Goal: Task Accomplishment & Management: Use online tool/utility

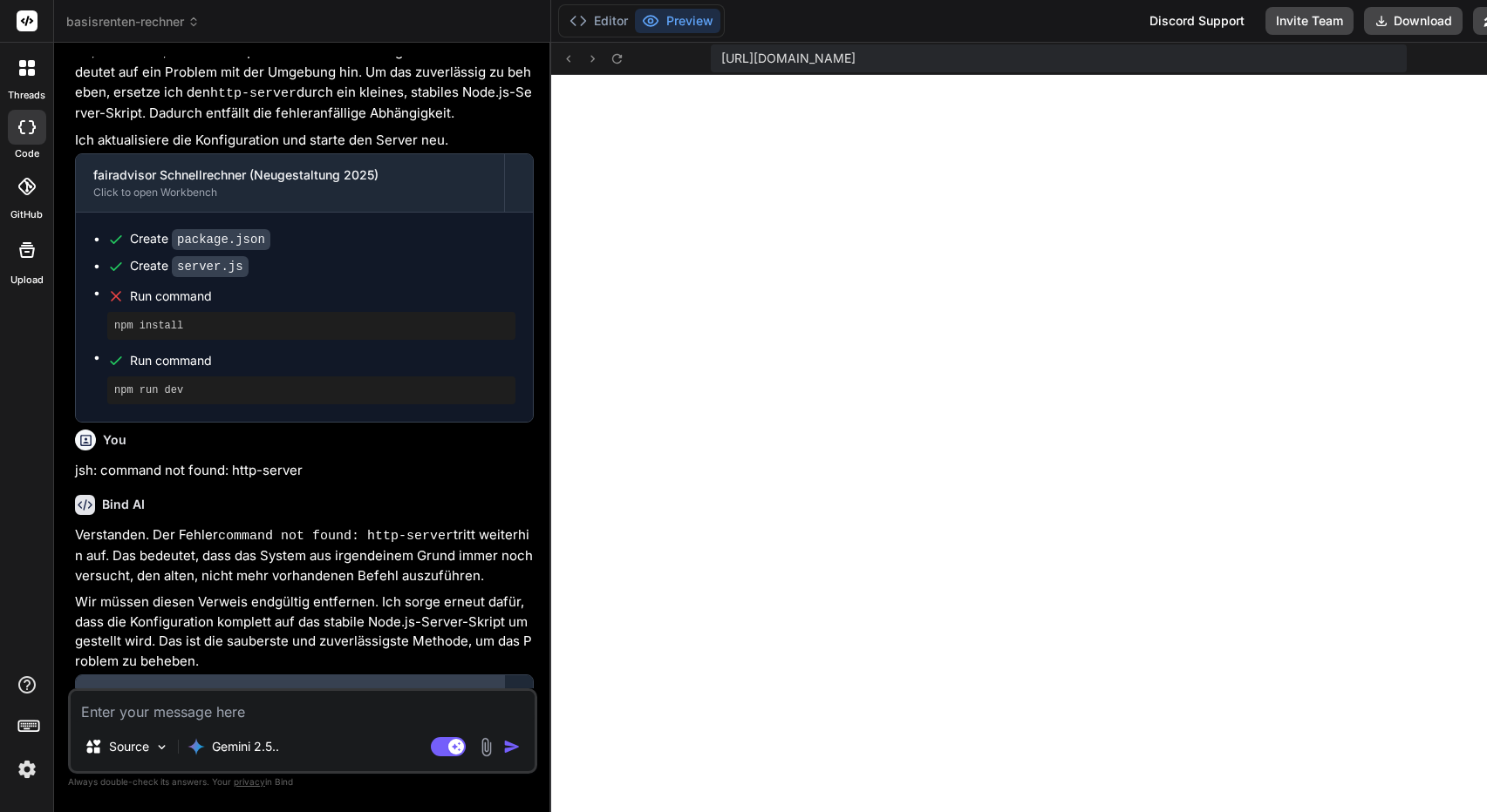
scroll to position [6351, 0]
click at [624, 31] on button "Editor" at bounding box center [599, 21] width 73 height 24
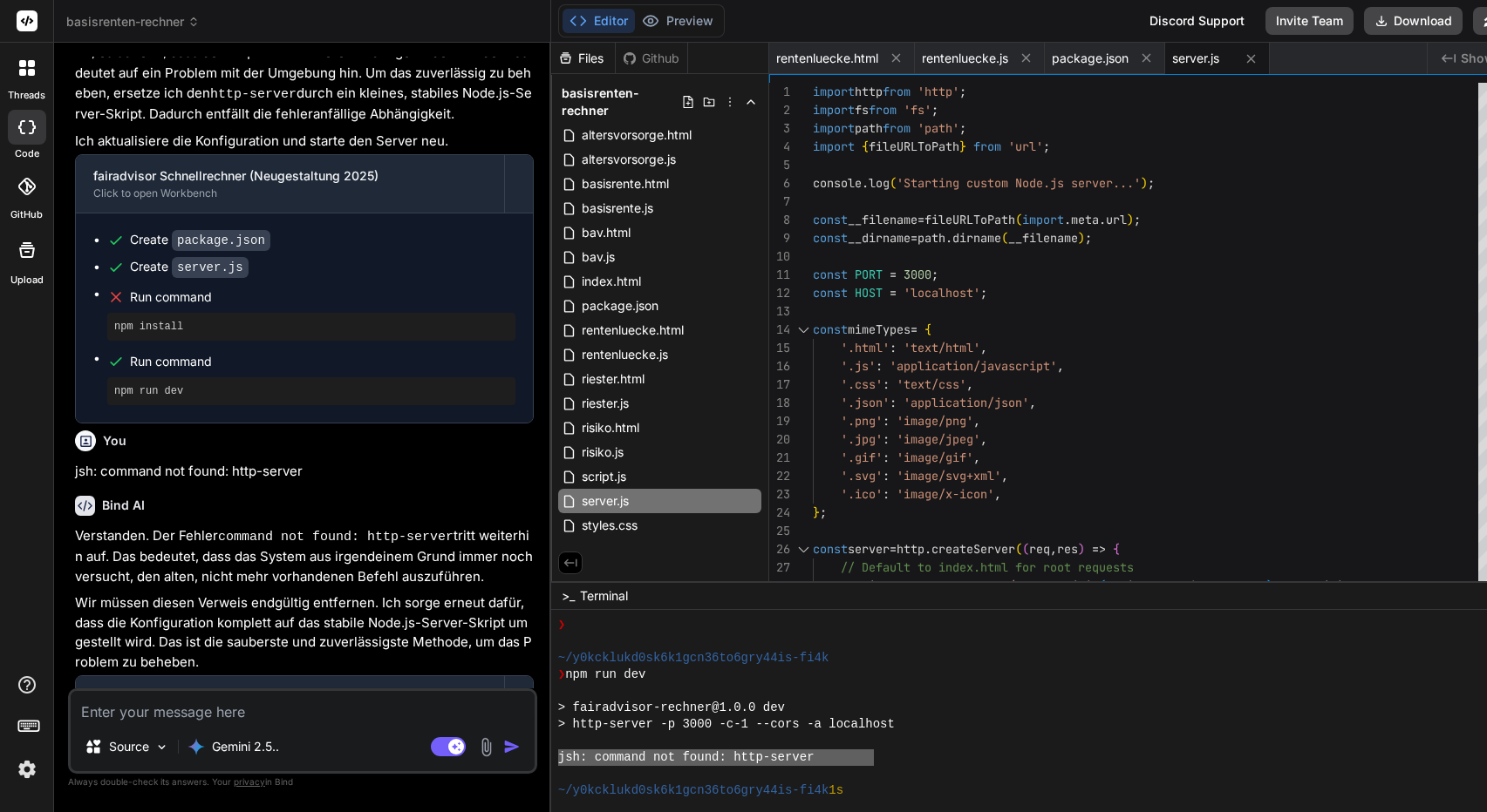
scroll to position [0, 0]
click at [1054, 645] on div at bounding box center [1054, 642] width 993 height 16
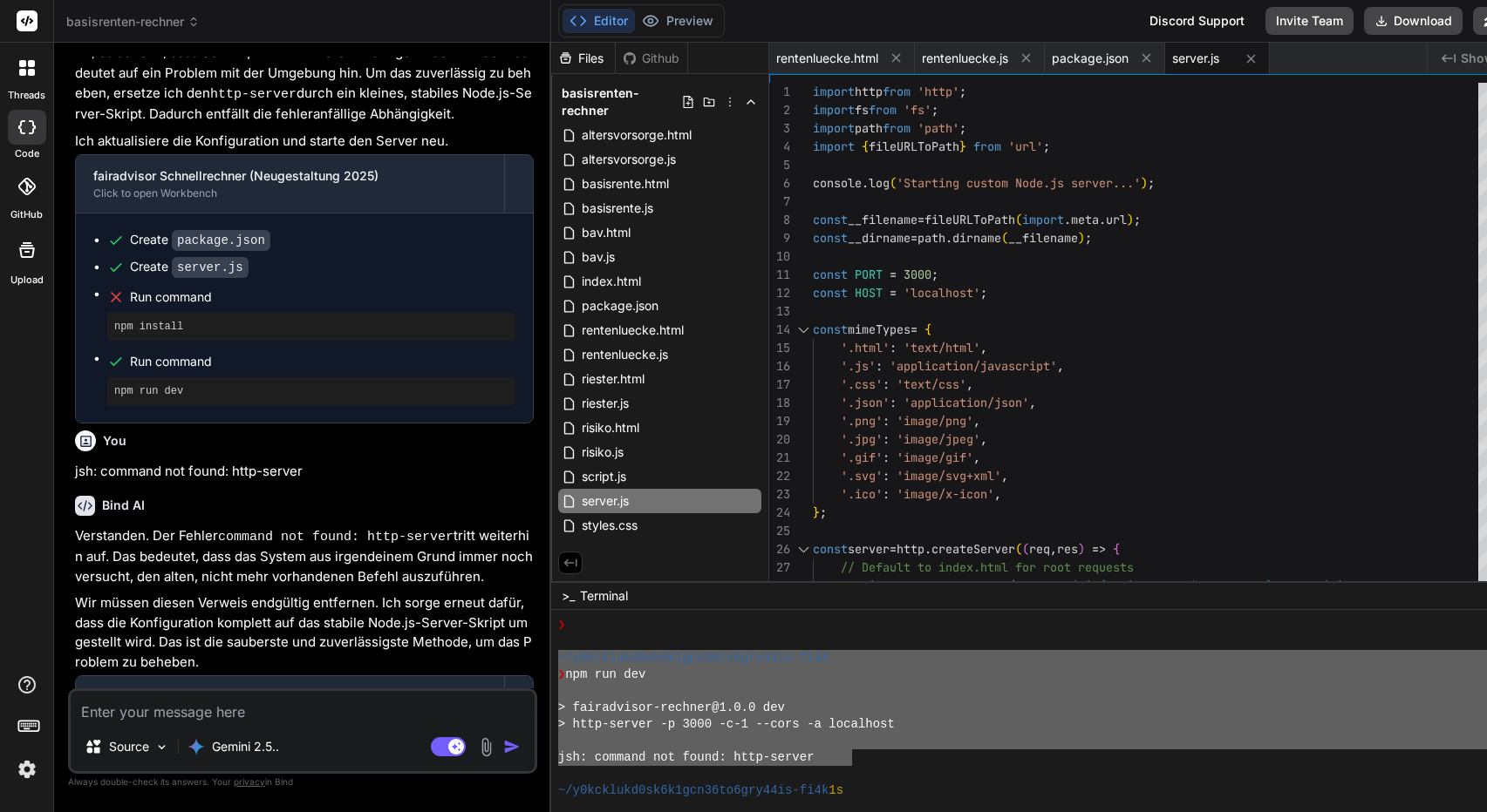
drag, startPoint x: 824, startPoint y: 756, endPoint x: 562, endPoint y: 664, distance: 277.7
click at [549, 664] on div "basisrenten-rechner Created with Pixso. Bind AI Web Search Created with Pixso. …" at bounding box center [807, 406] width 1506 height 812
type textarea "~/y0kcklukd0sk6k1gcn36to6gry44is-fi4k ❯ npm run dev > fairadvisor-rechner@1.0.0…"
click at [181, 716] on textarea at bounding box center [302, 706] width 464 height 31
paste textarea "~/y0kcklukd0sk6k1gcn36to6gry44is-fi4k ❯ npm run dev > fairadvisor-rechner@1.0.0…"
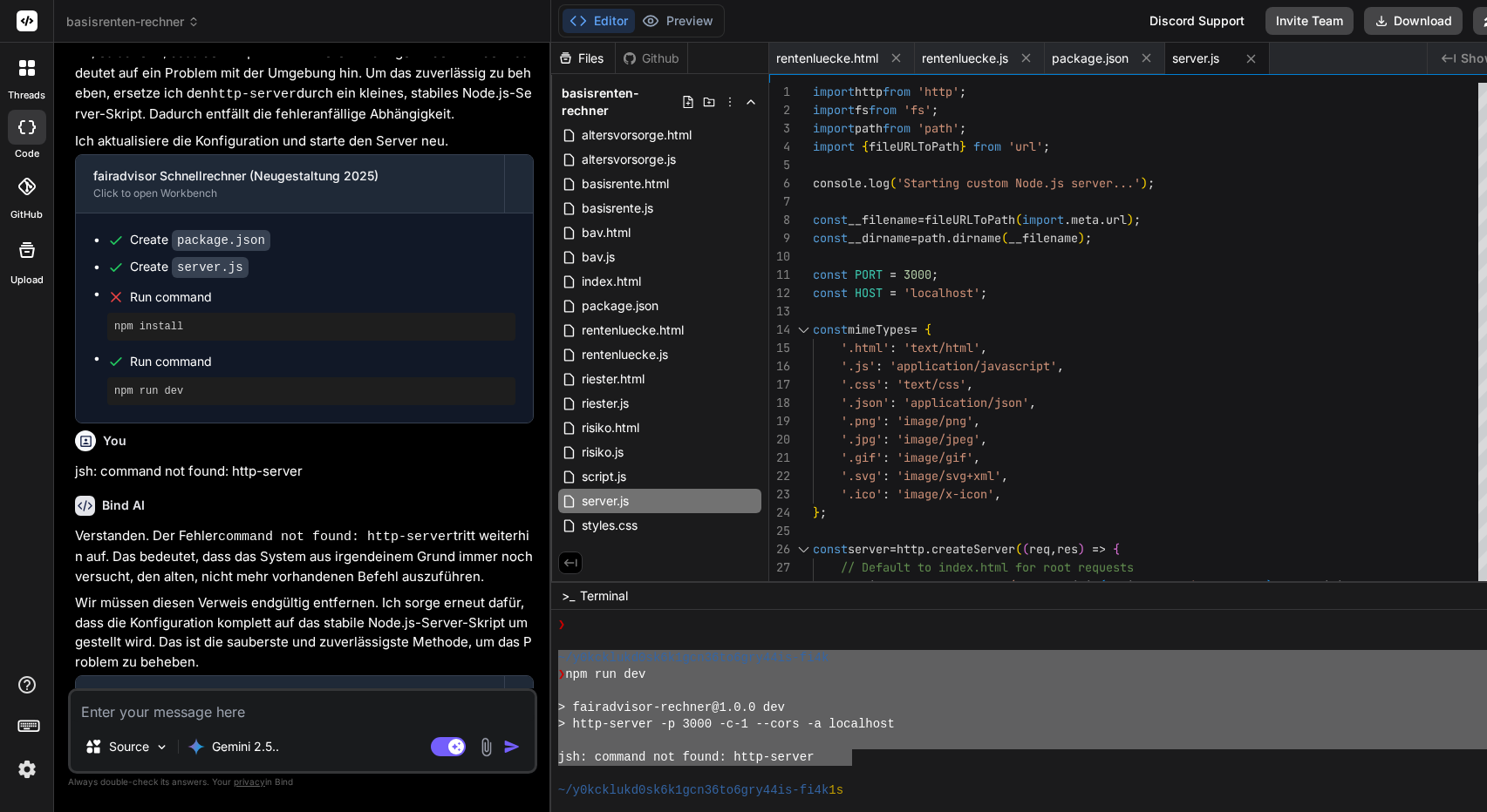
type textarea "~/y0kcklukd0sk6k1gcn36to6gry44is-fi4k ❯ npm run dev > fairadvisor-rechner@1.0.0…"
type textarea "x"
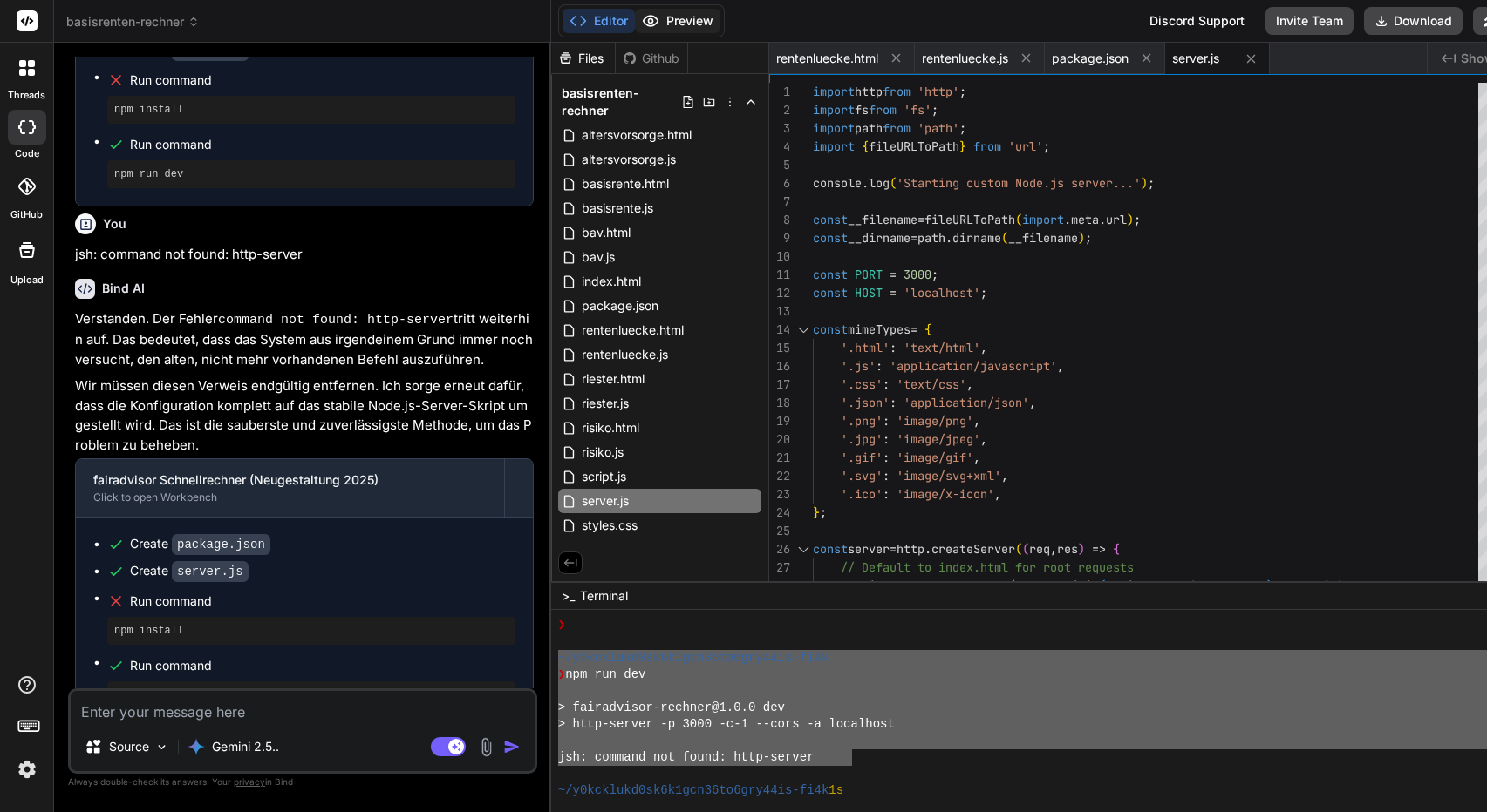
click at [687, 27] on button "Preview" at bounding box center [677, 21] width 85 height 24
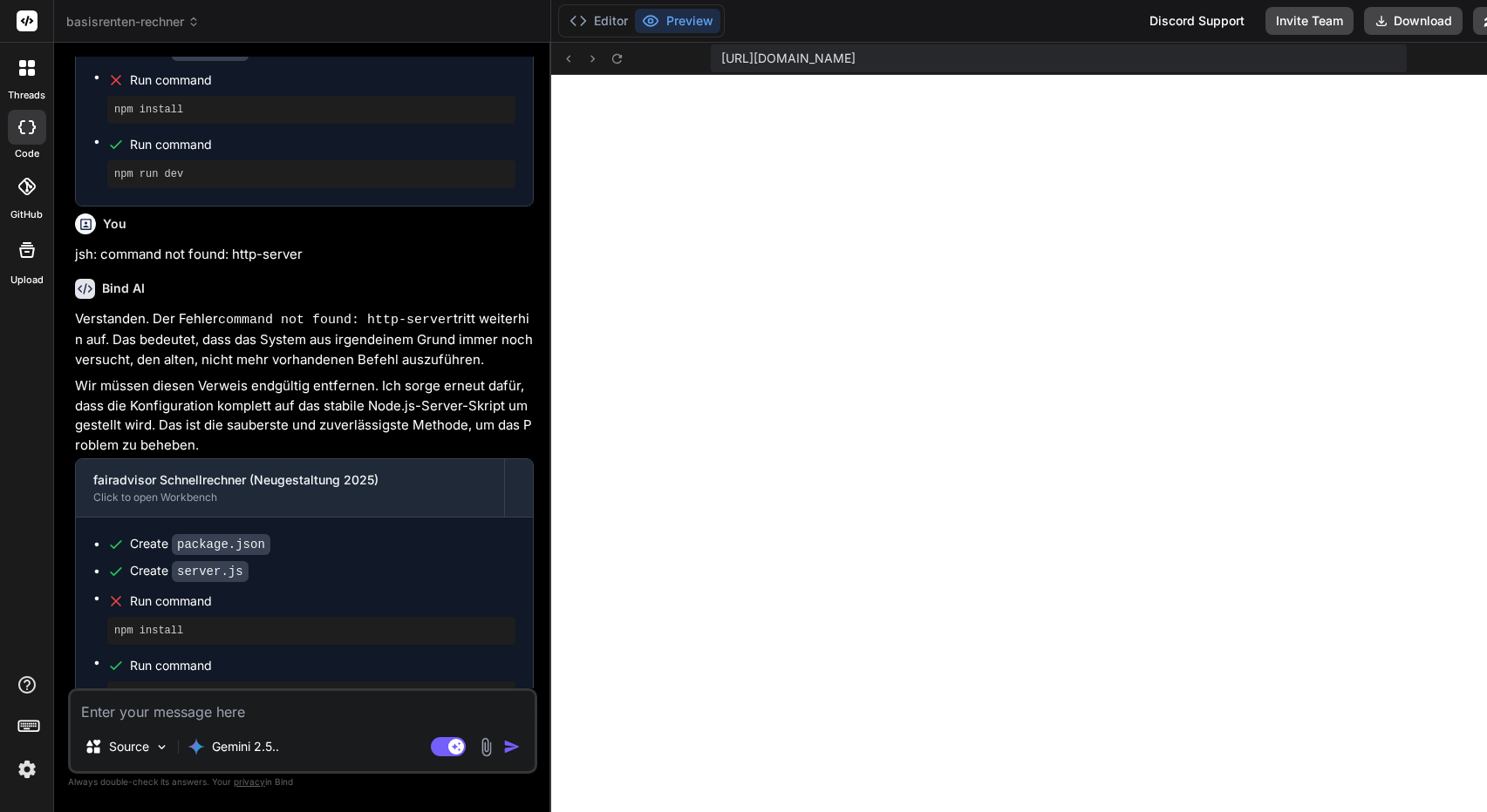
scroll to position [6552, 0]
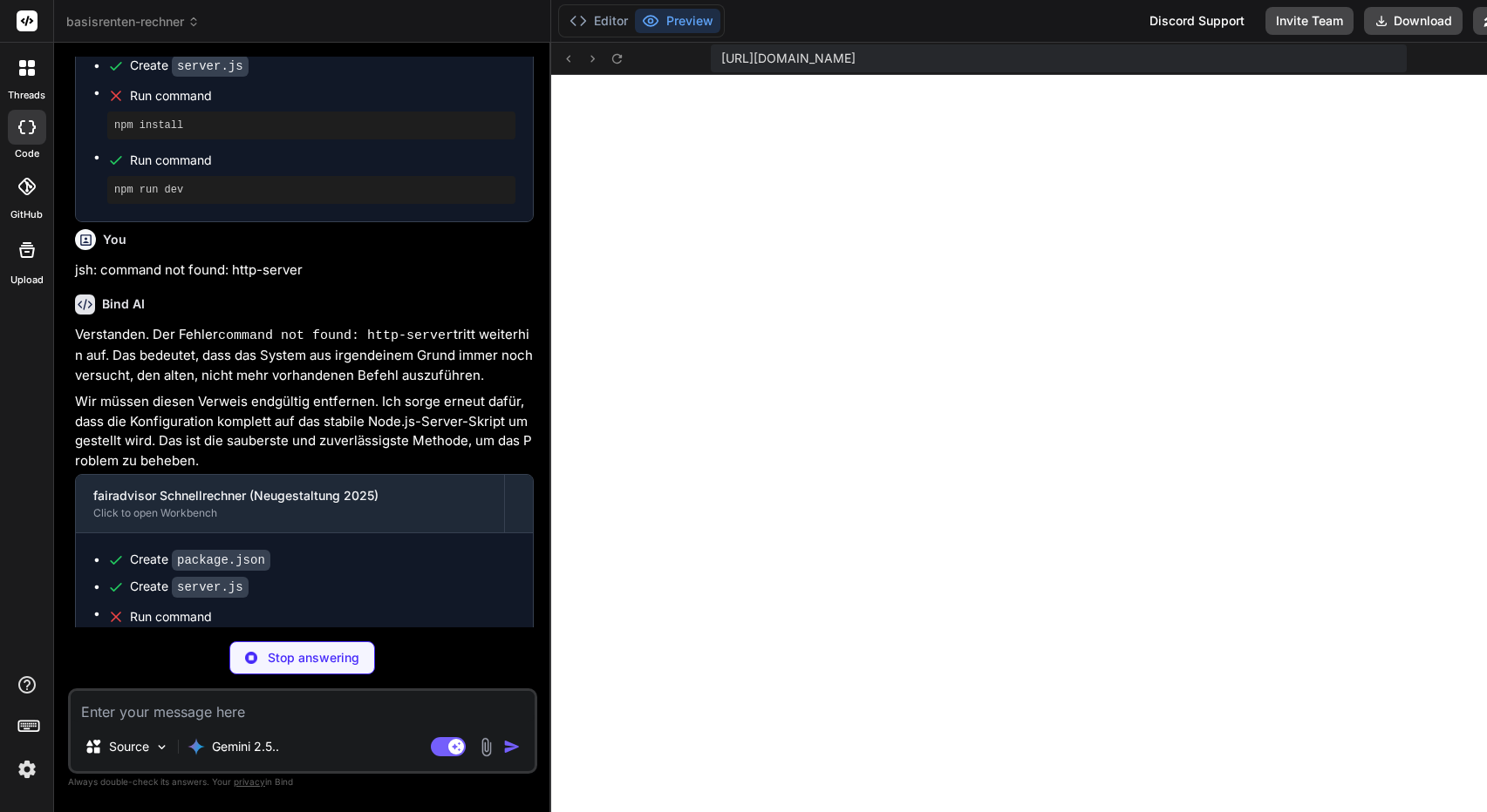
type textarea "x"
type textarea ""keywords": [], "author": "", "license": "ISC", "dependencies": { "animejs": "^…"
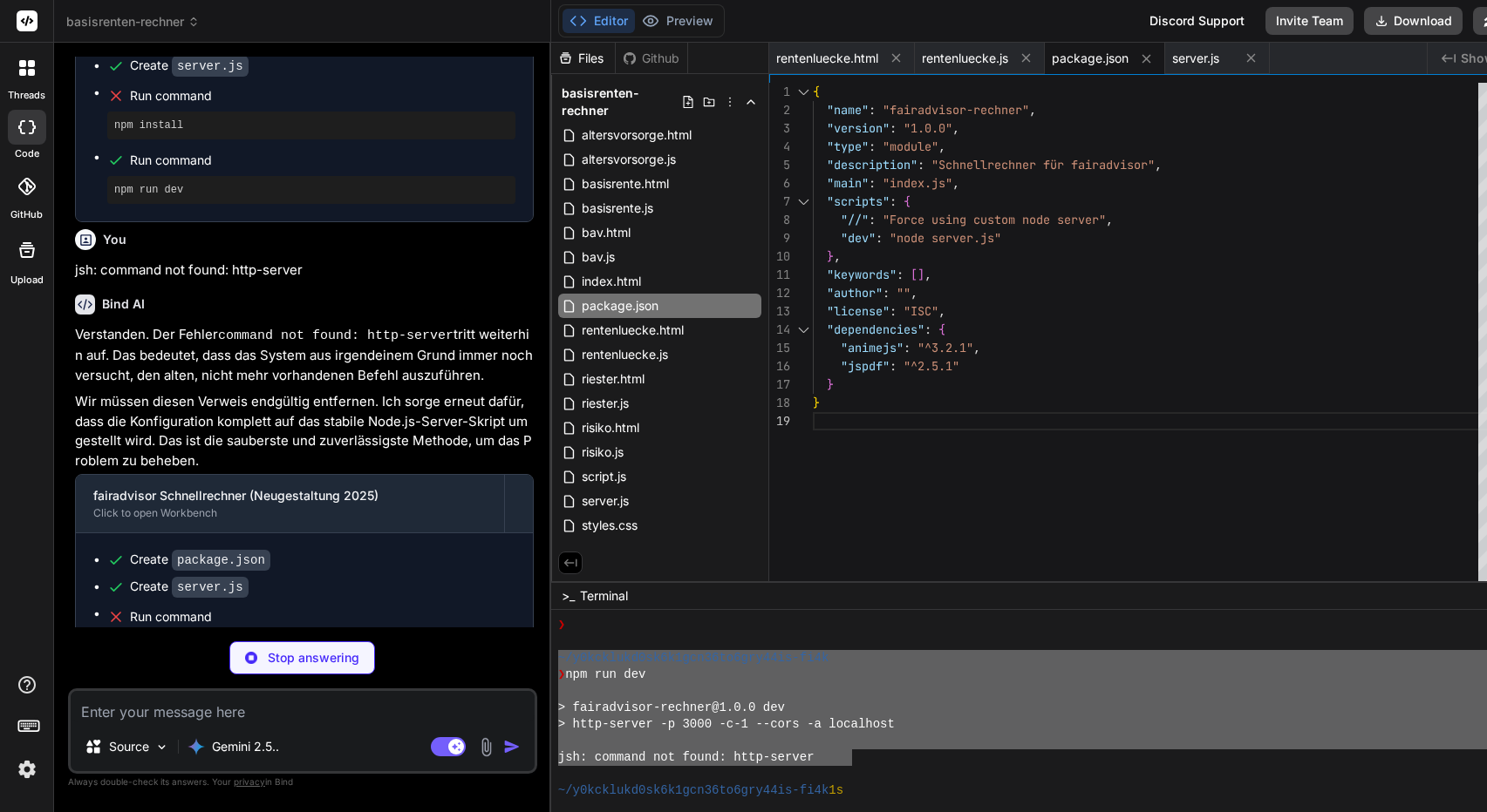
scroll to position [0, 0]
type textarea "x"
type textarea "}); }); server.listen(PORT, HOST, () => { console.log(`Server running at http:/…"
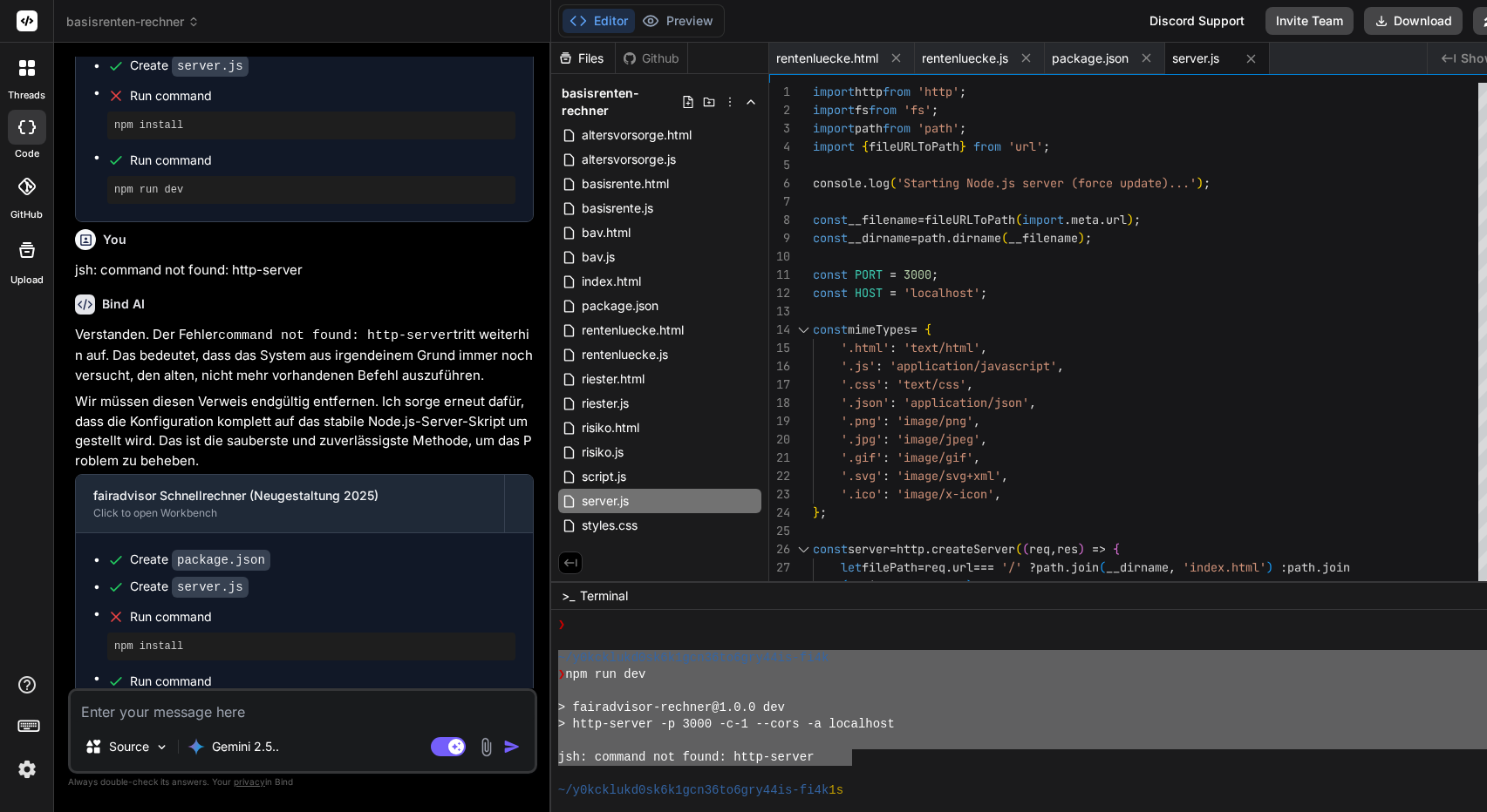
type textarea "x"
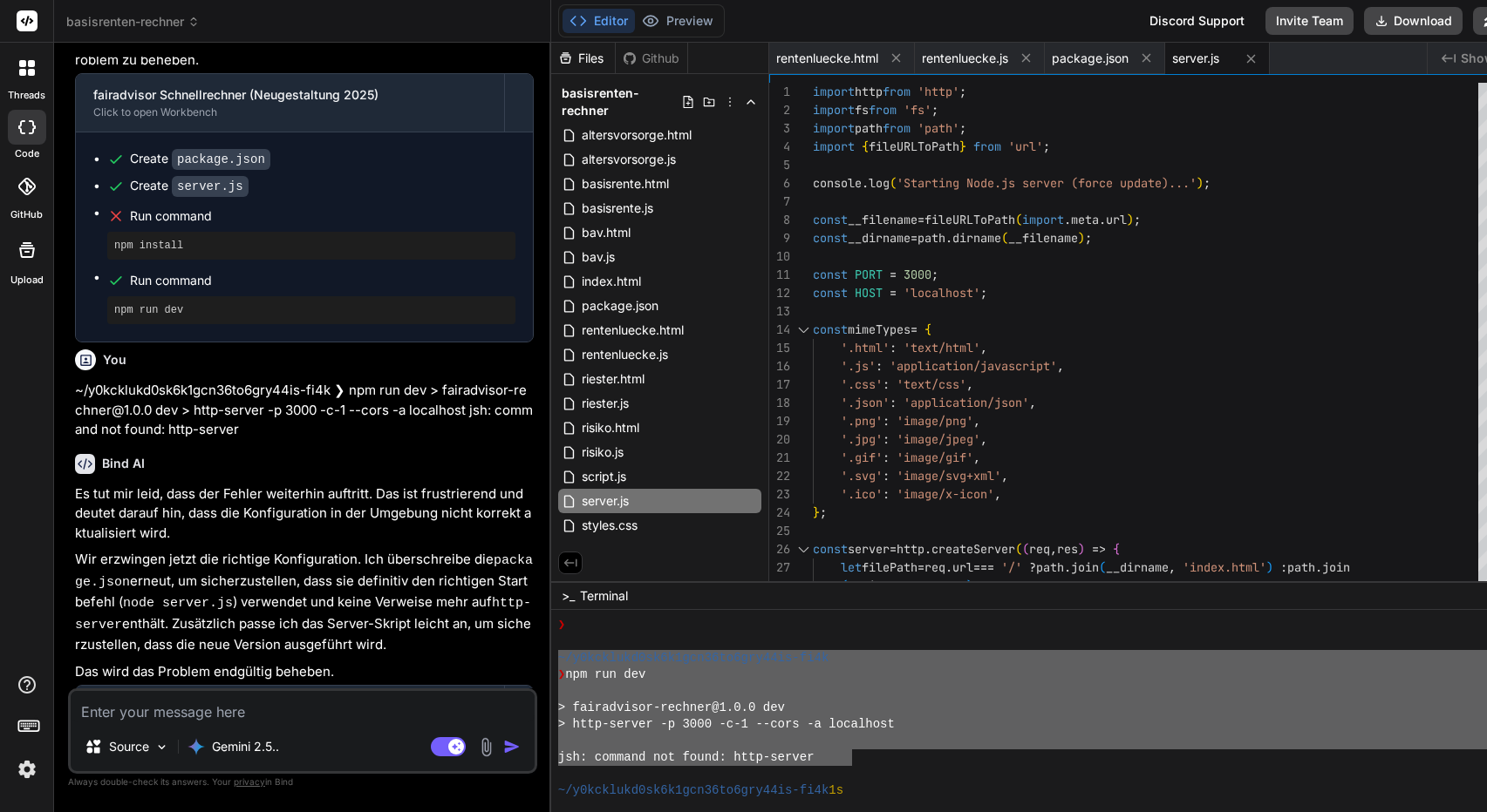
scroll to position [6952, 0]
click at [273, 715] on textarea at bounding box center [302, 706] width 464 height 31
type textarea "e"
type textarea "x"
type textarea "es"
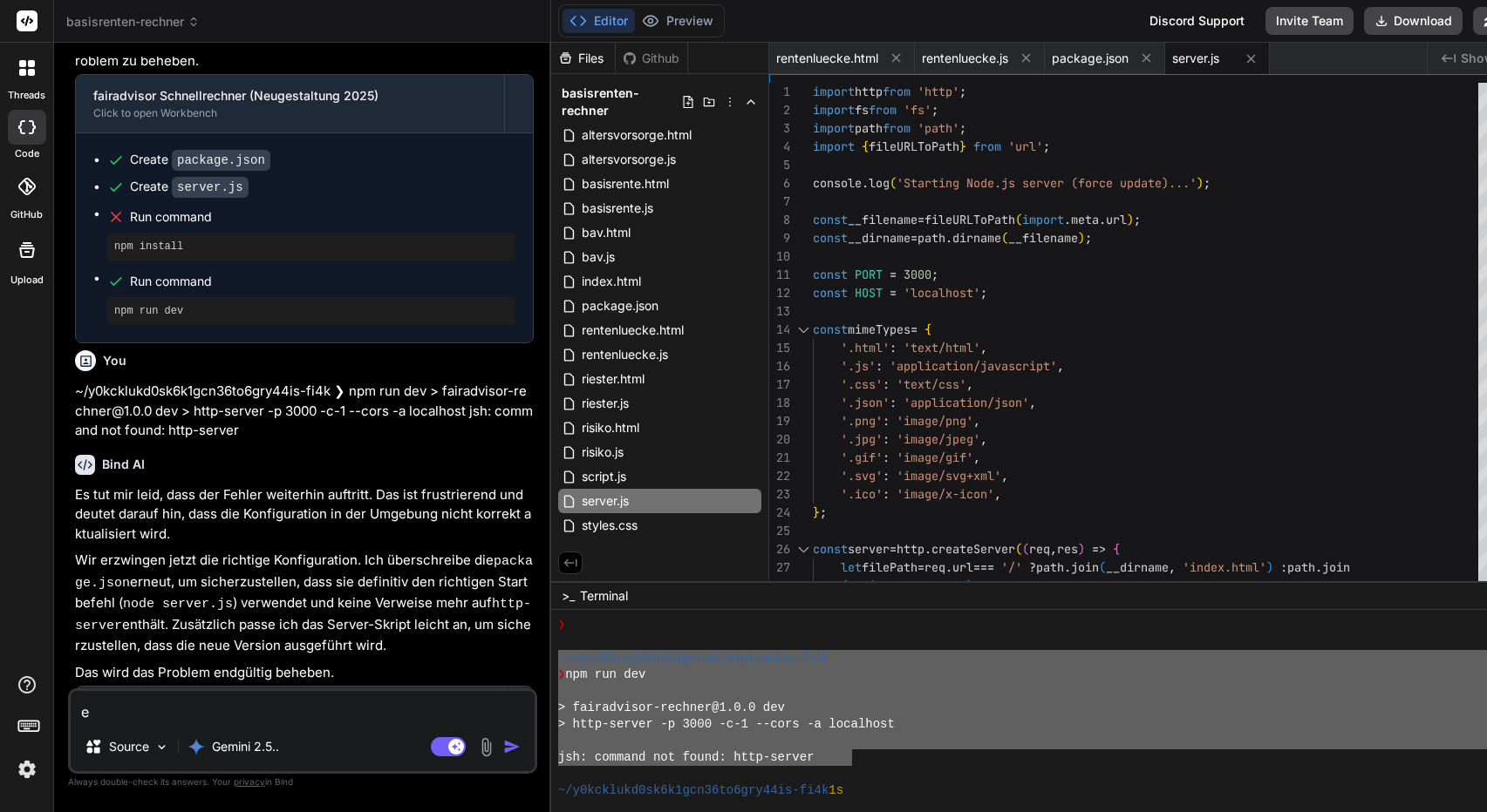
type textarea "x"
type textarea "es"
type textarea "x"
type textarea "es s"
type textarea "x"
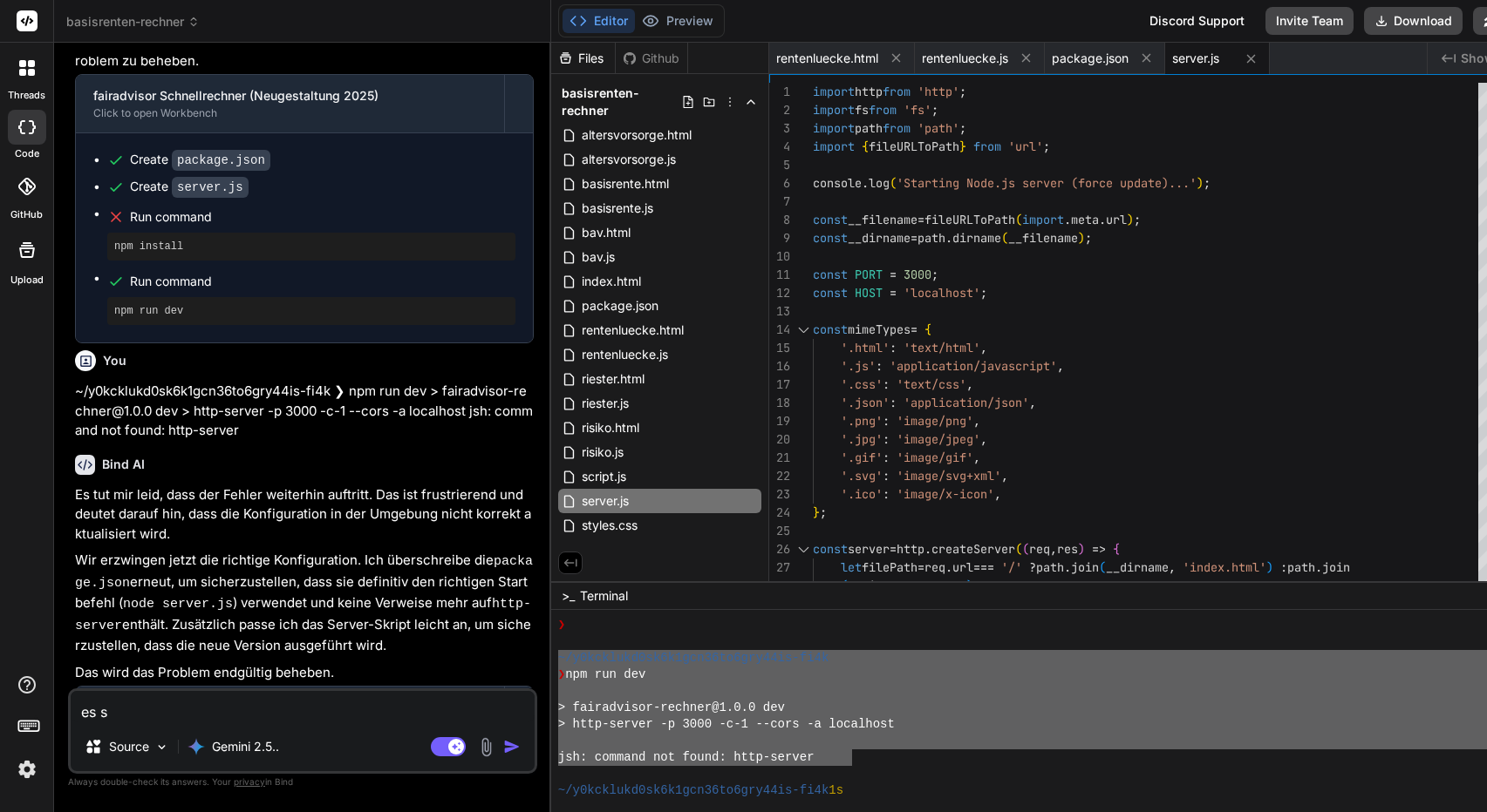
type textarea "es si"
type textarea "x"
type textarea "es sin"
type textarea "x"
type textarea "es sind"
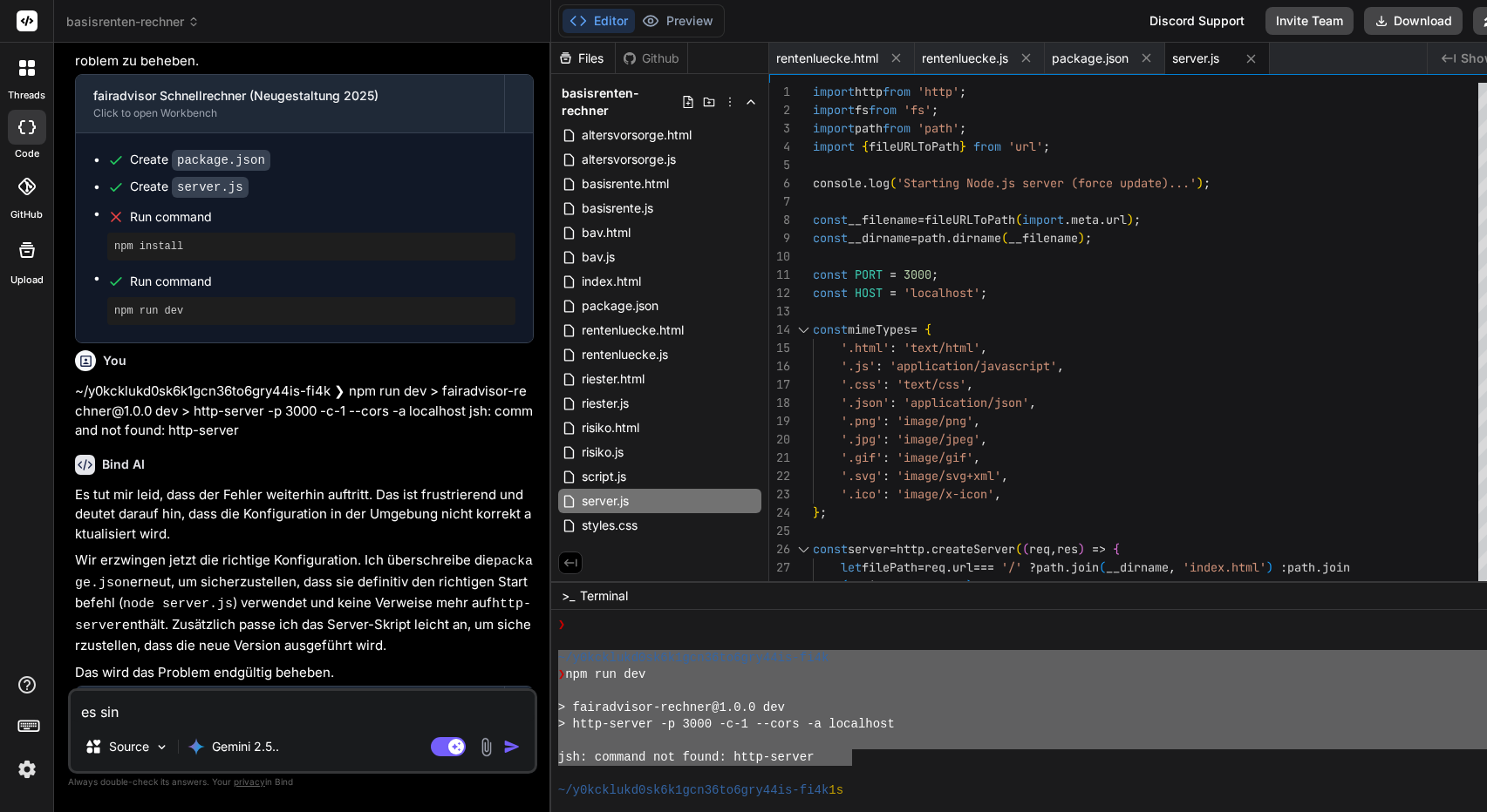
type textarea "x"
type textarea "es sind"
type textarea "x"
type textarea "es sind n"
type textarea "x"
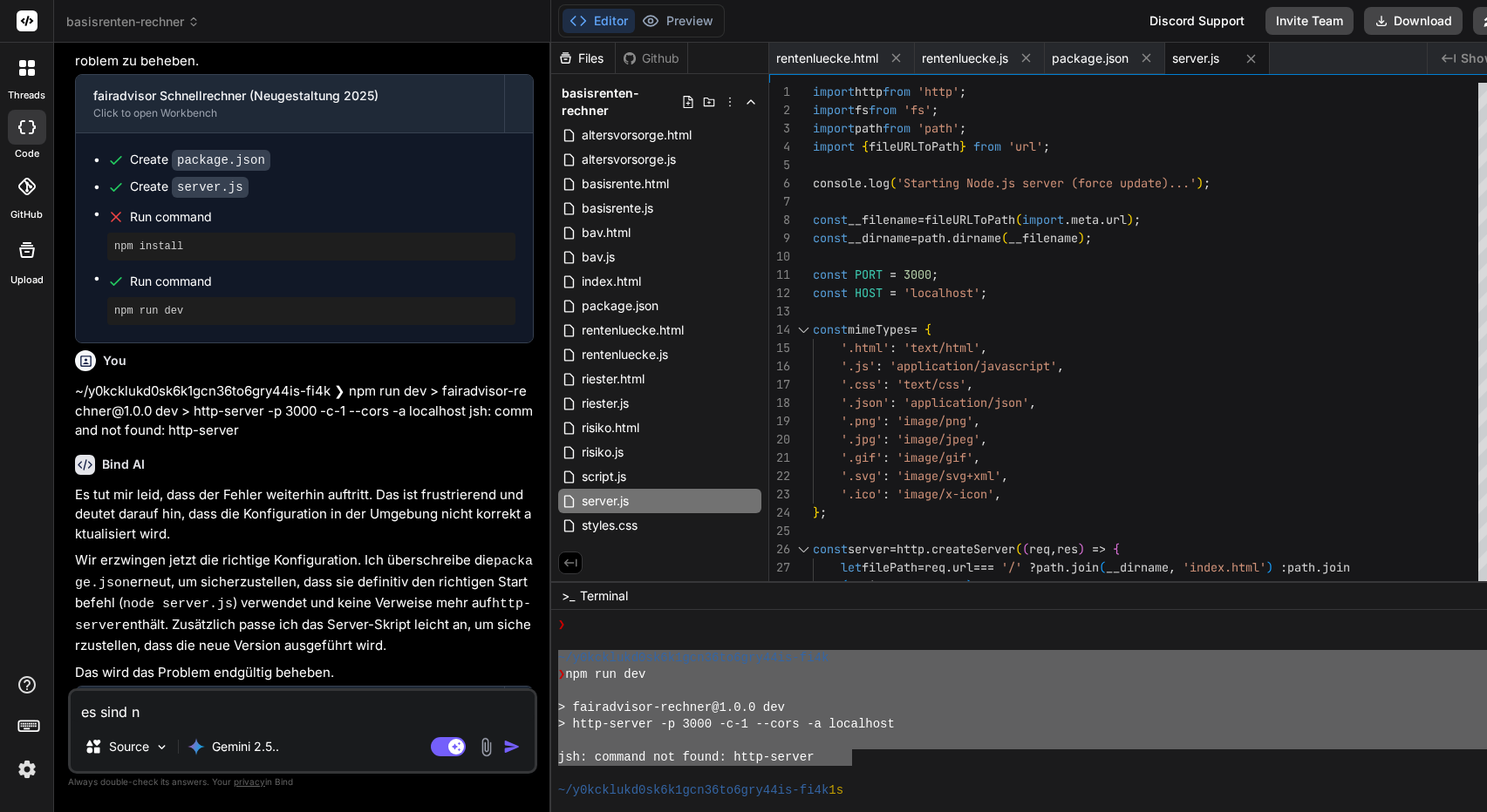
type textarea "es sind no"
type textarea "x"
type textarea "es sind noc"
type textarea "x"
type textarea "es sind noch"
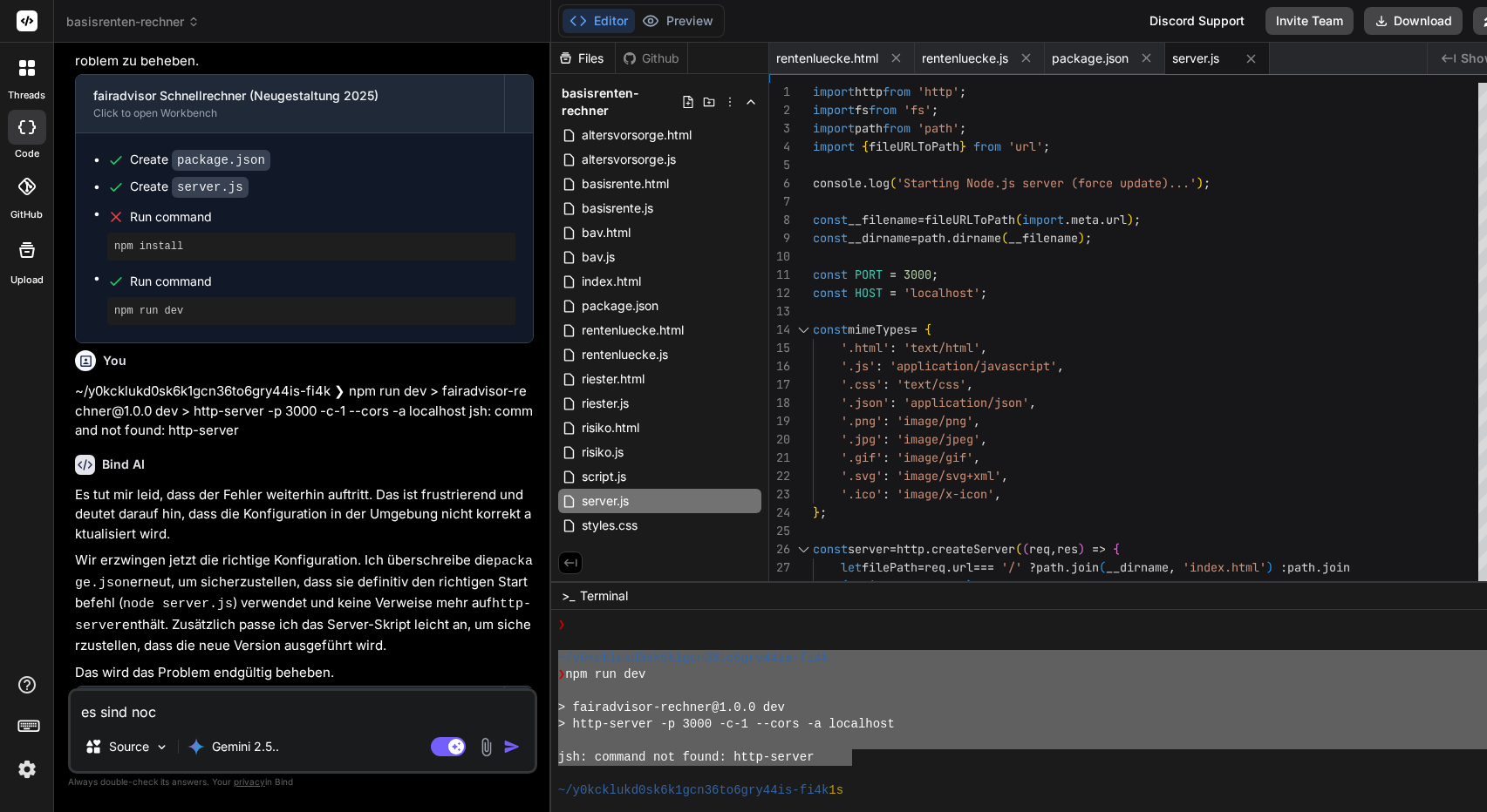
type textarea "x"
type textarea "es sind noch"
type textarea "x"
type textarea "es sind noch d"
type textarea "x"
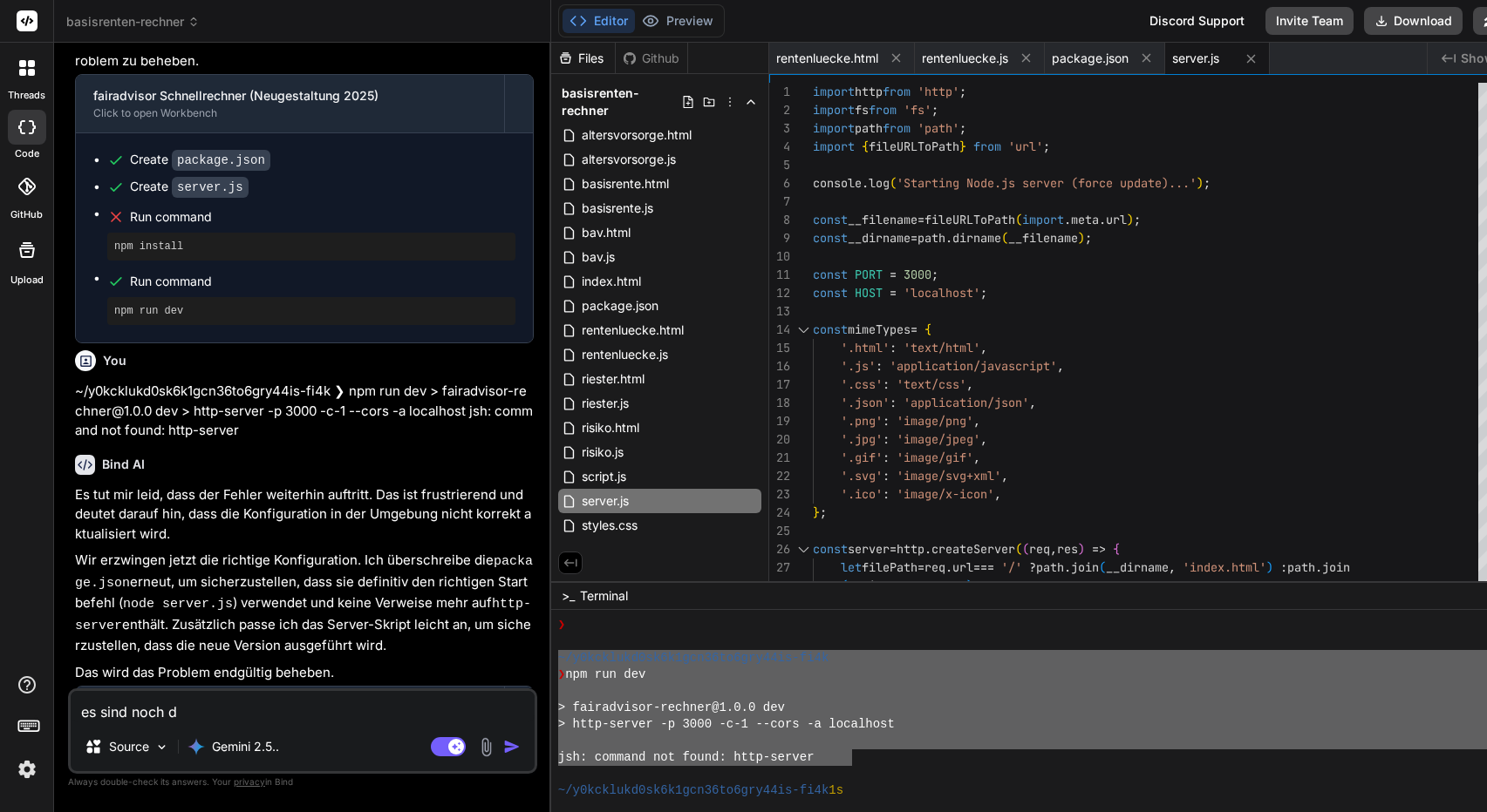
type textarea "es sind noch di"
type textarea "x"
type textarea "es sind noch div"
type textarea "x"
type textarea "es sind noch dive"
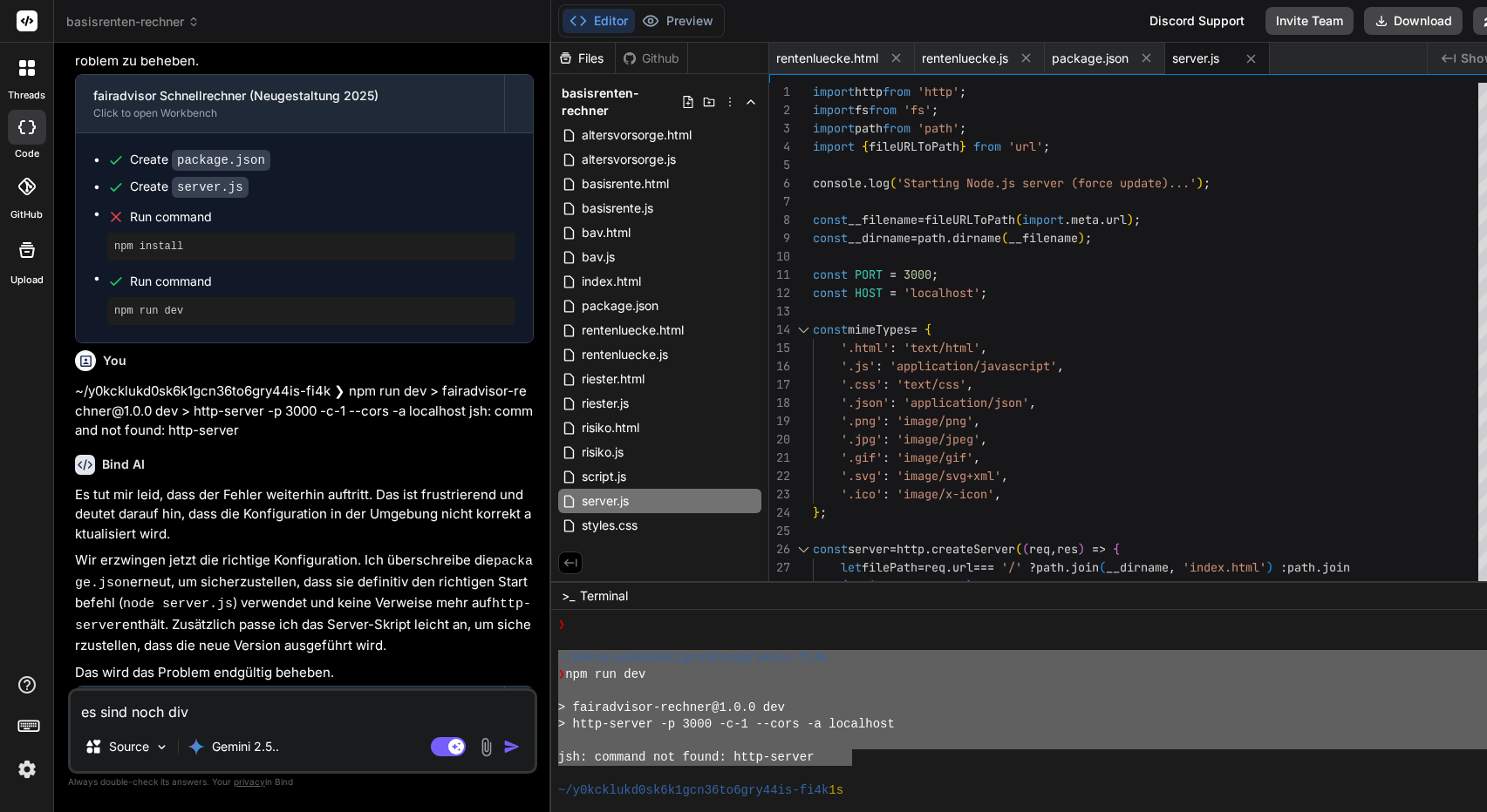
type textarea "x"
type textarea "es sind noch diver"
type textarea "x"
type textarea "es sind noch divers"
type textarea "x"
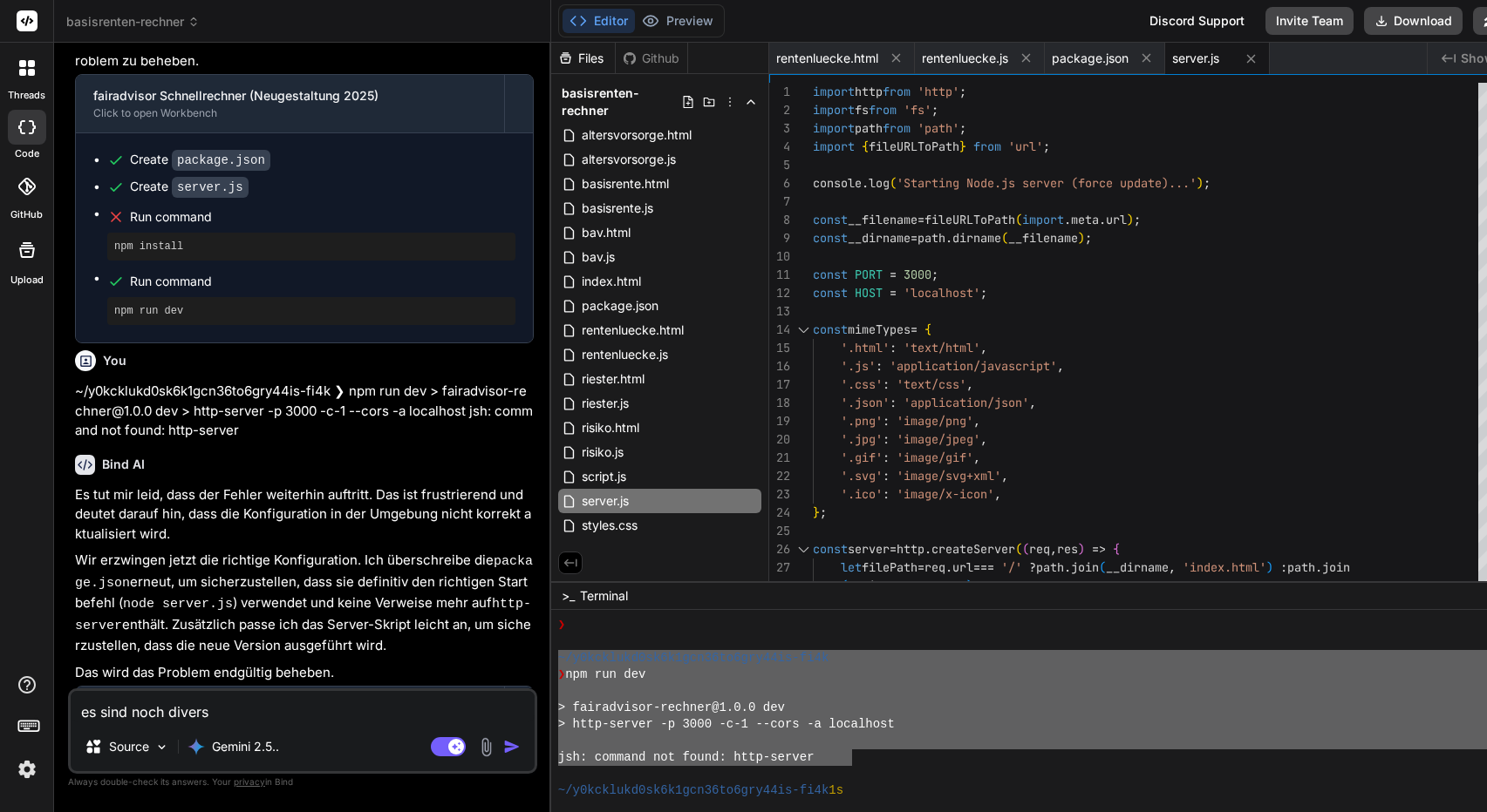
type textarea "es sind noch diverse"
type textarea "x"
type textarea "es sind noch diverse"
type textarea "x"
type textarea "es sind noch diverse f"
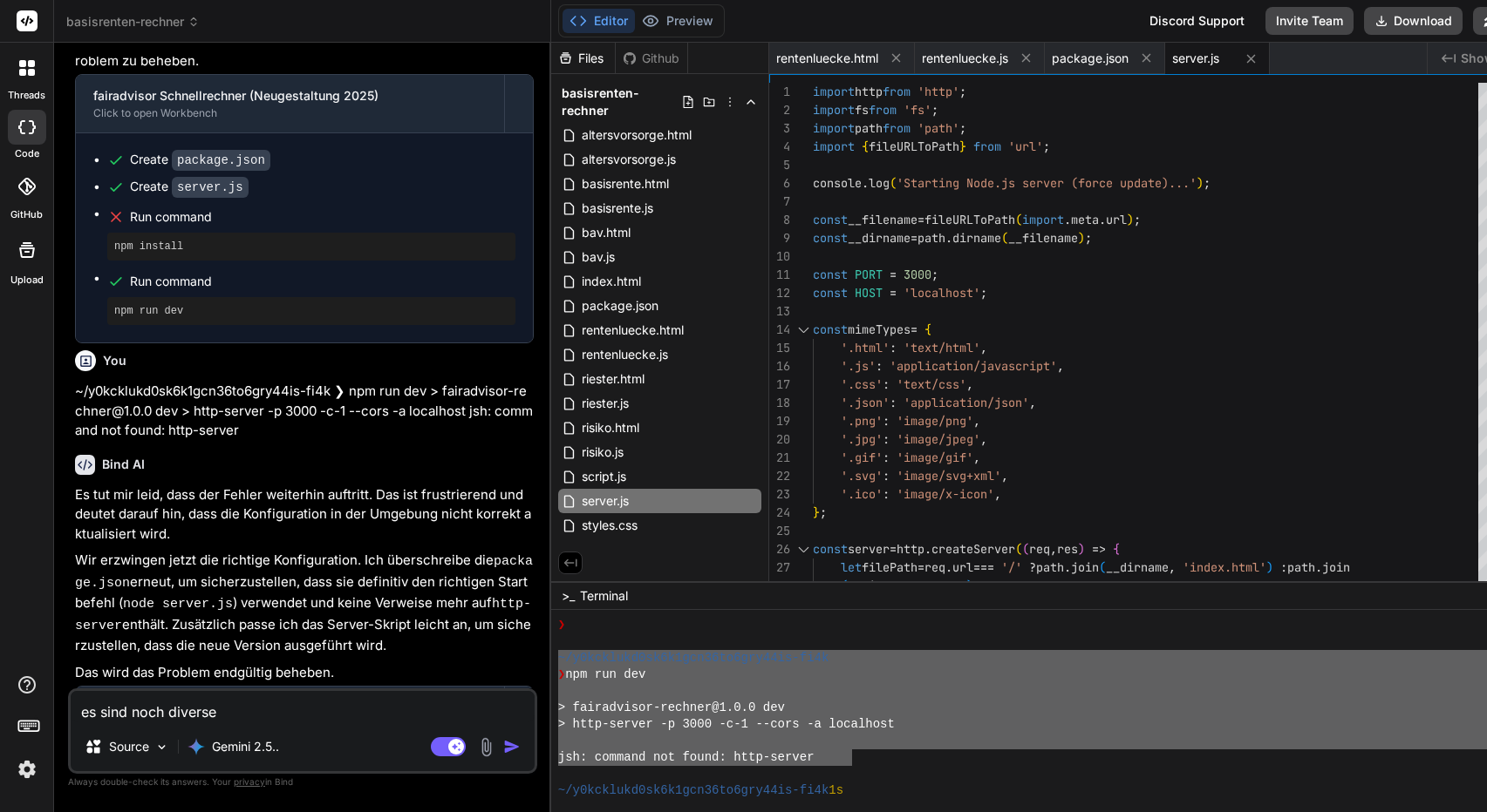
type textarea "x"
type textarea "es sind noch diverse fa"
type textarea "x"
type textarea "es sind noch diverse fac"
type textarea "x"
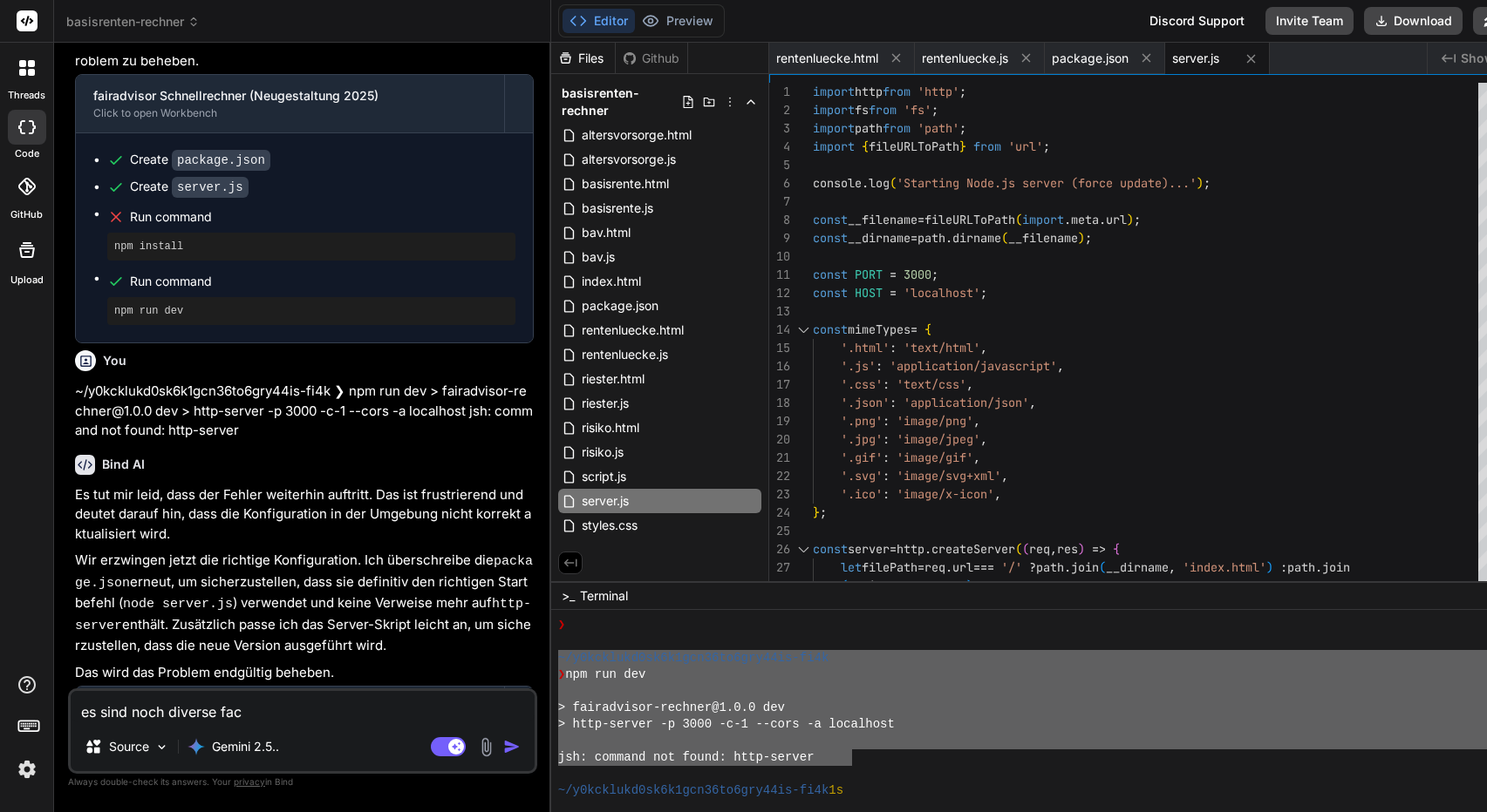
type textarea "es sind noch diverse fach"
type textarea "x"
type textarea "es sind noch diverse fachl"
type textarea "x"
type textarea "es sind noch diverse fachlc"
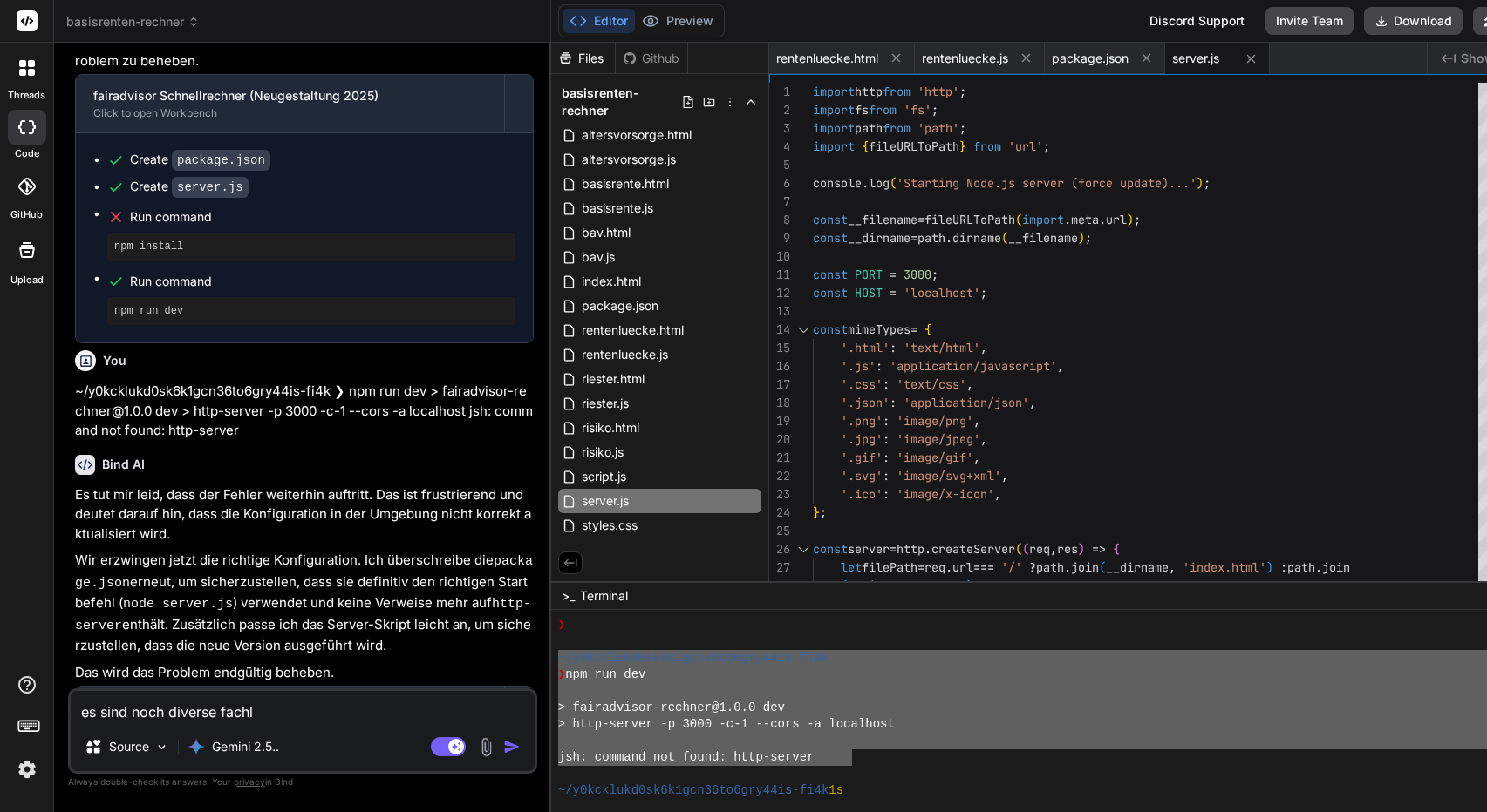
type textarea "x"
type textarea "es sind noch diverse fachl"
type textarea "x"
type textarea "es sind noch diverse fachli"
type textarea "x"
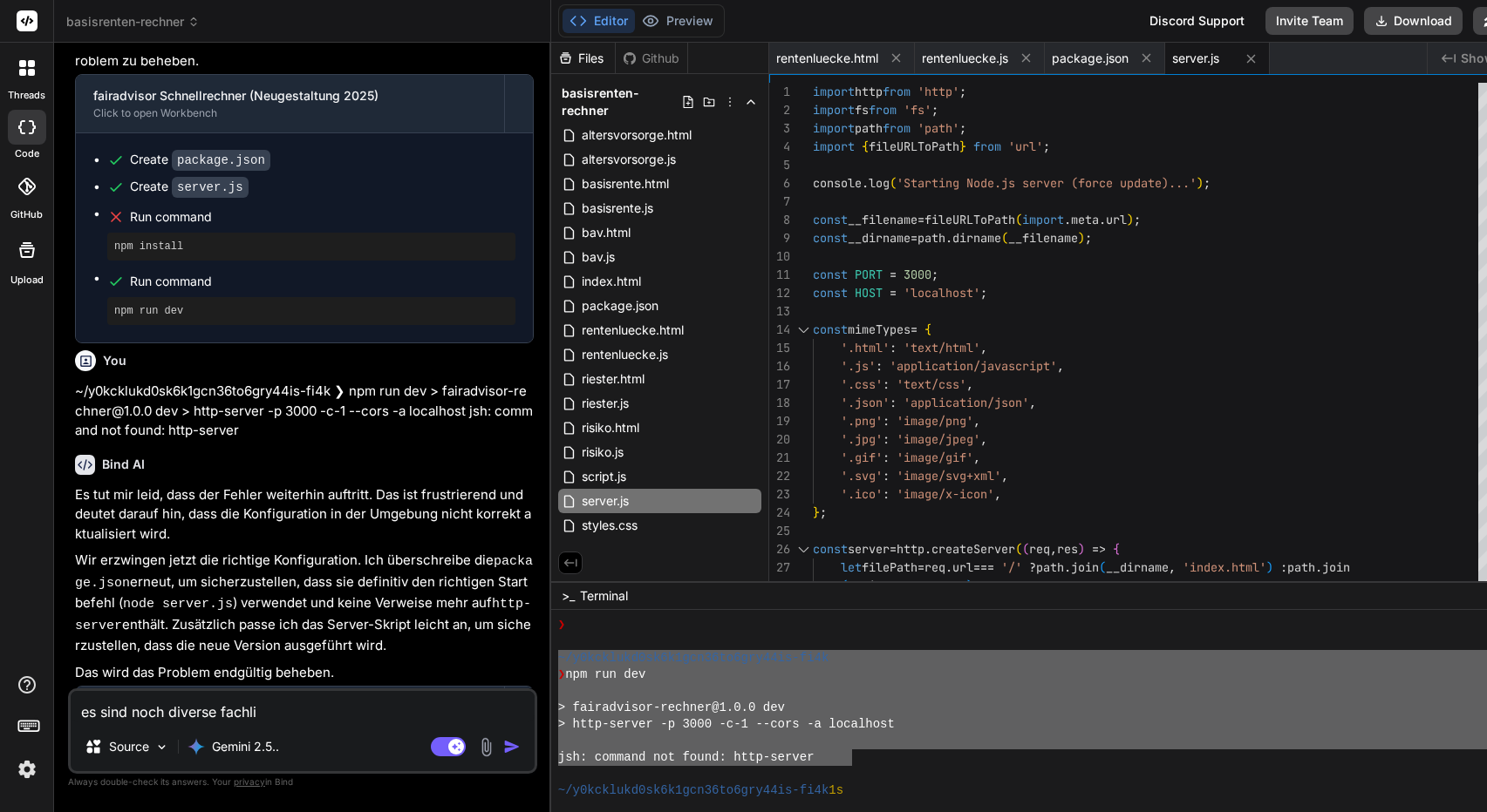
type textarea "es sind noch diverse fachlic"
type textarea "x"
type textarea "es sind noch diverse fachlich"
type textarea "x"
type textarea "es sind noch diverse fachliche"
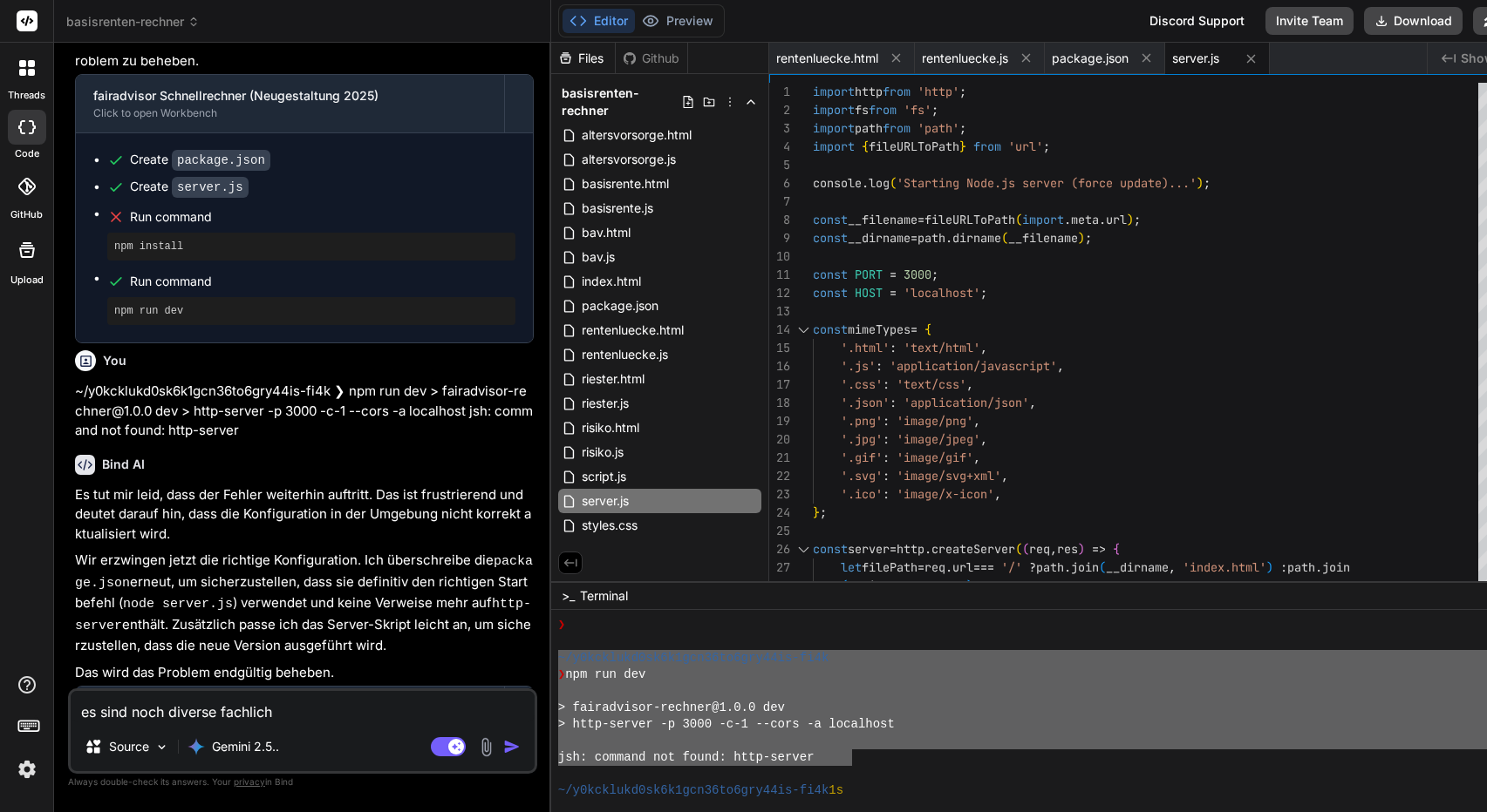
type textarea "x"
type textarea "es sind noch diverse fachliche"
type textarea "x"
type textarea "es sind noch diverse fachliche f"
type textarea "x"
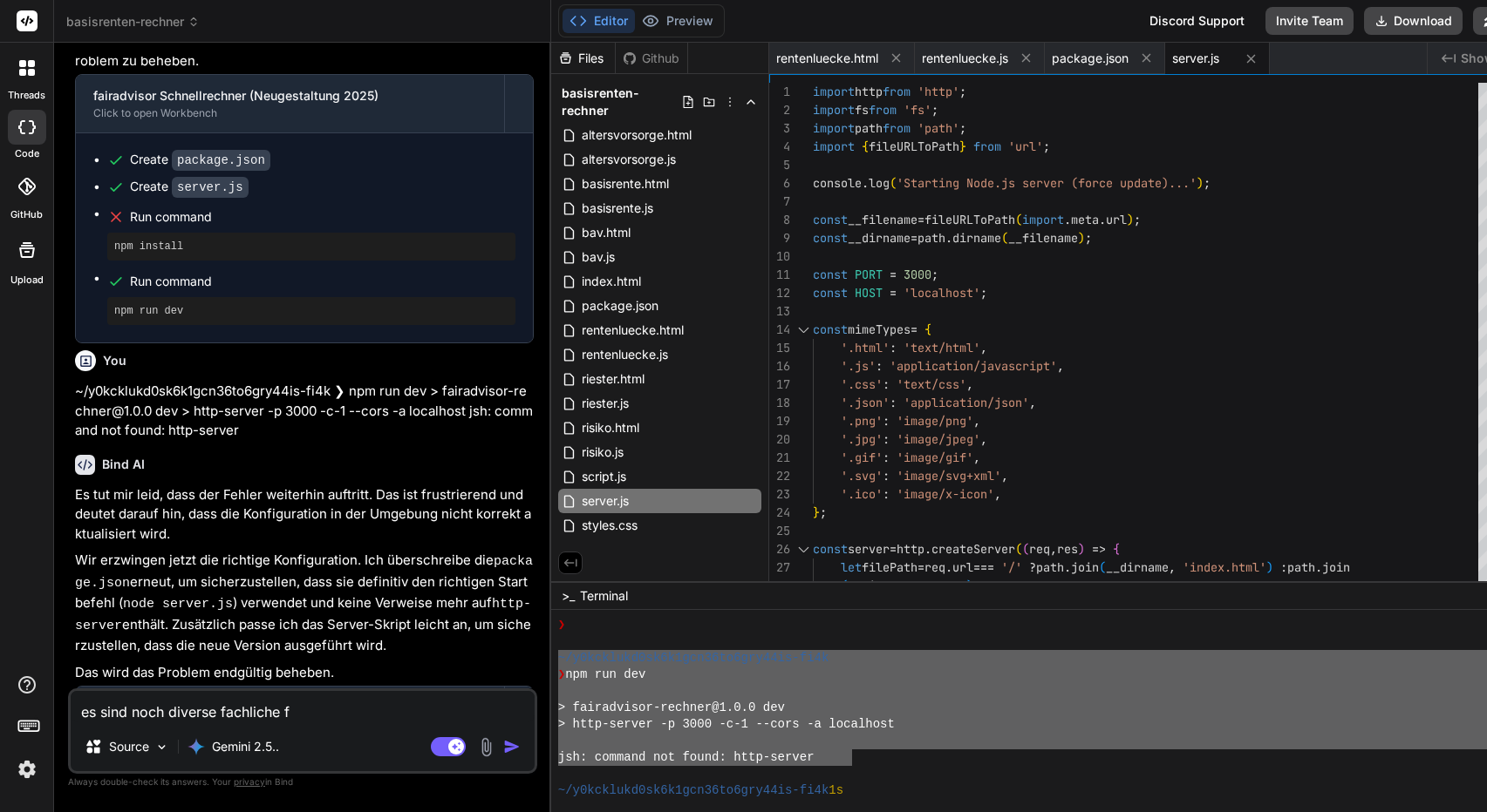
type textarea "es sind noch diverse fachliche [DEMOGRAPHIC_DATA]"
type textarea "x"
type textarea "es sind noch diverse fachliche feh"
type textarea "x"
type textarea "es sind noch diverse fachliche fehl"
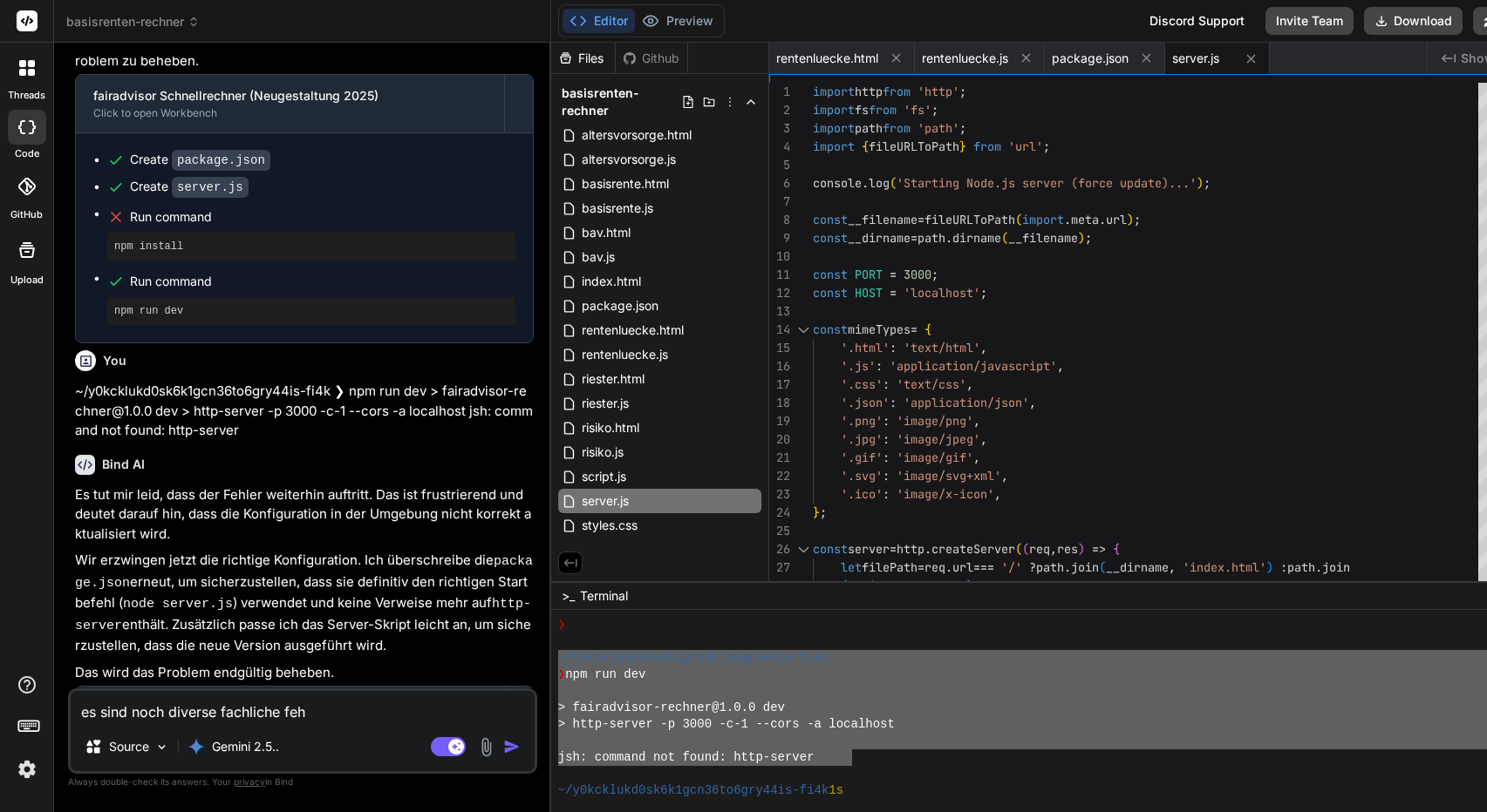
type textarea "x"
type textarea "es sind noch diverse fachliche fehle"
type textarea "x"
type textarea "es sind noch diverse fachliche fehler"
type textarea "x"
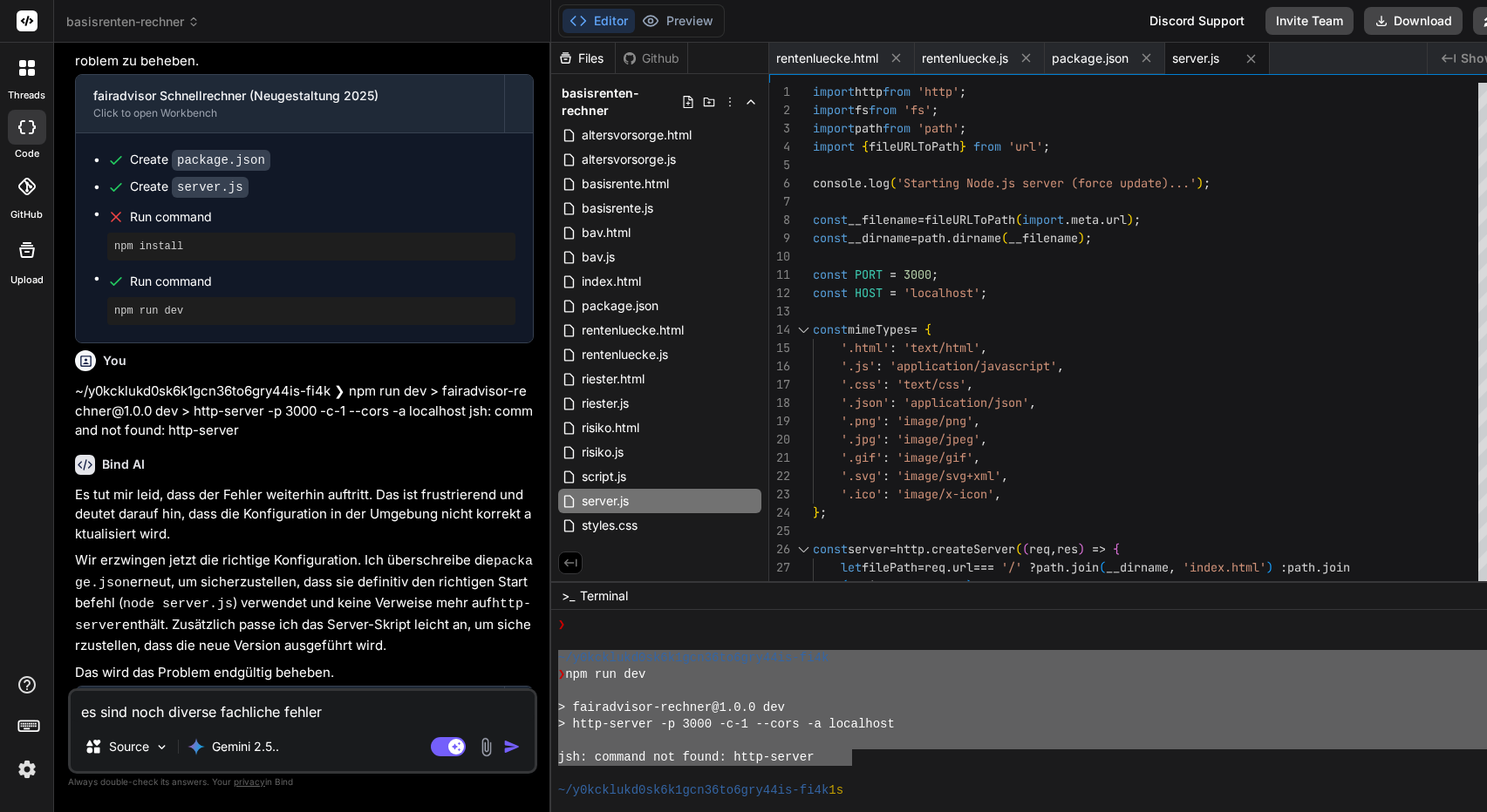
type textarea "es sind noch diverse fachliche fehler"
type textarea "x"
type textarea "es sind noch diverse fachliche fehler d"
type textarea "x"
type textarea "es sind noch diverse fachliche fehler dr"
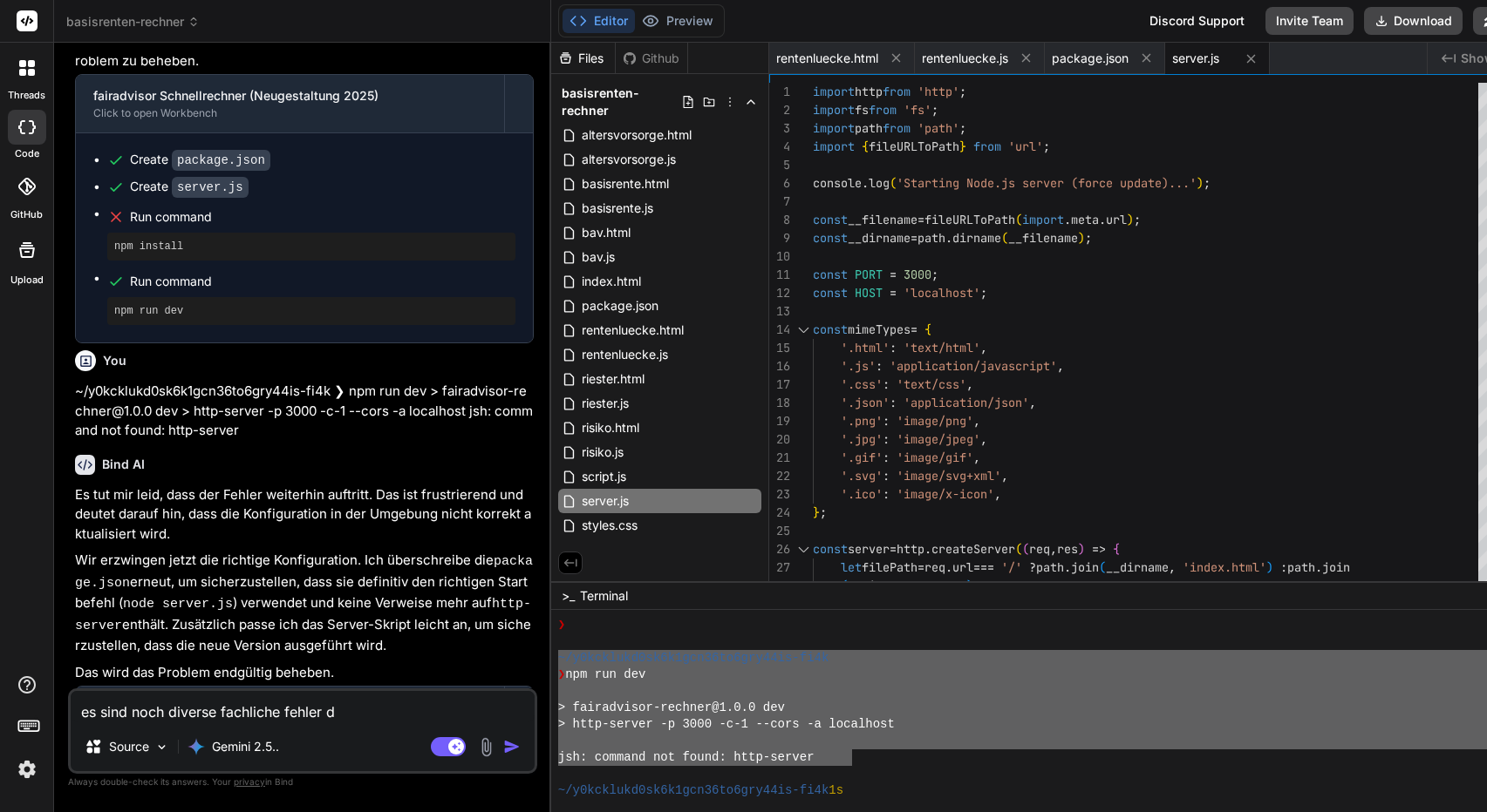
type textarea "x"
type textarea "es sind noch diverse fachliche fehler dri"
type textarea "x"
type textarea "es sind noch diverse fachliche fehler drin"
type textarea "x"
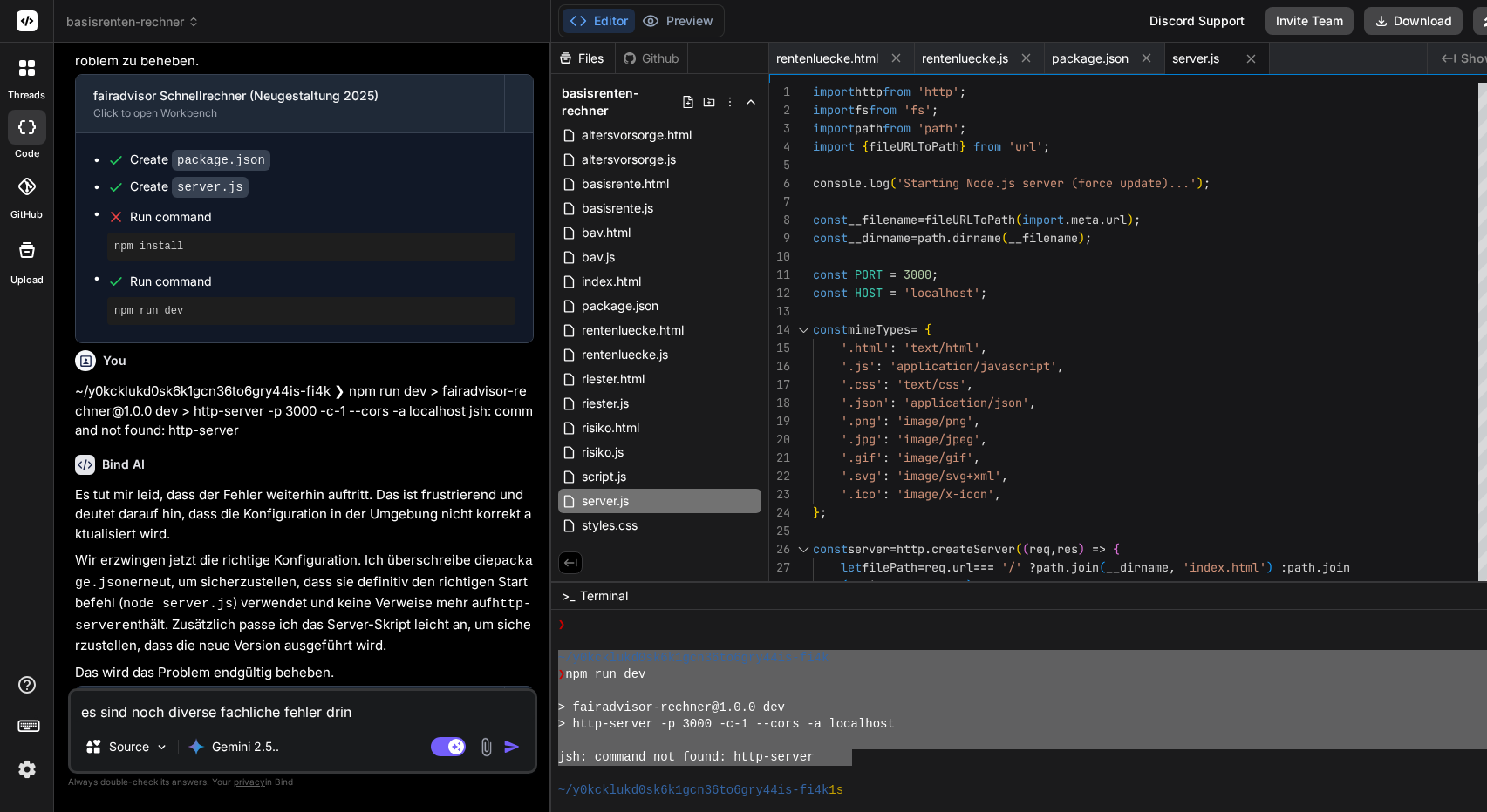
type textarea "es sind noch diverse fachliche fehler drinn"
type textarea "x"
type textarea "es sind noch diverse fachliche fehler drinne"
type textarea "x"
type textarea "es sind noch diverse fachliche fehler drinnen"
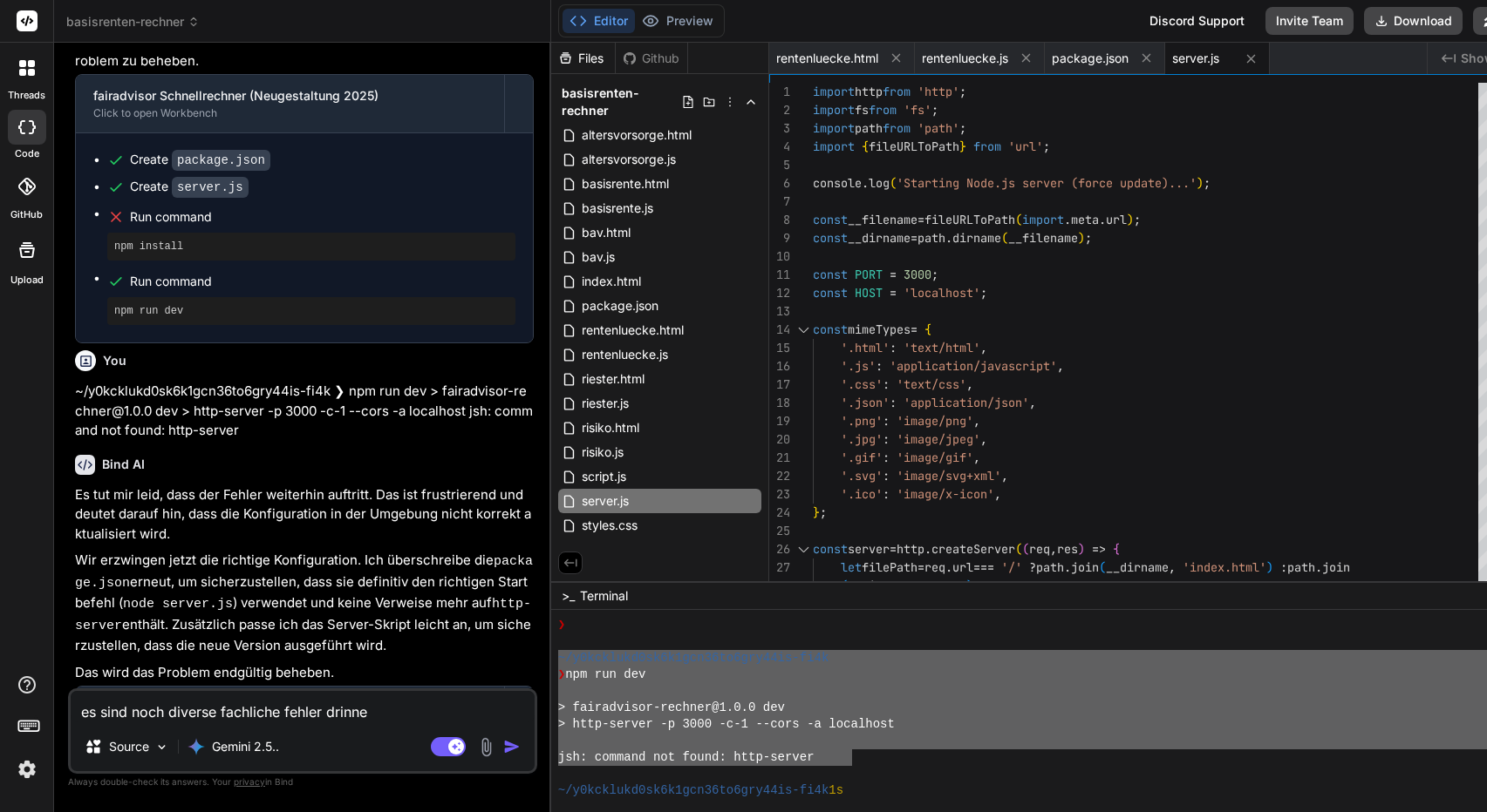
type textarea "x"
type textarea "es sind noch diverse fachliche fehler drinnen."
type textarea "x"
type textarea "es sind noch diverse fachliche fehler drinnen."
type textarea "x"
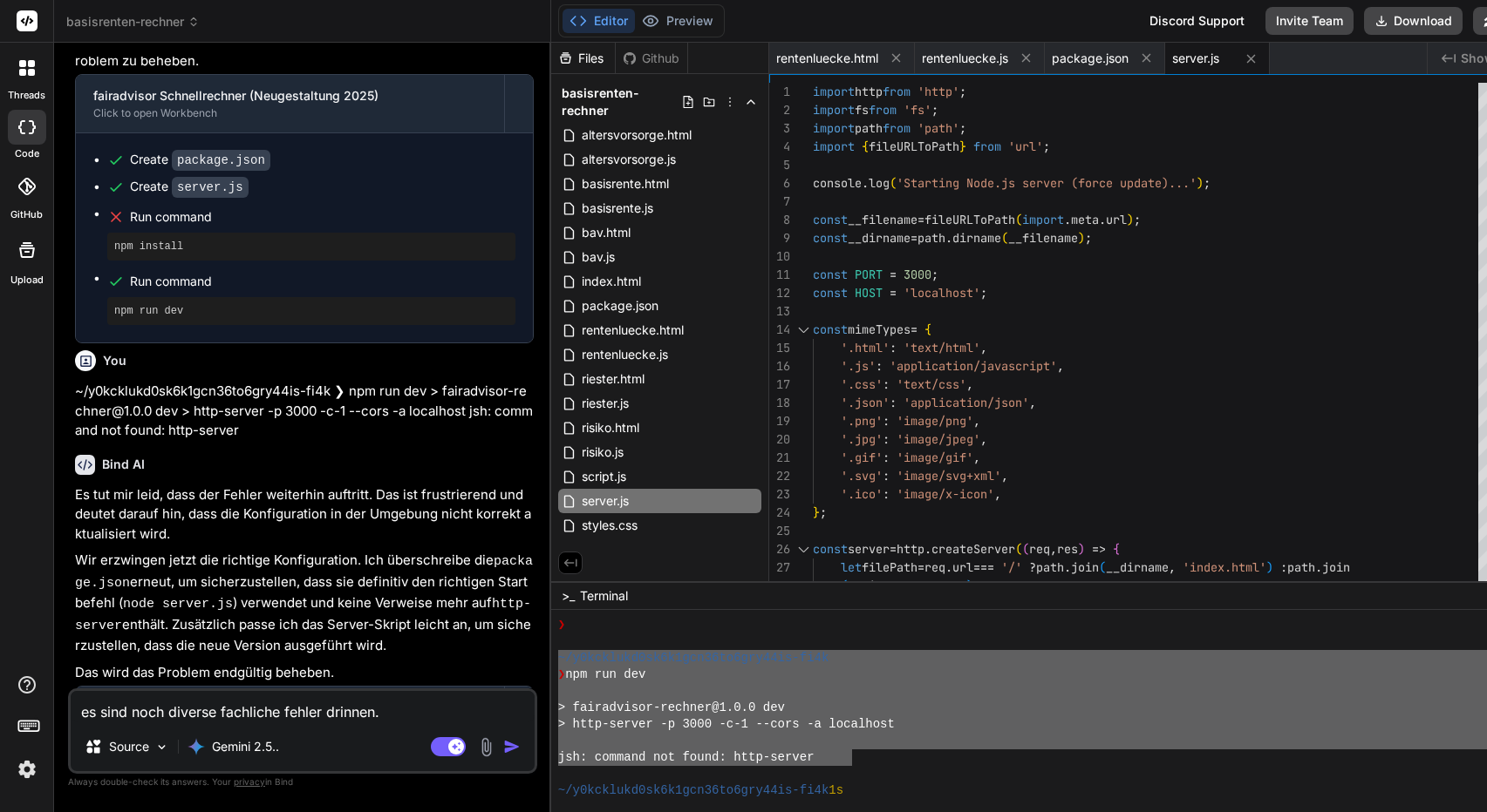
type textarea "es sind noch diverse fachliche fehler drinnen. b"
type textarea "x"
type textarea "es sind noch diverse fachliche fehler drinnen. be"
type textarea "x"
type textarea "es sind noch diverse fachliche fehler drinnen. bei"
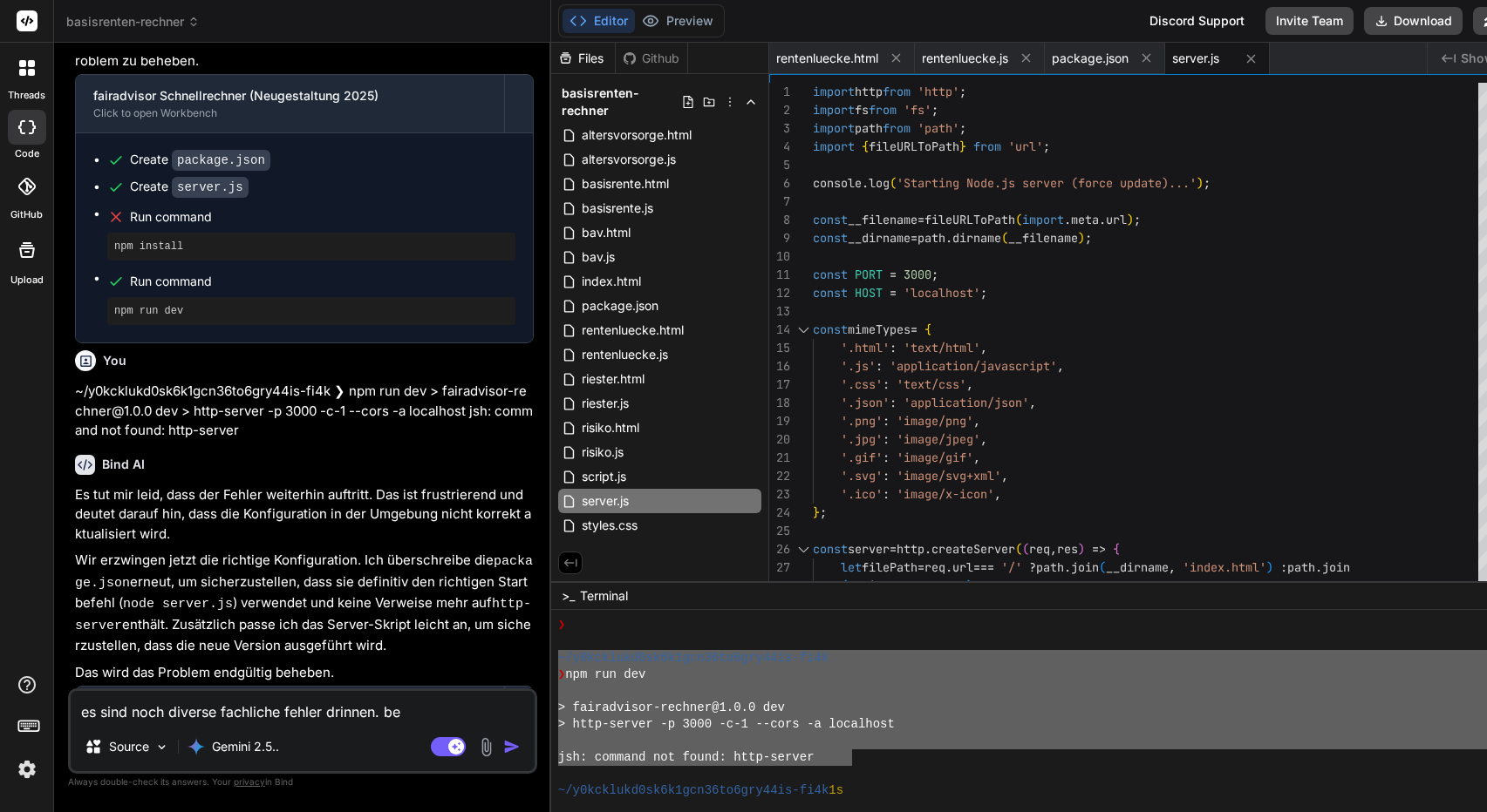
type textarea "x"
type textarea "es sind noch diverse fachliche fehler drinnen. bei"
type textarea "x"
type textarea "es sind noch diverse fachliche fehler drinnen. bei"
type textarea "x"
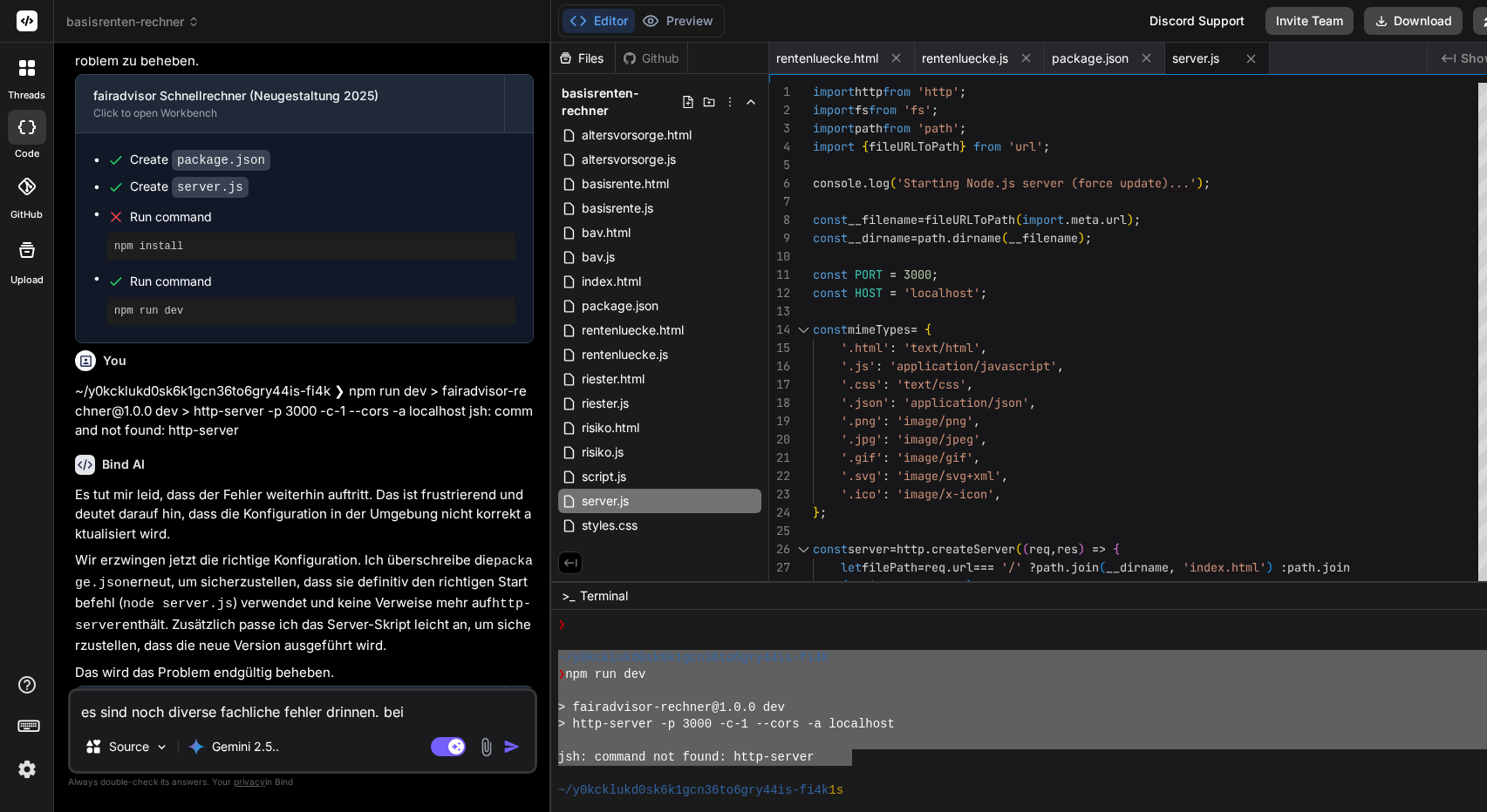
type textarea "es sind noch diverse fachliche fehler drinnen. be"
type textarea "x"
type textarea "es sind noch diverse fachliche fehler drinnen. b"
type textarea "x"
type textarea "es sind noch diverse fachliche fehler drinnen."
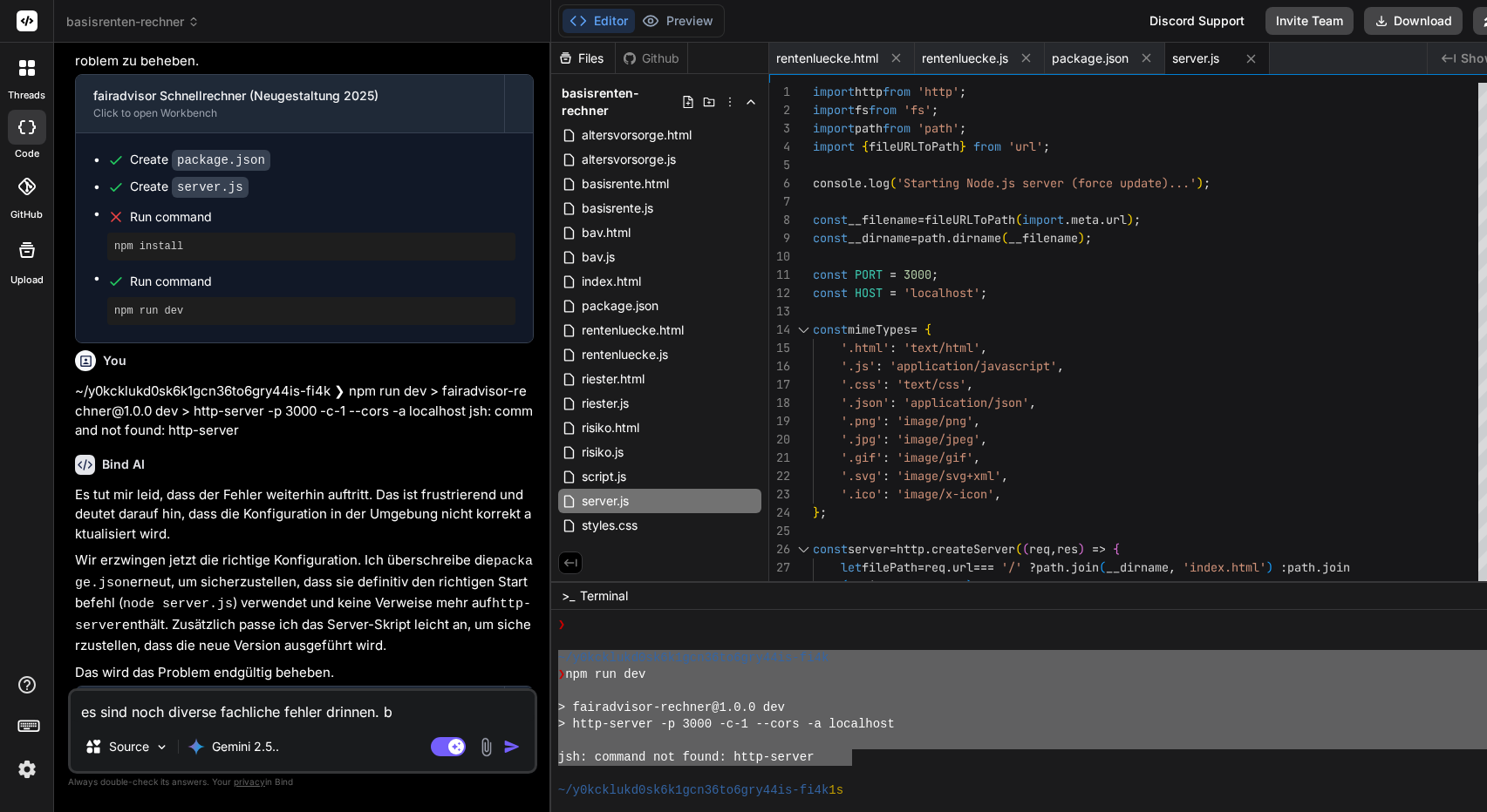
type textarea "x"
type textarea "es sind noch diverse fachliche fehler drinnen. e"
type textarea "x"
type textarea "es sind noch diverse fachliche fehler drinnen. es"
type textarea "x"
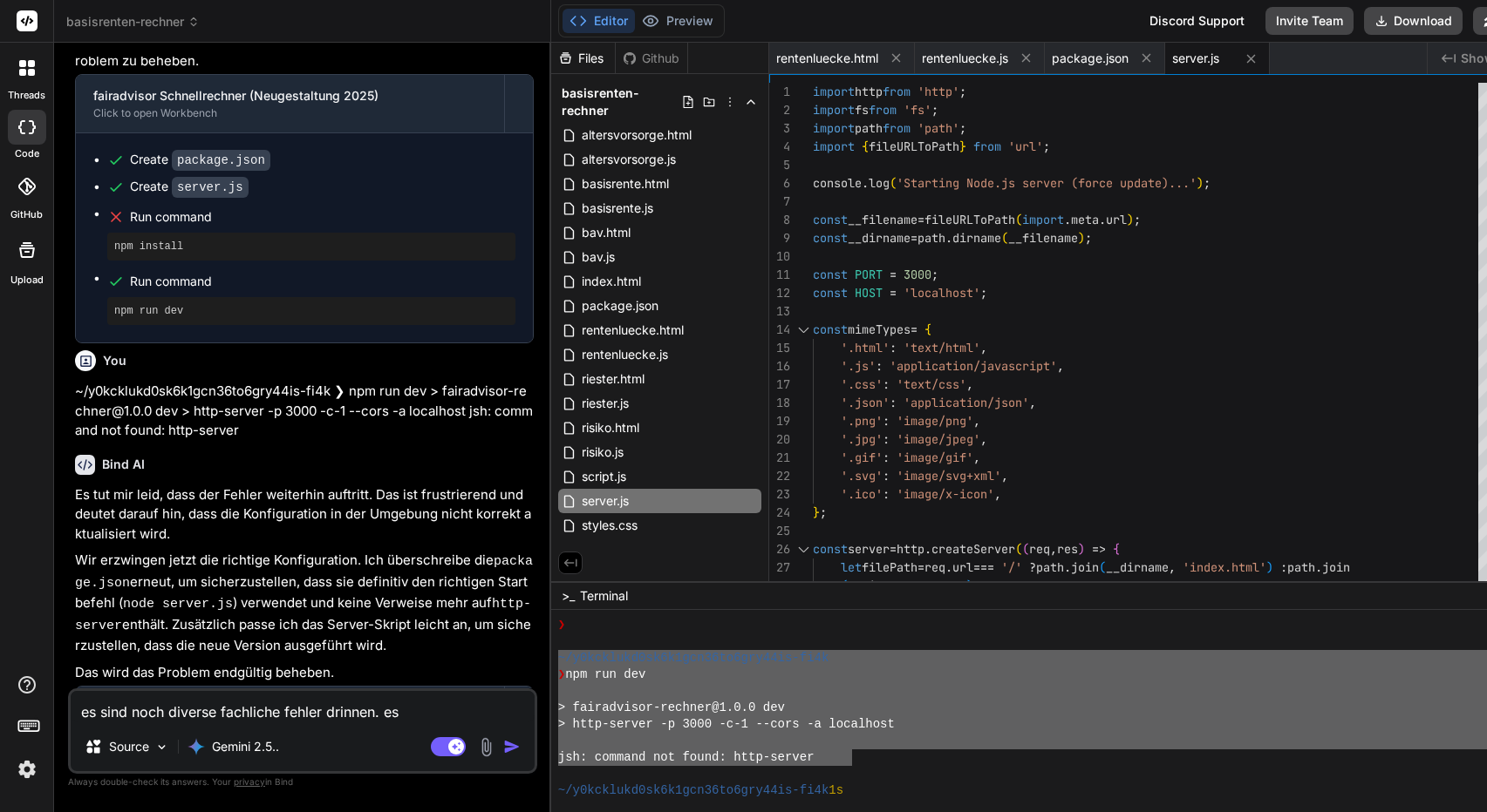
type textarea "es sind noch diverse fachliche fehler drinnen. es"
type textarea "x"
type textarea "es sind noch diverse fachliche fehler drinnen. es i"
type textarea "x"
type textarea "es sind noch diverse fachliche fehler drinnen. es is"
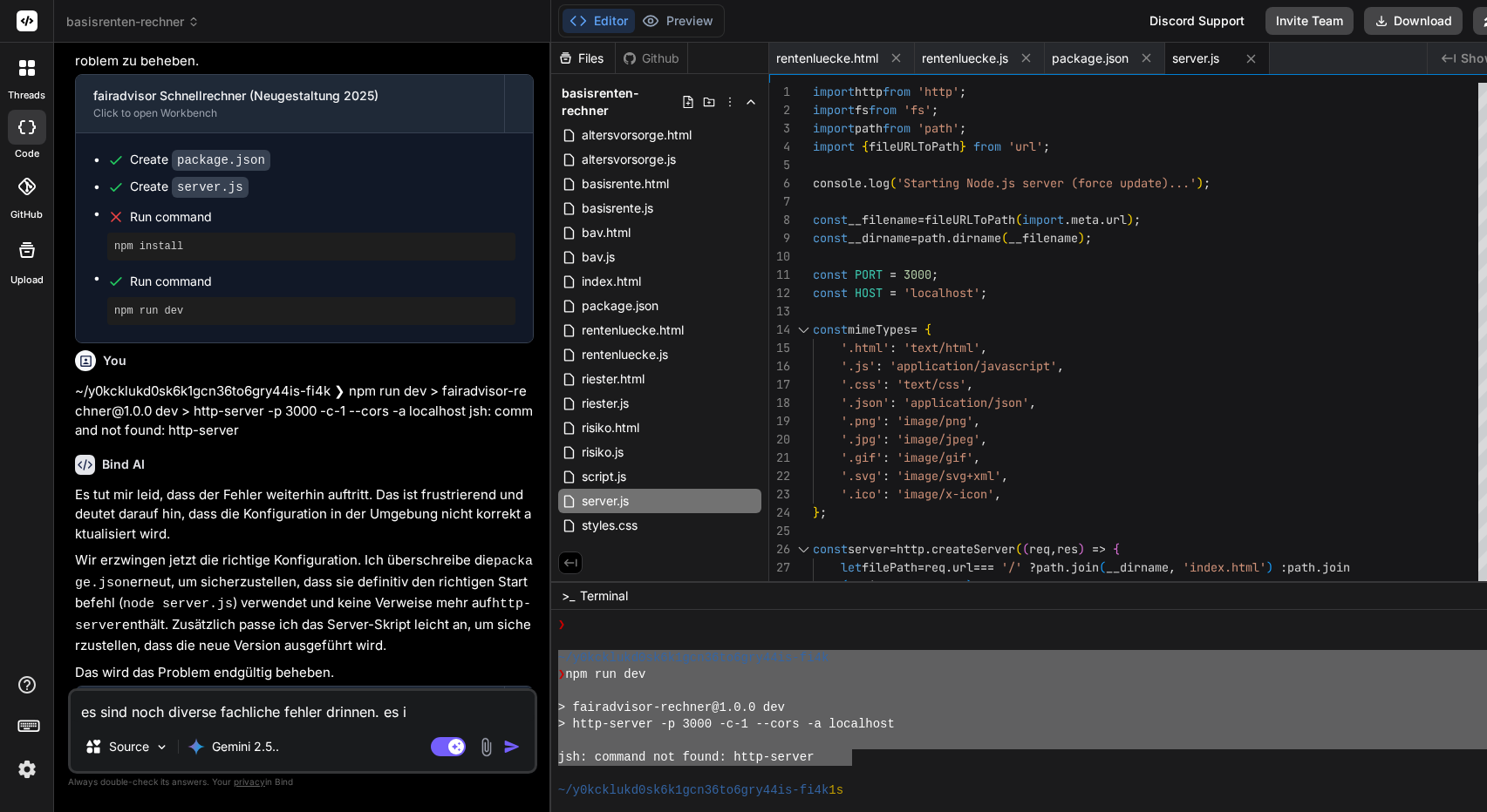
type textarea "x"
type textarea "es sind noch diverse fachliche fehler drinnen. es ist"
type textarea "x"
type textarea "es sind noch diverse fachliche fehler drinnen. es ist"
type textarea "x"
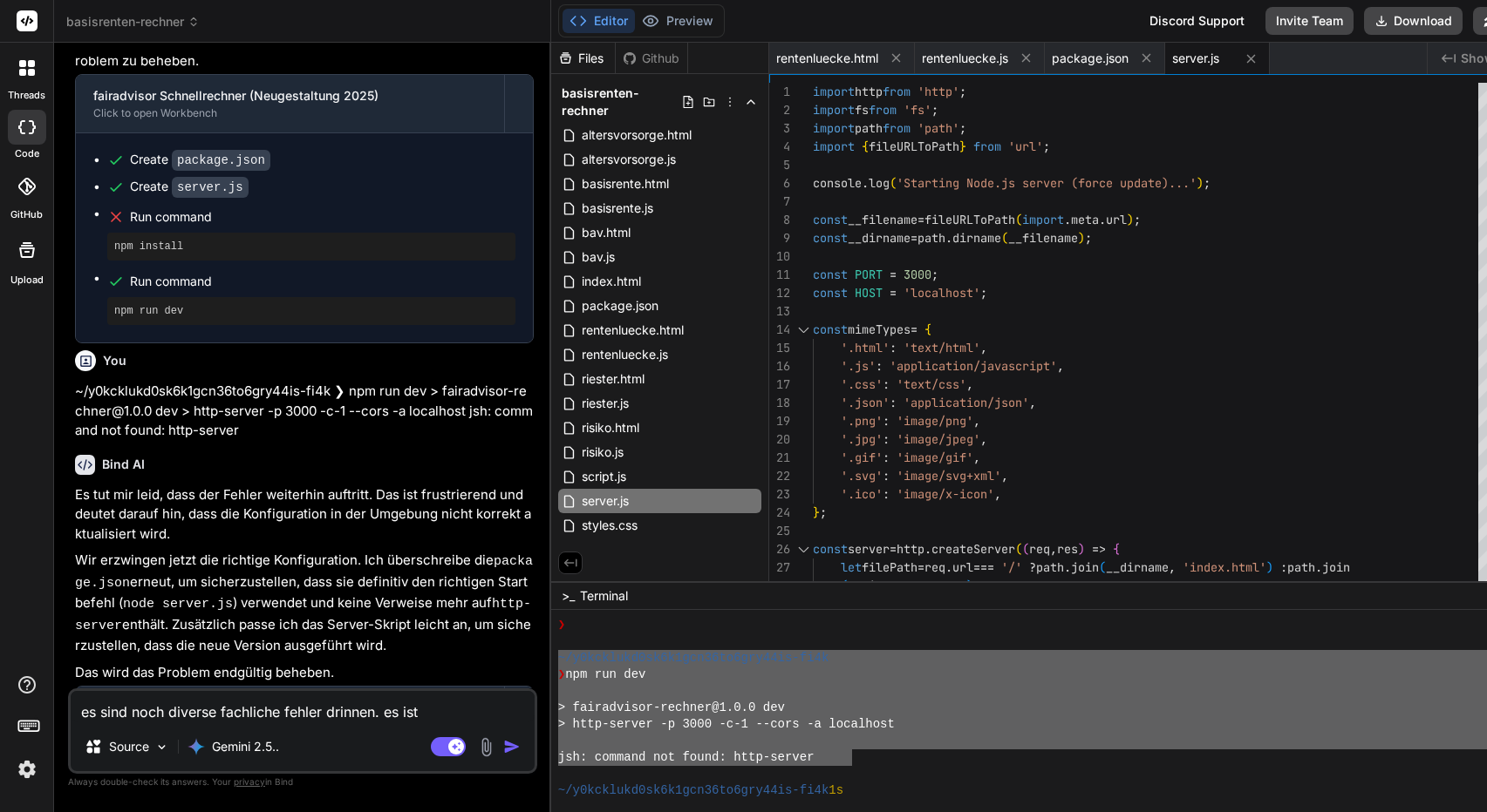
type textarea "es sind noch diverse fachliche fehler drinnen. es ist l"
type textarea "x"
type textarea "es sind noch diverse fachliche fehler drinnen. es ist lt"
type textarea "x"
type textarea "es sind noch diverse fachliche fehler drinnen. es ist lt."
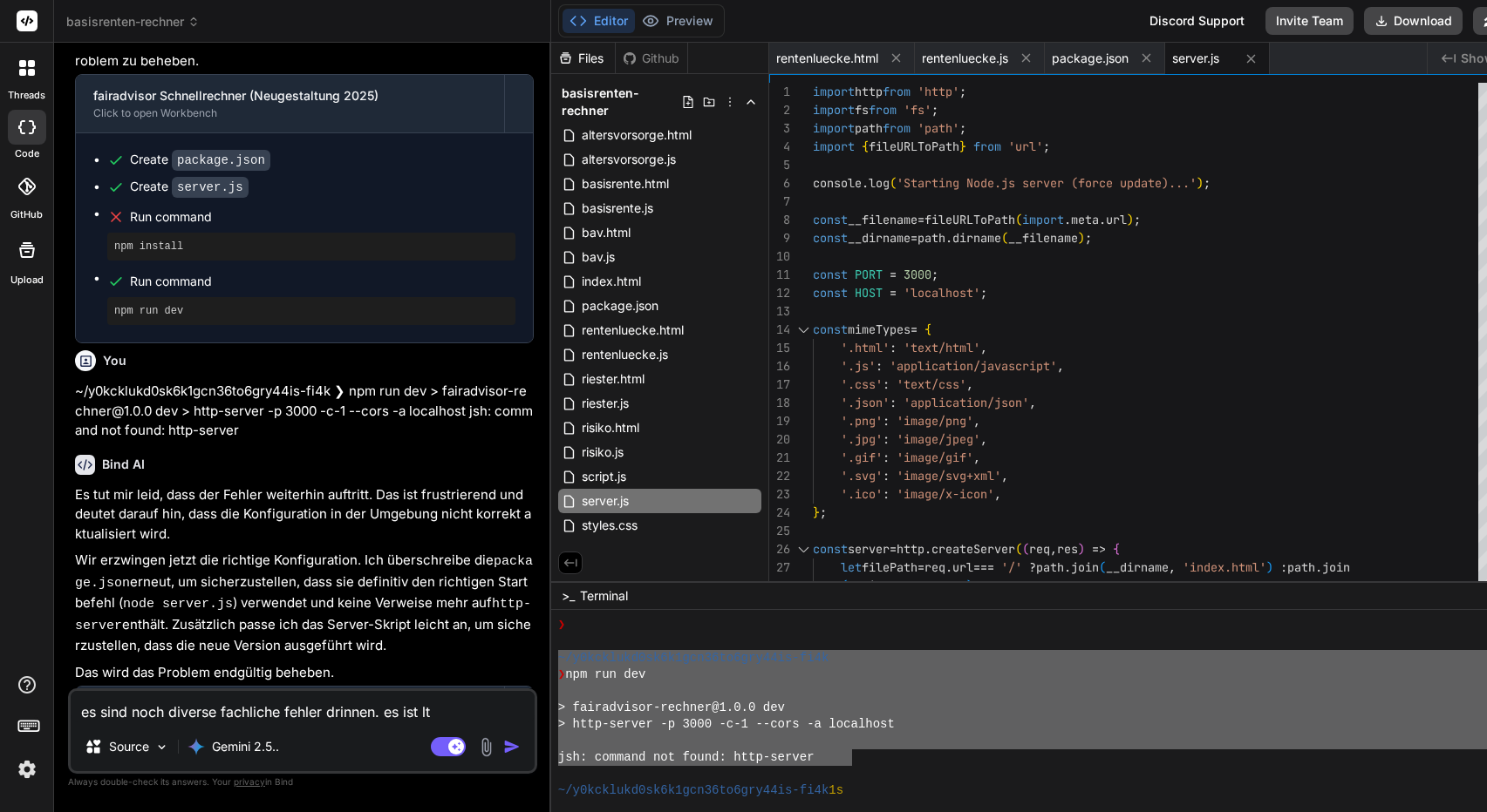
type textarea "x"
type textarea "es sind noch diverse fachliche fehler drinnen. es ist lt."
type textarea "x"
type textarea "es sind noch diverse fachliche fehler drinnen. es ist lt. t"
type textarea "x"
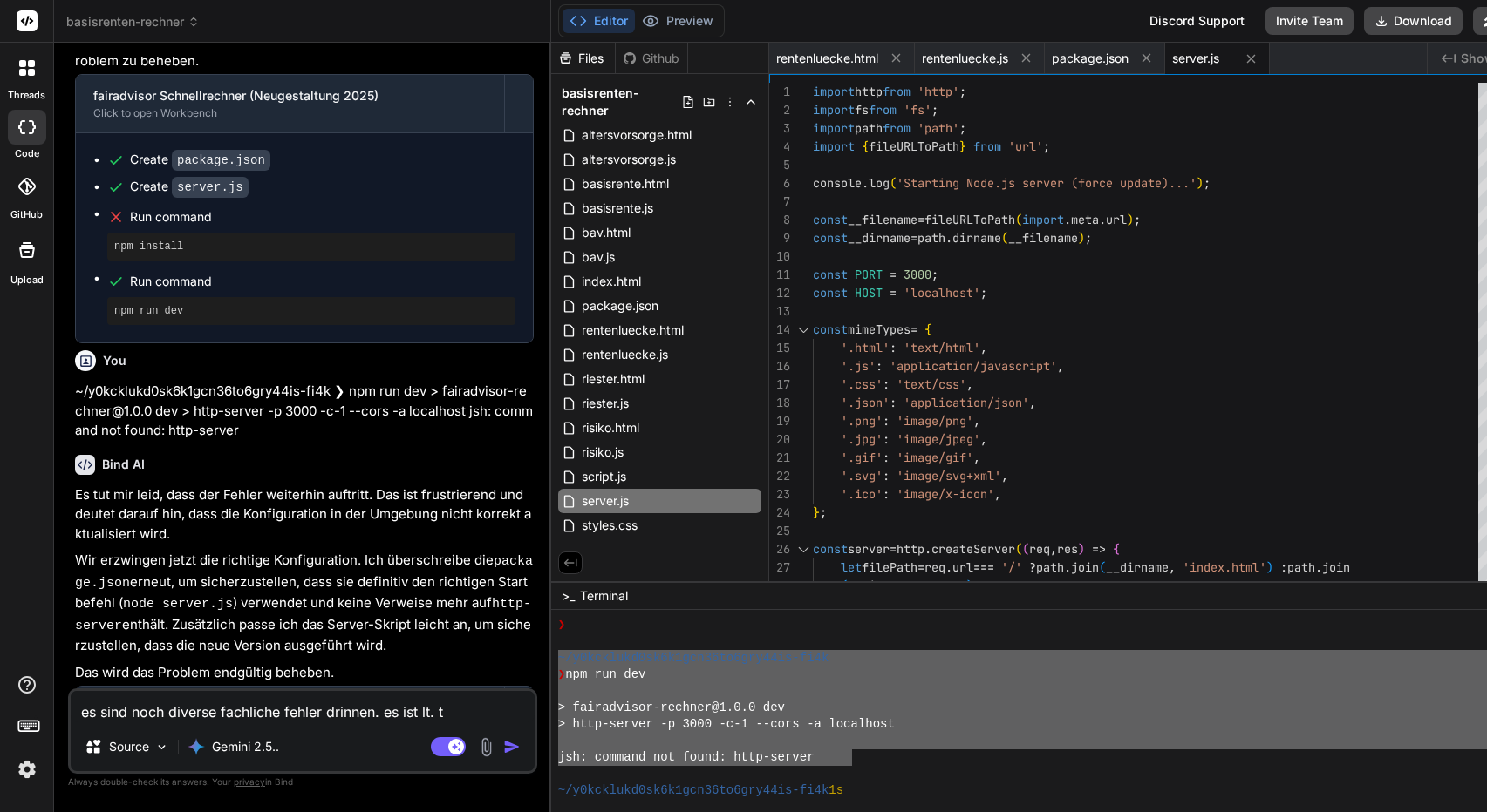
type textarea "es sind noch diverse fachliche fehler drinnen. es ist lt. to"
type textarea "x"
type textarea "es sind noch diverse fachliche fehler drinnen. es ist lt. too"
type textarea "x"
type textarea "es sind noch diverse fachliche fehler drinnen. es ist lt. tool"
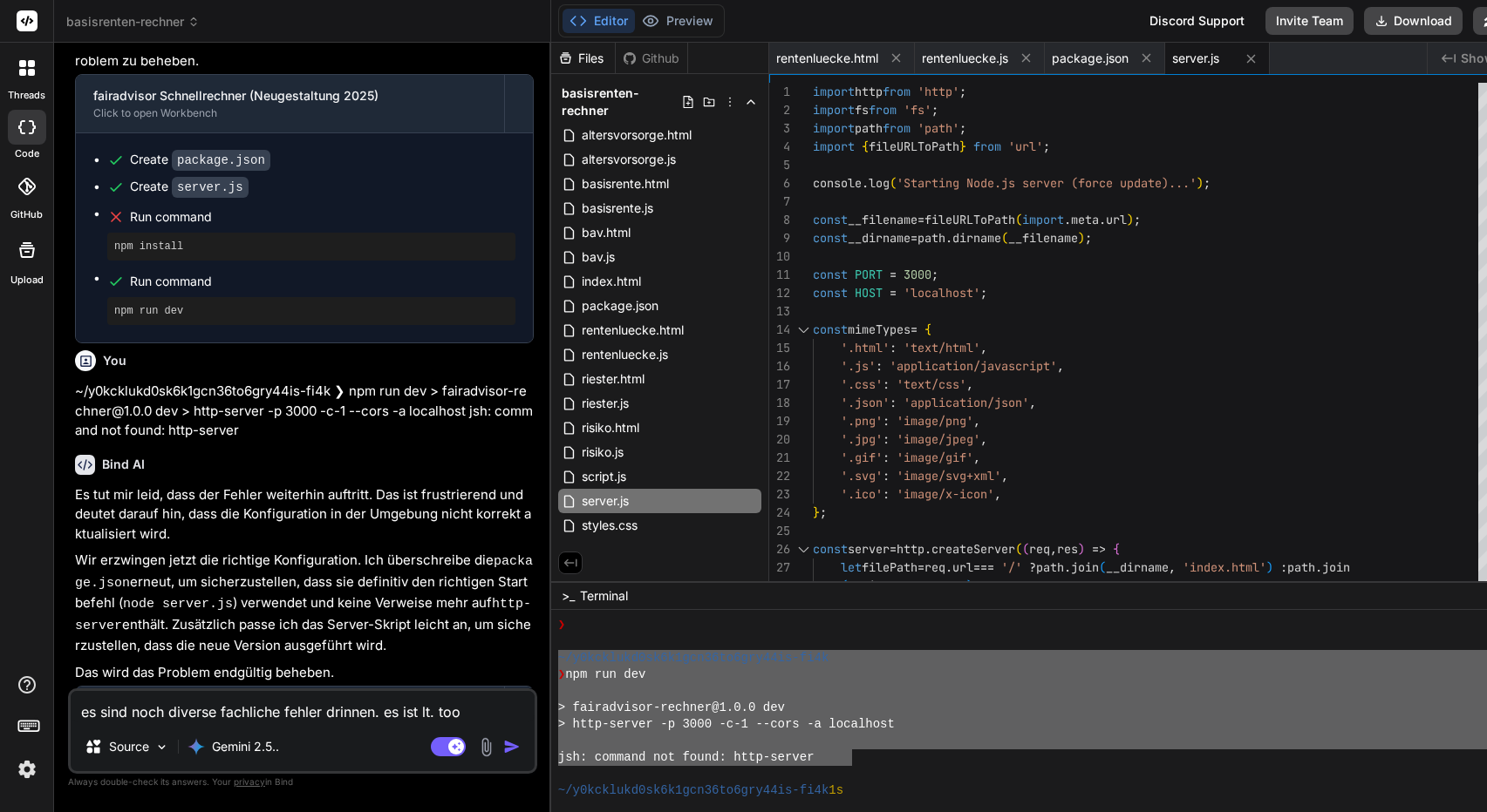
type textarea "x"
type textarea "es sind noch diverse fachliche fehler drinnen. es ist lt. tool"
type textarea "x"
type textarea "es sind noch diverse fachliche fehler drinnen. es ist lt. tool m"
type textarea "x"
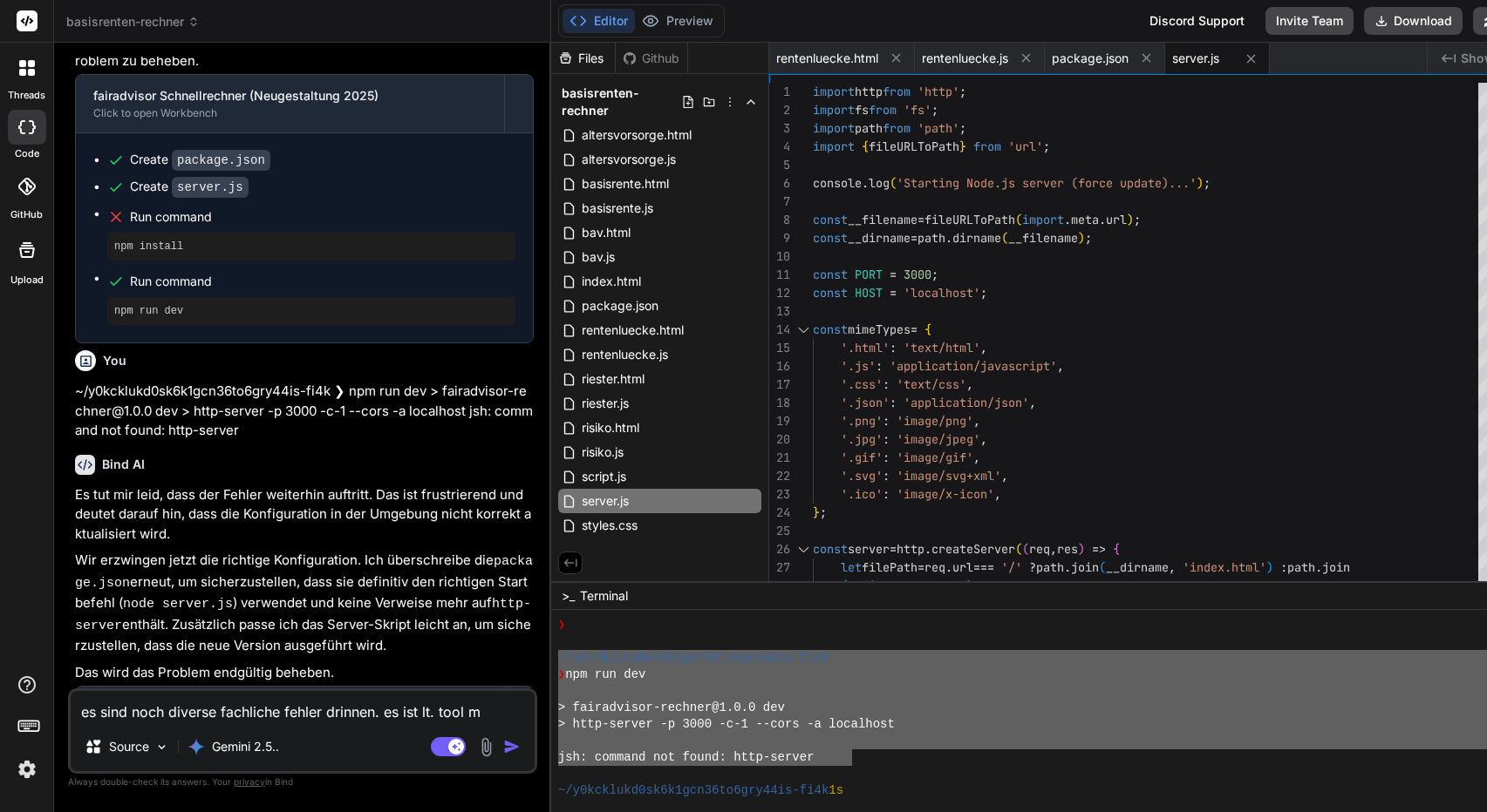
type textarea "es sind noch diverse fachliche fehler drinnen. es ist lt. tool mö"
type textarea "x"
type textarea "es sind noch diverse fachliche fehler drinnen. es ist lt. tool mög"
type textarea "x"
type textarea "es sind noch diverse fachliche fehler drinnen. es ist lt. tool mögl"
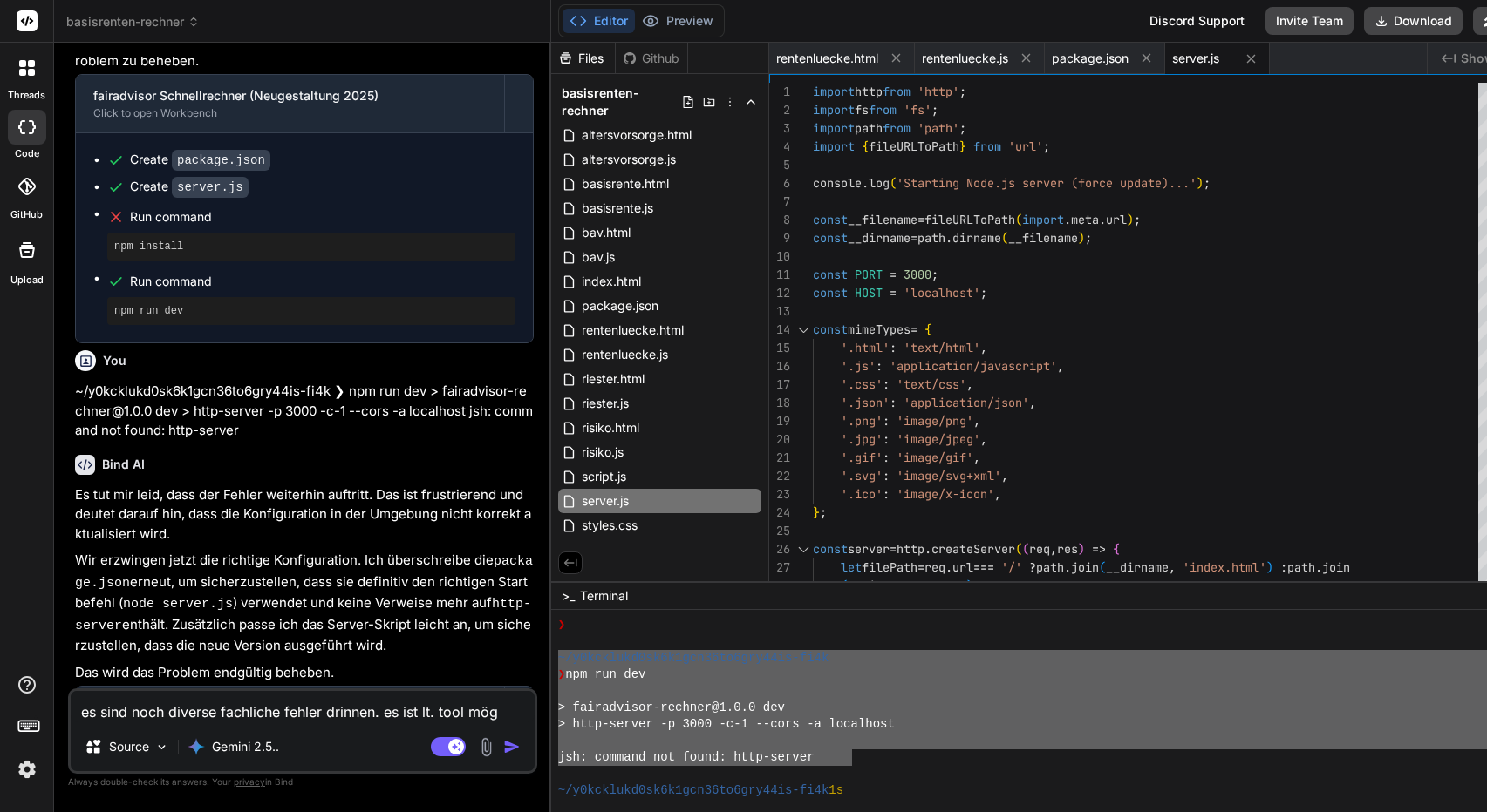
type textarea "x"
type textarea "es sind noch diverse fachliche fehler drinnen. es ist lt. tool mögli"
type textarea "x"
type textarea "es sind noch diverse fachliche fehler drinnen. es ist lt. tool möglic"
type textarea "x"
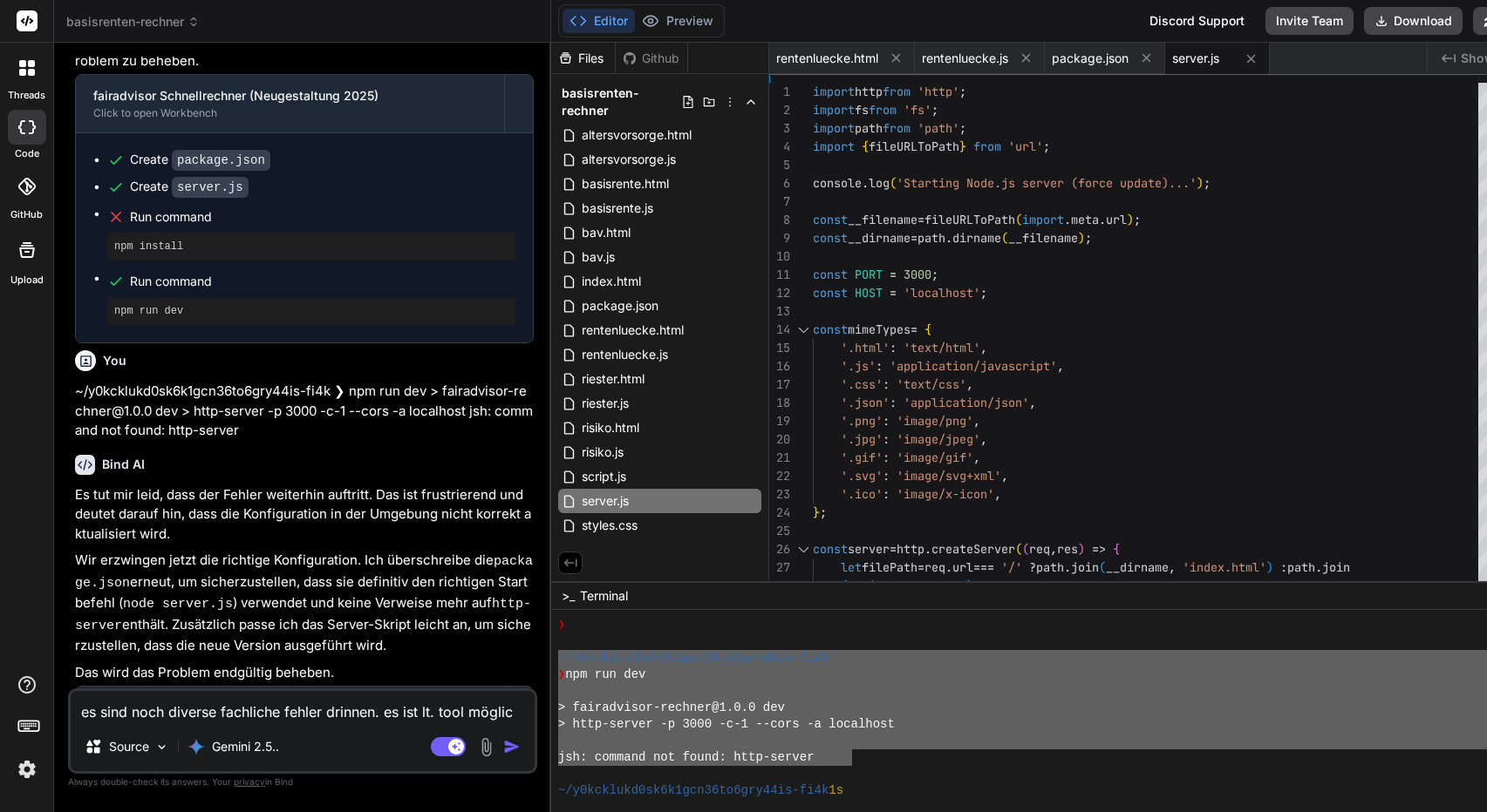
type textarea "es sind noch diverse fachliche fehler drinnen. es ist lt. tool möglich"
type textarea "x"
type textarea "es sind noch diverse fachliche fehler drinnen. es ist lt. tool möglich"
type textarea "x"
type textarea "es sind noch diverse fachliche fehler drinnen. es ist lt. tool möglich m"
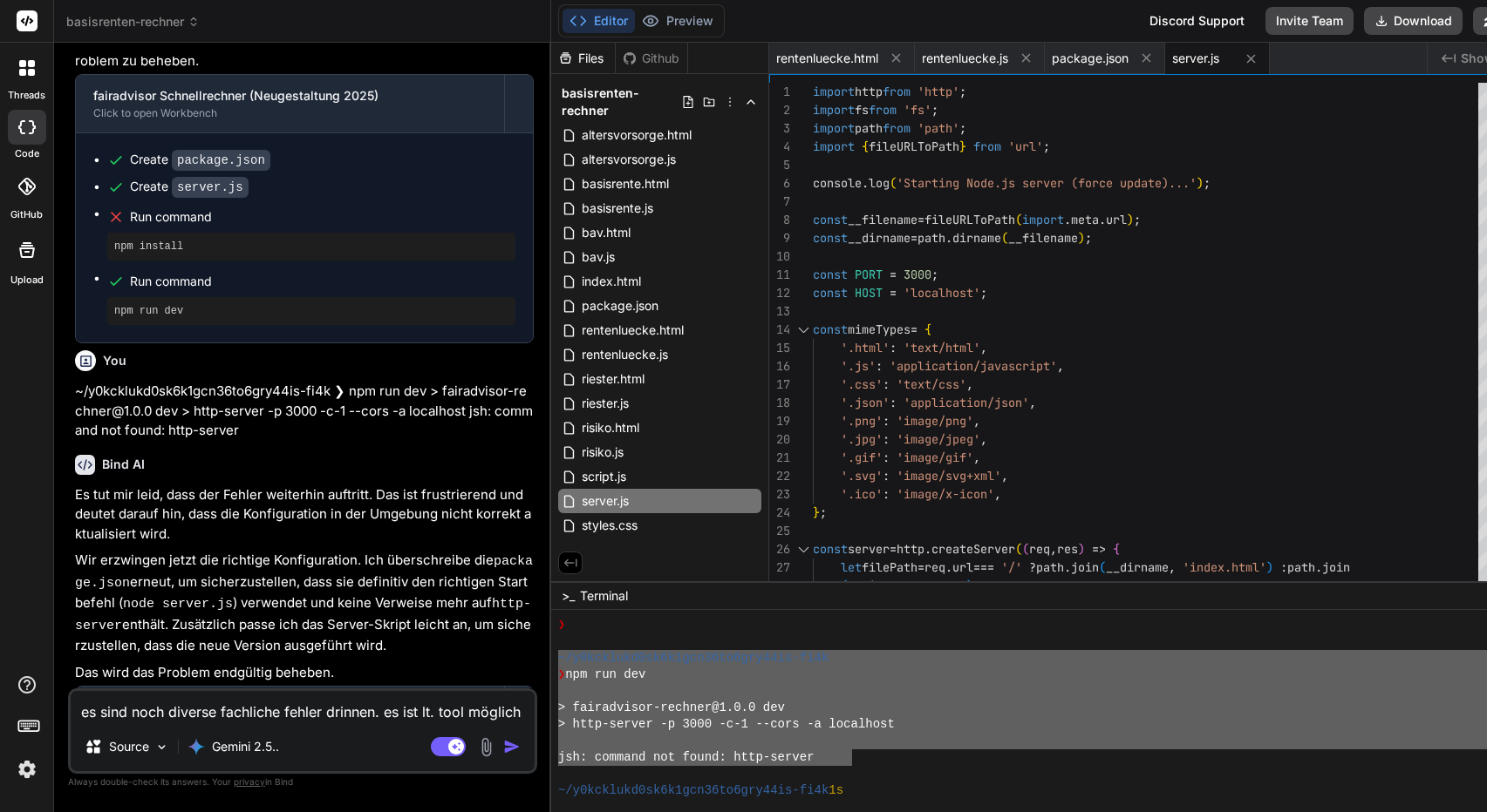
type textarea "x"
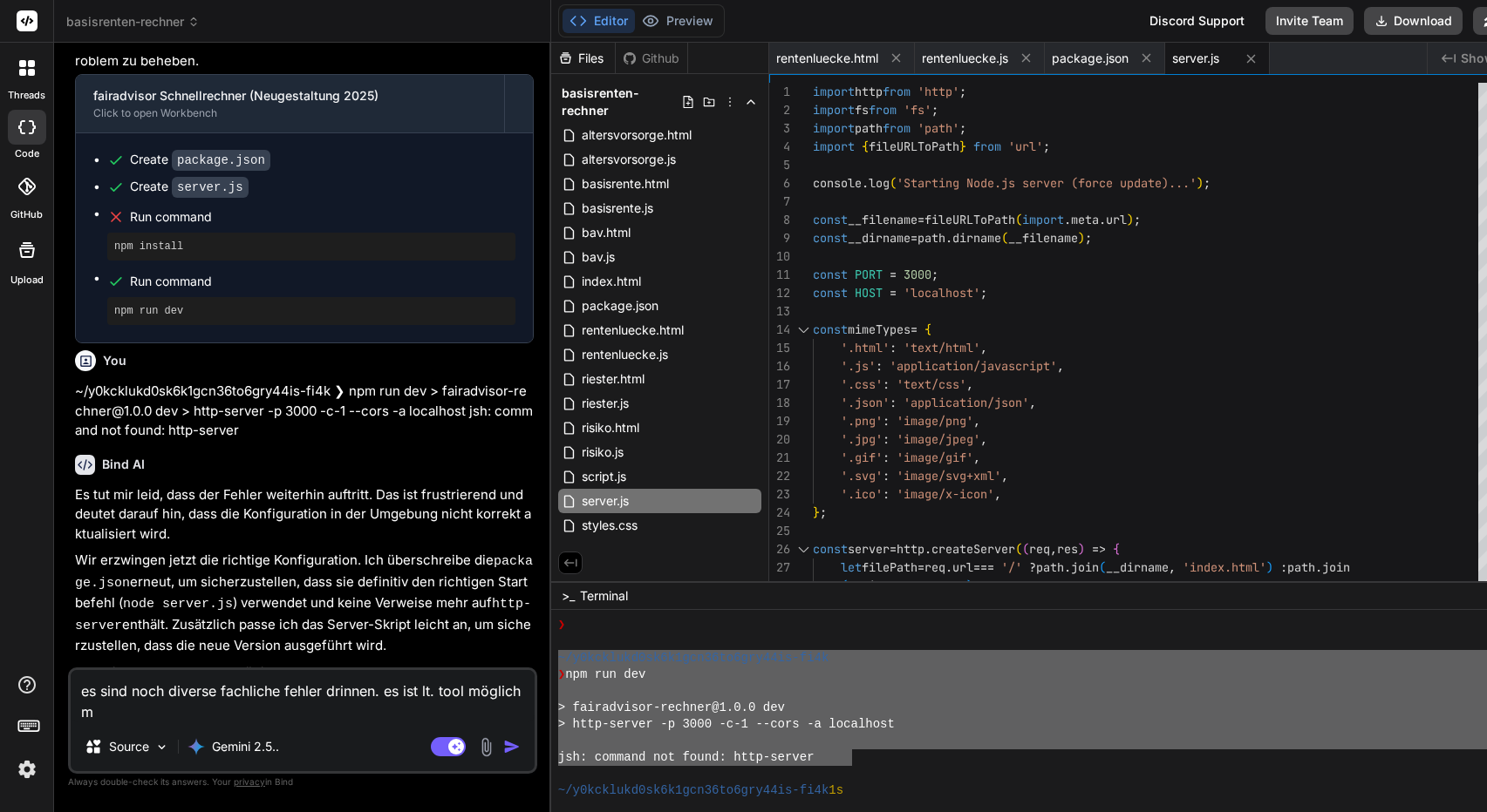
type textarea "es sind noch diverse fachliche fehler drinnen. es ist lt. tool möglich mi"
type textarea "x"
type textarea "es sind noch diverse fachliche fehler drinnen. es ist lt. tool möglich mit"
type textarea "x"
type textarea "es sind noch diverse fachliche fehler drinnen. es ist lt. tool möglich mit"
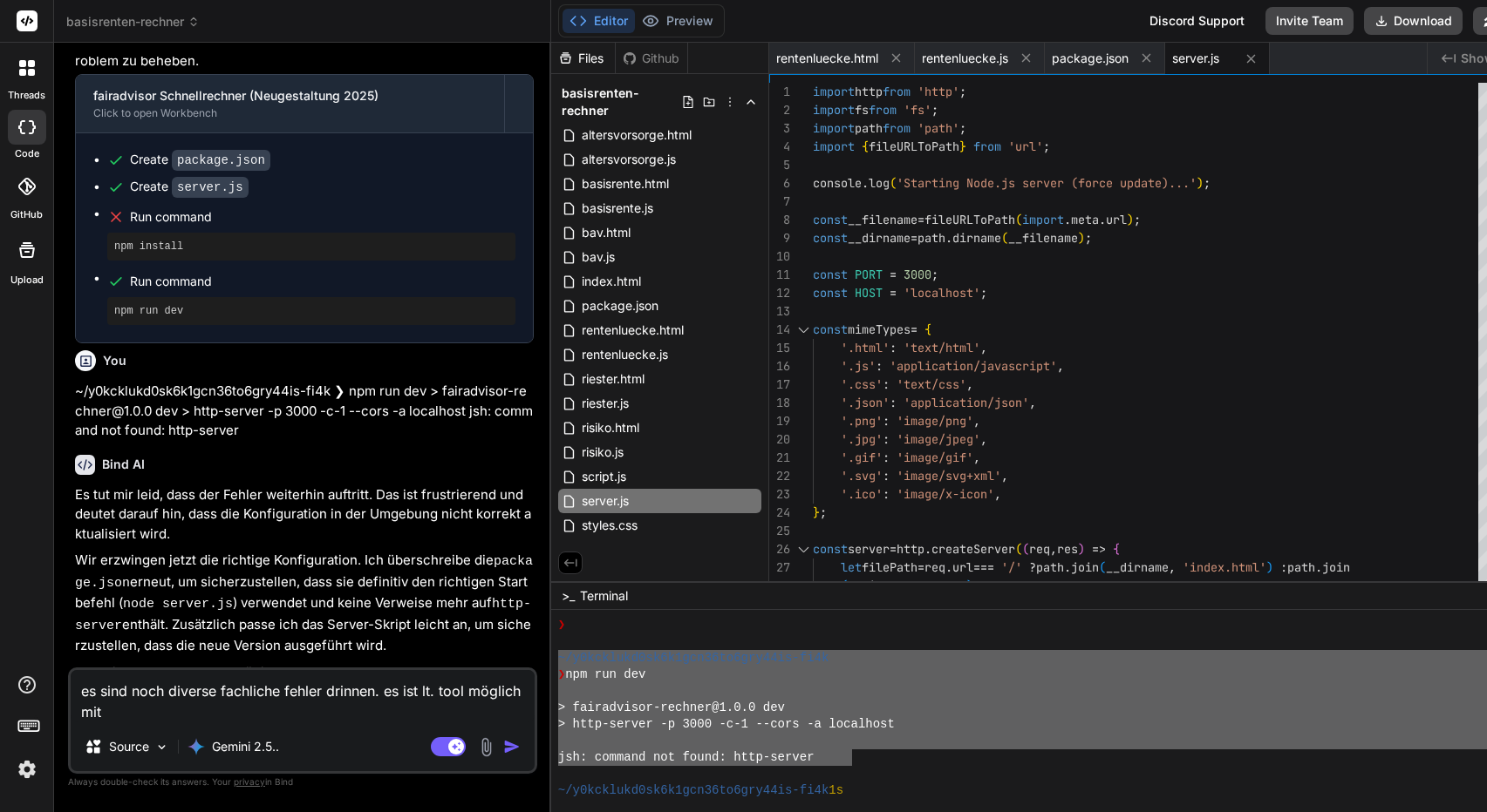
type textarea "x"
type textarea "es sind noch diverse fachliche fehler drinnen. es ist lt. tool möglich mit 6"
type textarea "x"
type textarea "es sind noch diverse fachliche fehler drinnen. es ist lt. tool möglich mit 60"
type textarea "x"
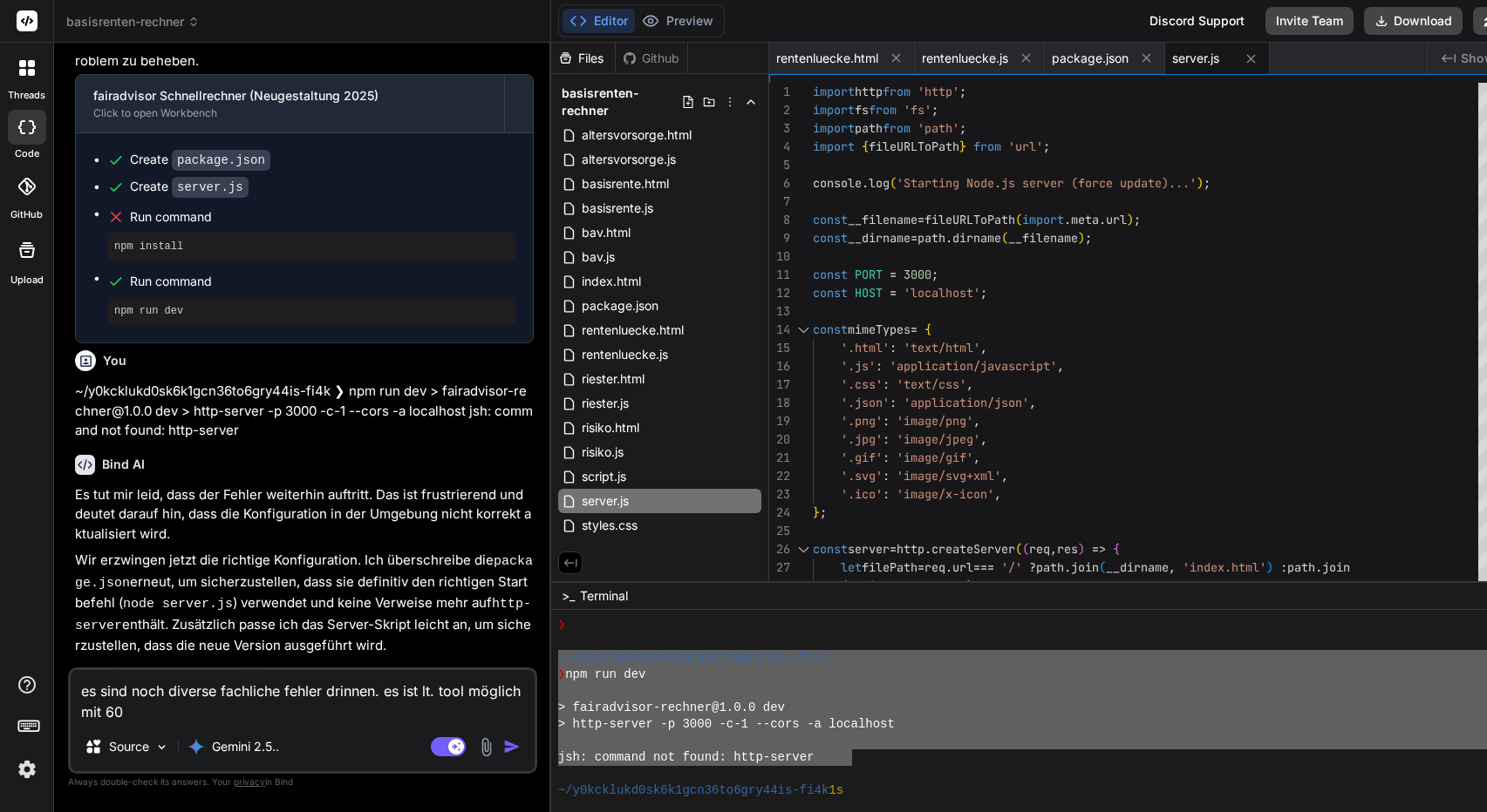
type textarea "es sind noch diverse fachliche fehler drinnen. es ist lt. tool möglich mit 60"
type textarea "x"
type textarea "es sind noch diverse fachliche fehler drinnen. es ist lt. tool möglich mit 60 i"
type textarea "x"
type textarea "es sind noch diverse fachliche fehler drinnen. es ist lt. tool möglich mit 60 in"
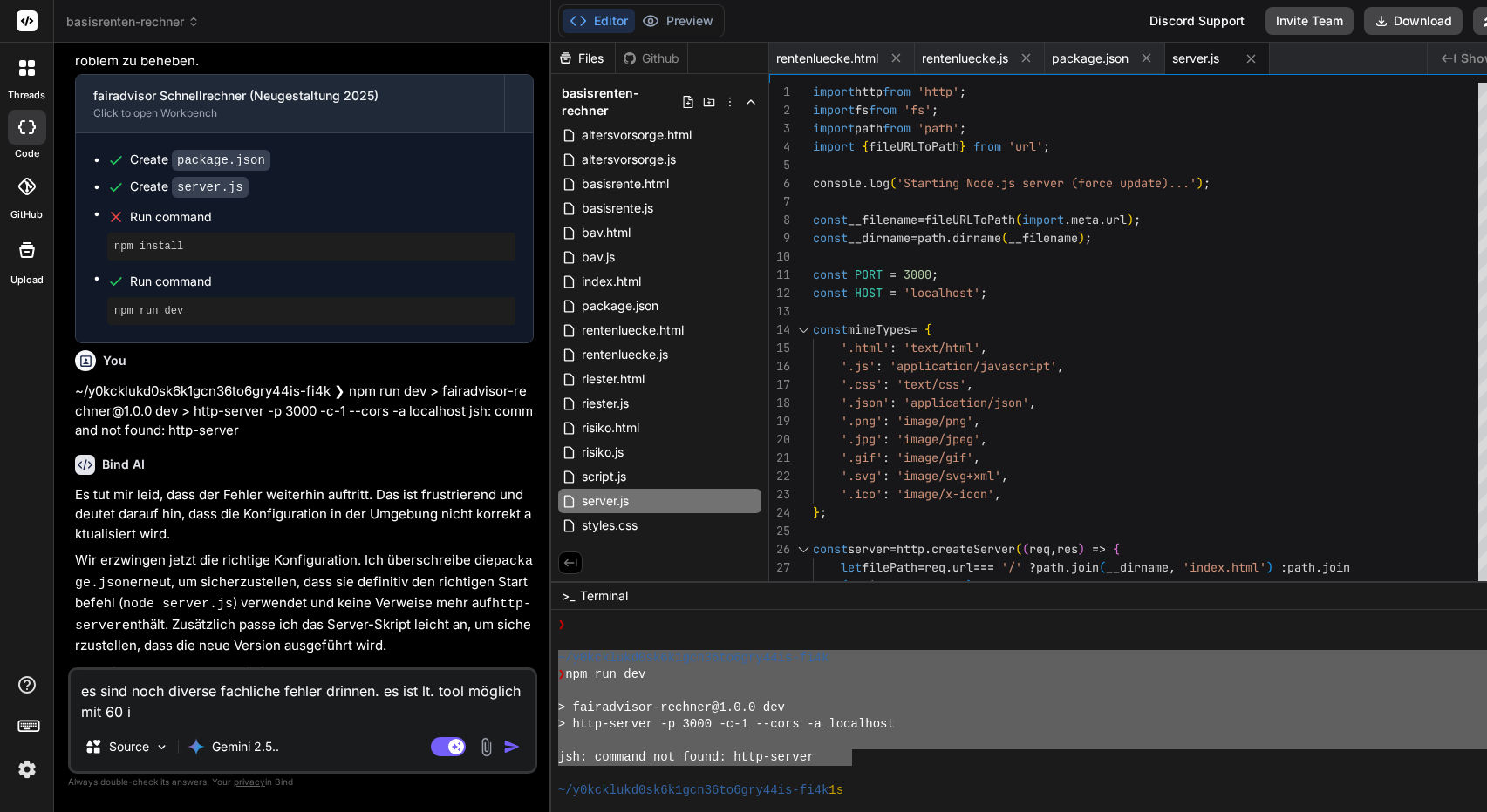
type textarea "x"
type textarea "es sind noch diverse fachliche fehler drinnen. es ist lt. tool möglich mit 60 in"
type textarea "x"
type textarea "es sind noch diverse fachliche fehler drinnen. es ist lt. tool möglich mit 60 i…"
type textarea "x"
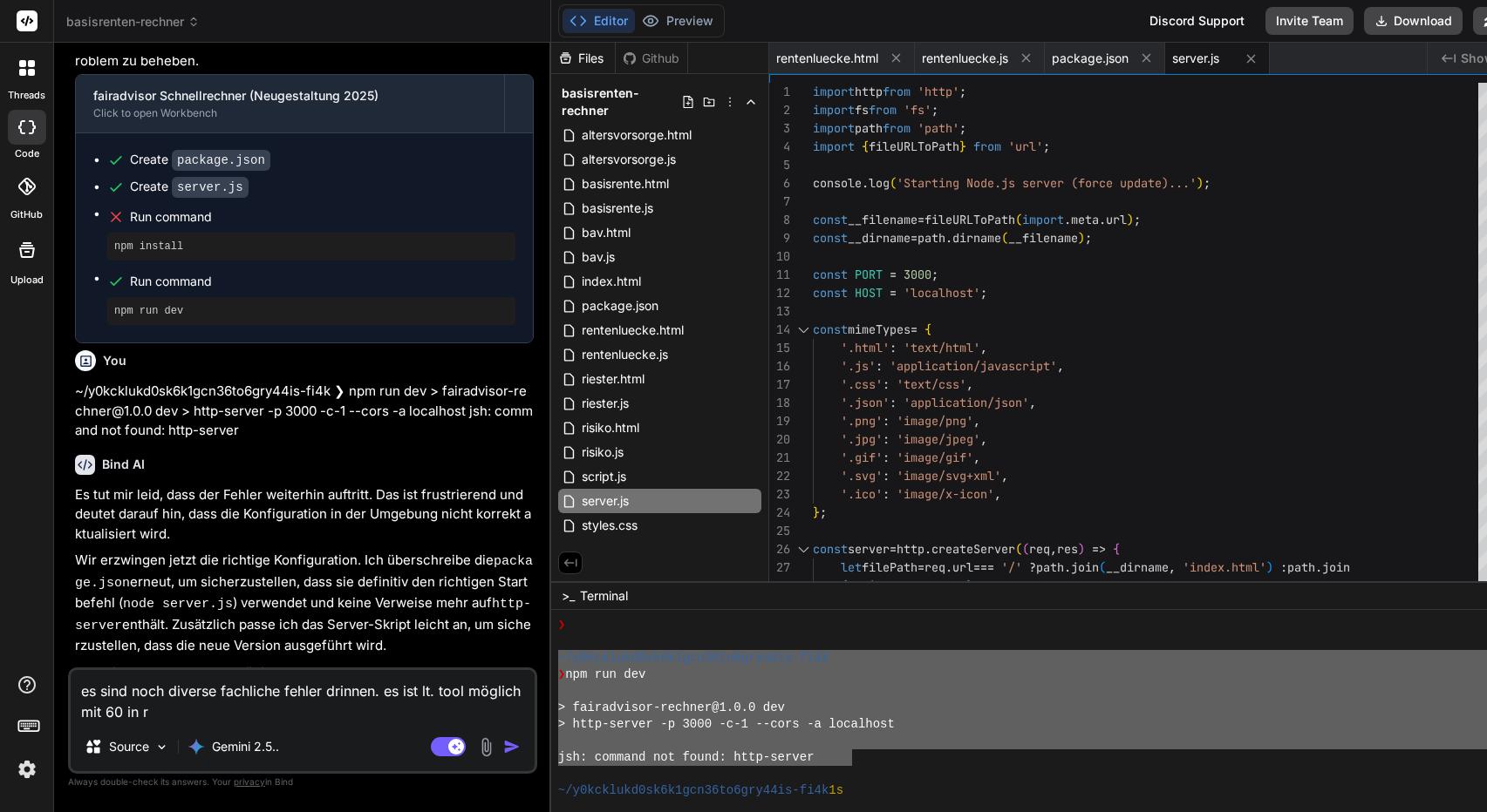
type textarea "es sind noch diverse fachliche fehler drinnen. es ist lt. tool möglich mit 60 i…"
type textarea "x"
type textarea "es sind noch diverse fachliche fehler drinnen. es ist lt. tool möglich mit 60 i…"
type textarea "x"
type textarea "es sind noch diverse fachliche fehler drinnen. es ist lt. tool möglich mit 60 i…"
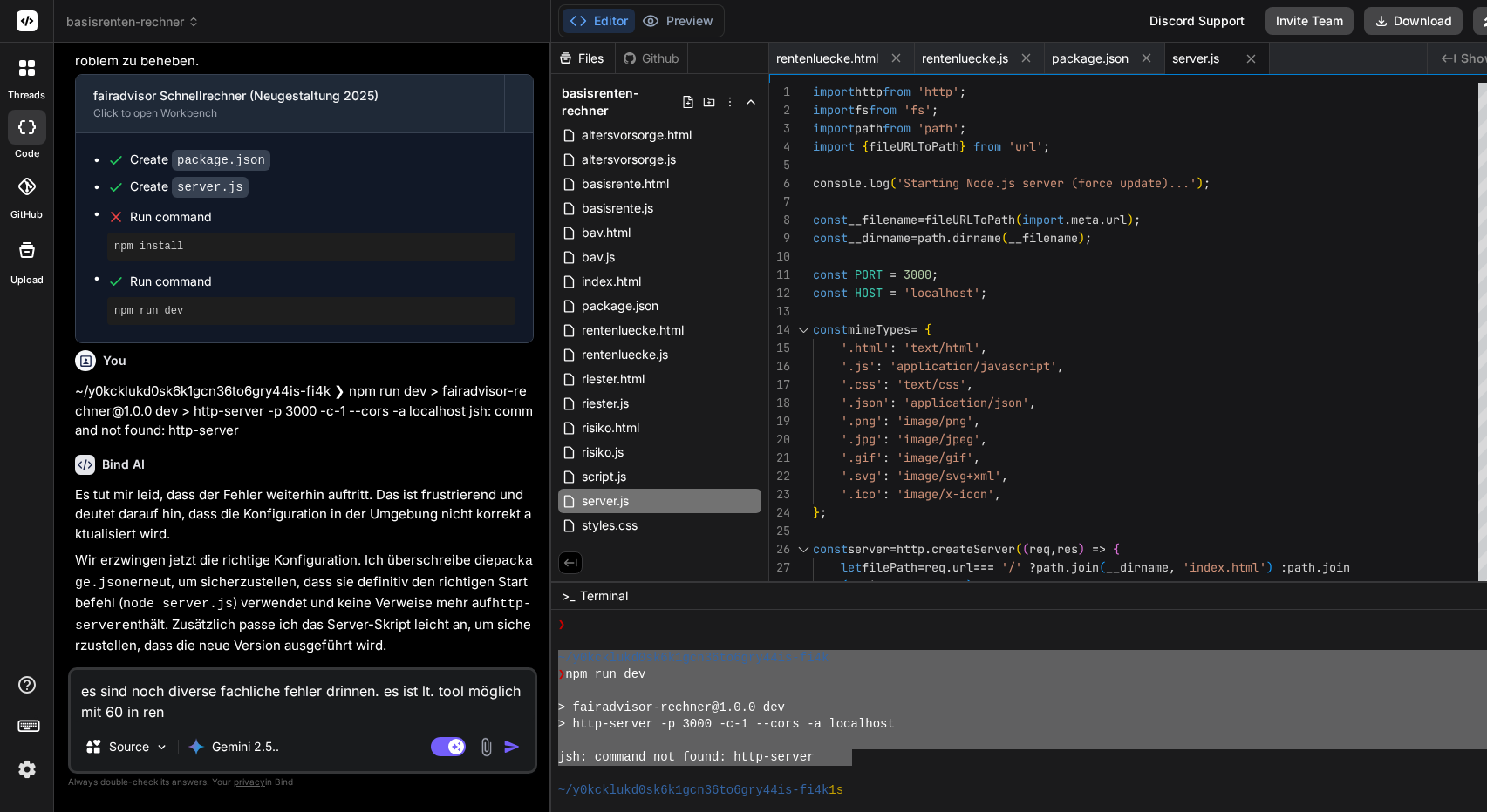
type textarea "x"
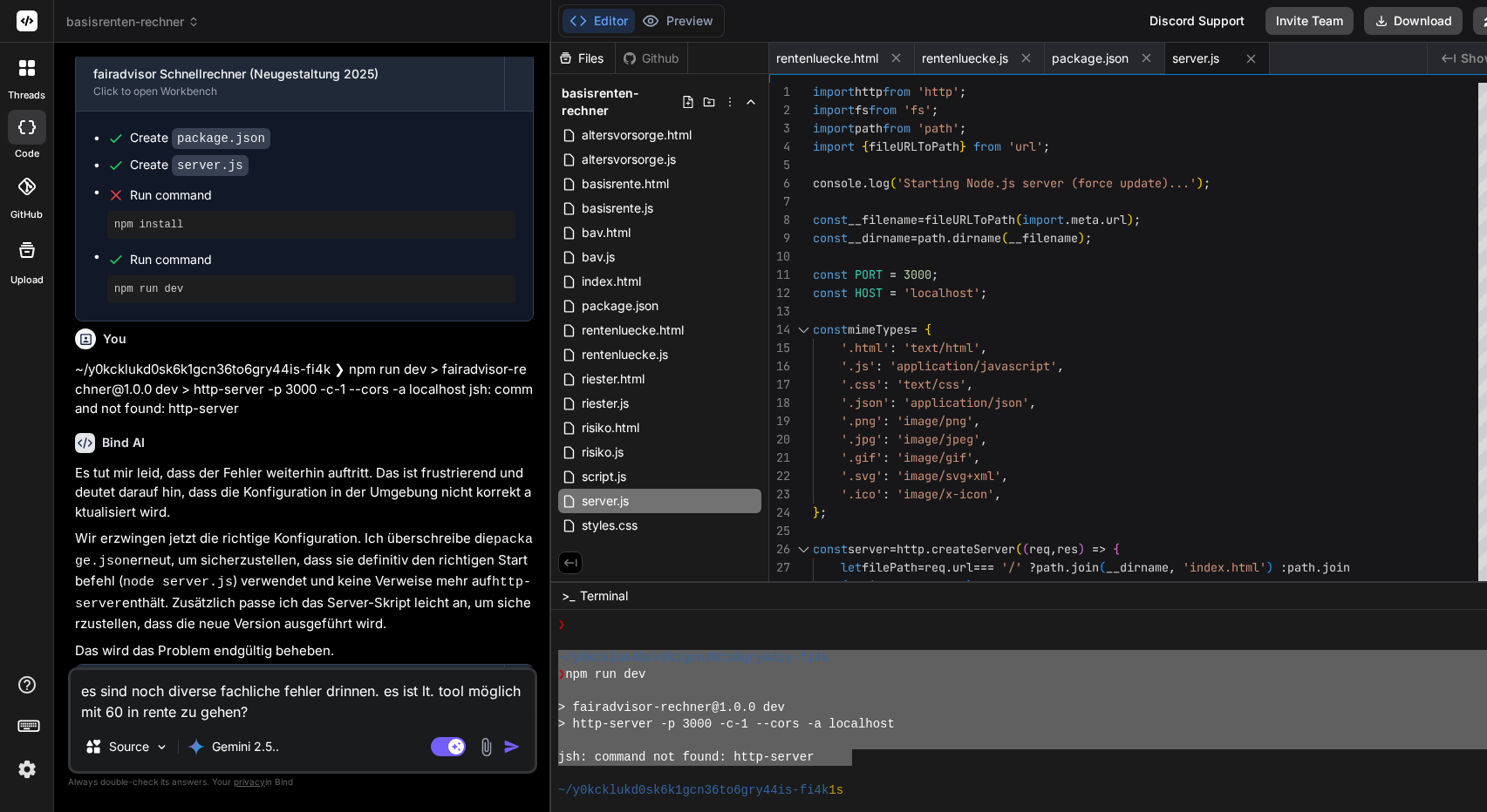
scroll to position [6972, 0]
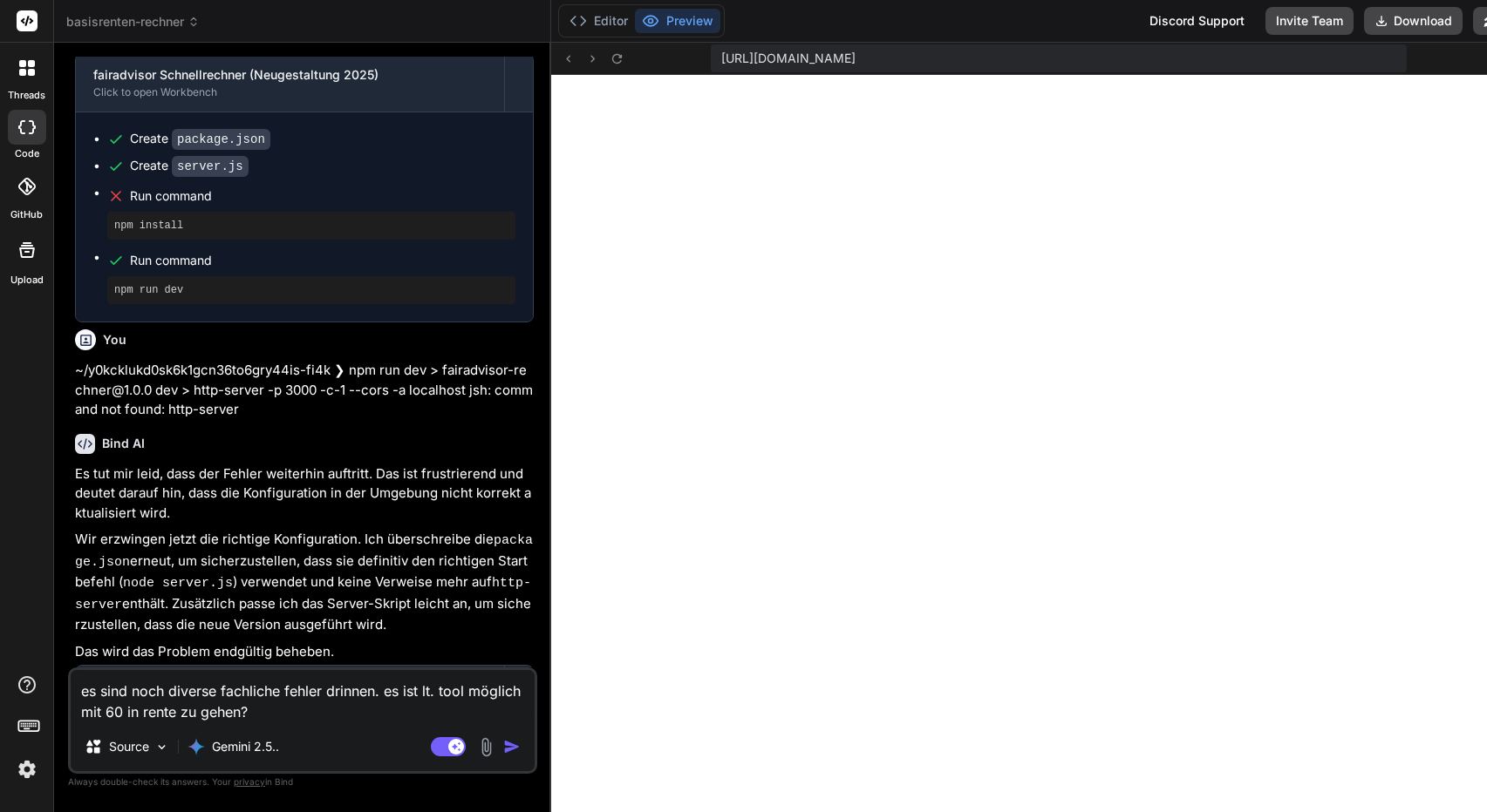
click at [518, 746] on img "button" at bounding box center [512, 747] width 17 height 17
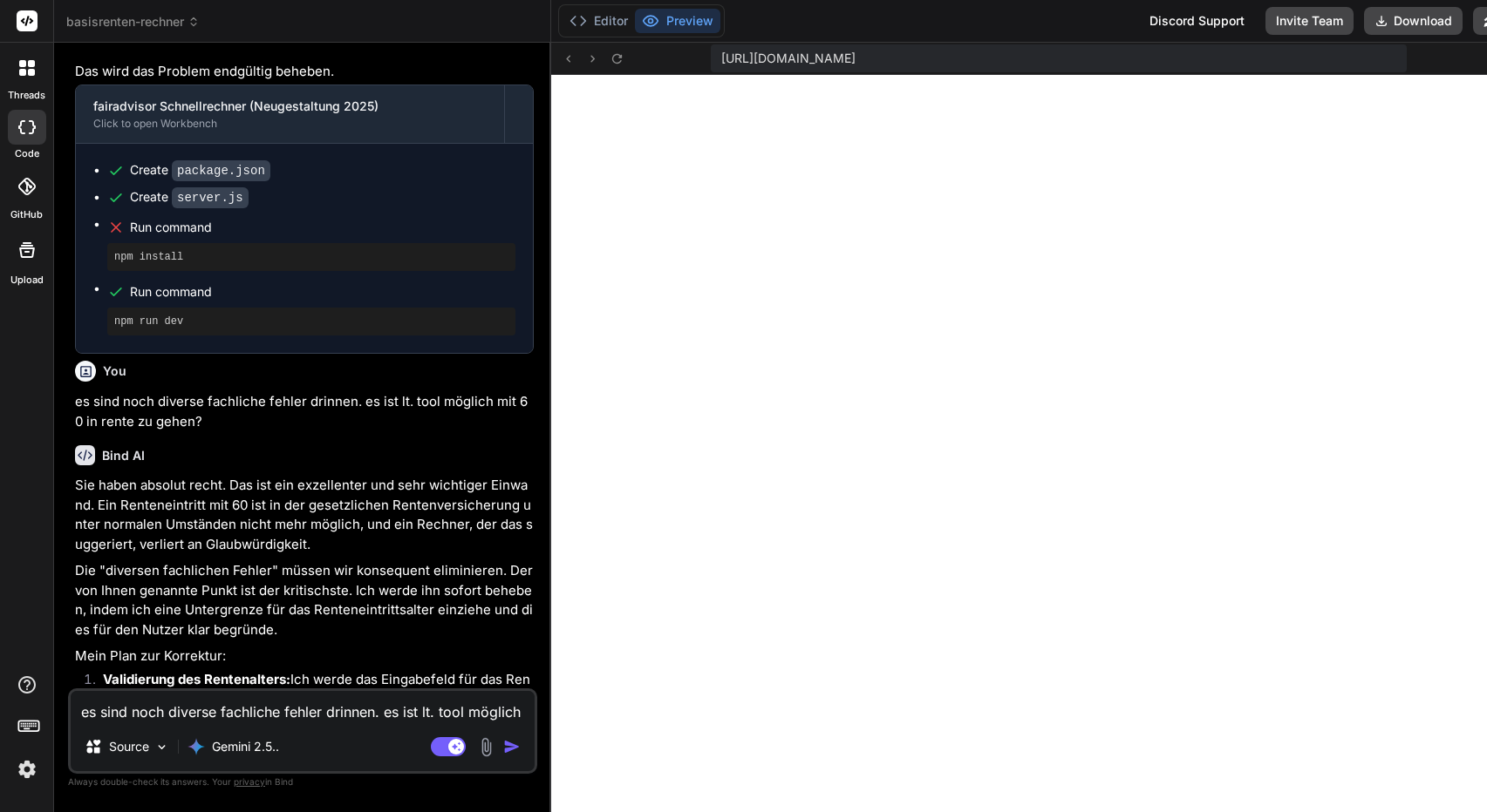
scroll to position [0, 0]
click at [239, 715] on textarea "es sind noch diverse fachliche fehler drinnen. es ist lt. tool möglich mit 60 i…" at bounding box center [302, 706] width 464 height 31
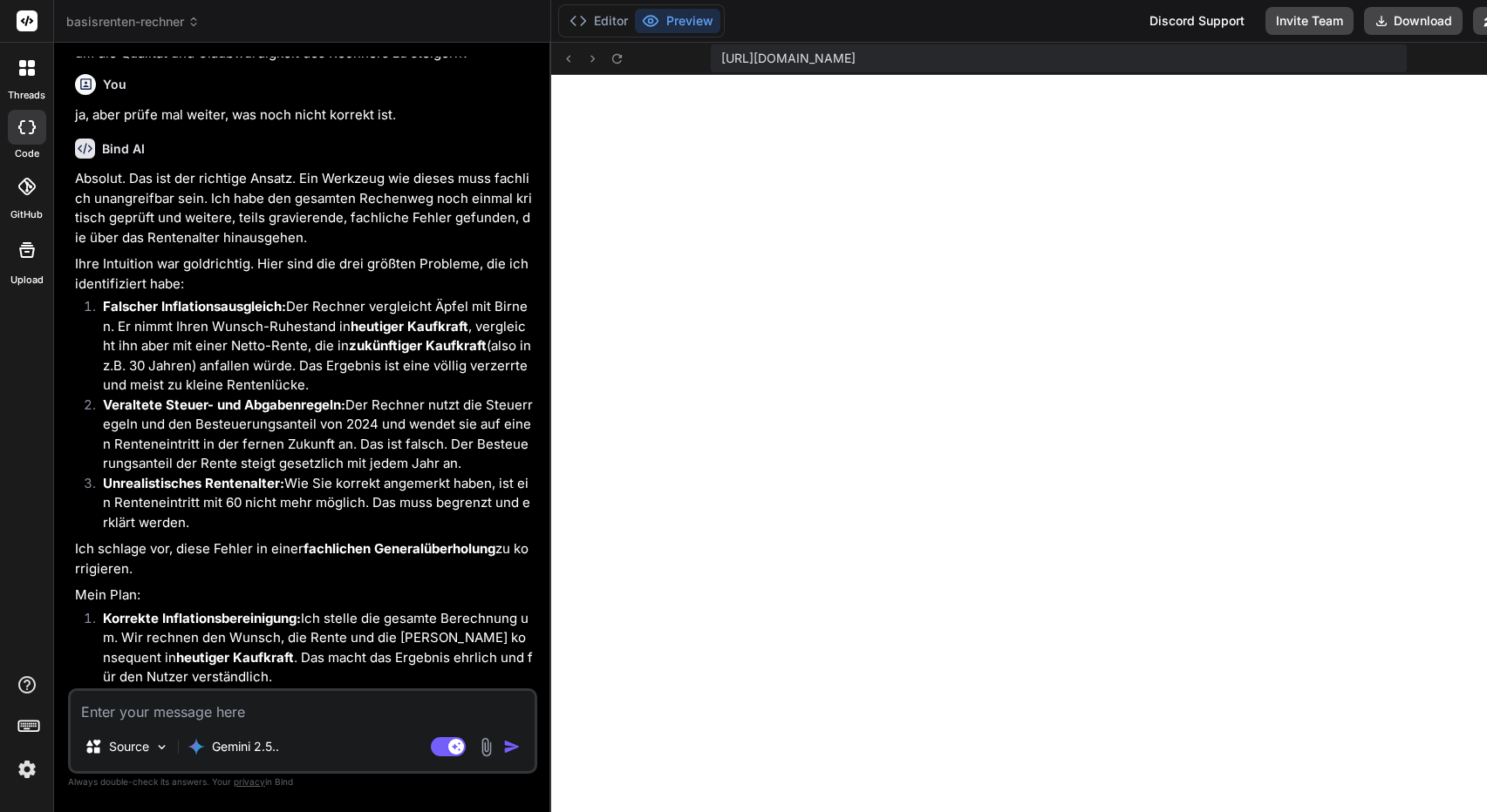
scroll to position [8454, 0]
click at [277, 706] on textarea at bounding box center [302, 706] width 464 height 31
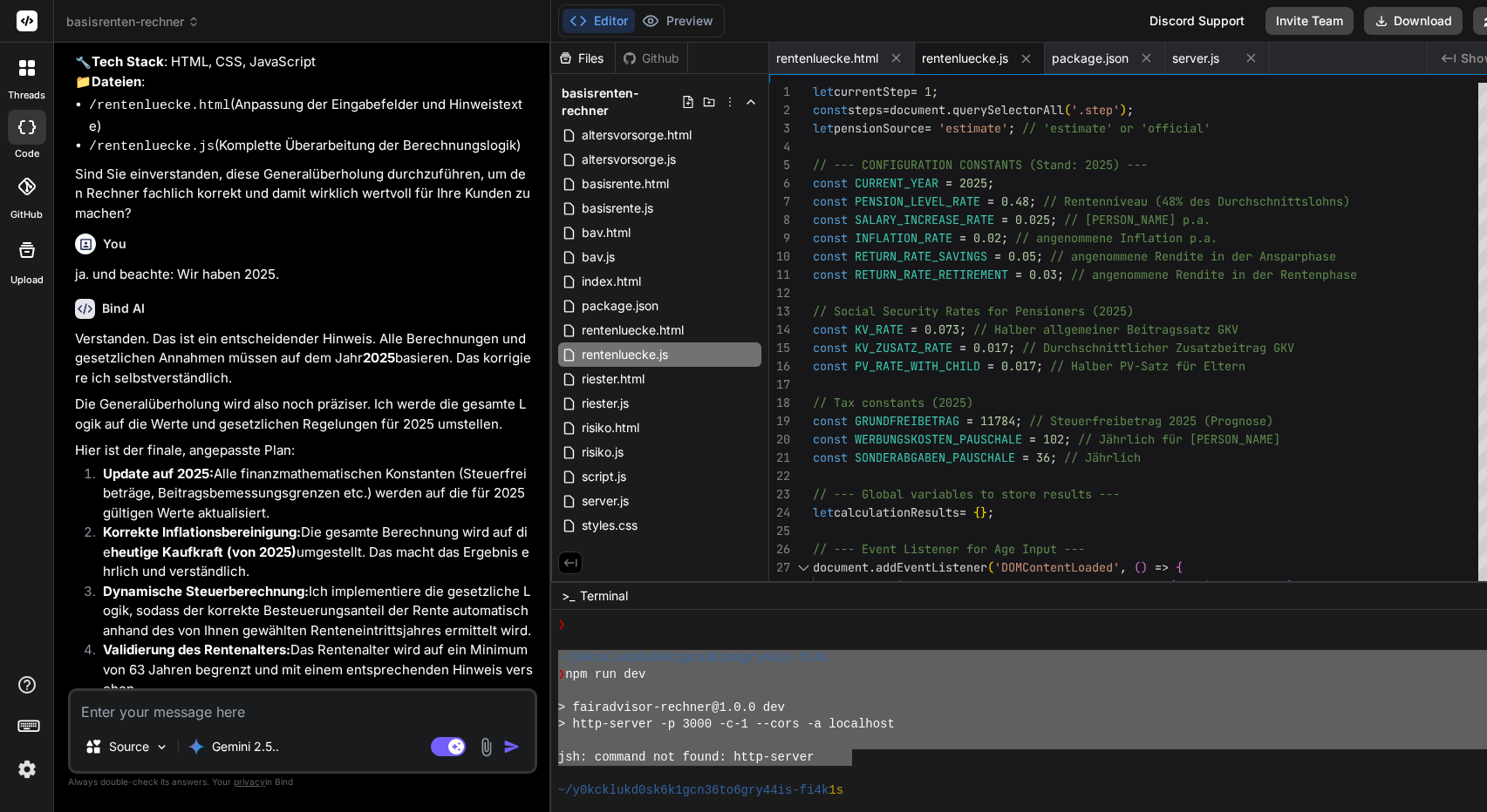
scroll to position [0, 0]
click at [407, 707] on p "🔹 Projekt : fairadvisor Schnellrechner (Fachliche Generalüberholung 2025) 🔧 Tec…" at bounding box center [304, 746] width 459 height 78
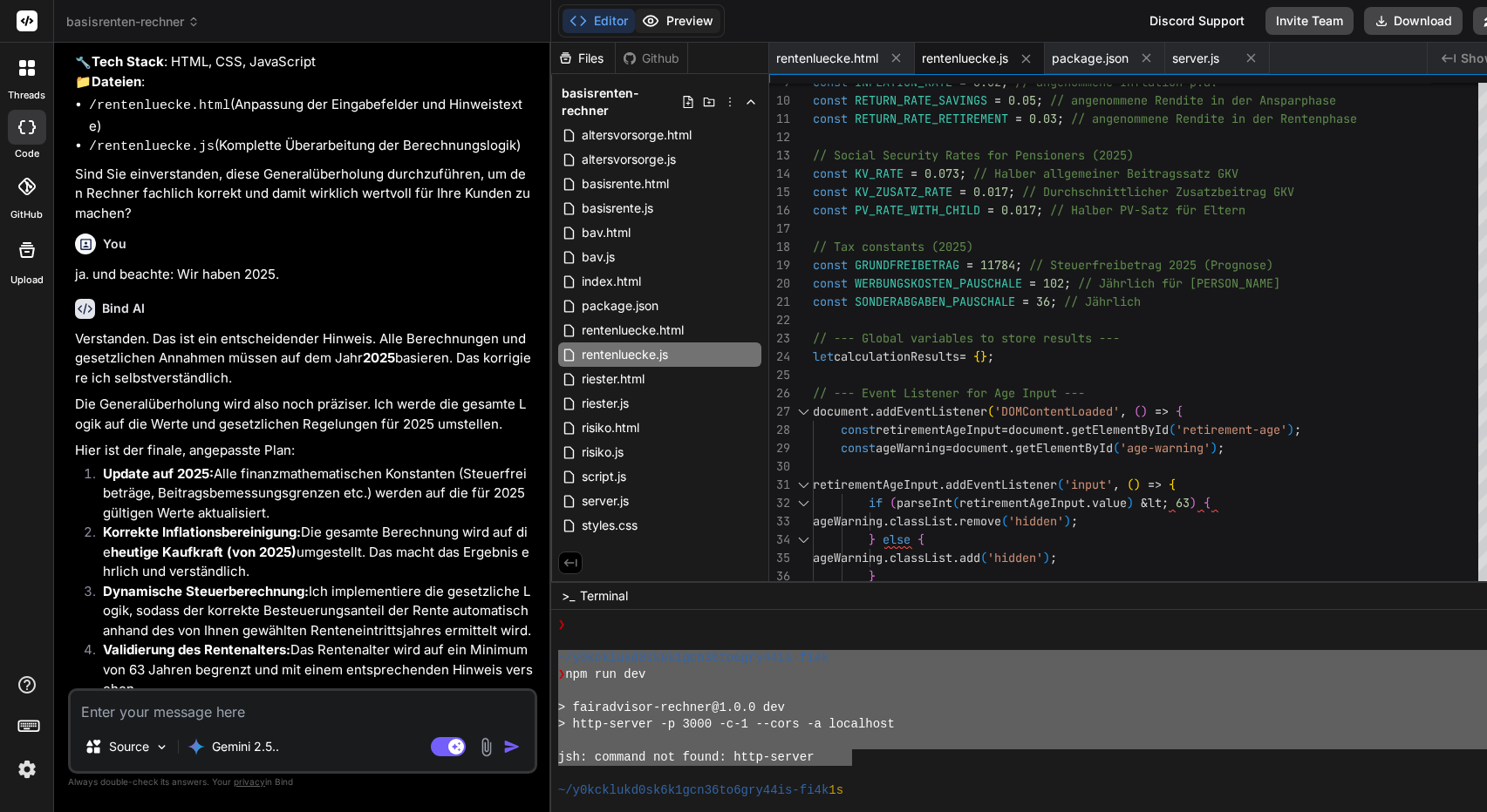
click at [678, 14] on button "Preview" at bounding box center [677, 21] width 85 height 24
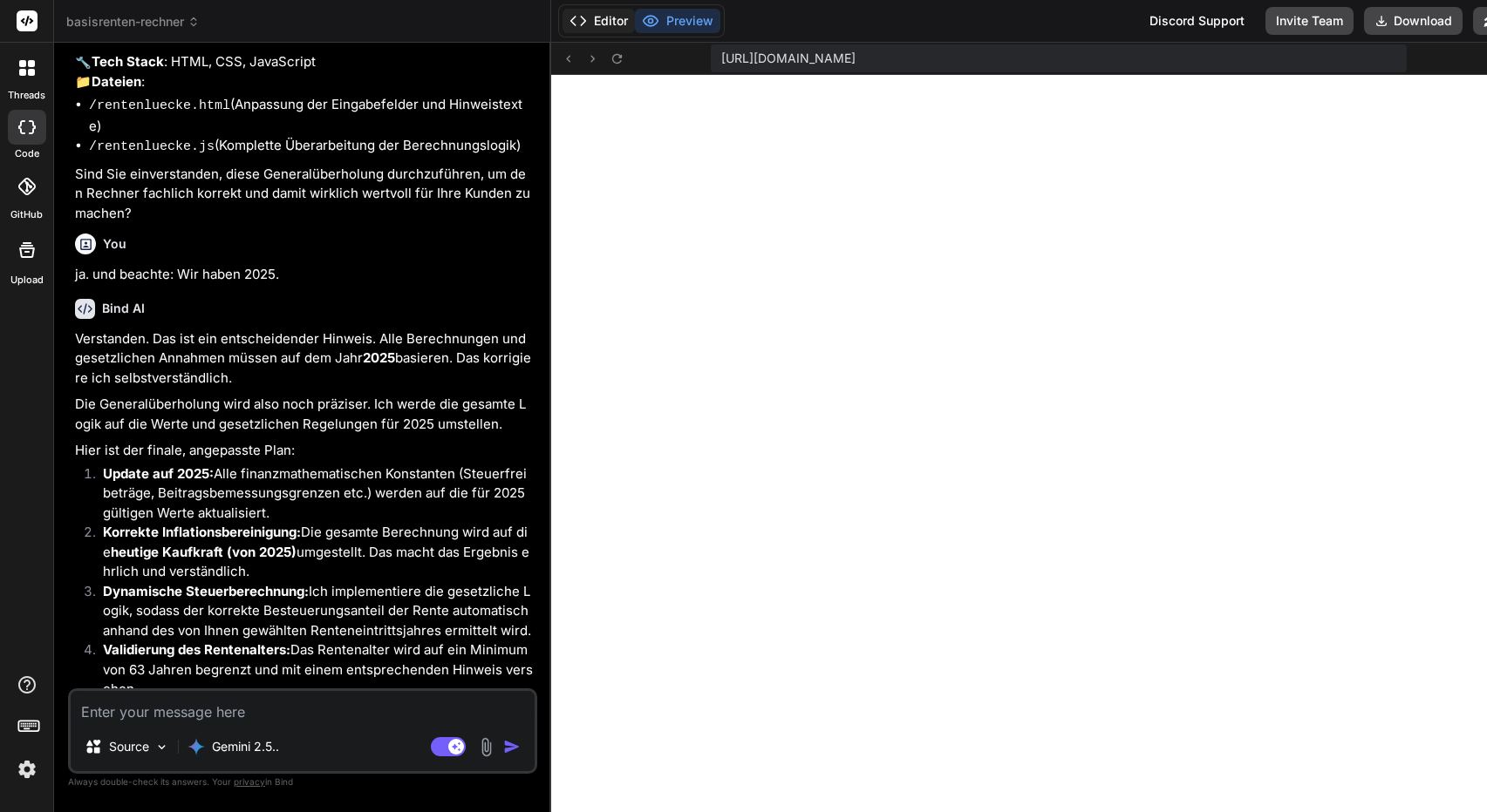
click at [608, 20] on button "Editor" at bounding box center [599, 21] width 73 height 24
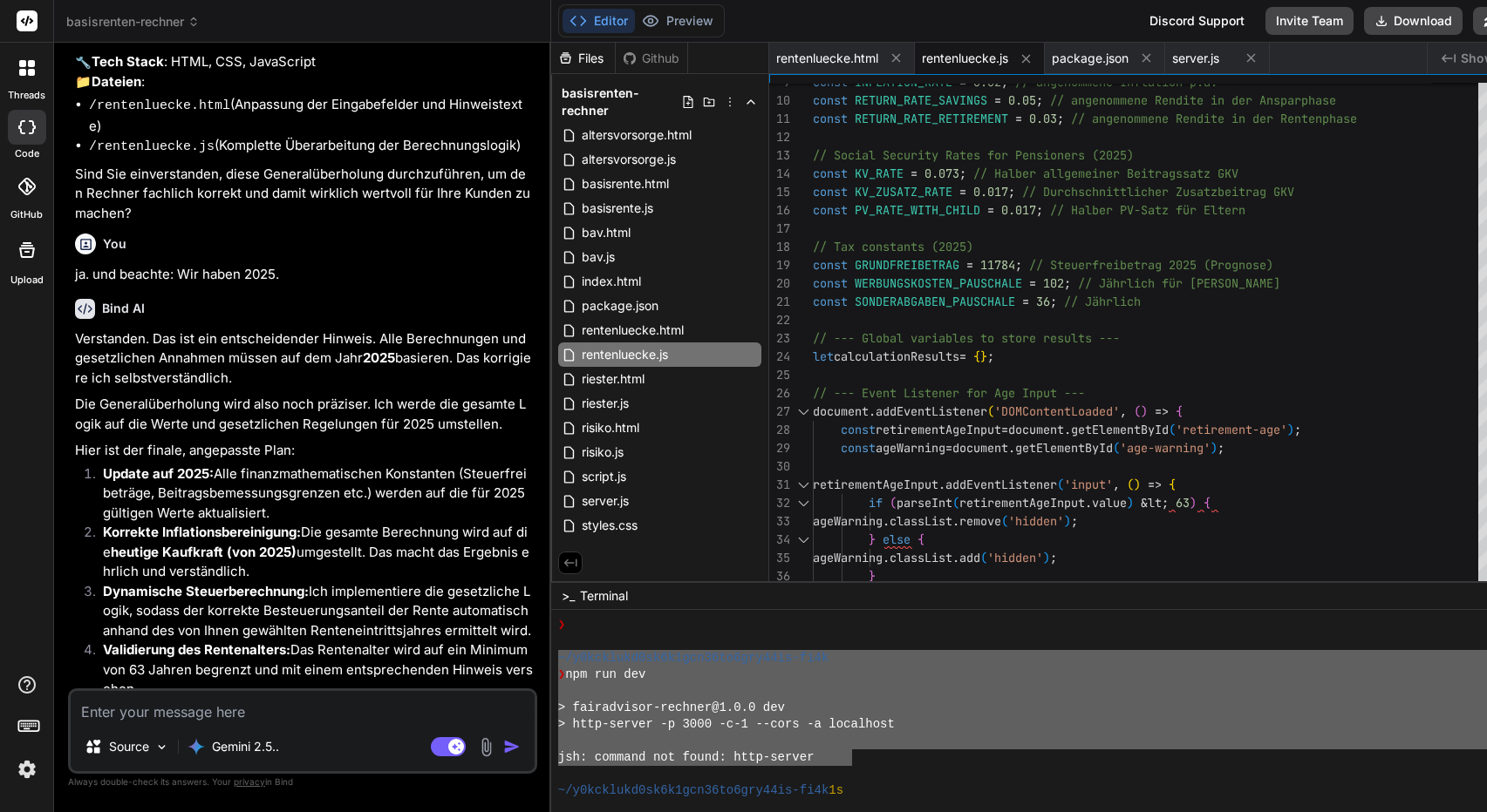
click at [270, 719] on textarea at bounding box center [302, 706] width 464 height 31
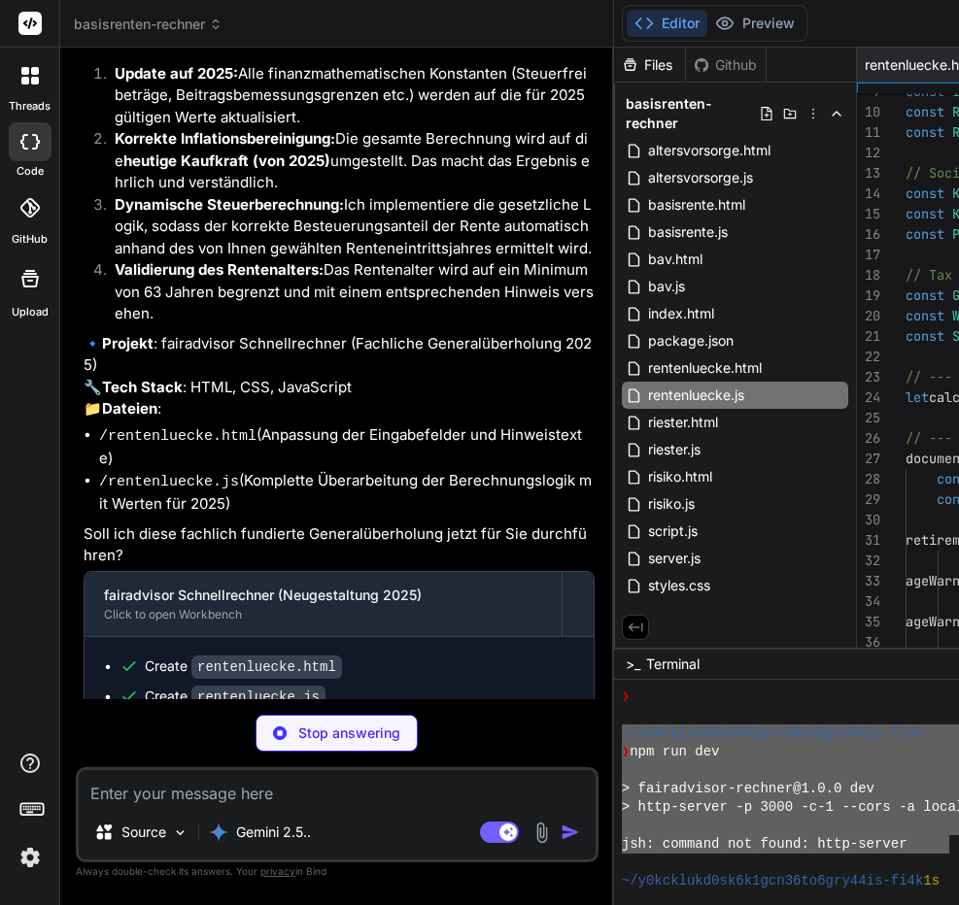
scroll to position [10677, 0]
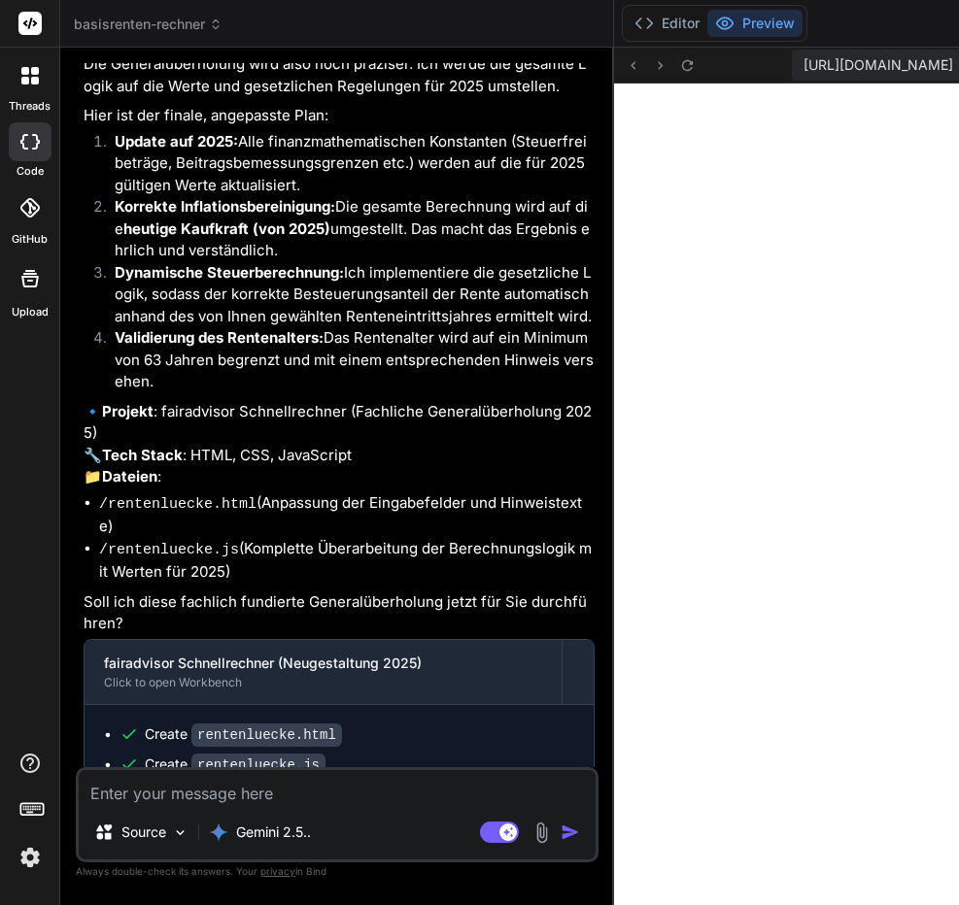
click at [426, 875] on div "Bind AI" at bounding box center [339, 886] width 511 height 22
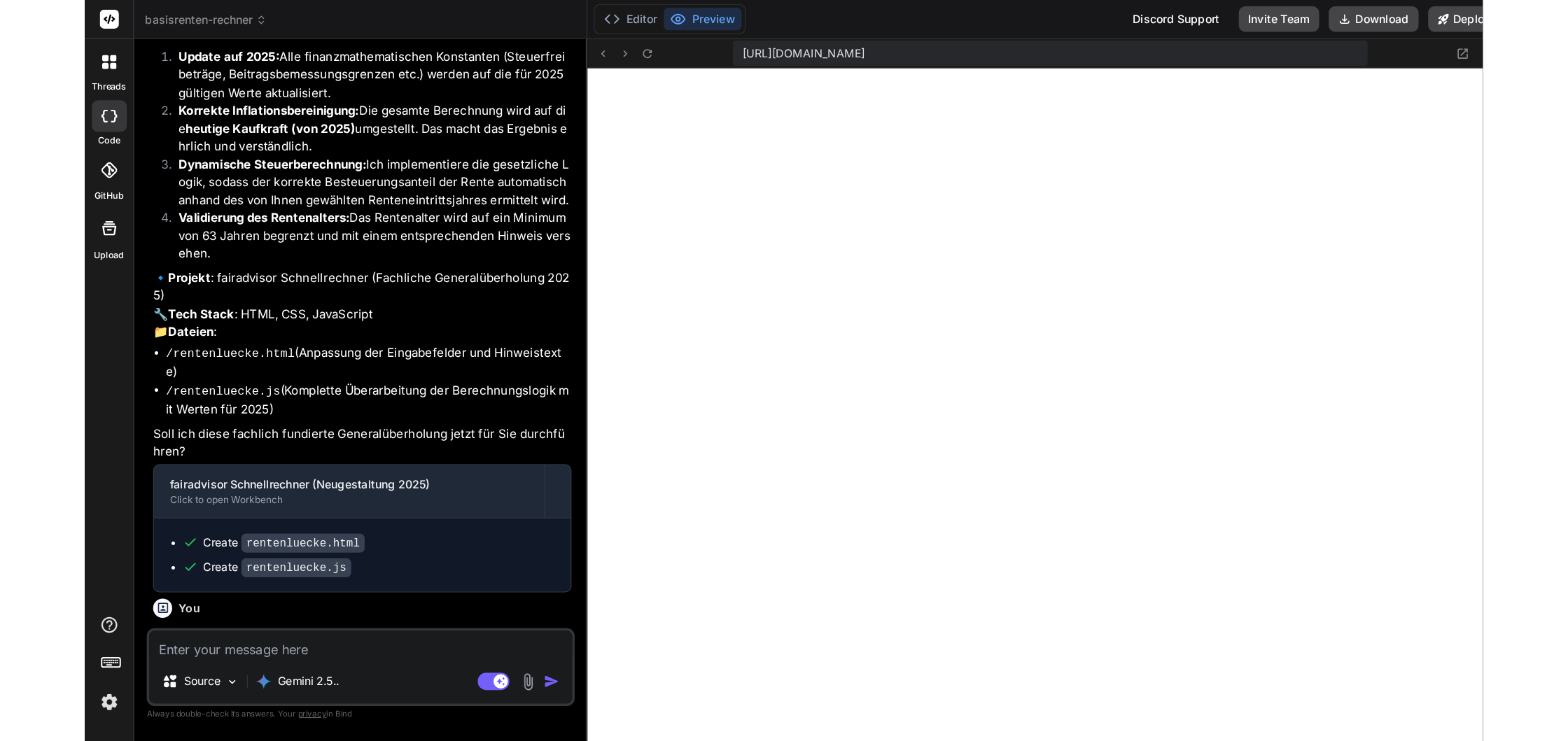
scroll to position [652, 0]
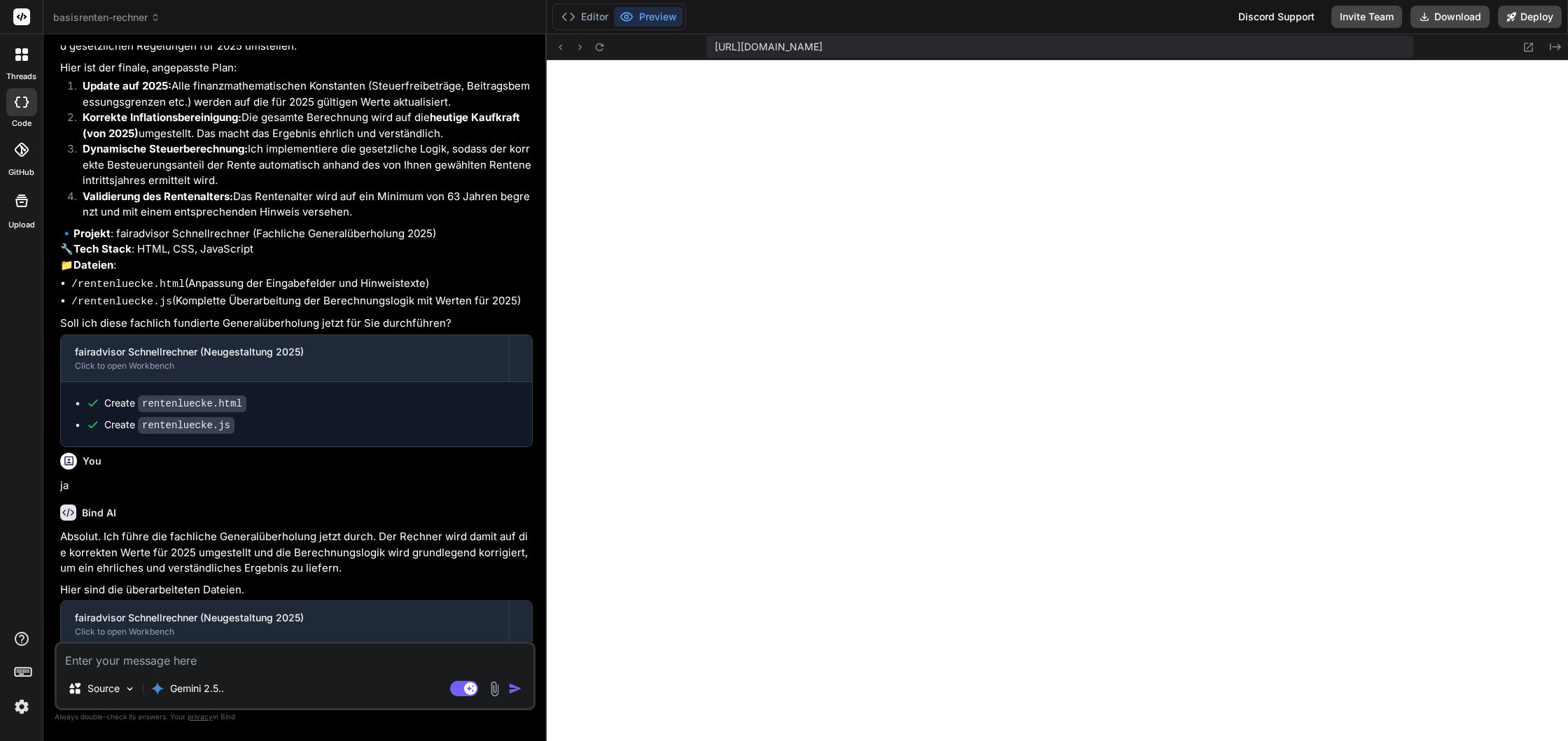
click at [166, 652] on textarea at bounding box center [295, 656] width 477 height 25
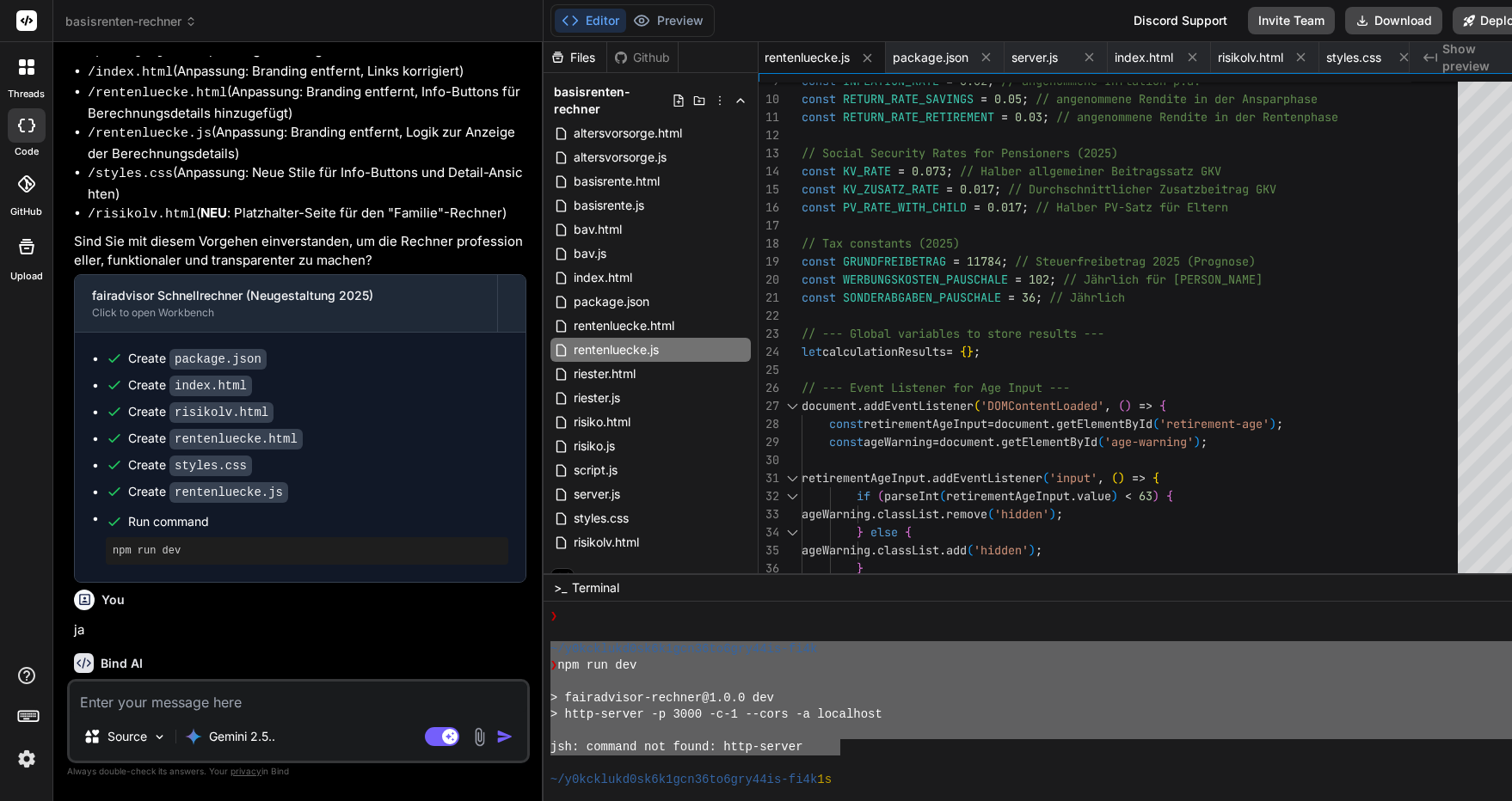
scroll to position [0, 0]
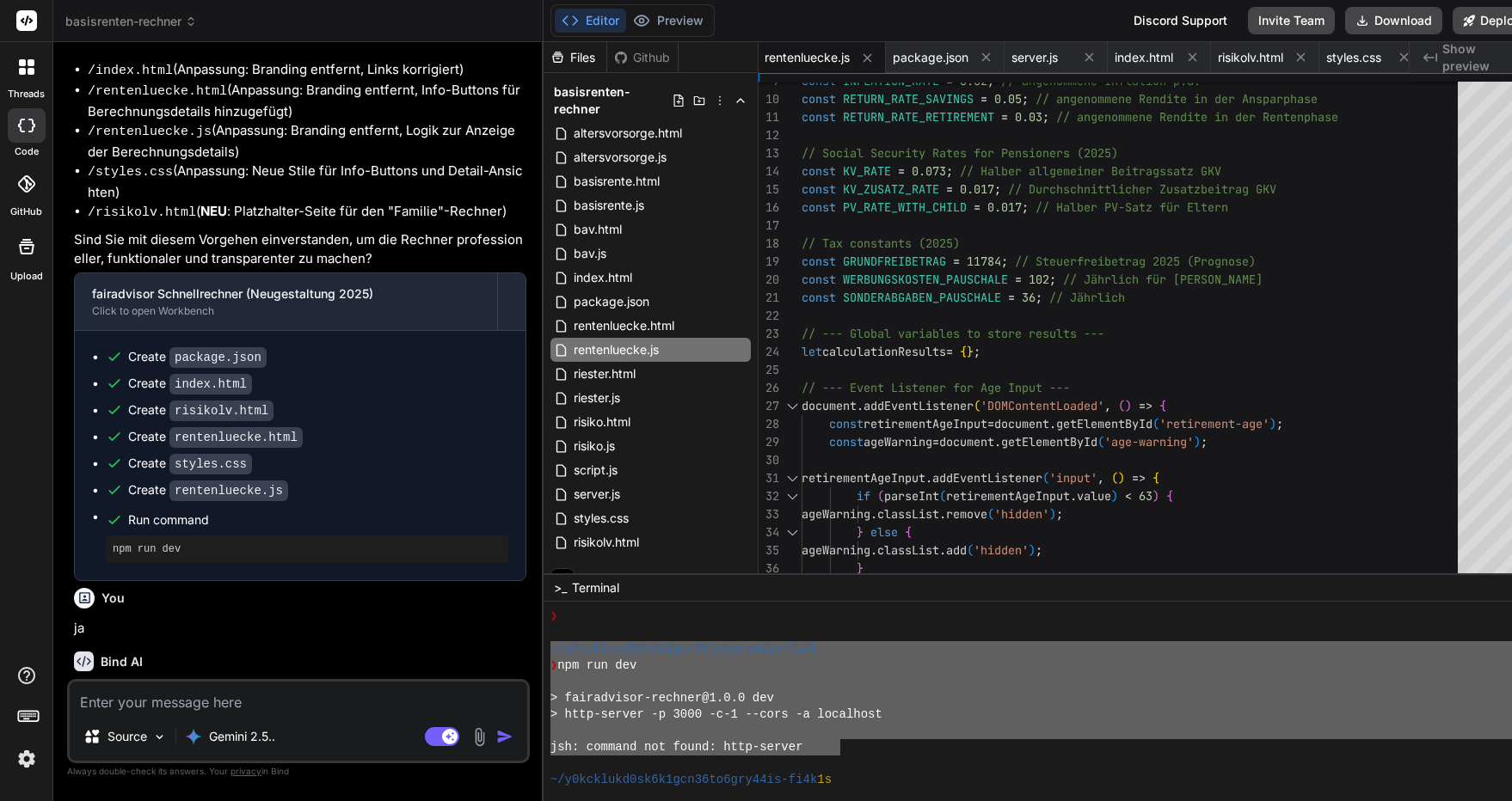
scroll to position [11232, 0]
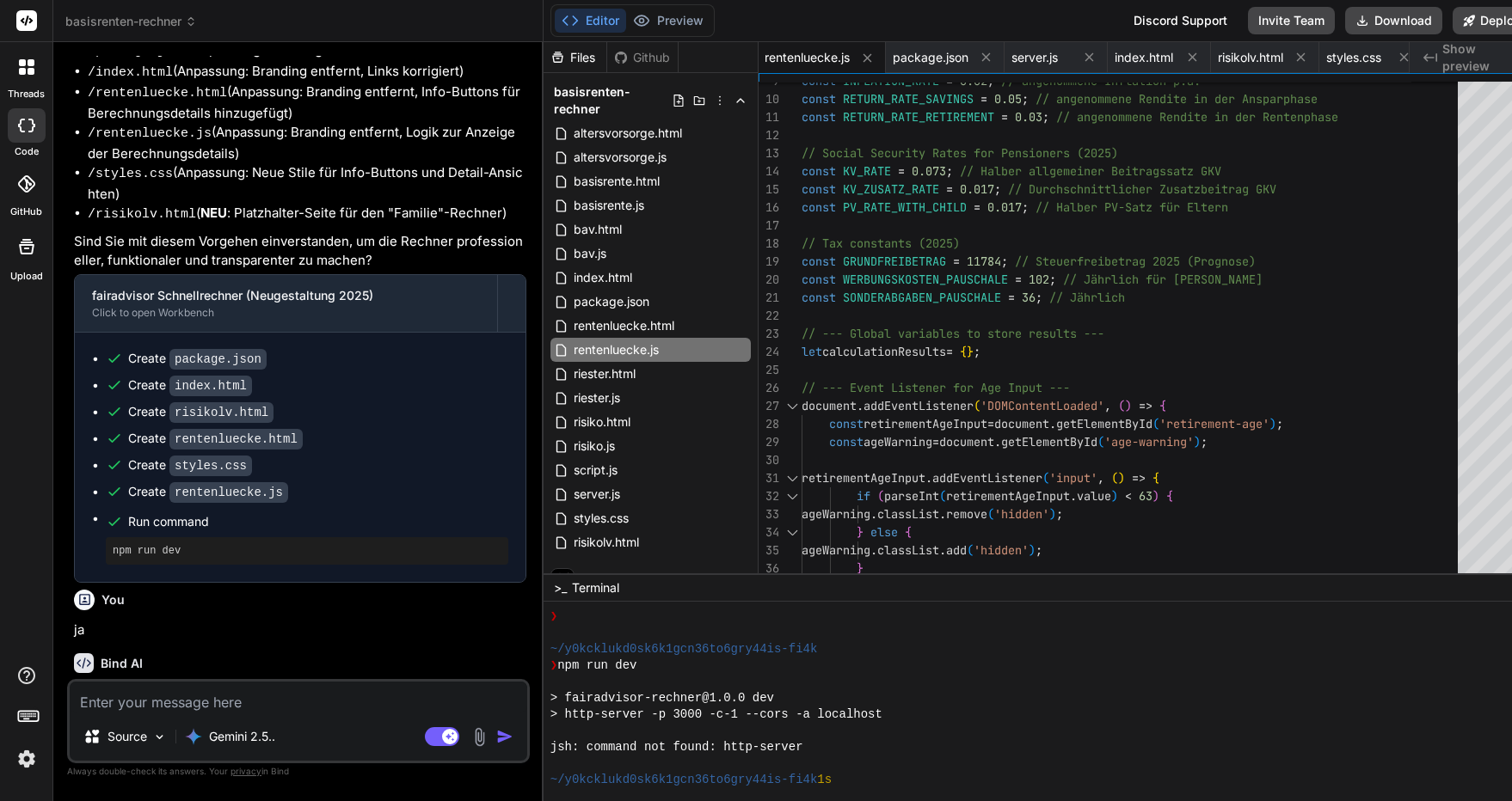
drag, startPoint x: 1016, startPoint y: 736, endPoint x: 1033, endPoint y: 725, distance: 20.2
click at [1016, 736] on div at bounding box center [1040, 731] width 979 height 16
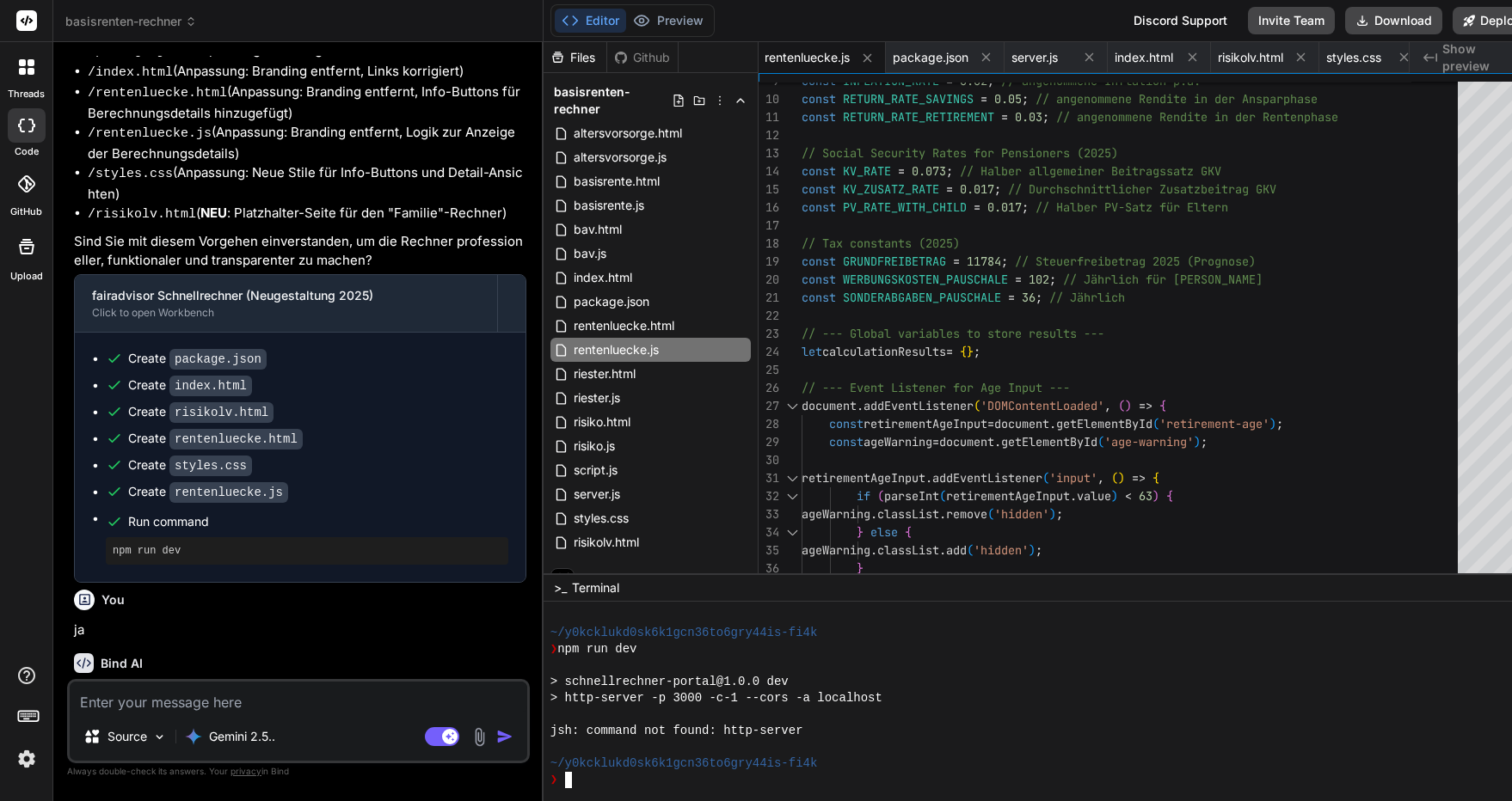
scroll to position [0, 0]
drag, startPoint x: 822, startPoint y: 736, endPoint x: 561, endPoint y: 738, distance: 261.0
click at [551, 739] on div "basisrenten-rechner Created with Pixso. Bind AI Web Search Created with Pixso. …" at bounding box center [796, 400] width 1485 height 801
click at [185, 698] on textarea at bounding box center [298, 697] width 458 height 31
paste textarea "jsh: command not found: http-server"
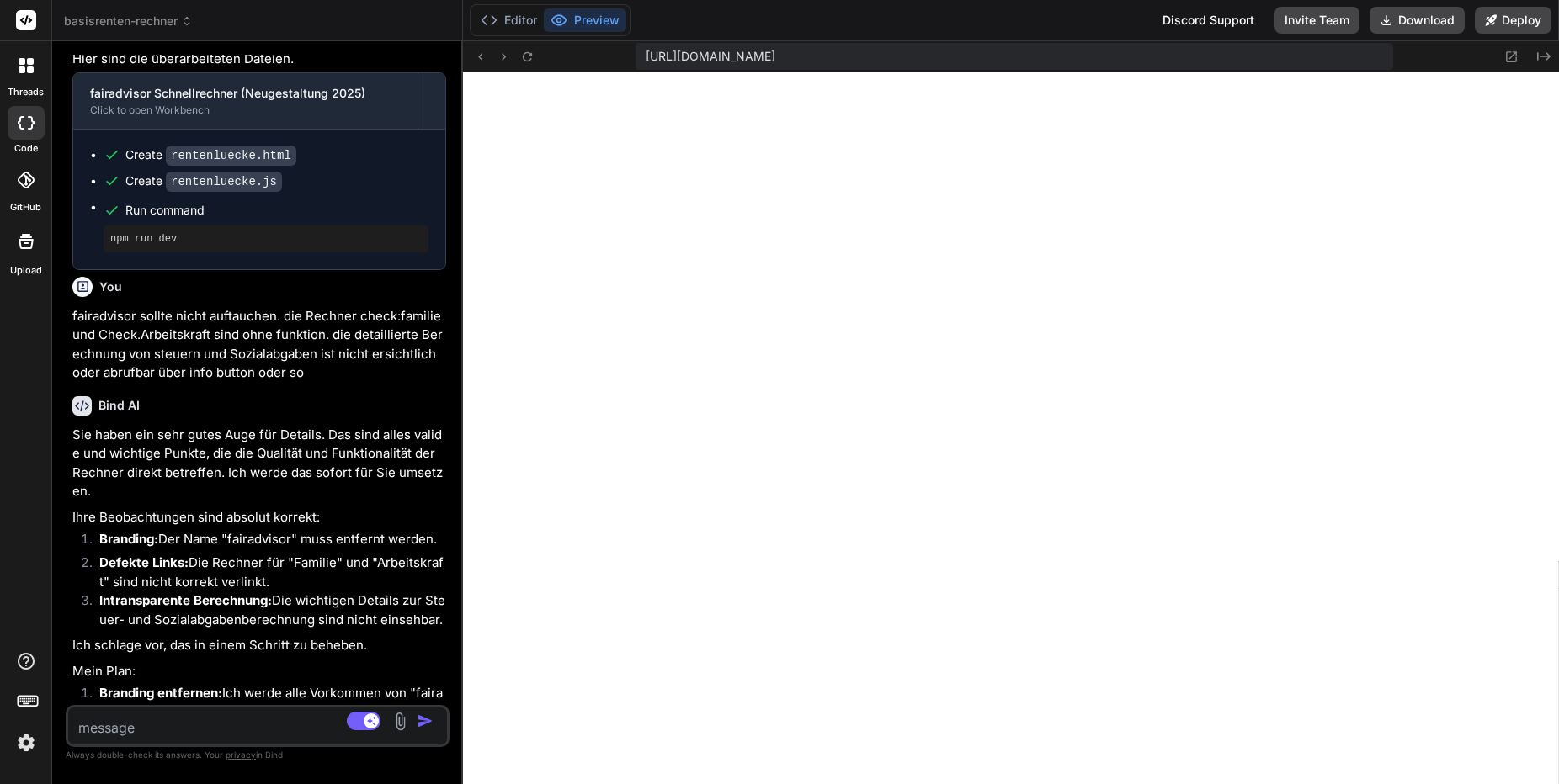
scroll to position [0, 23]
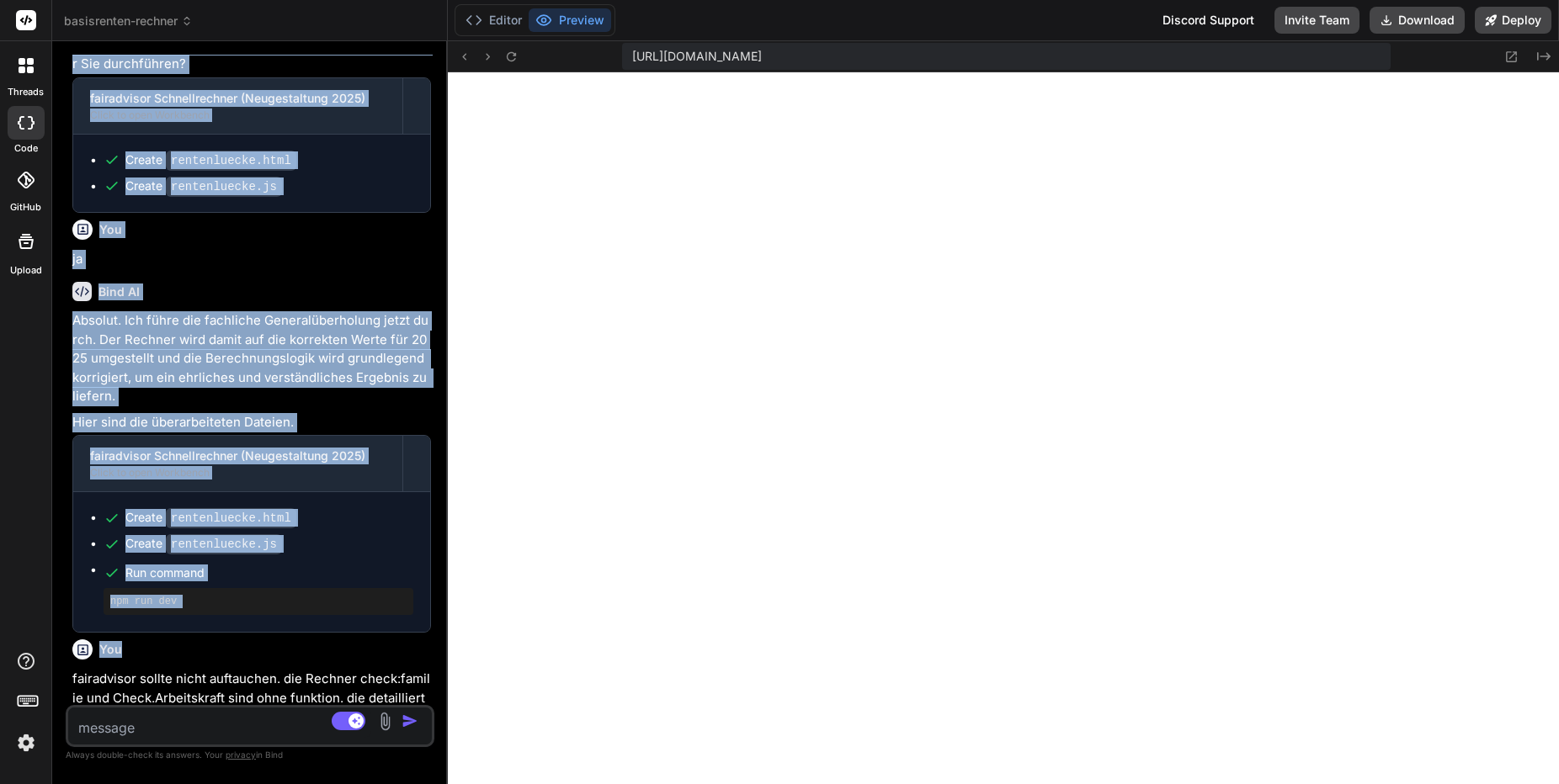
drag, startPoint x: 548, startPoint y: 289, endPoint x: 411, endPoint y: 291, distance: 137.0
click at [409, 292] on div "Bind AI Web Search Created with Pixso. Code Generator You ja Bind AI Absolut. I…" at bounding box center [250, 413] width 396 height 743
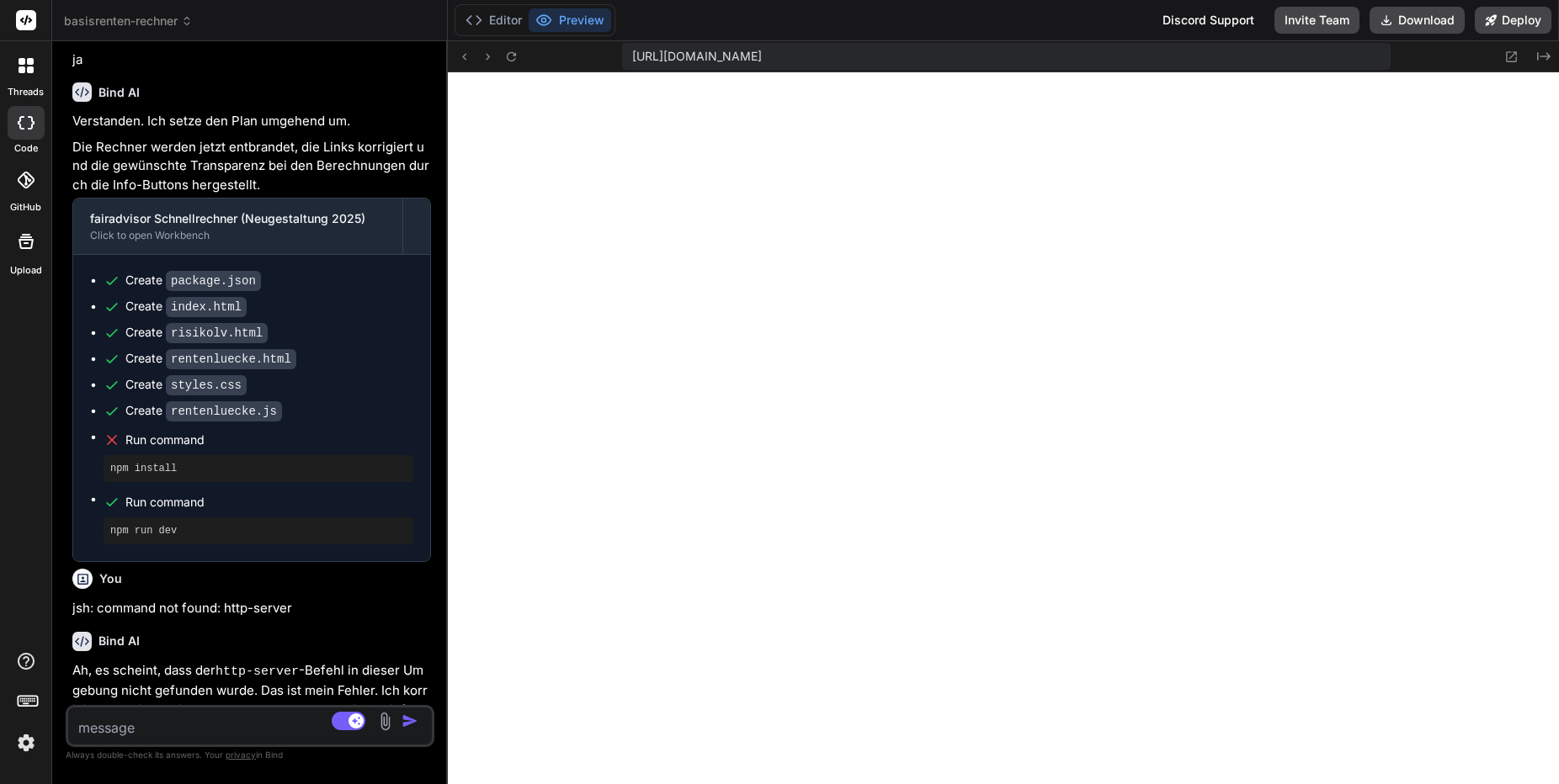
scroll to position [12928, 0]
click at [189, 722] on textarea at bounding box center [220, 722] width 303 height 30
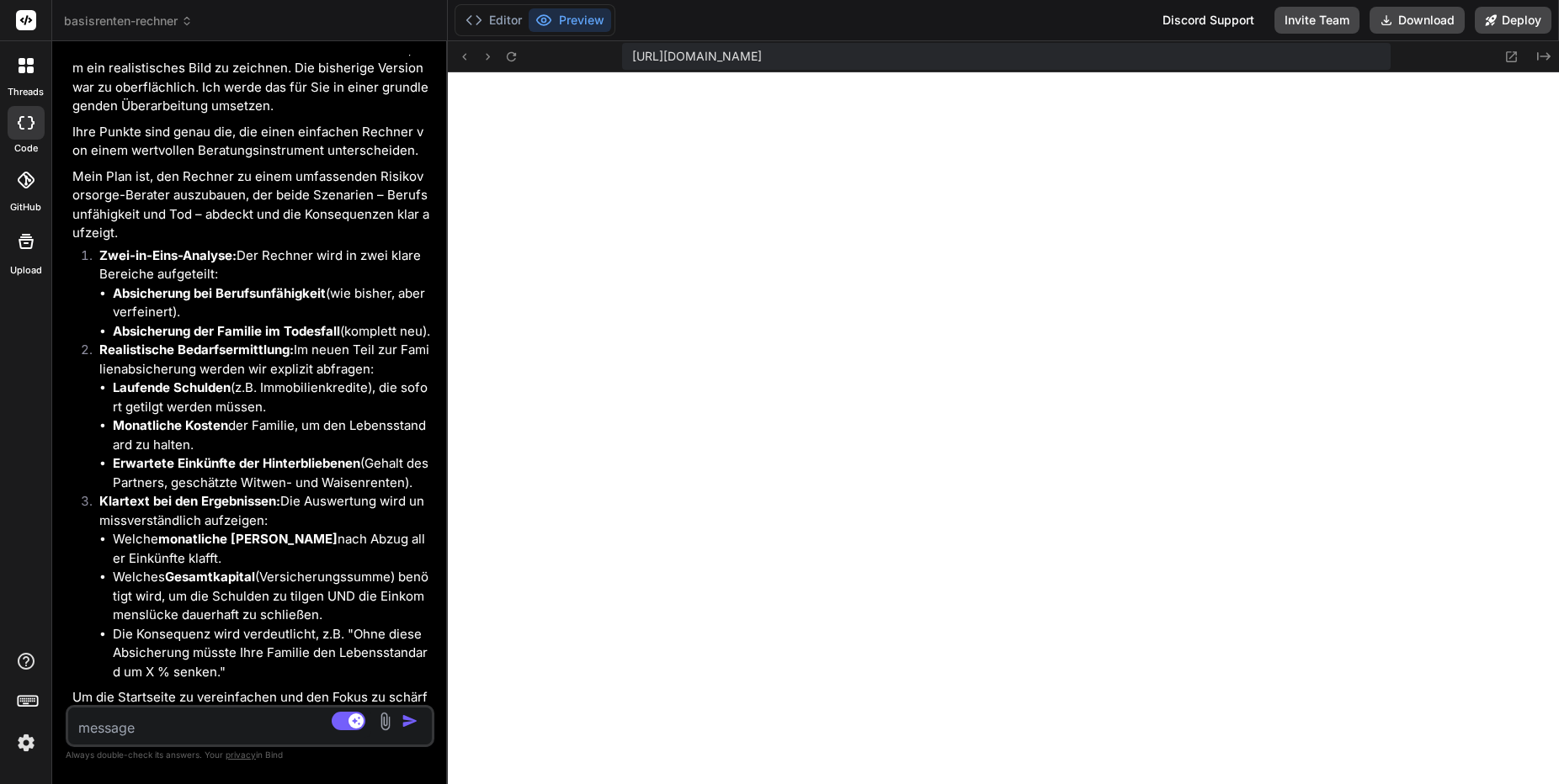
scroll to position [14130, 0]
click at [204, 725] on textarea at bounding box center [220, 722] width 303 height 30
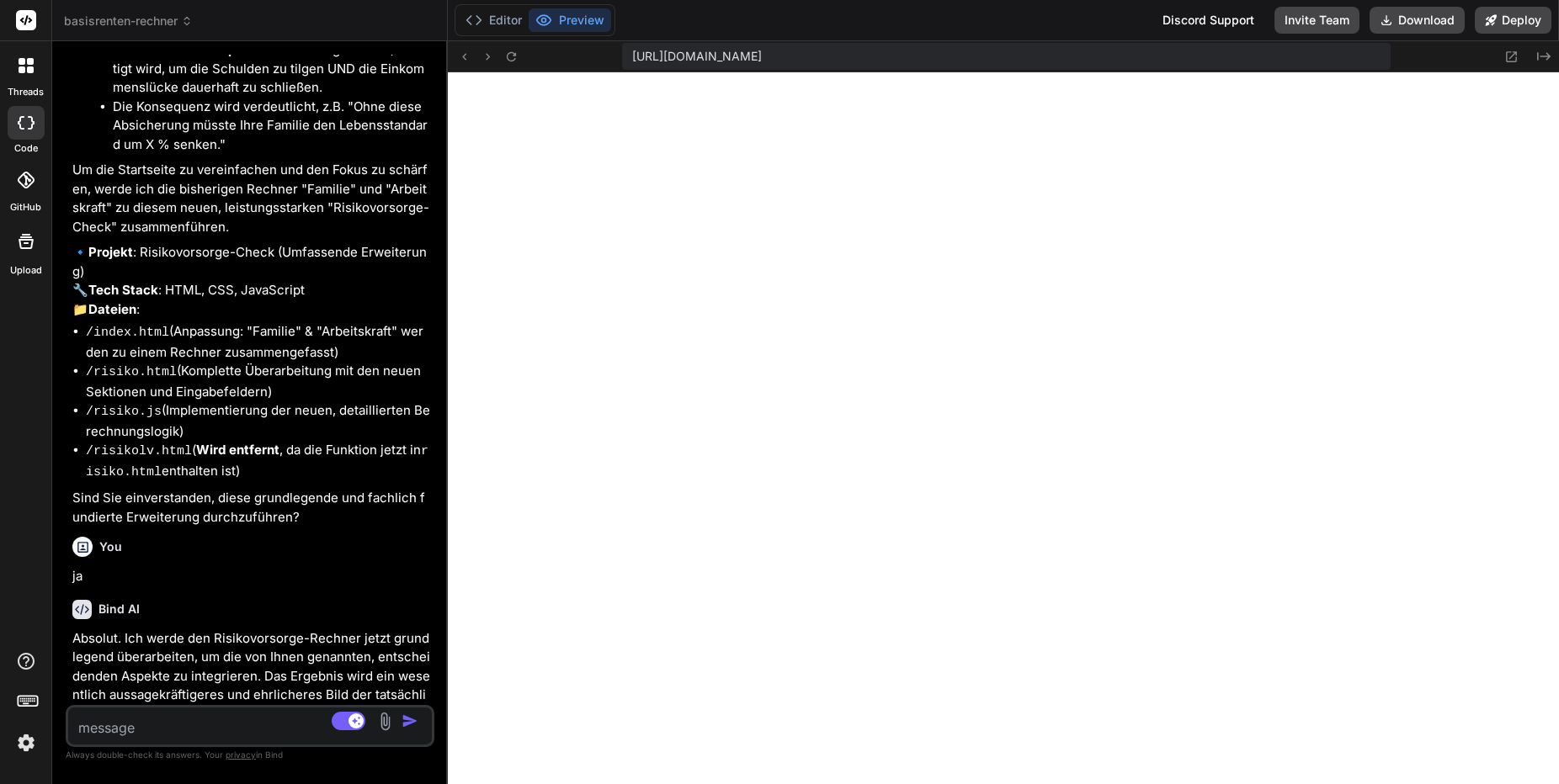
scroll to position [0, 0]
click at [513, 62] on icon at bounding box center [511, 56] width 15 height 15
click at [509, 26] on button "Editor" at bounding box center [493, 20] width 70 height 23
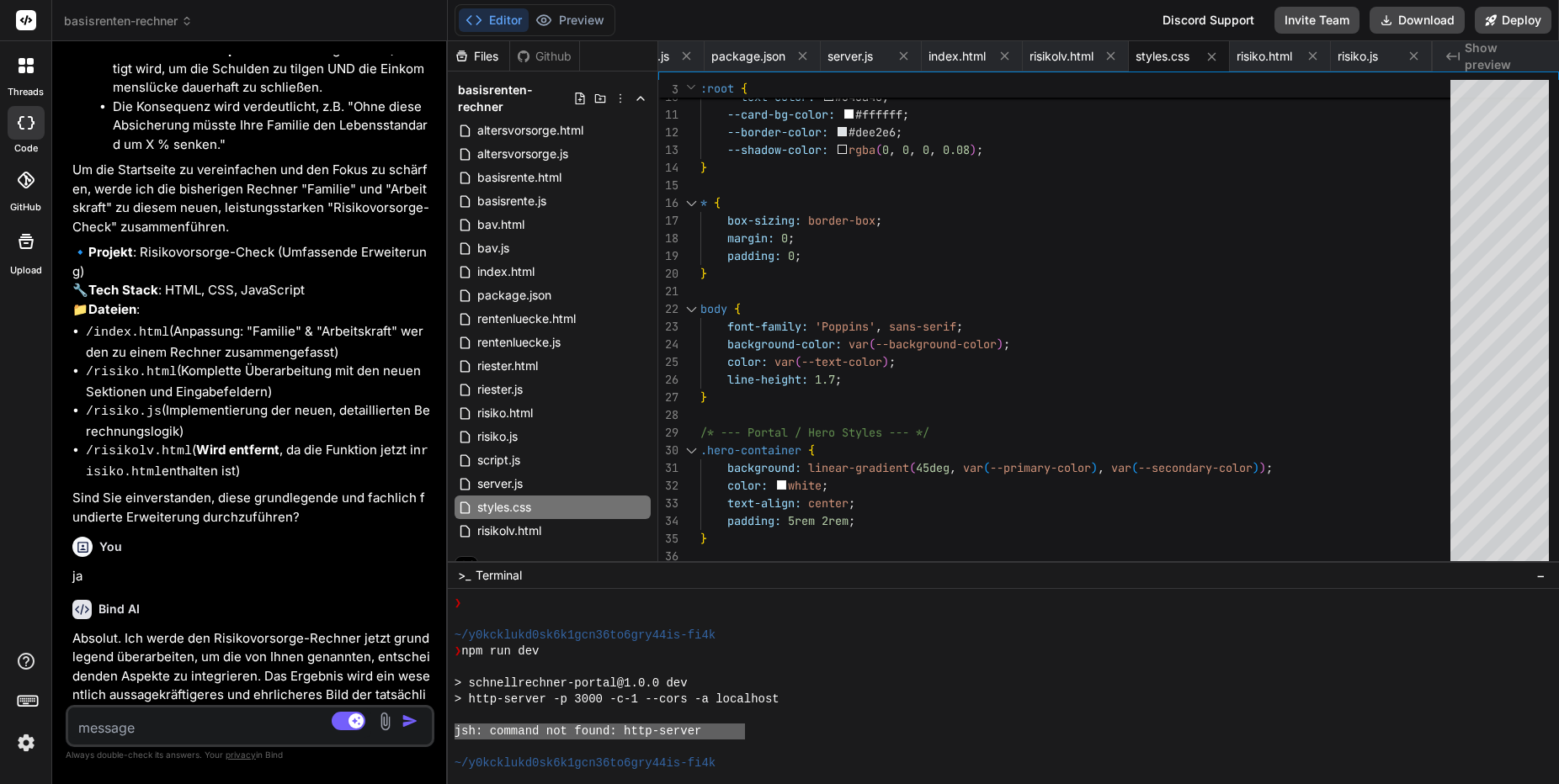
scroll to position [0, 0]
click at [575, 22] on button "Preview" at bounding box center [569, 20] width 82 height 23
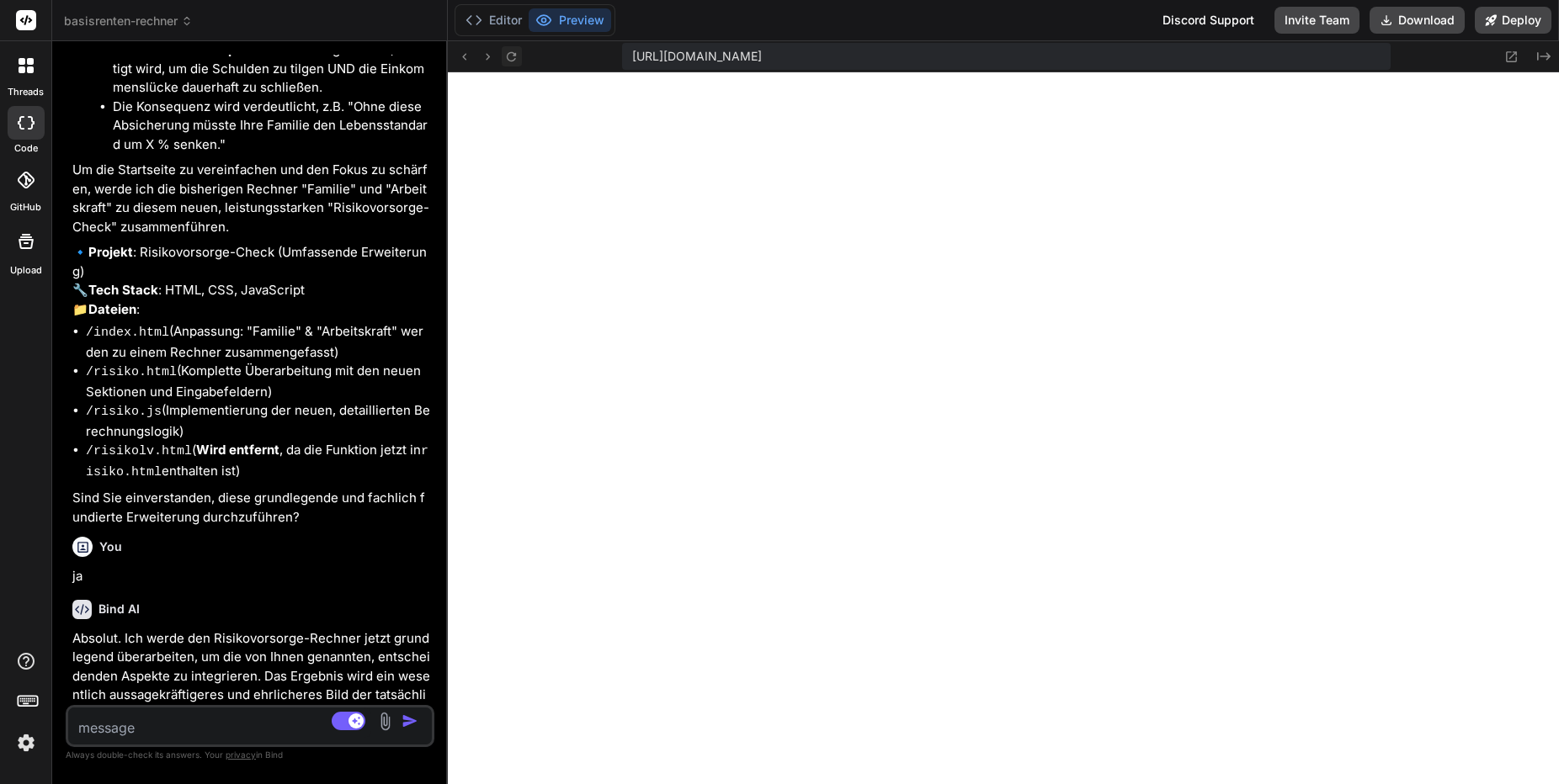
click at [515, 58] on icon at bounding box center [511, 56] width 15 height 15
click at [506, 17] on button "Editor" at bounding box center [493, 20] width 70 height 23
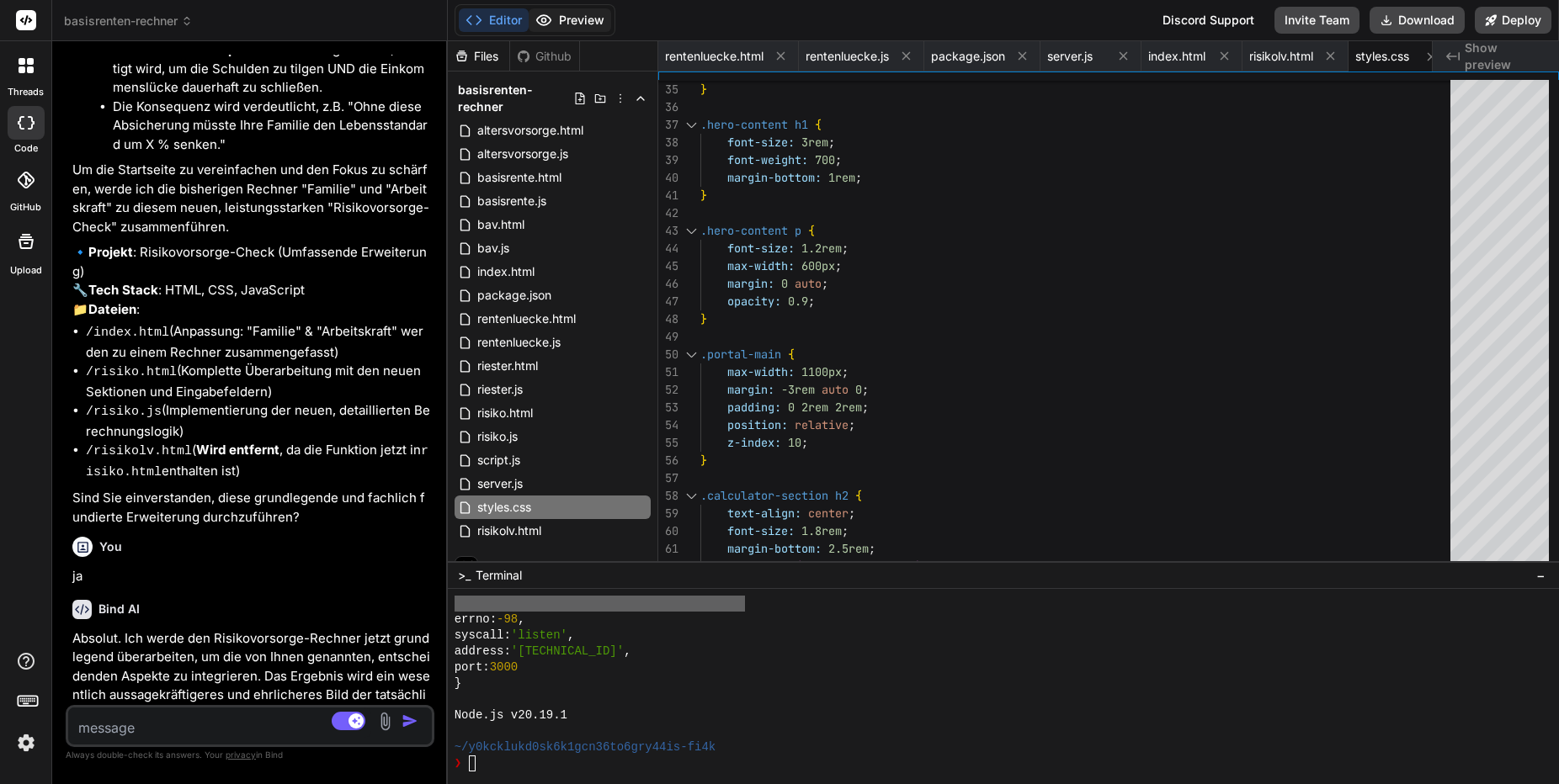
click at [592, 23] on button "Preview" at bounding box center [569, 20] width 82 height 23
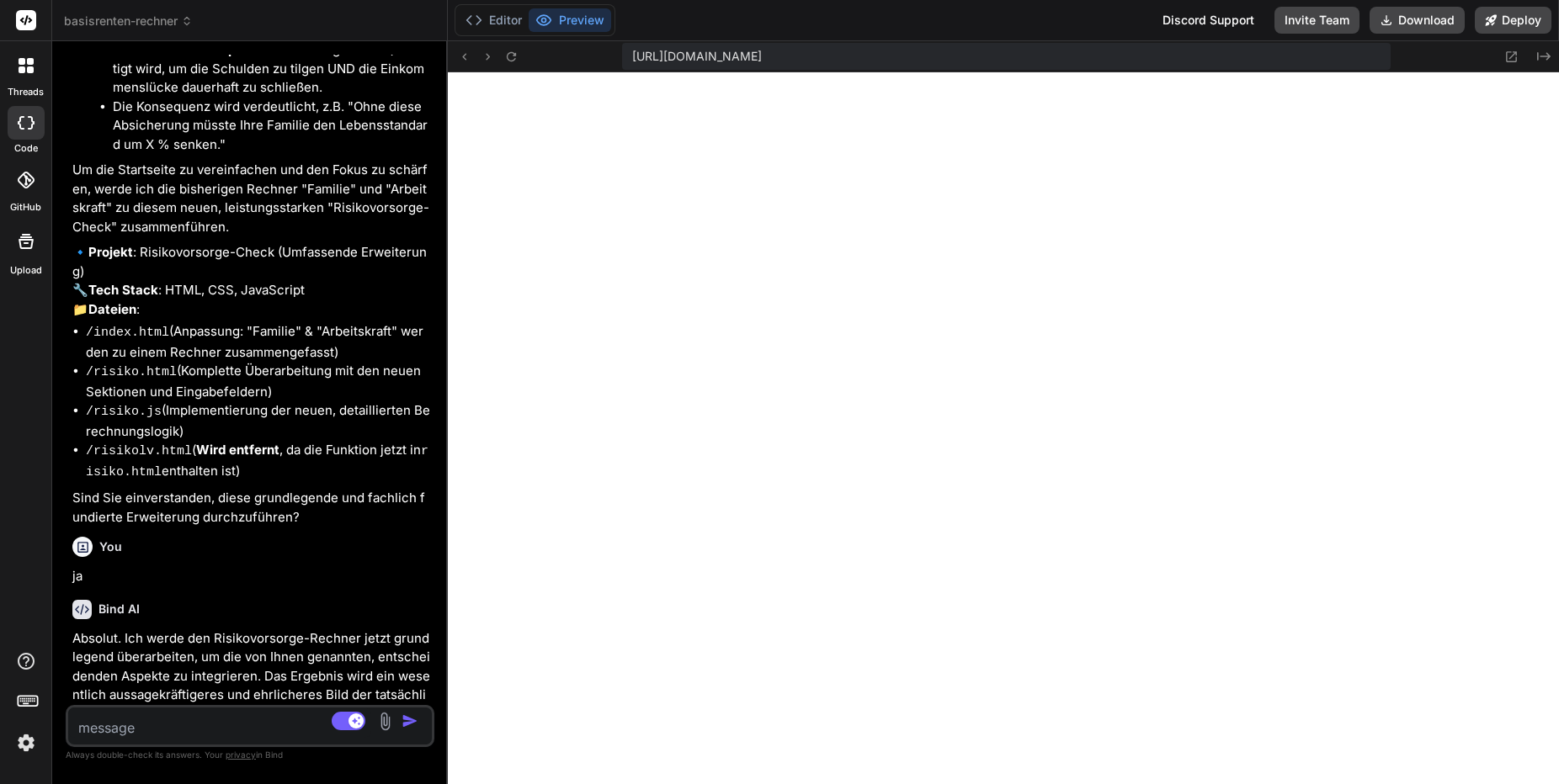
click at [1391, 58] on div "[URL][DOMAIN_NAME]" at bounding box center [1006, 56] width 769 height 27
click at [514, 60] on icon at bounding box center [511, 55] width 10 height 10
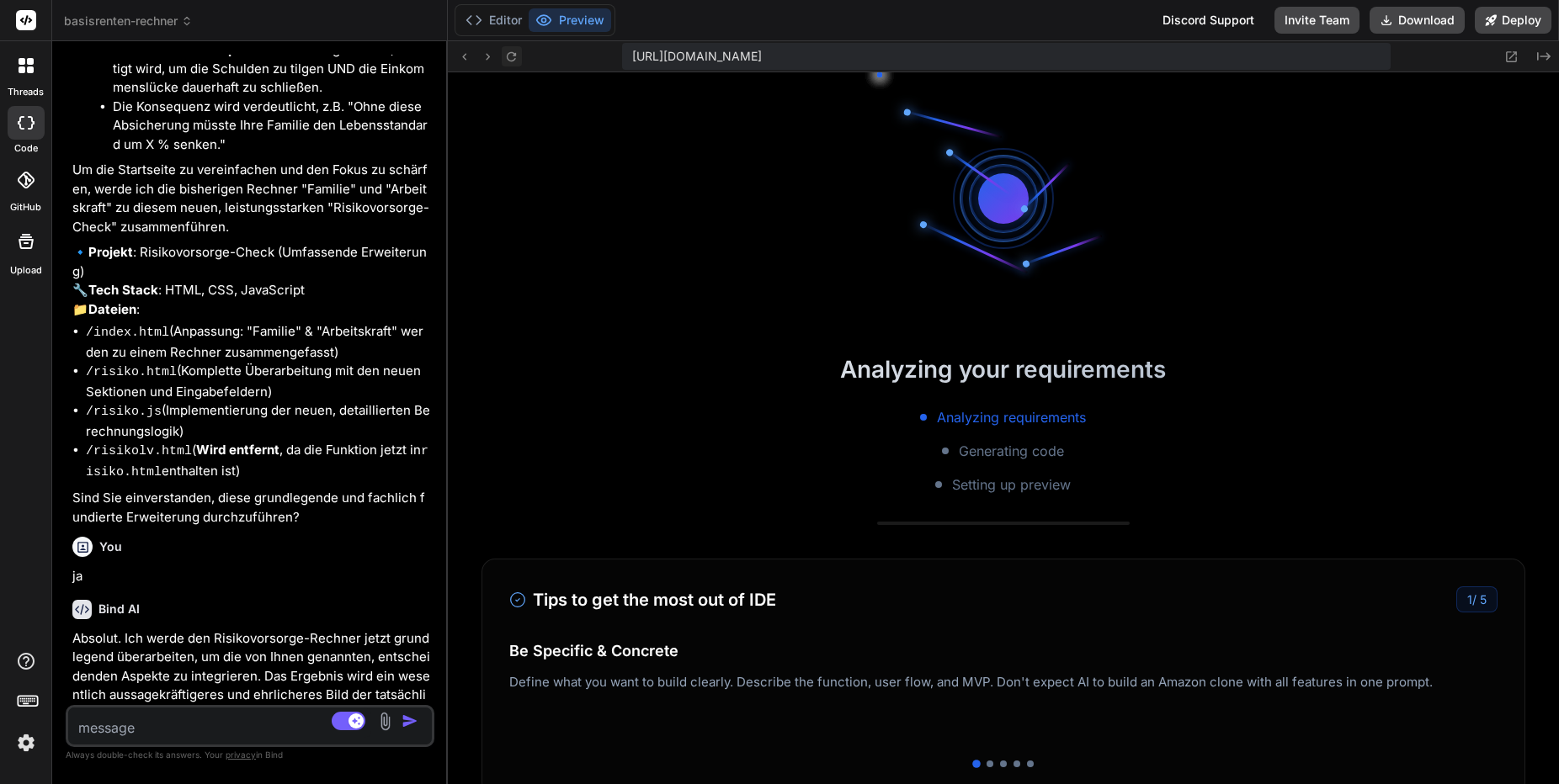
click at [514, 60] on icon at bounding box center [511, 55] width 10 height 10
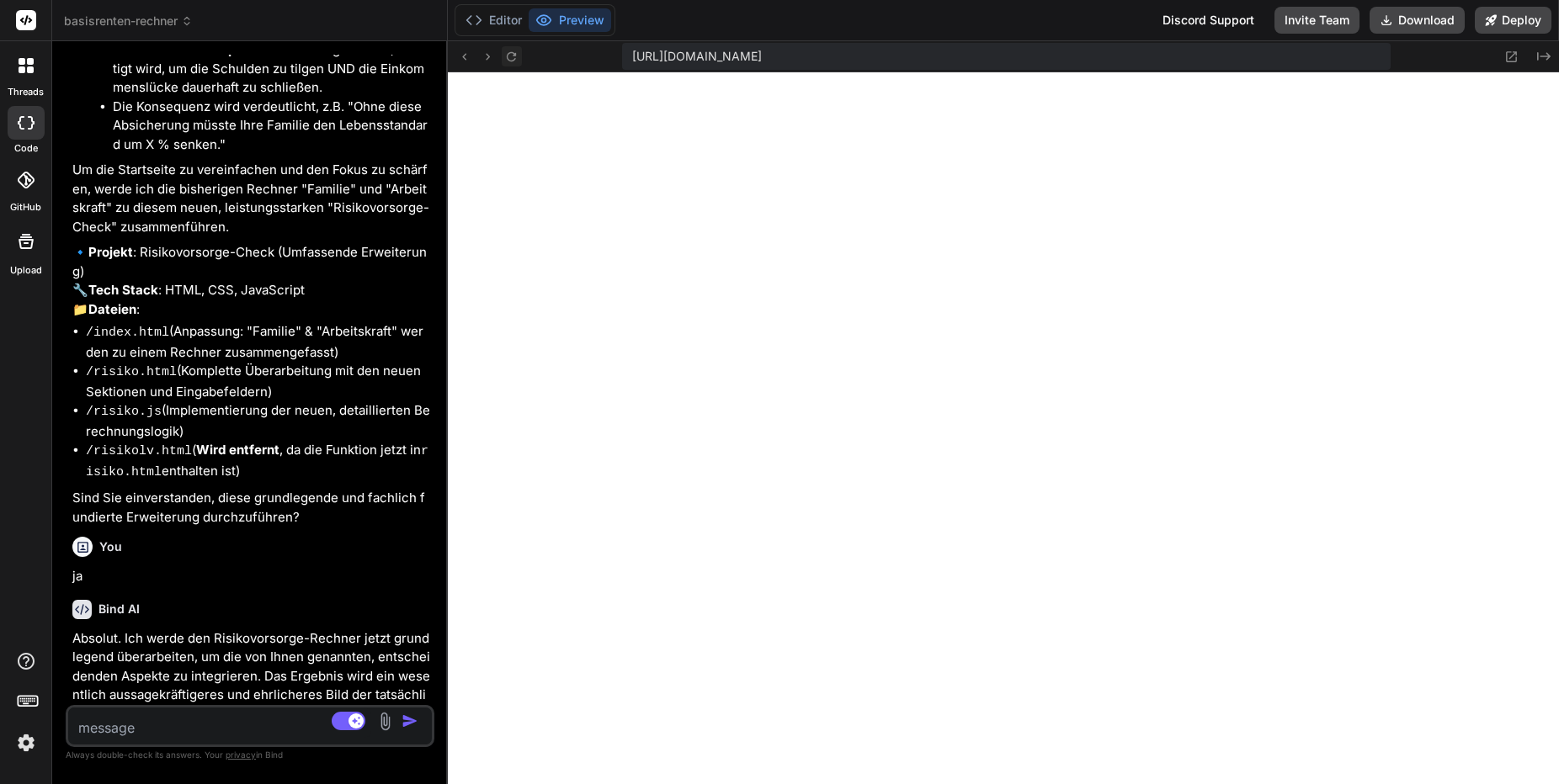
click at [514, 60] on icon at bounding box center [511, 55] width 10 height 10
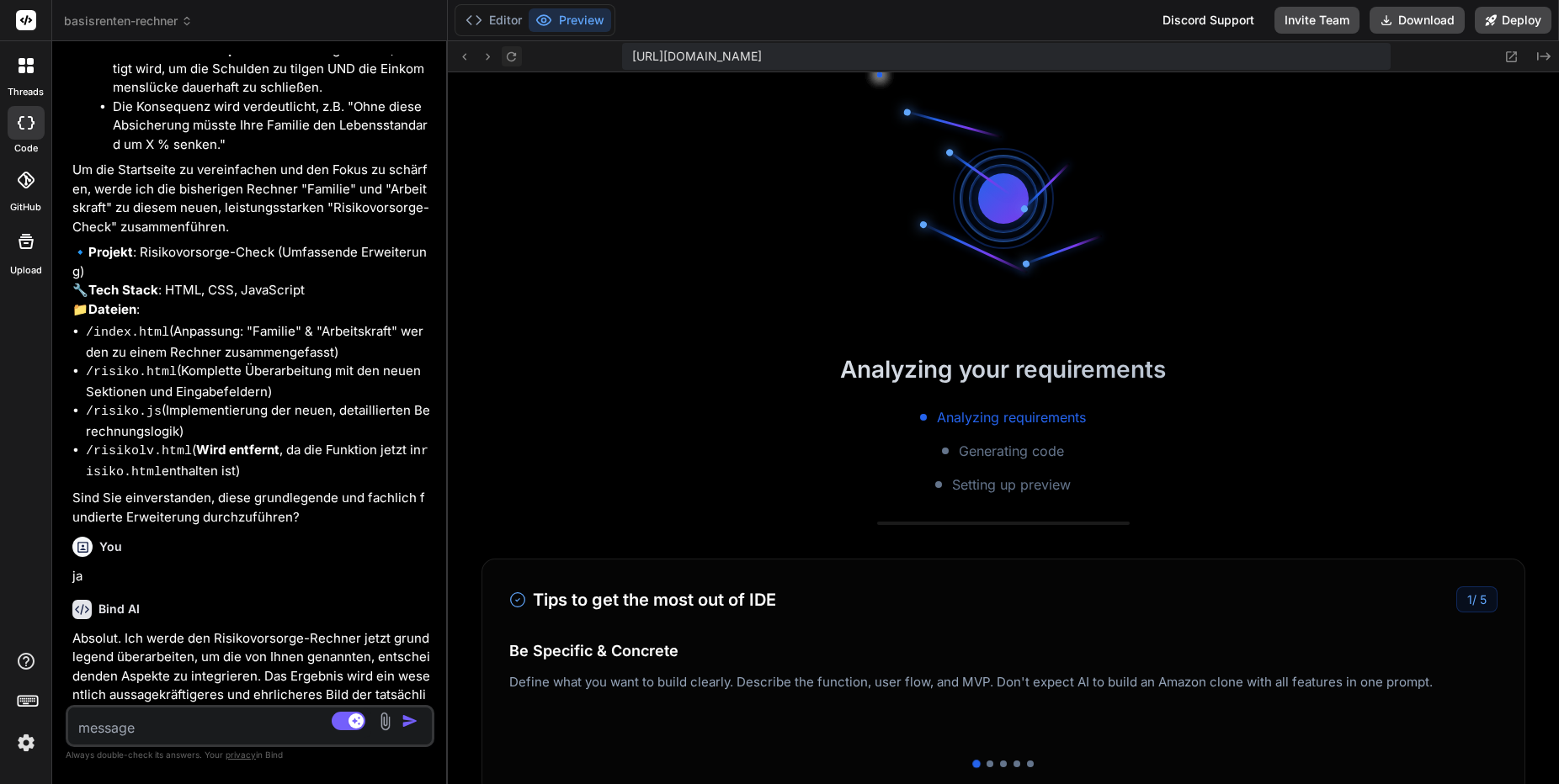
click at [514, 60] on icon at bounding box center [511, 55] width 10 height 10
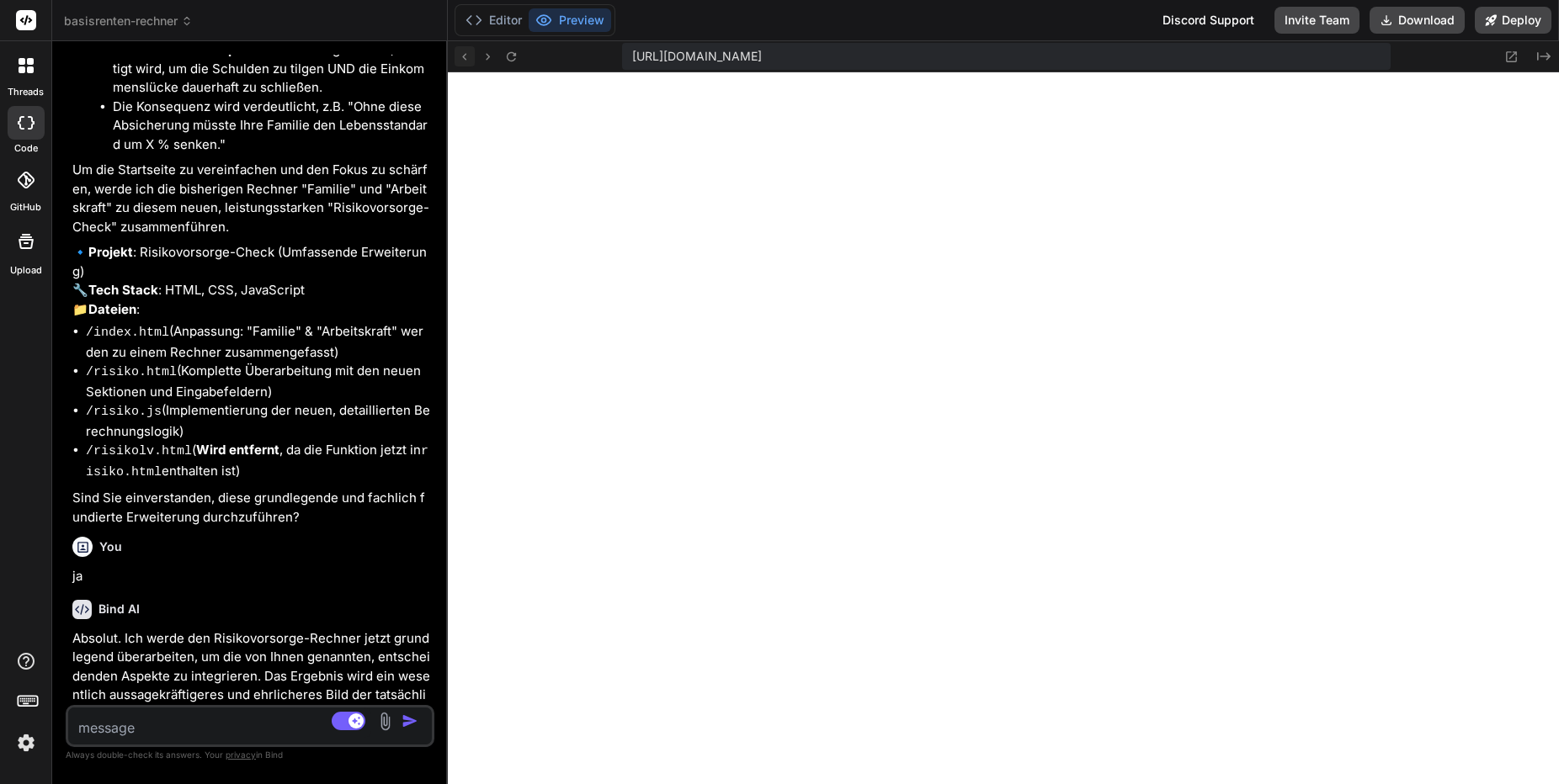
click at [465, 60] on icon at bounding box center [464, 56] width 15 height 15
click at [492, 23] on button "Editor" at bounding box center [493, 20] width 70 height 23
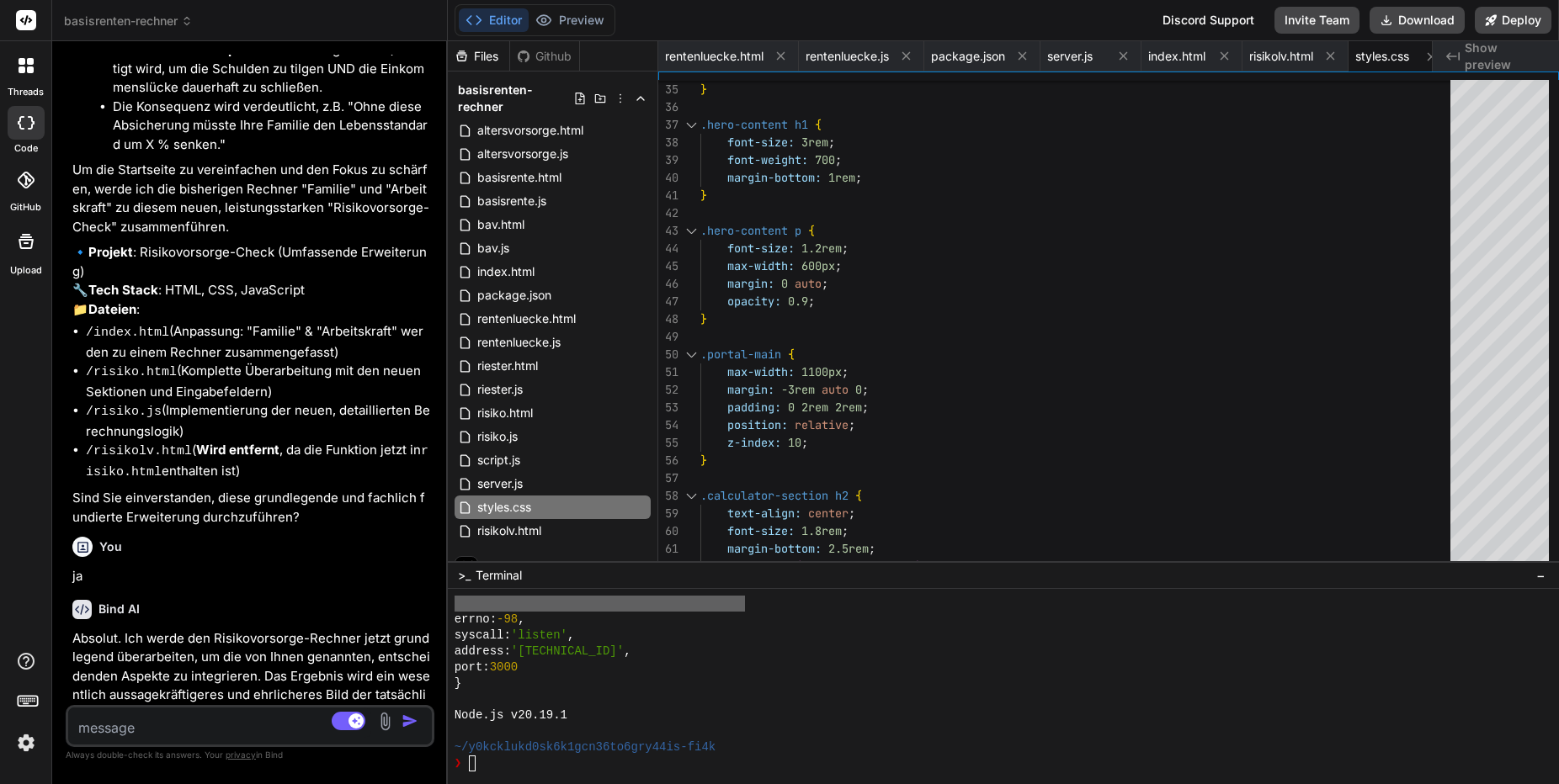
click at [271, 766] on div "fairadvisor Schnellrechner (Neugestaltung 2025)" at bounding box center [237, 774] width 296 height 16
click at [272, 755] on div "fairadvisor Schnellrechner (Neugestaltung 2025) Click to open Workbench" at bounding box center [238, 782] width 329 height 55
click at [565, 24] on button "Preview" at bounding box center [569, 20] width 82 height 23
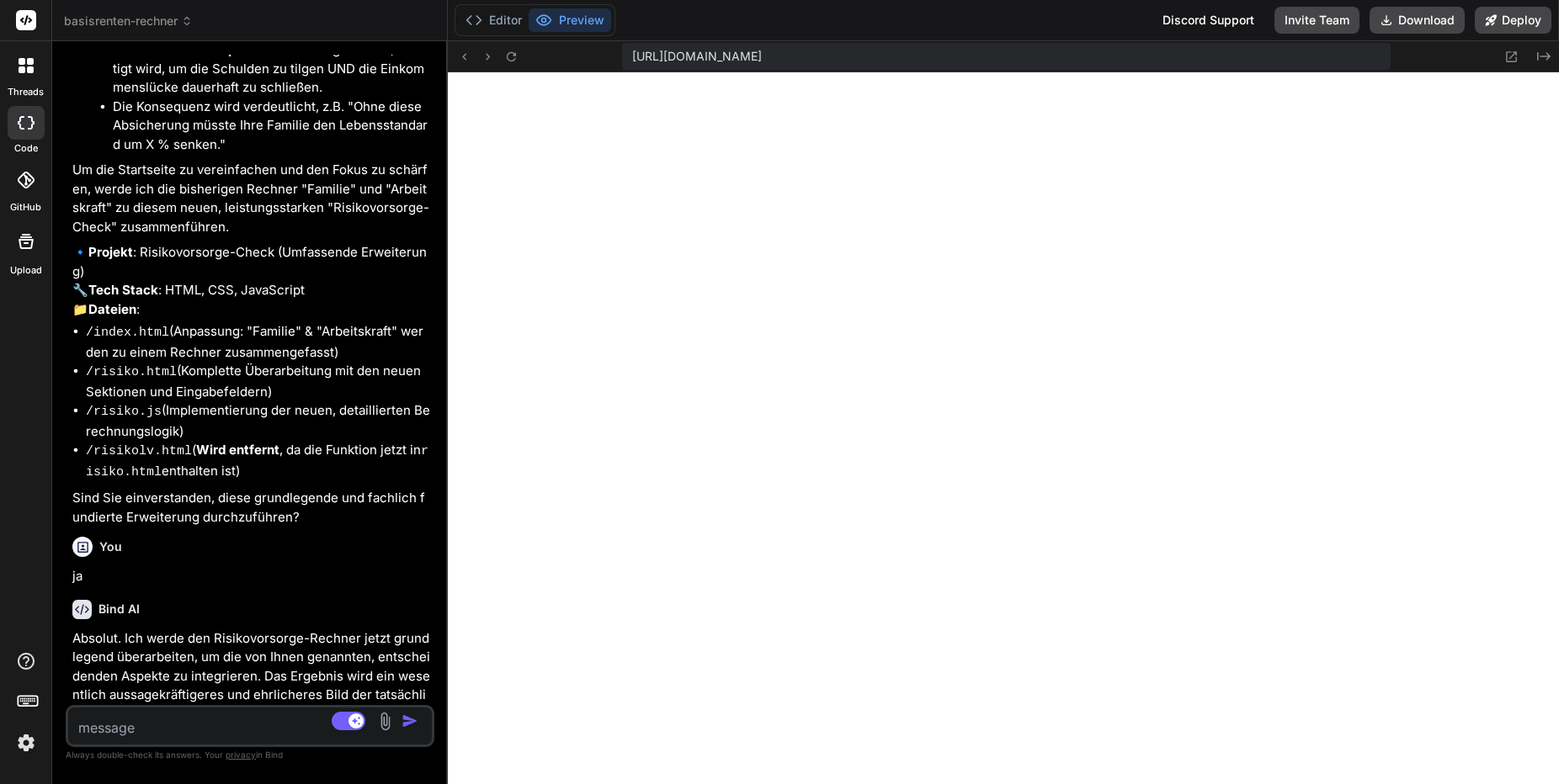
click at [673, 60] on span "[URL][DOMAIN_NAME]" at bounding box center [698, 55] width 130 height 16
click at [483, 14] on button "Editor" at bounding box center [493, 20] width 70 height 23
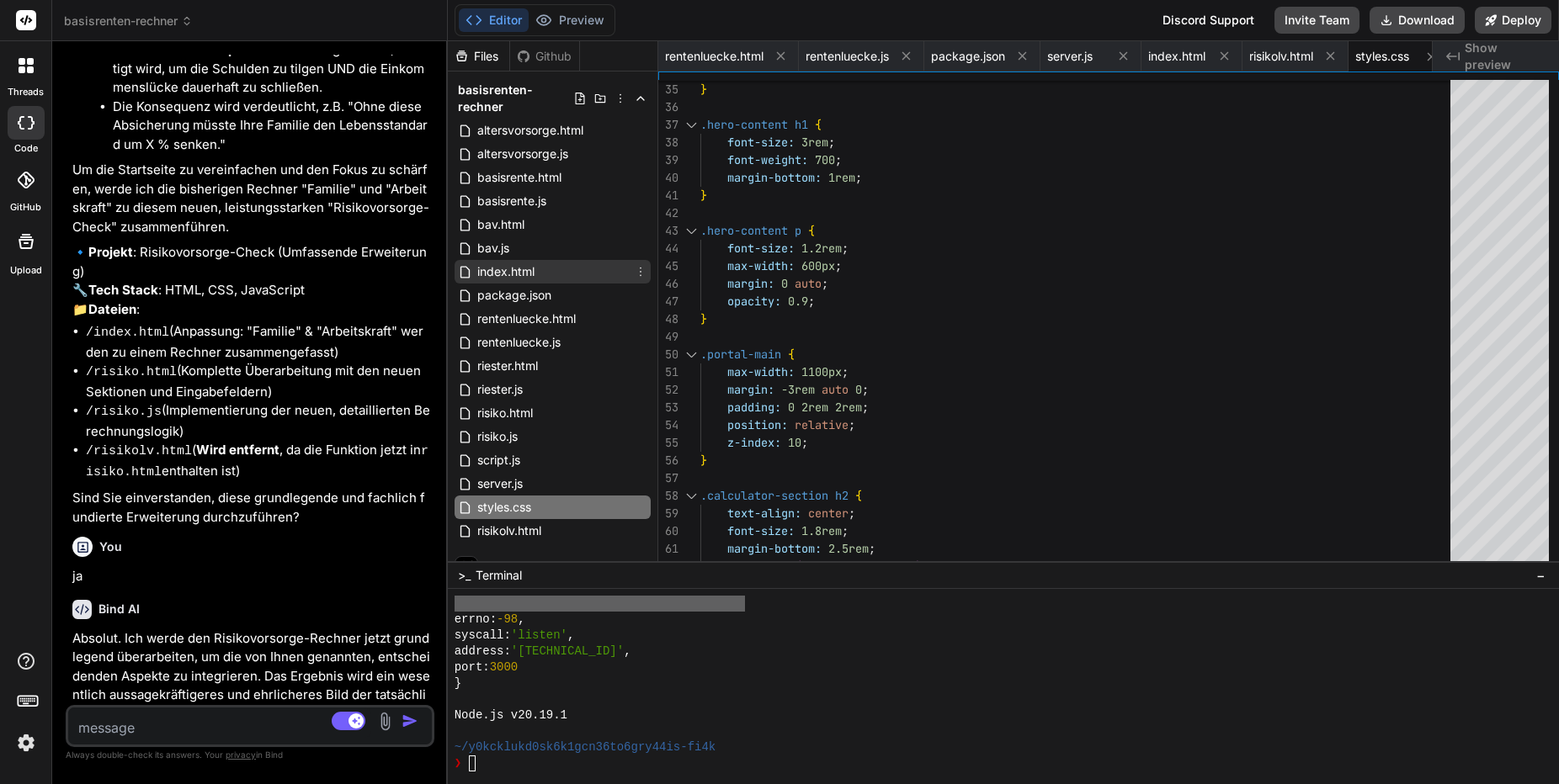
click at [497, 271] on span "index.html" at bounding box center [506, 271] width 61 height 20
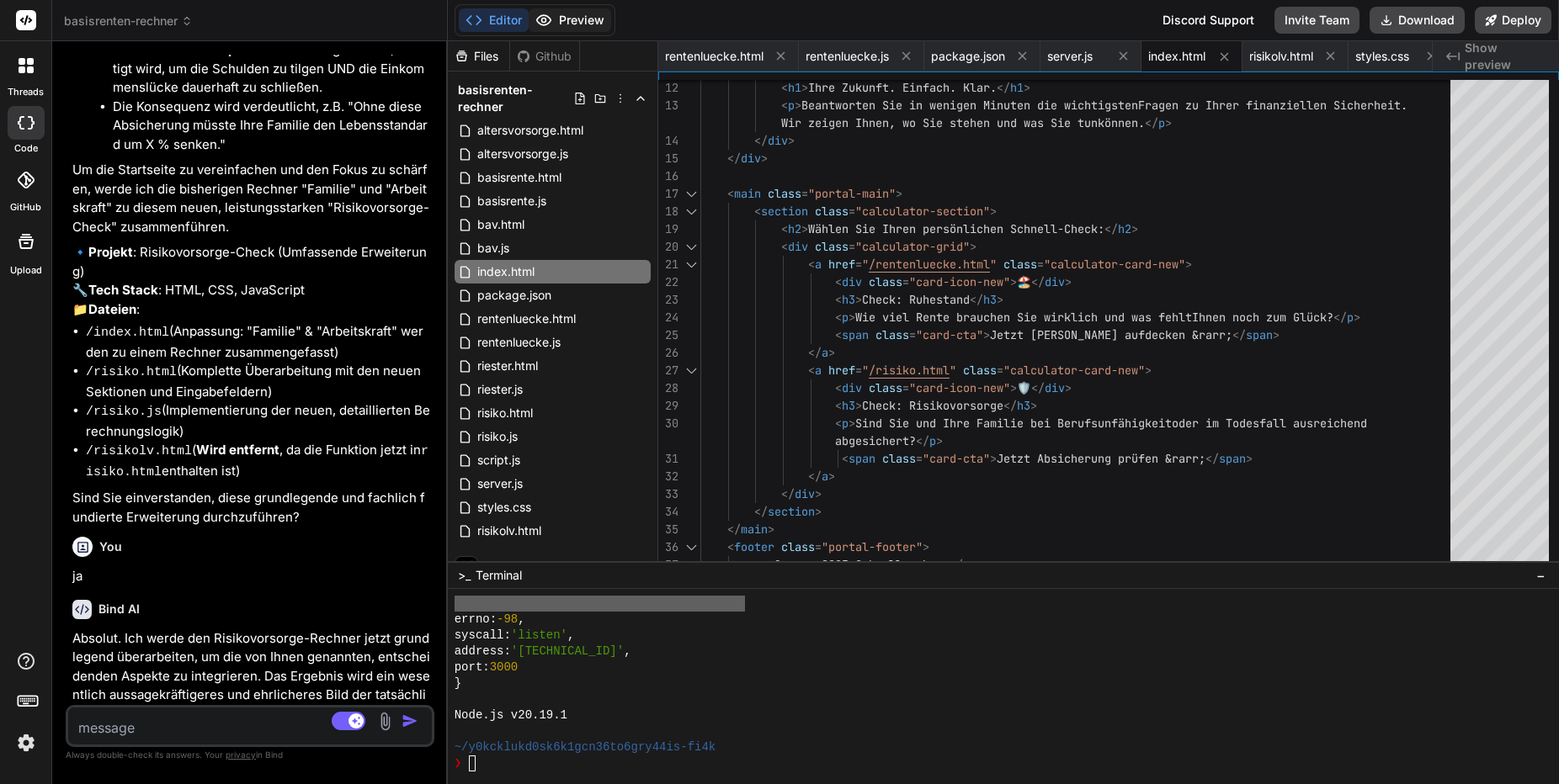
click at [581, 23] on button "Preview" at bounding box center [569, 20] width 82 height 23
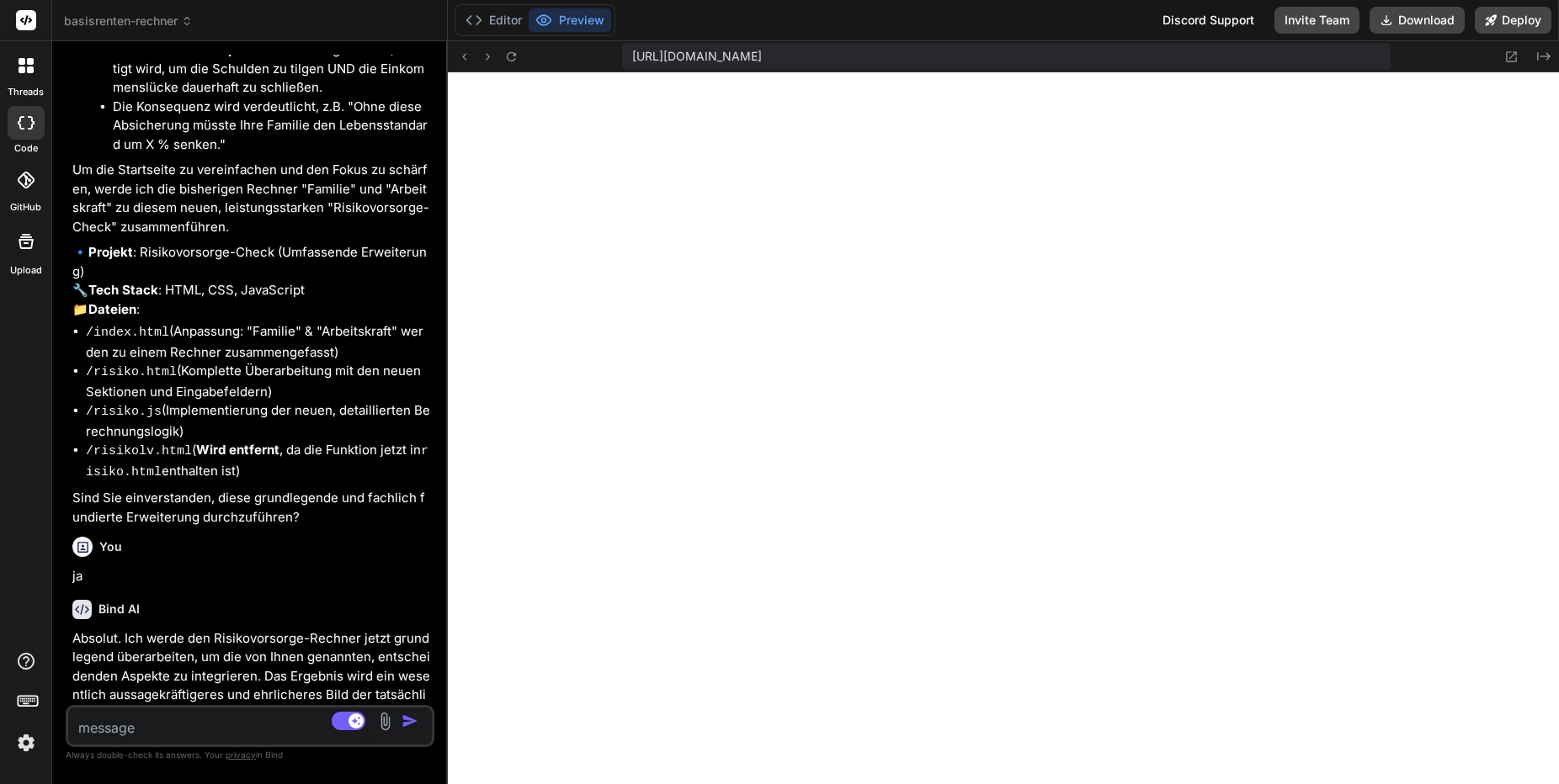
click at [229, 727] on textarea at bounding box center [220, 722] width 303 height 30
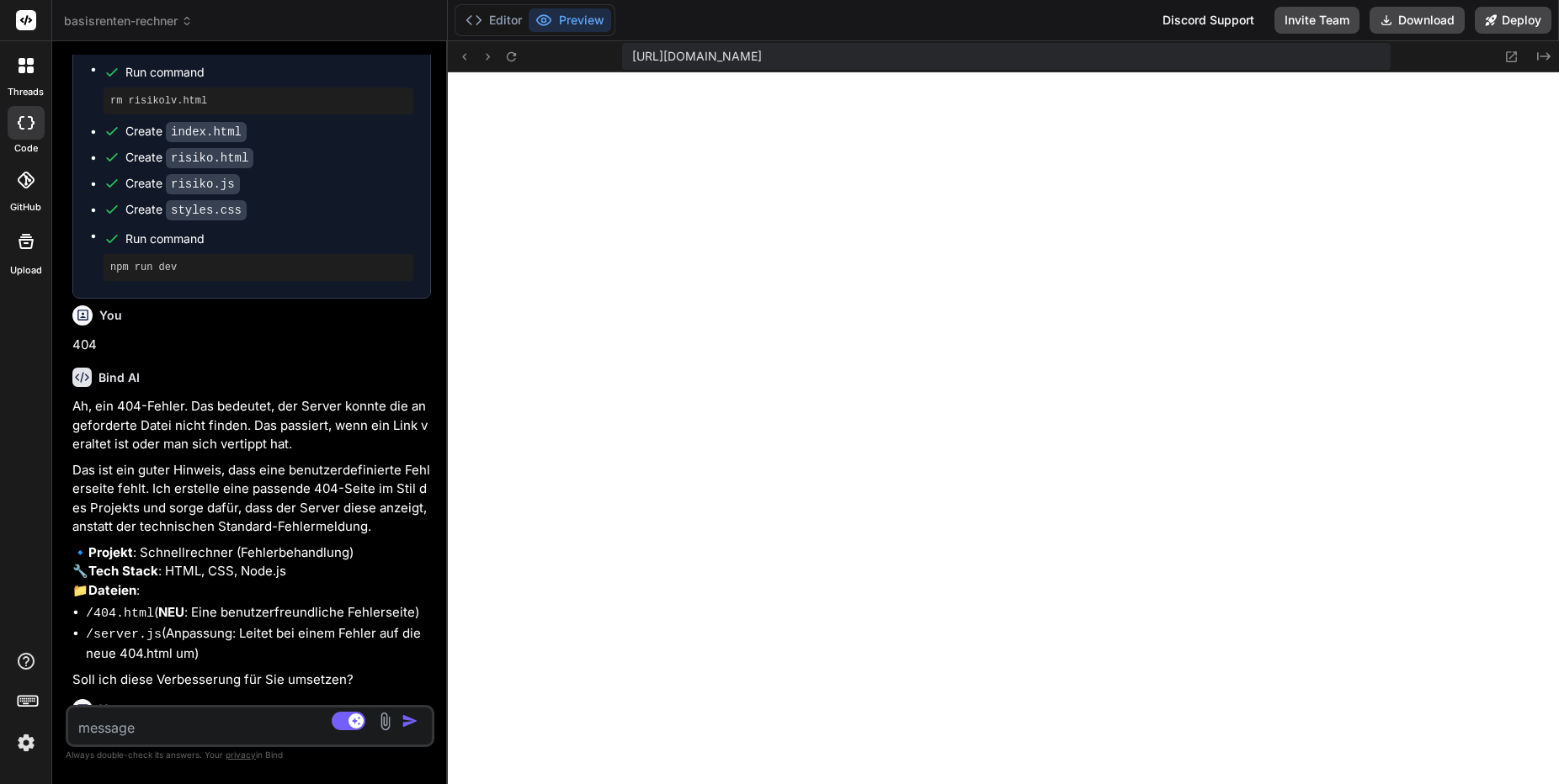
scroll to position [15424, 0]
click at [516, 25] on button "Editor" at bounding box center [493, 20] width 70 height 23
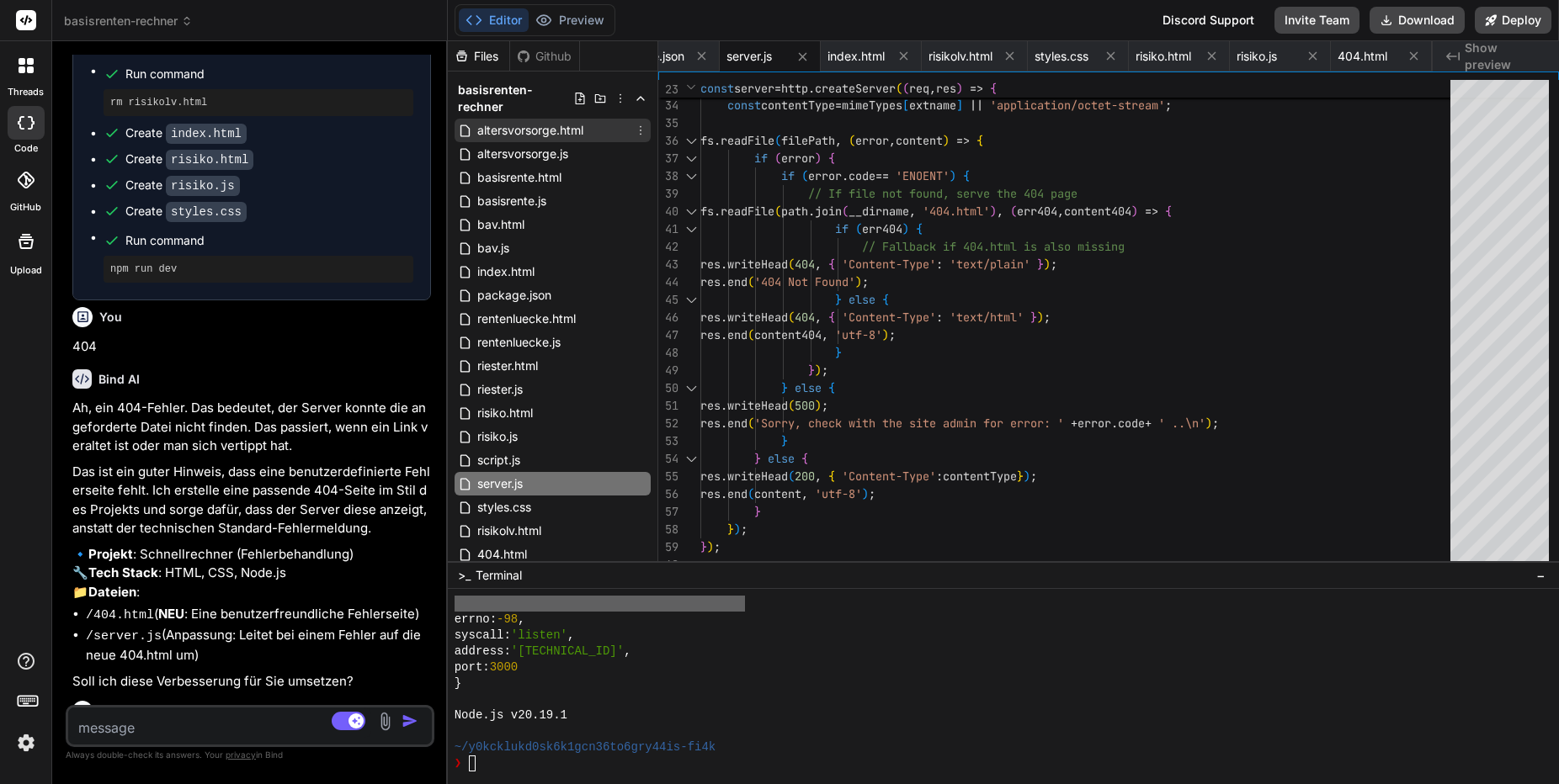
click at [541, 133] on span "altersvorsorge.html" at bounding box center [530, 130] width 109 height 20
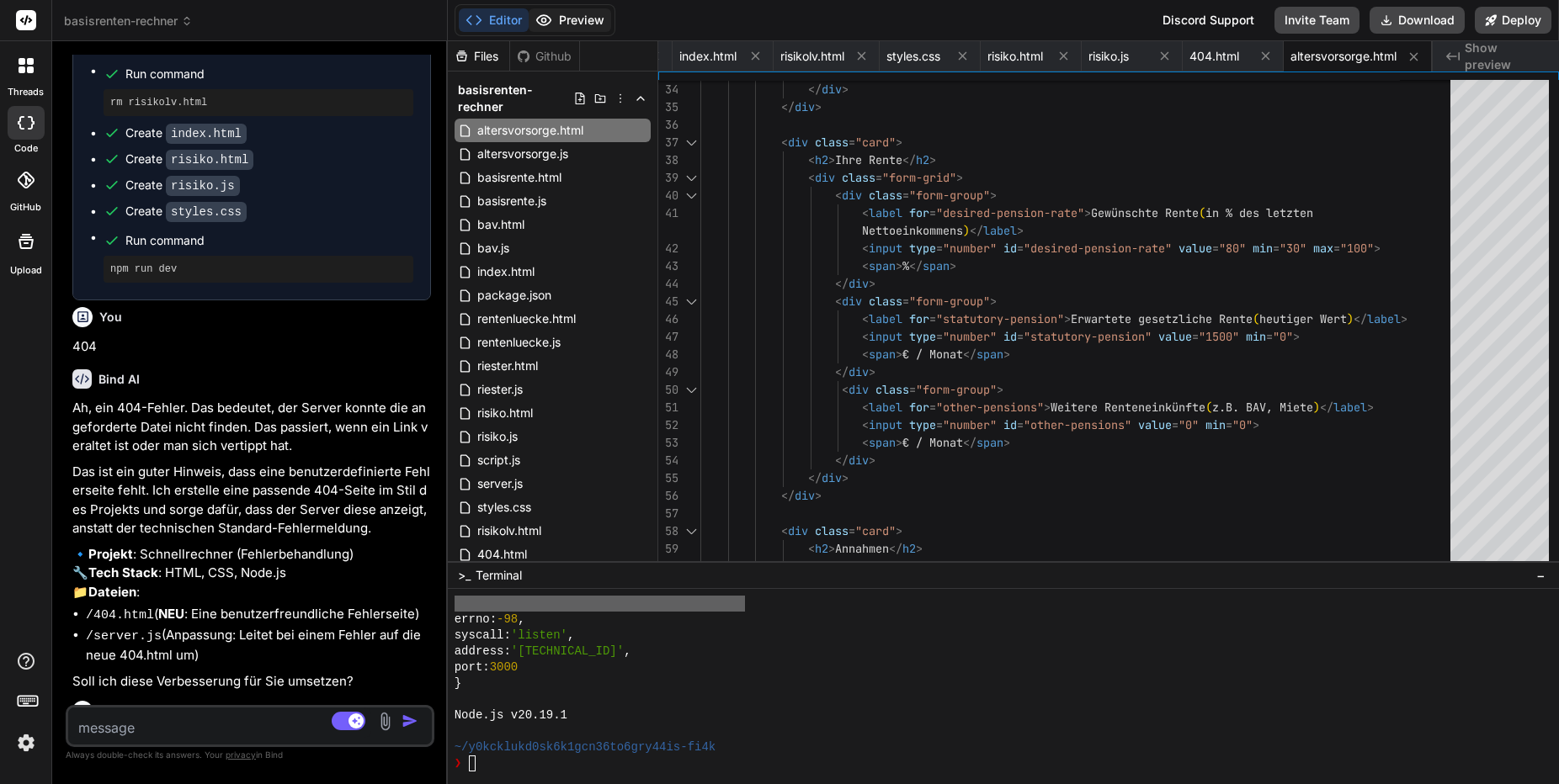
click at [577, 22] on button "Preview" at bounding box center [569, 20] width 82 height 23
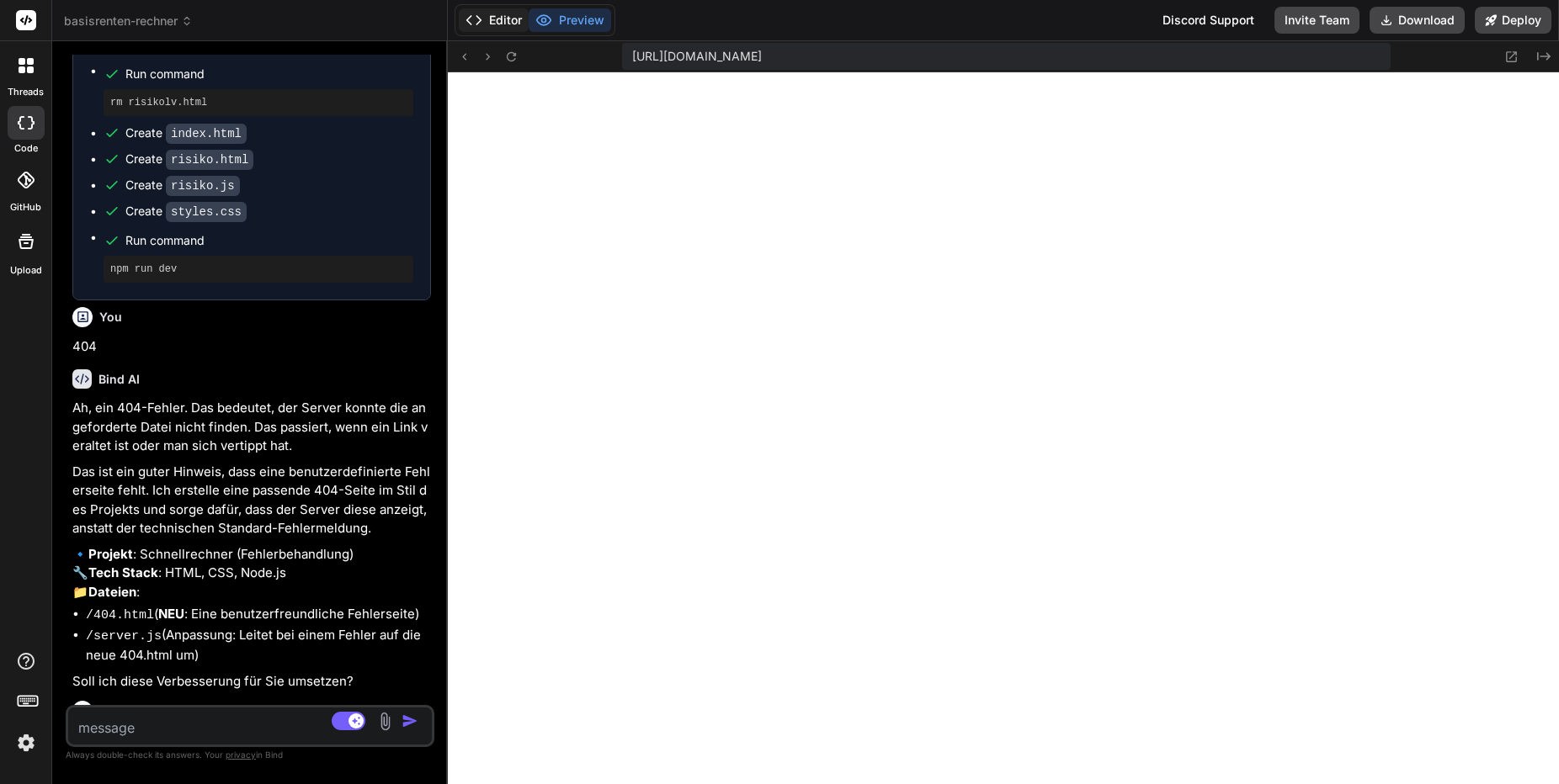
click at [510, 23] on button "Editor" at bounding box center [493, 20] width 70 height 23
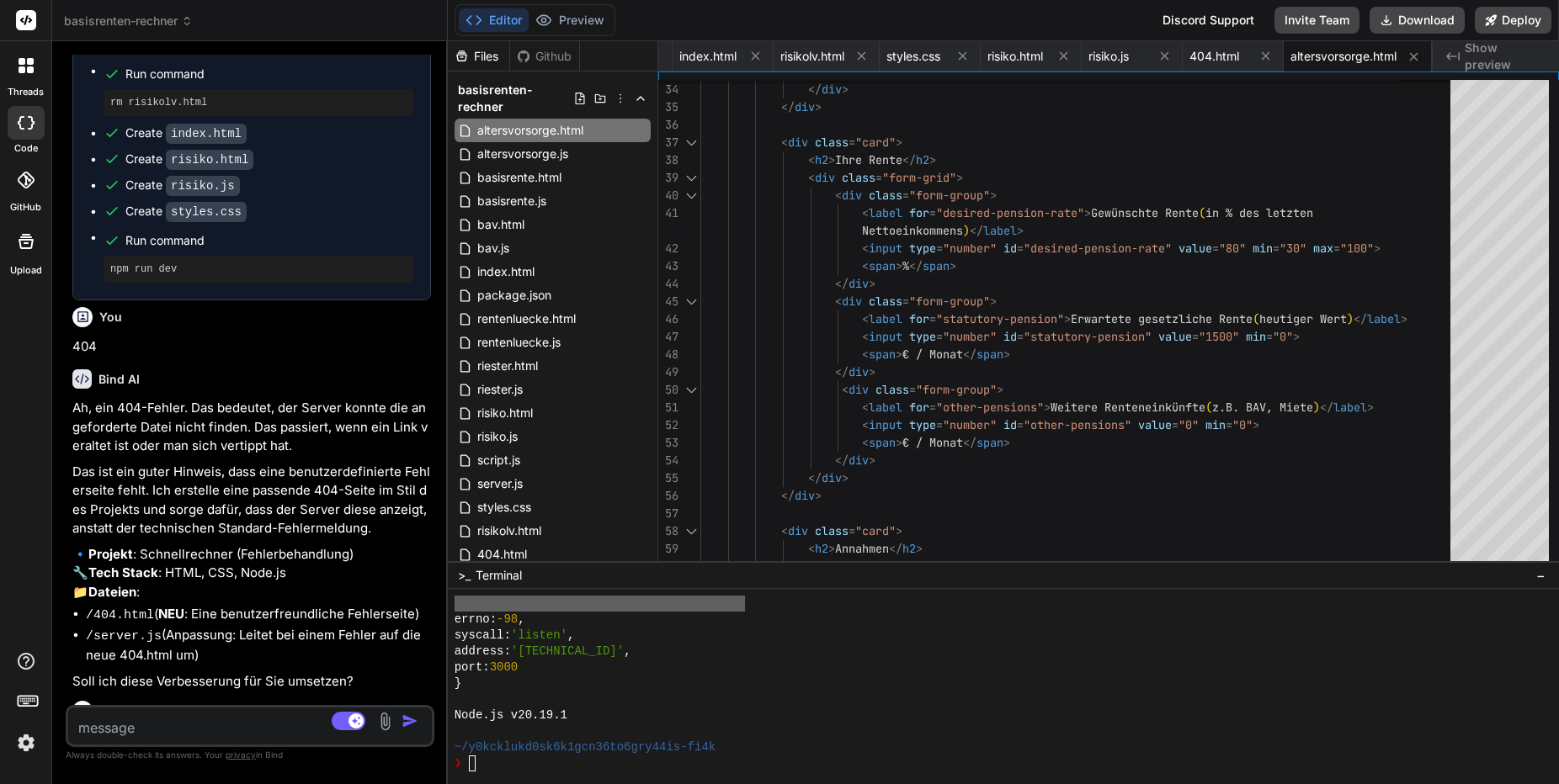
scroll to position [0, 0]
click at [177, 723] on textarea at bounding box center [220, 722] width 303 height 30
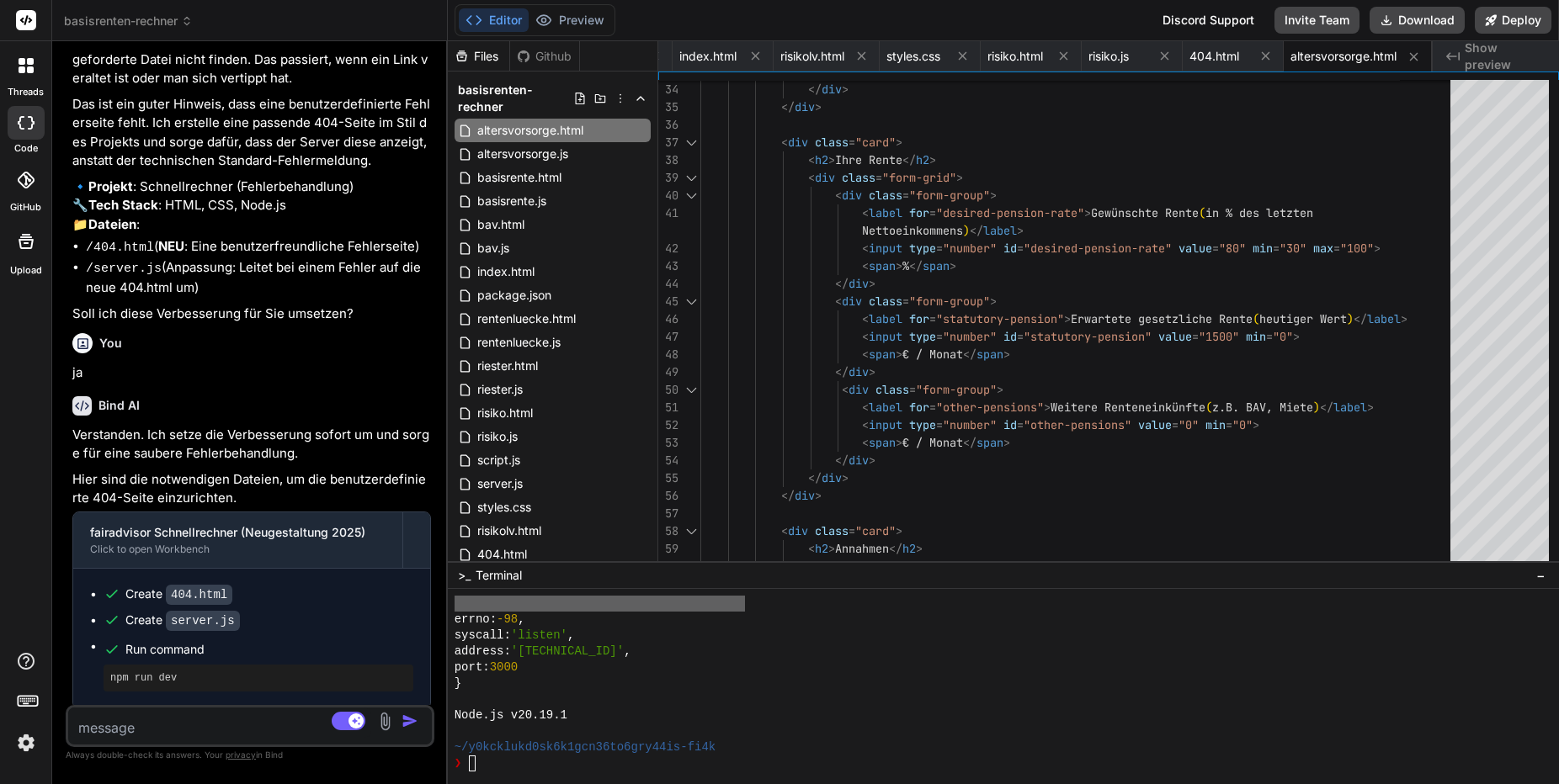
scroll to position [15790, 0]
click at [226, 728] on textarea at bounding box center [220, 722] width 303 height 30
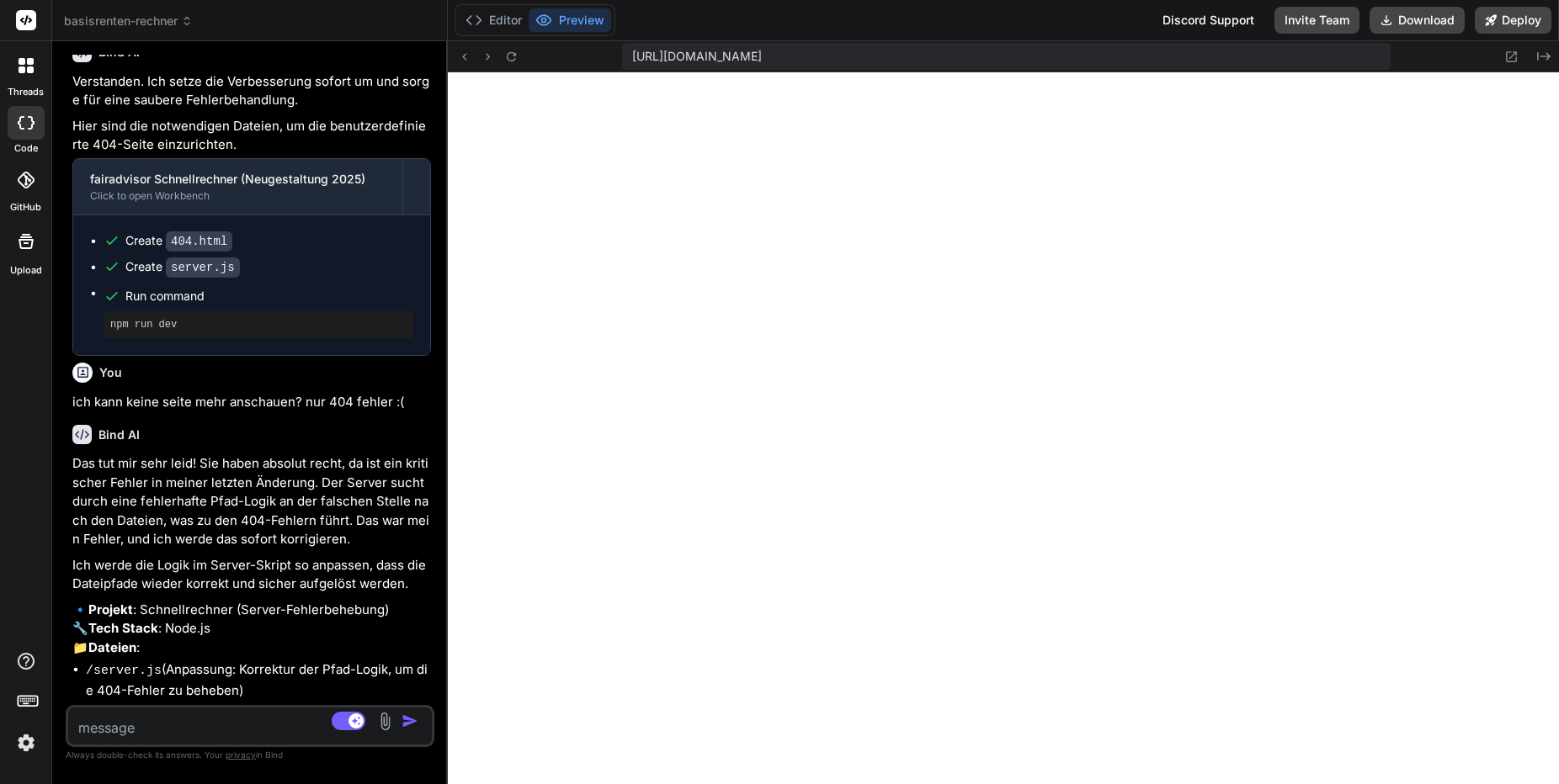
scroll to position [16143, 0]
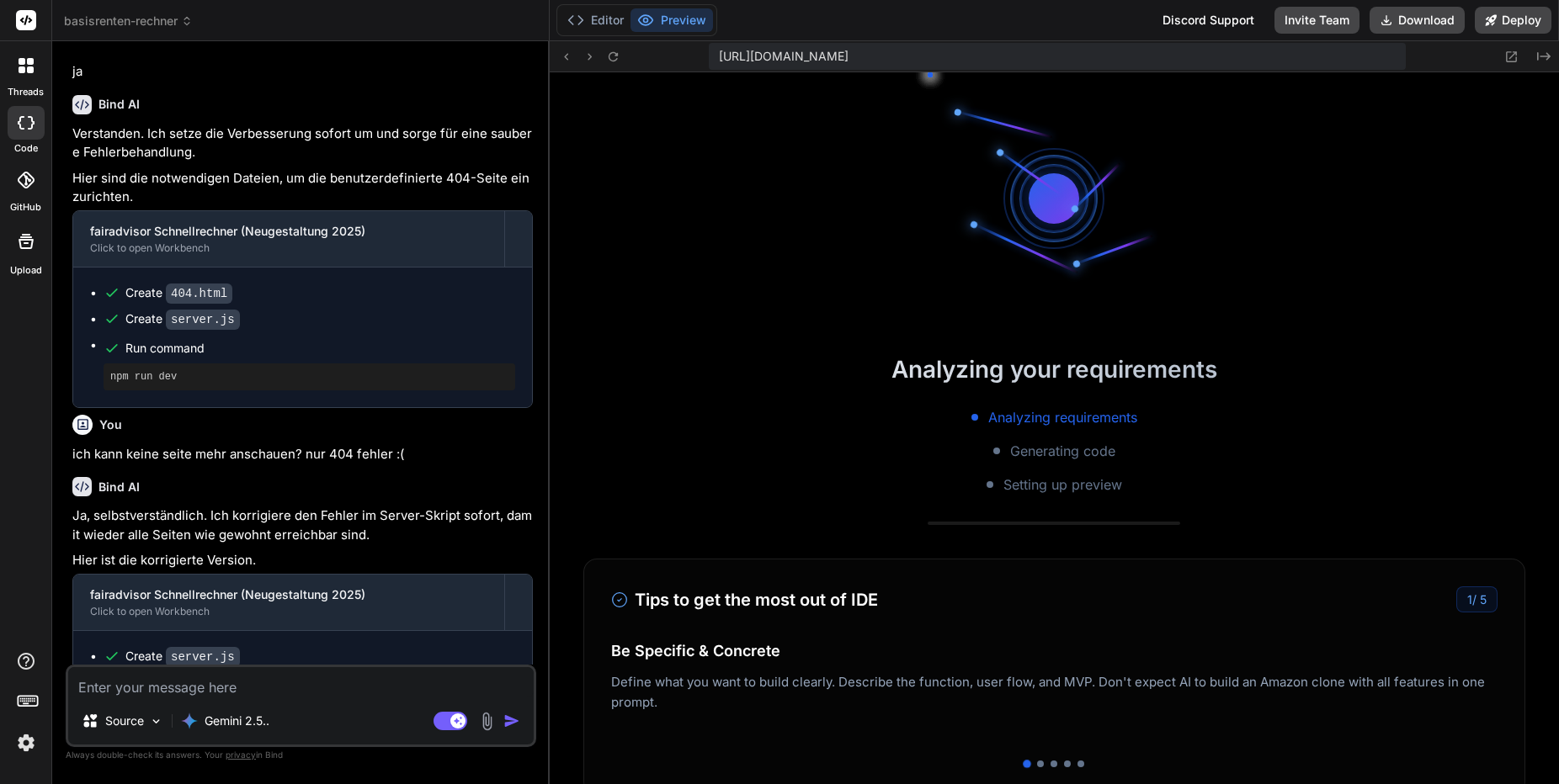
scroll to position [128, 0]
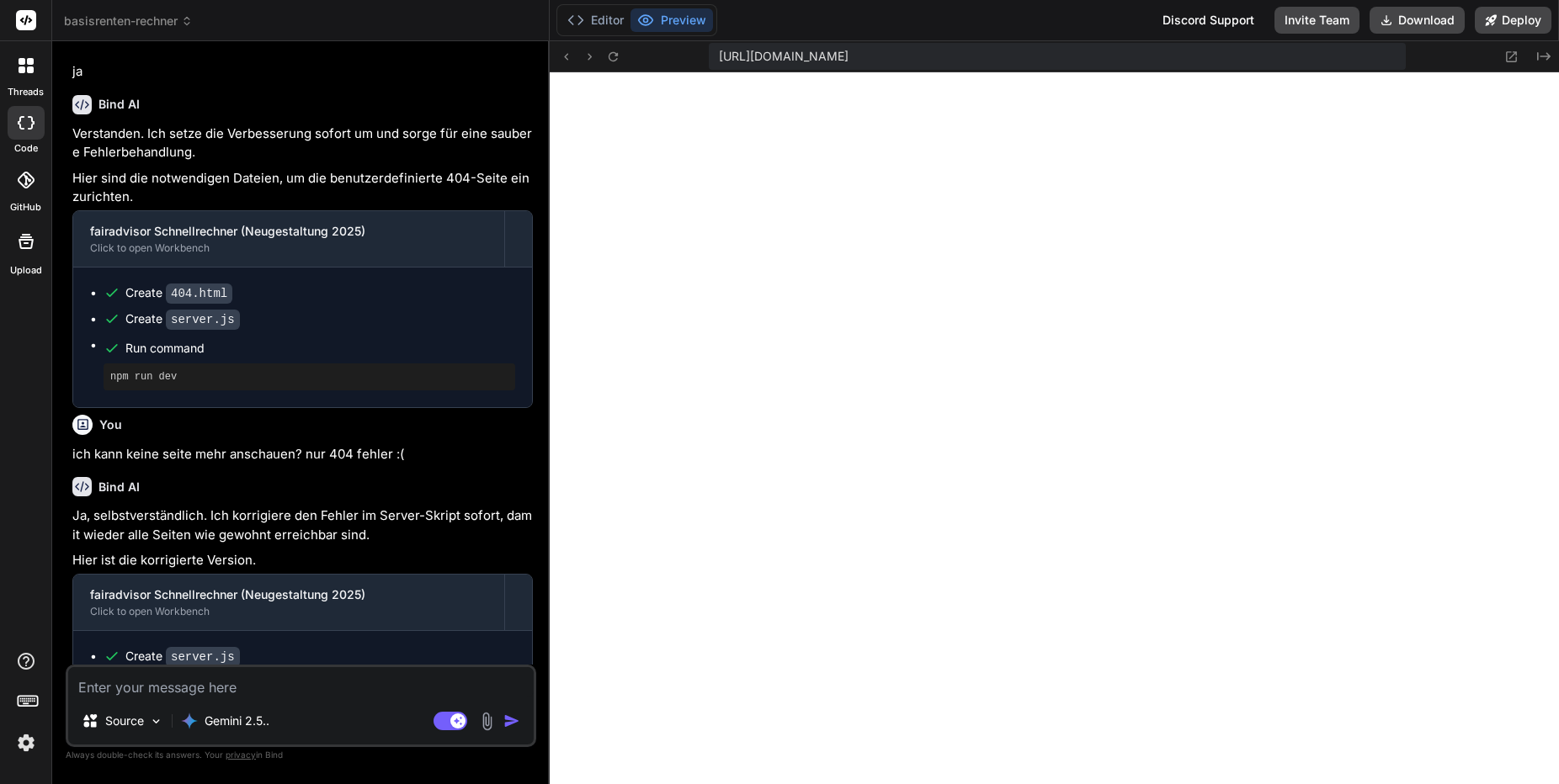
click at [25, 21] on icon at bounding box center [26, 20] width 13 height 10
click at [146, 19] on span "basisrenten-rechner" at bounding box center [128, 21] width 129 height 16
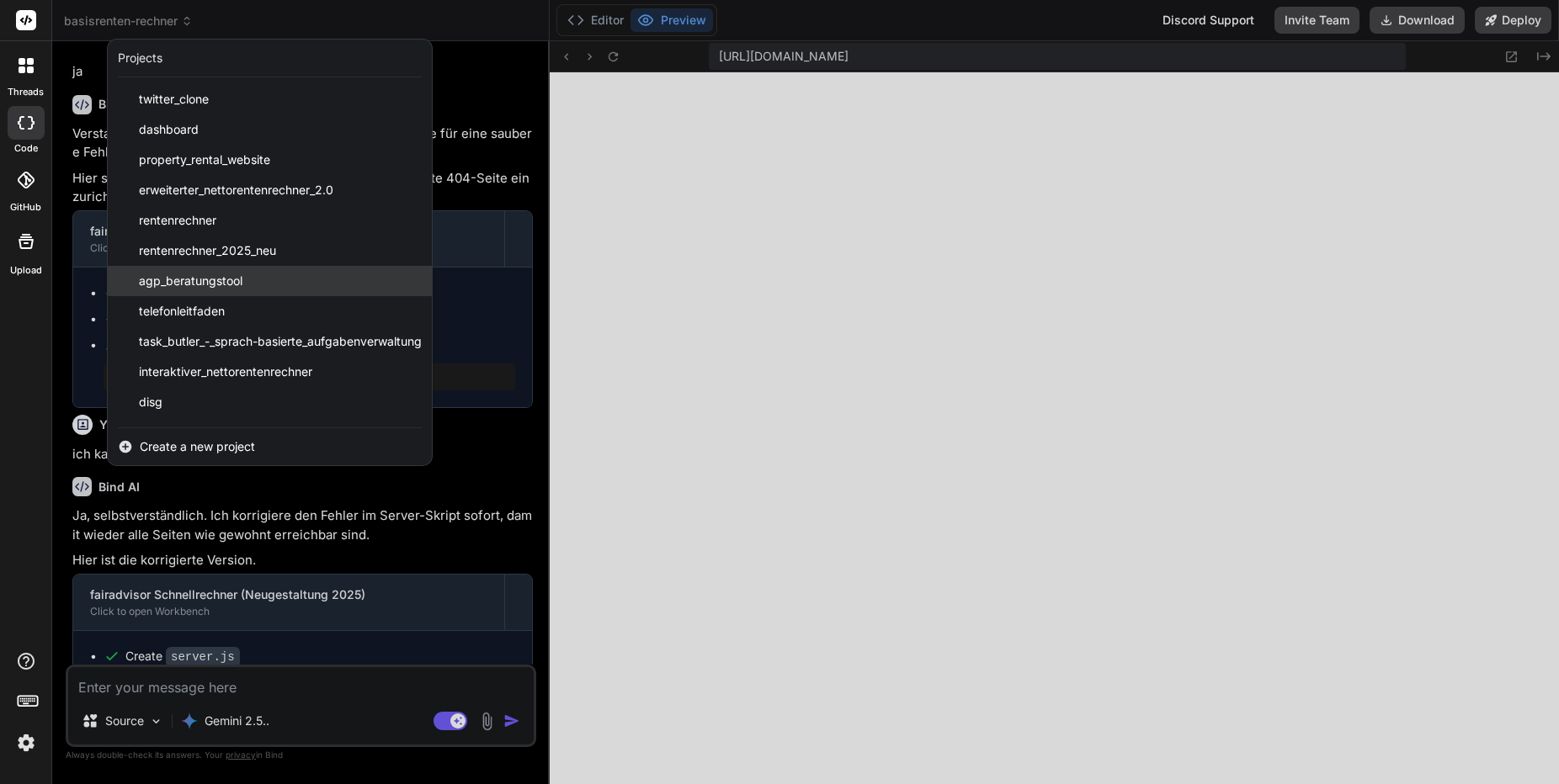
click at [185, 287] on span "agp_beratungstool" at bounding box center [191, 281] width 104 height 16
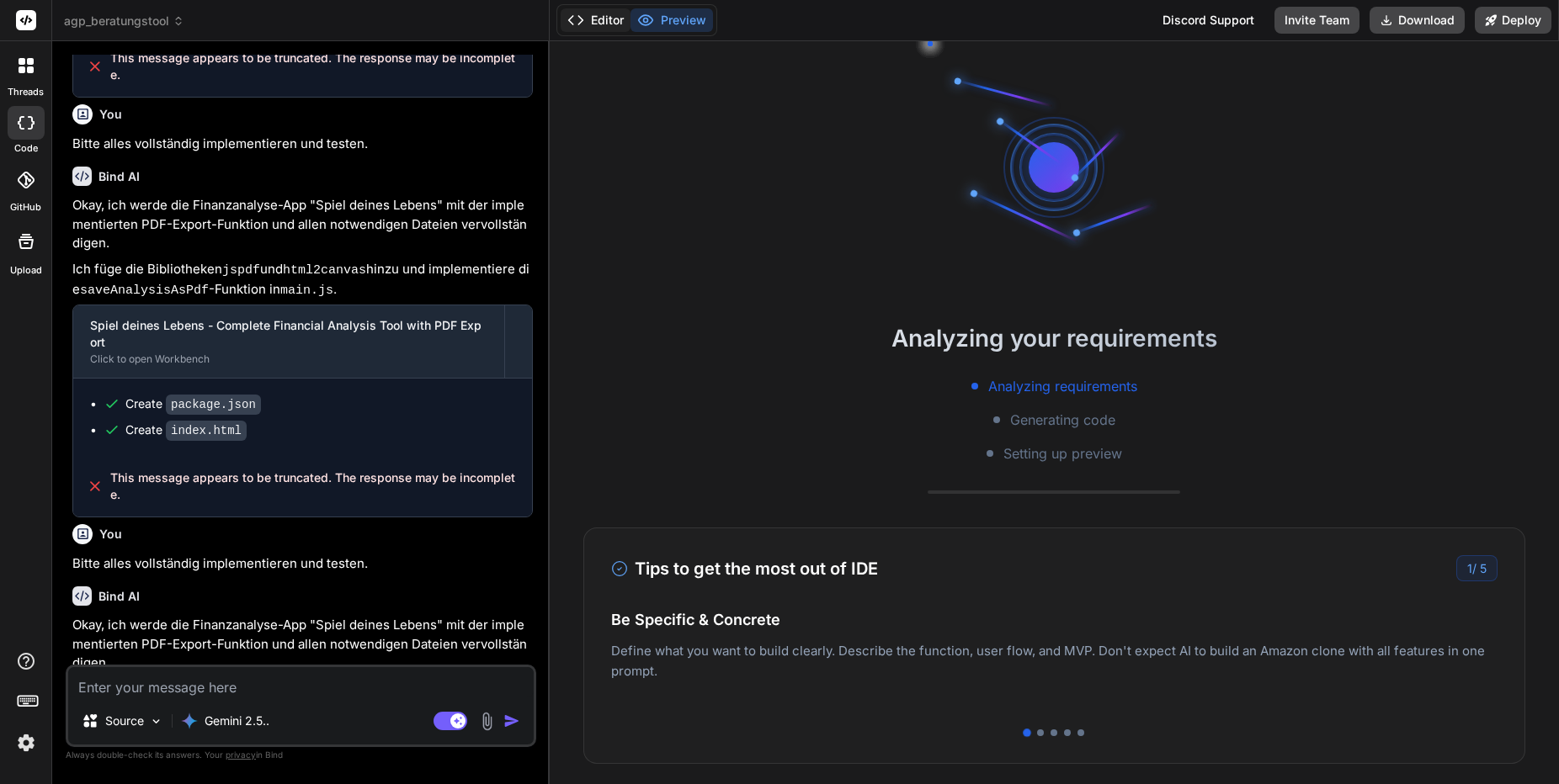
click at [610, 20] on button "Editor" at bounding box center [595, 20] width 70 height 23
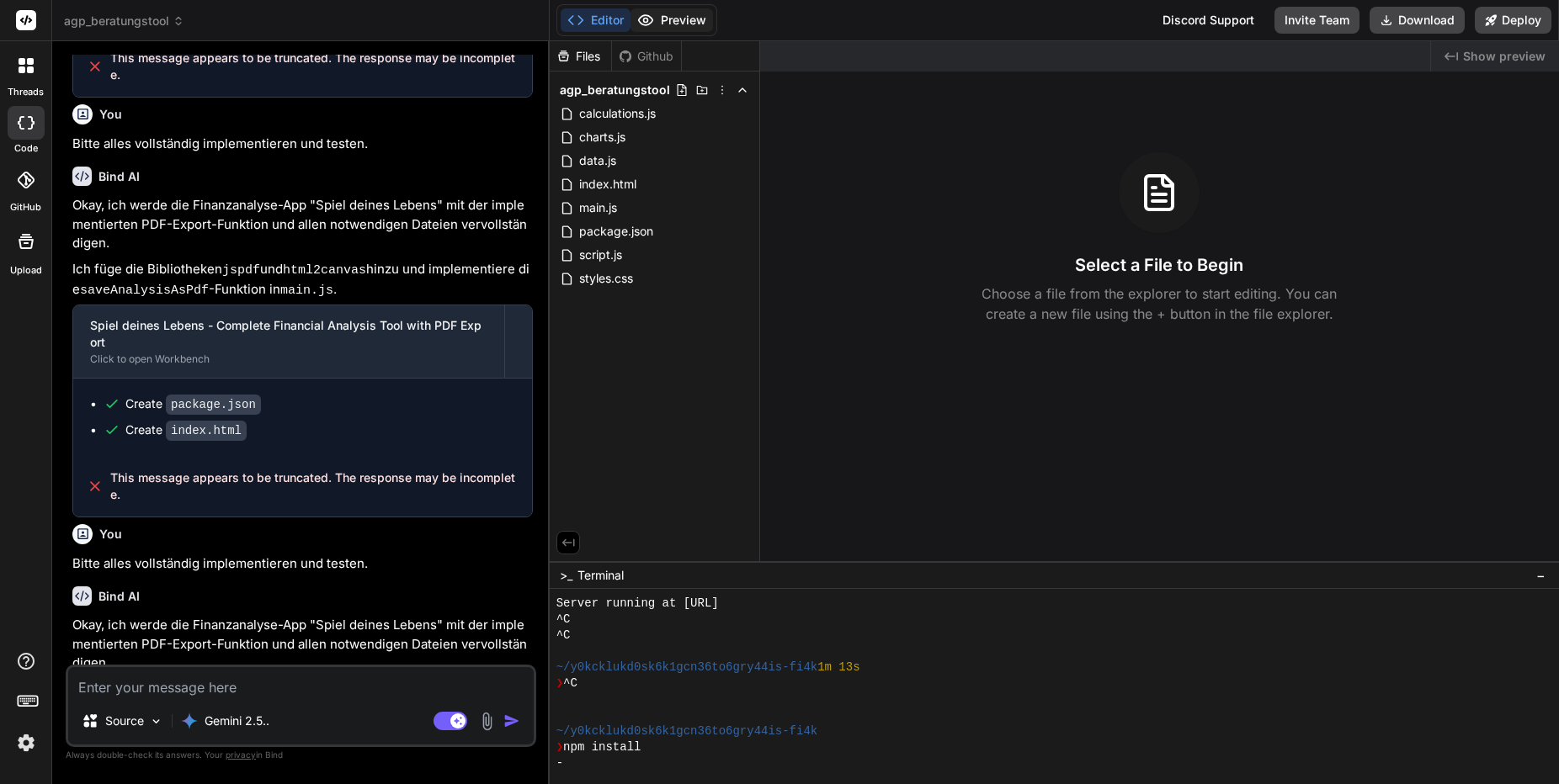
click at [668, 21] on button "Preview" at bounding box center [672, 20] width 82 height 23
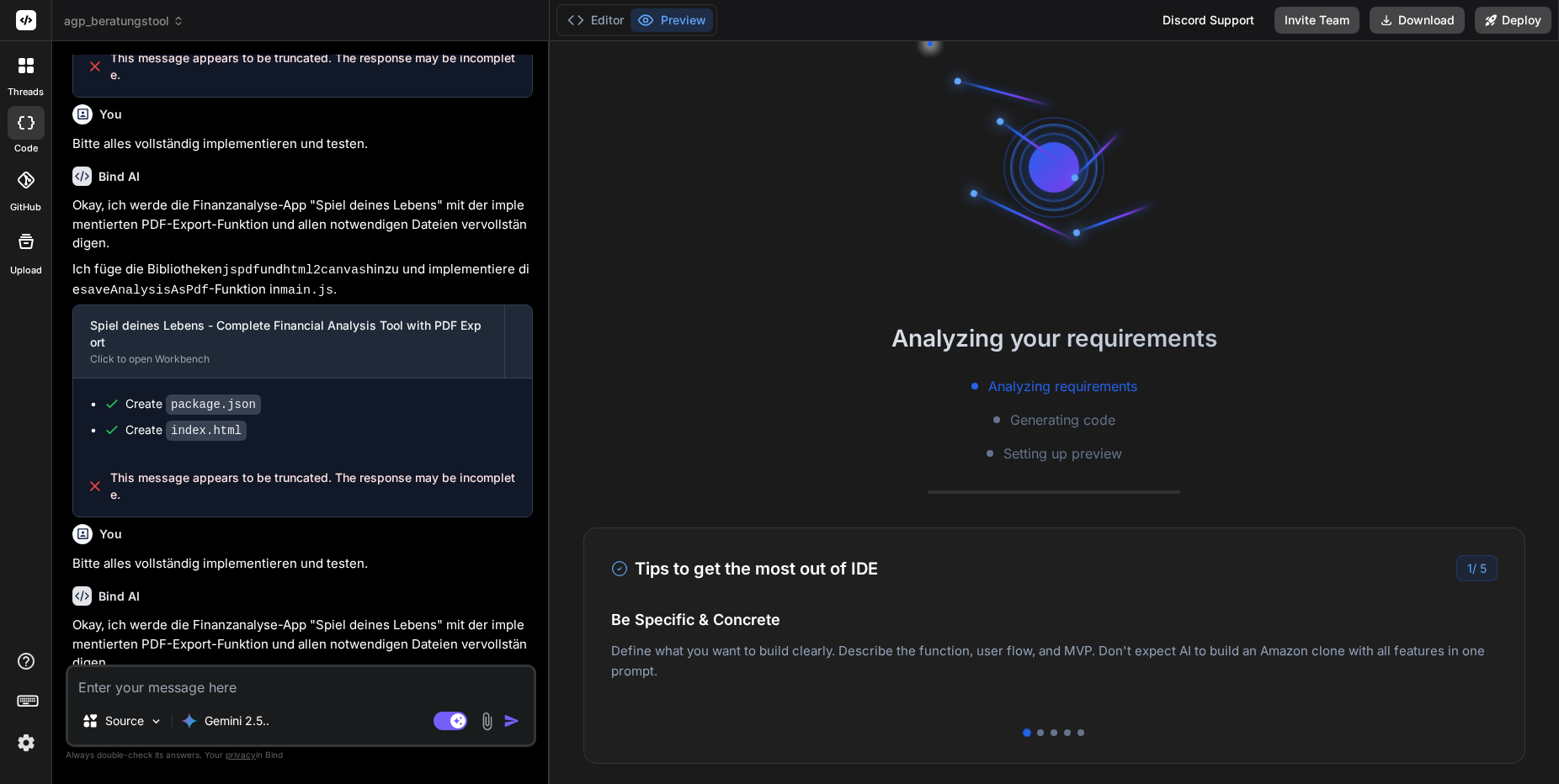
click at [158, 27] on span "agp_beratungstool" at bounding box center [124, 21] width 120 height 16
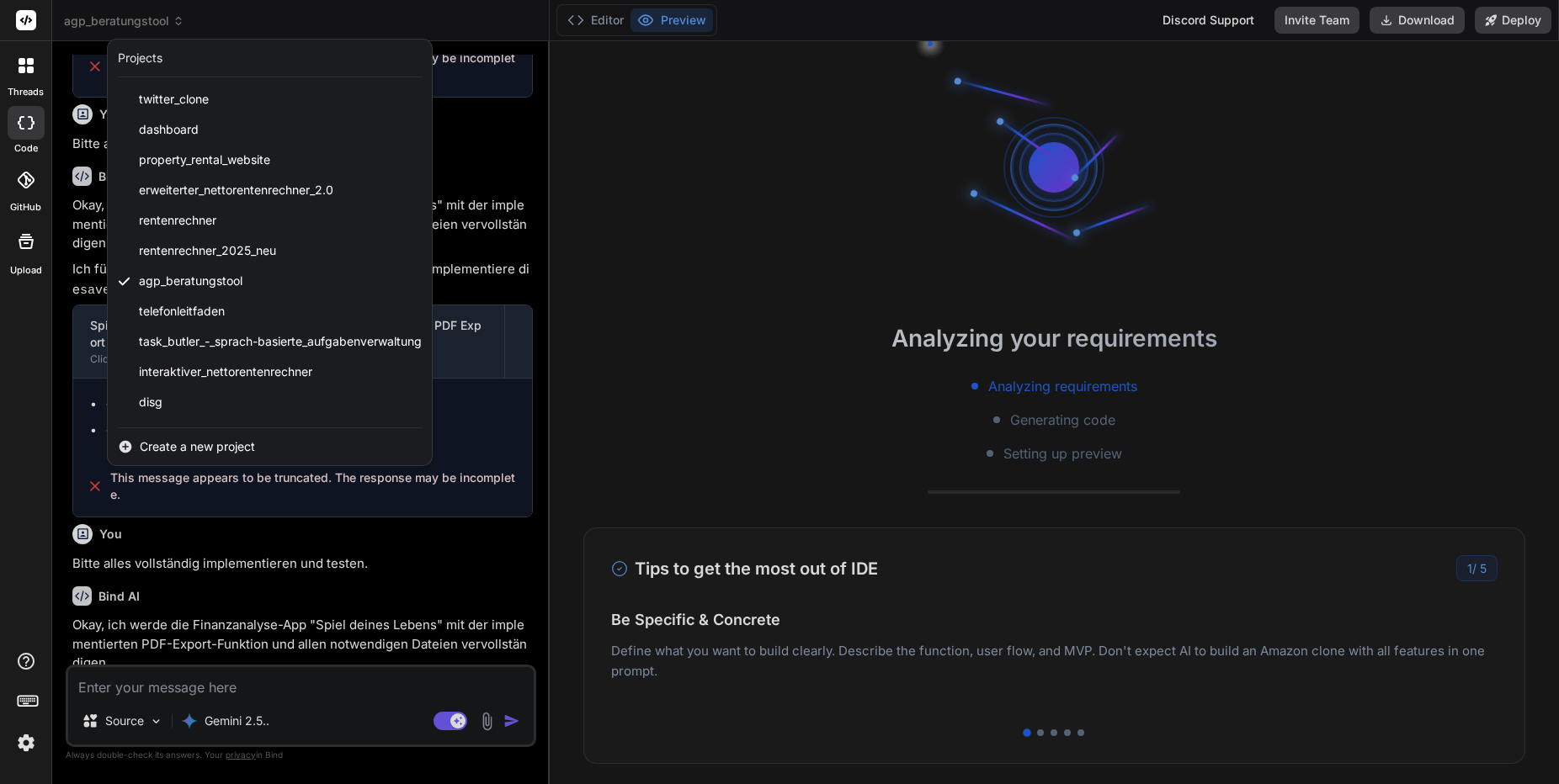
click at [248, 453] on span "Create a new project" at bounding box center [197, 446] width 115 height 16
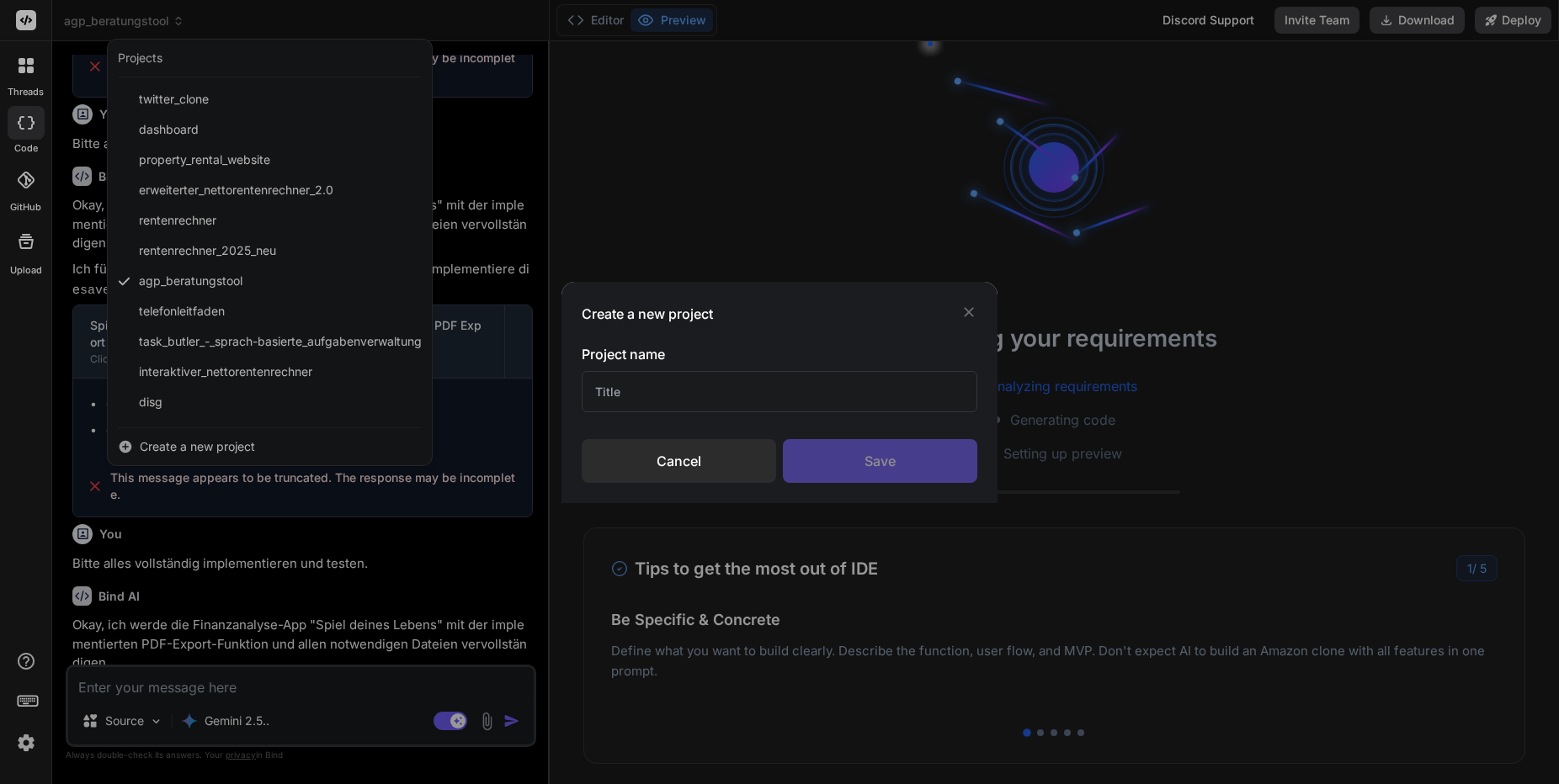
click at [676, 462] on div "Cancel" at bounding box center [679, 461] width 194 height 44
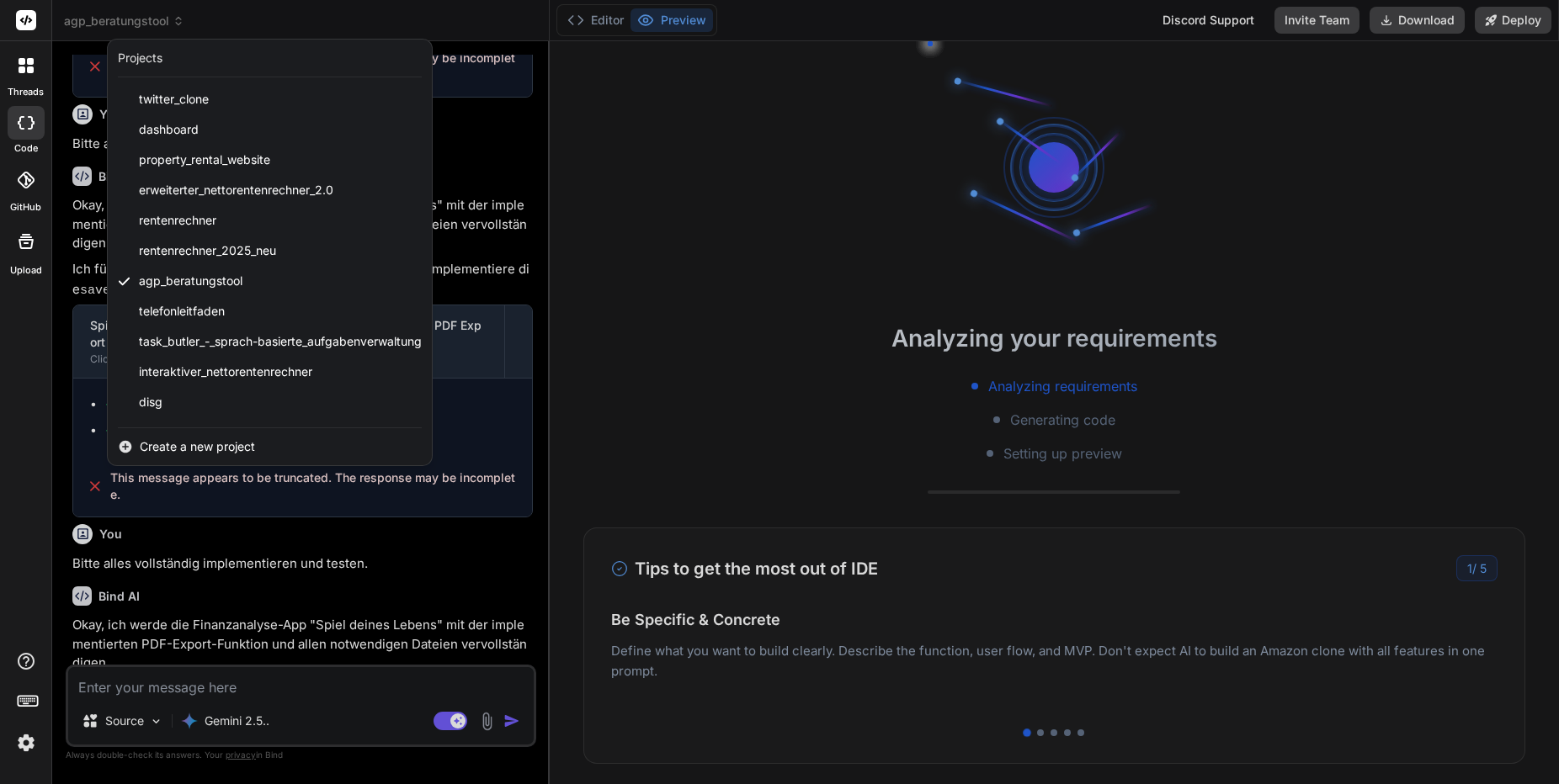
click at [28, 120] on icon at bounding box center [25, 123] width 16 height 14
click at [292, 517] on div at bounding box center [779, 392] width 1559 height 784
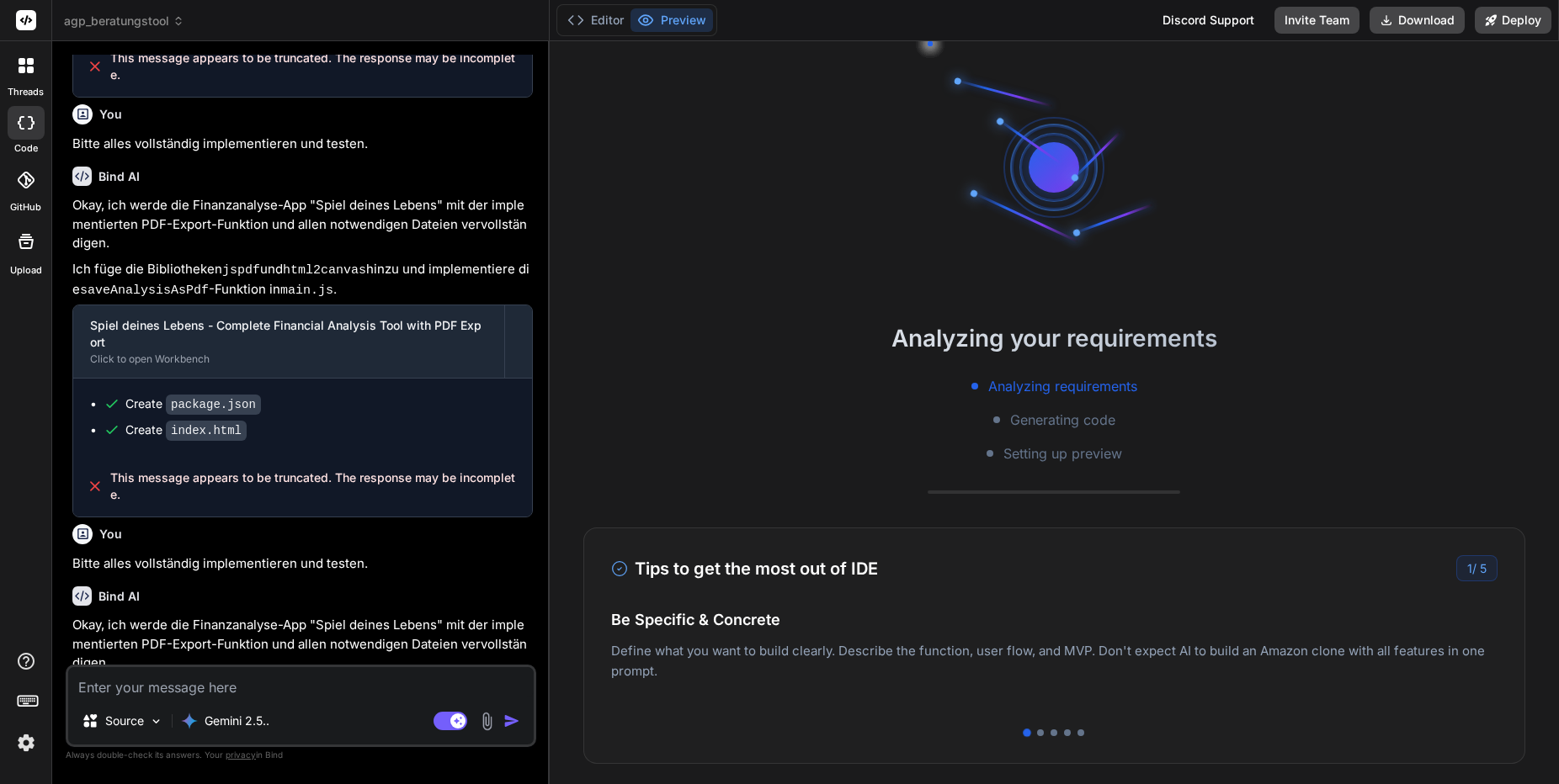
scroll to position [1, 0]
click at [23, 72] on icon at bounding box center [22, 70] width 7 height 7
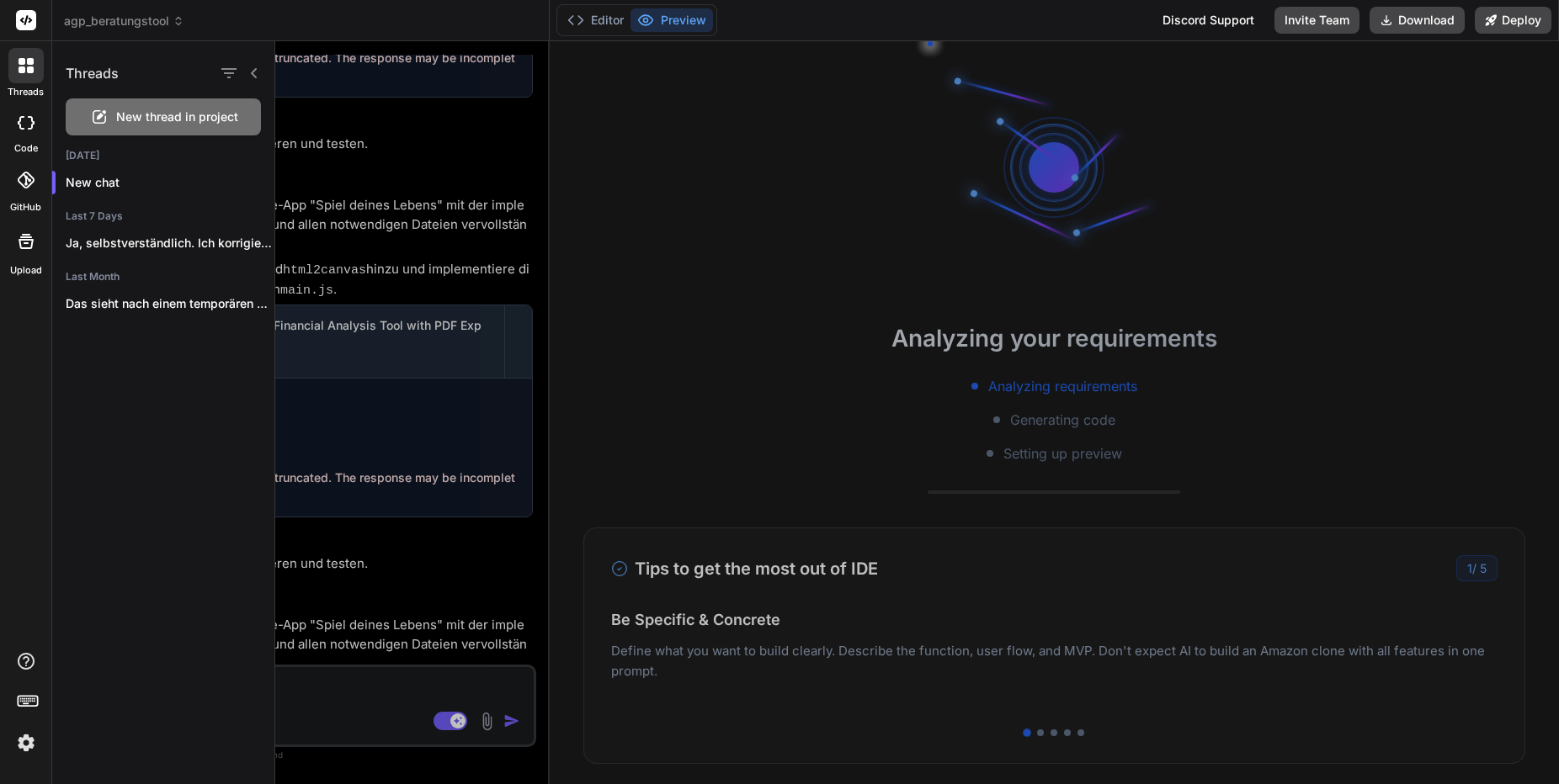
scroll to position [0, 1]
click at [25, 70] on icon at bounding box center [25, 65] width 15 height 15
click at [24, 126] on icon at bounding box center [25, 123] width 16 height 14
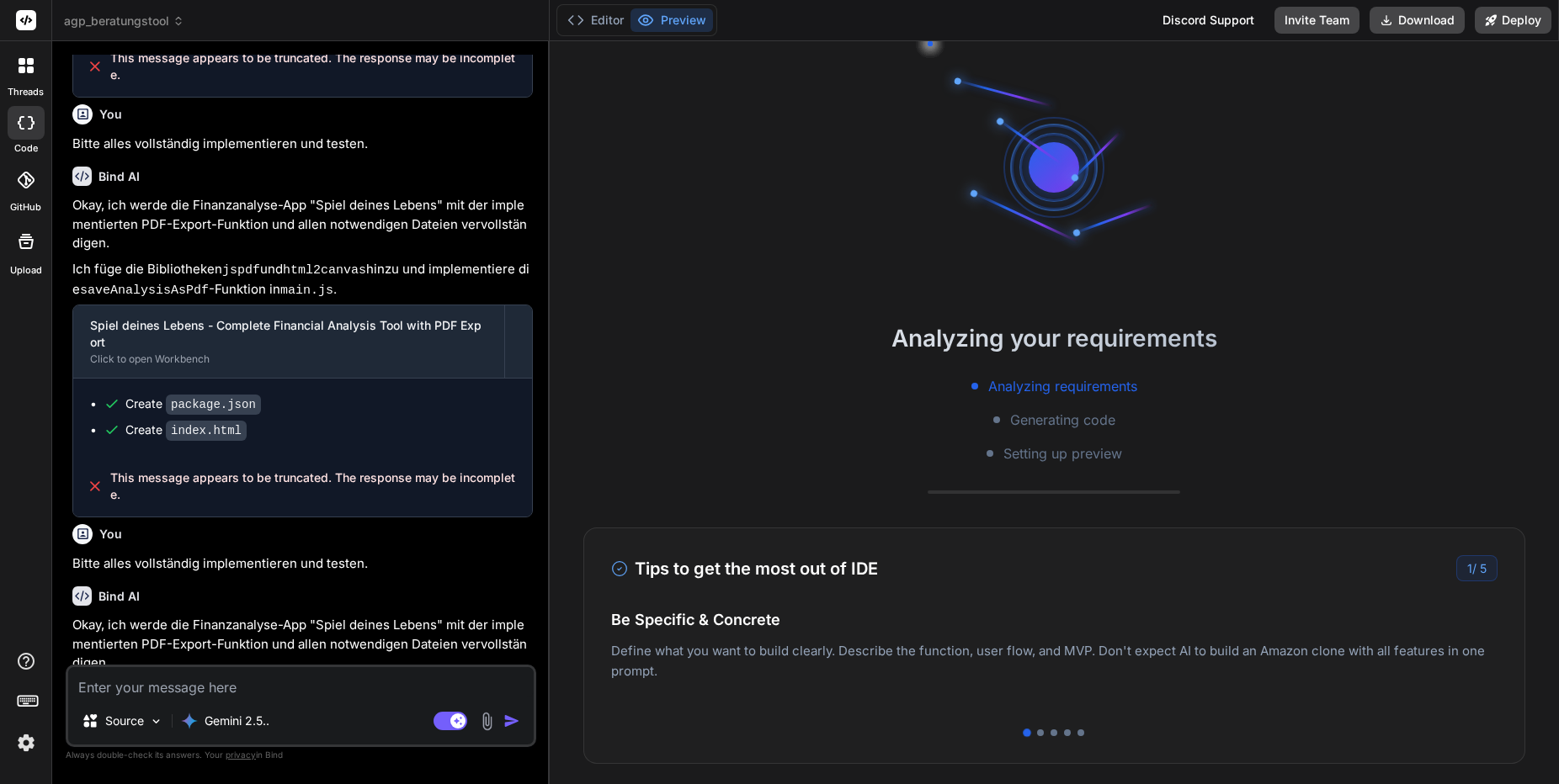
click at [446, 573] on div "Bind AI Okay, ich werde die Finanzanalyse-App "Spiel deines Lebens" mit der imp…" at bounding box center [302, 637] width 460 height 127
click at [30, 63] on icon at bounding box center [30, 62] width 7 height 7
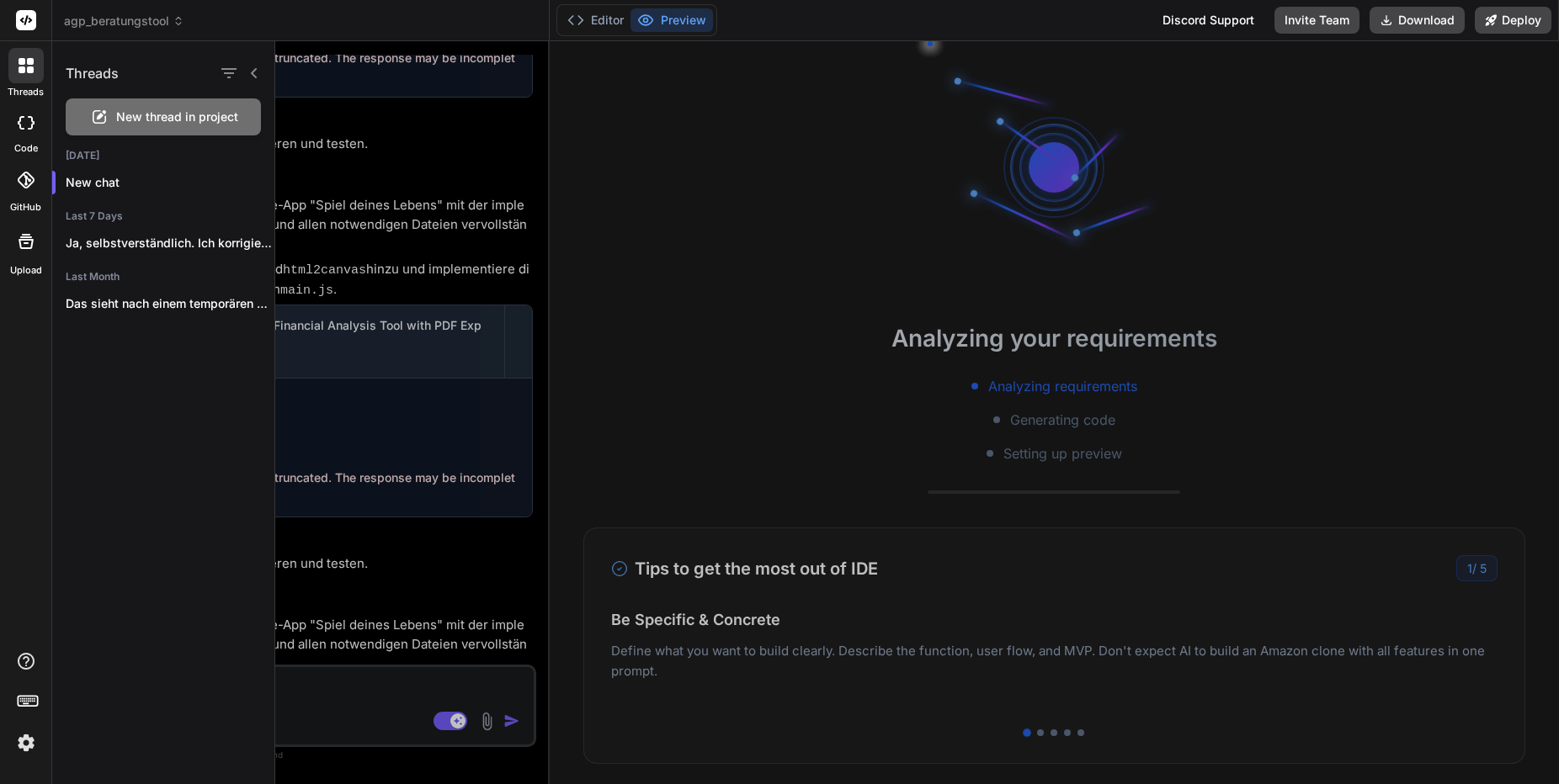
click at [177, 113] on span "New thread in project" at bounding box center [177, 116] width 122 height 16
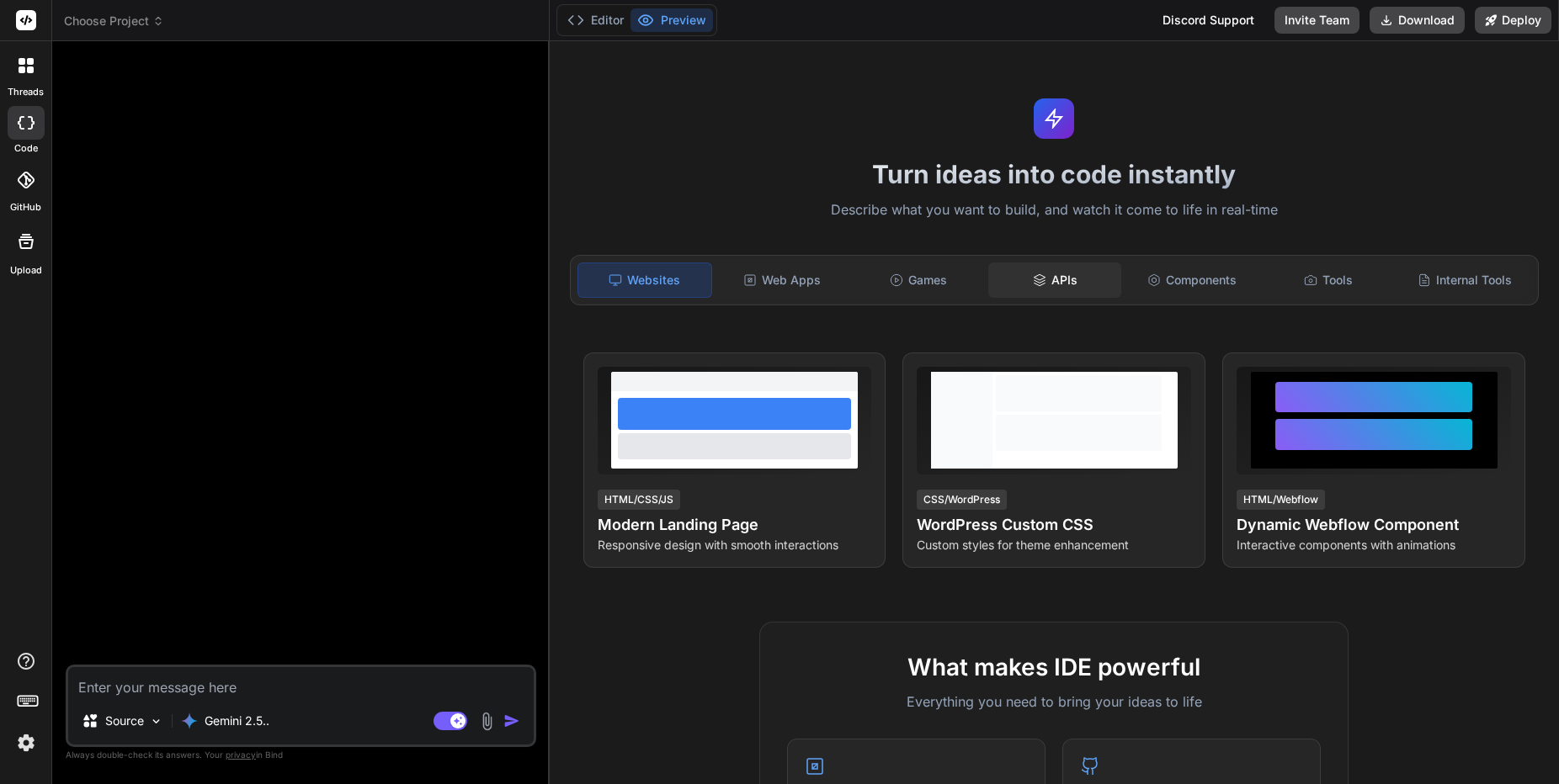
drag, startPoint x: 937, startPoint y: 282, endPoint x: 1017, endPoint y: 281, distance: 80.0
click at [937, 282] on div "Games" at bounding box center [919, 280] width 133 height 36
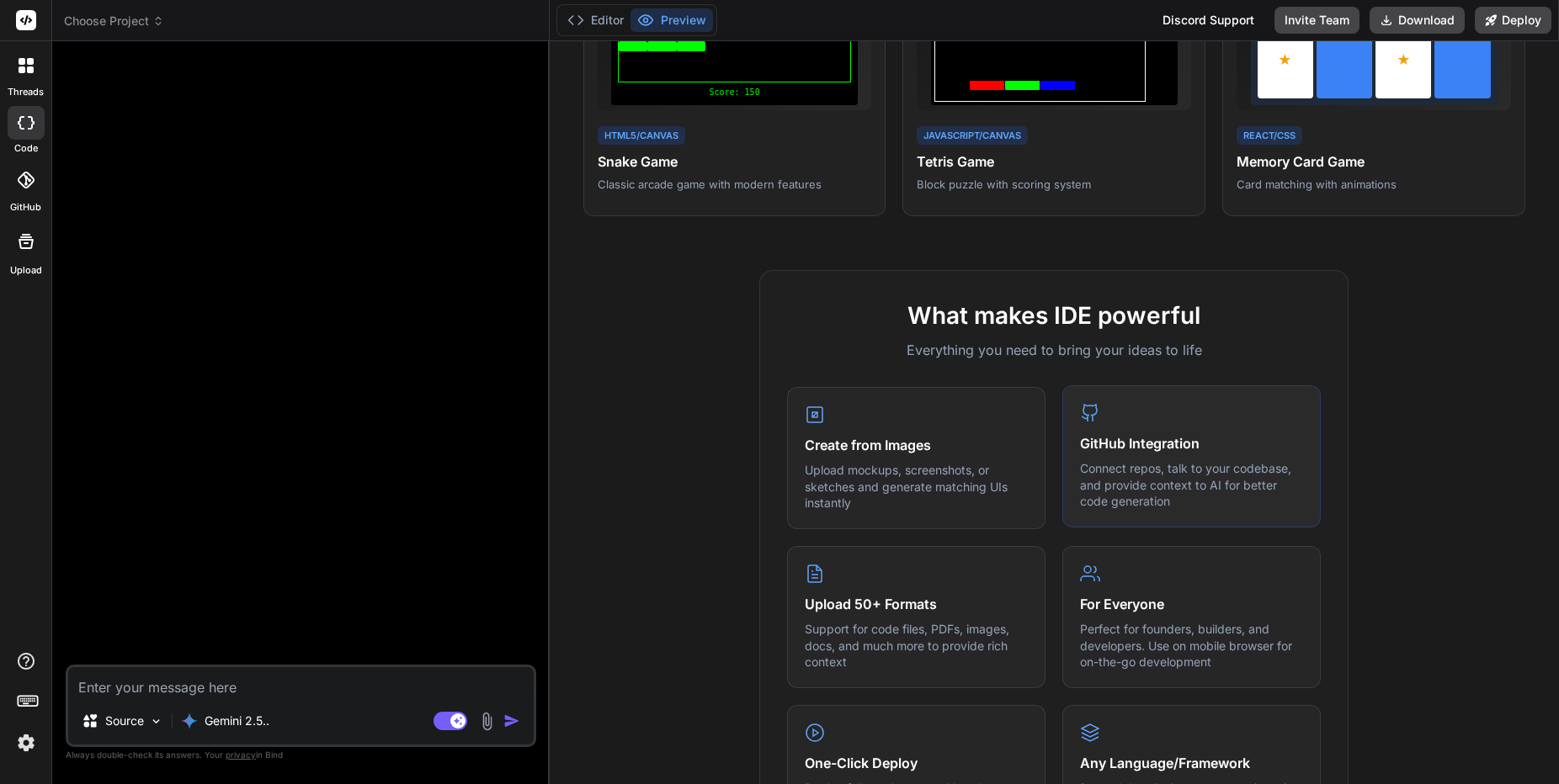
scroll to position [92, 0]
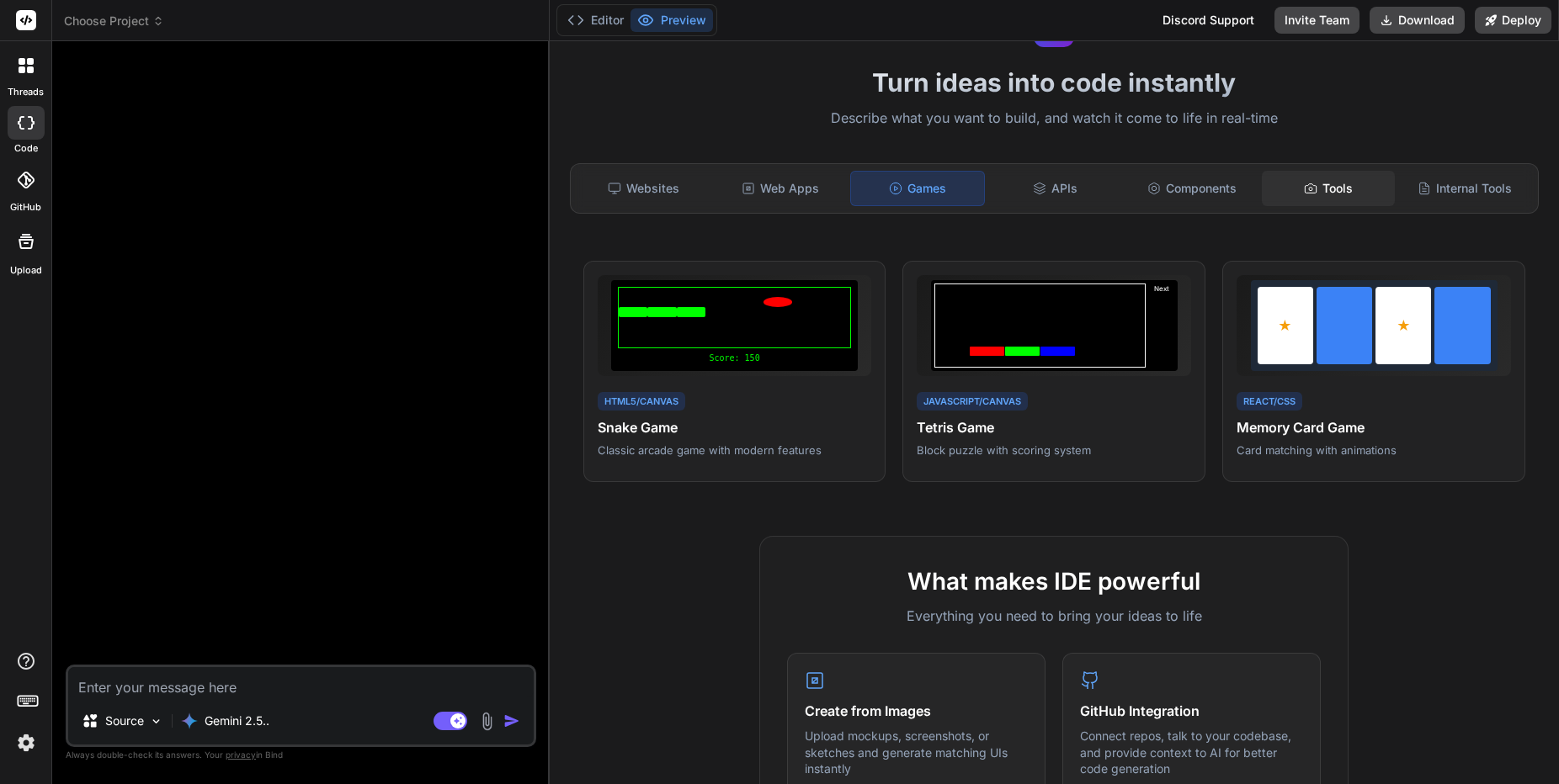
click at [1326, 188] on div "Tools" at bounding box center [1328, 188] width 133 height 36
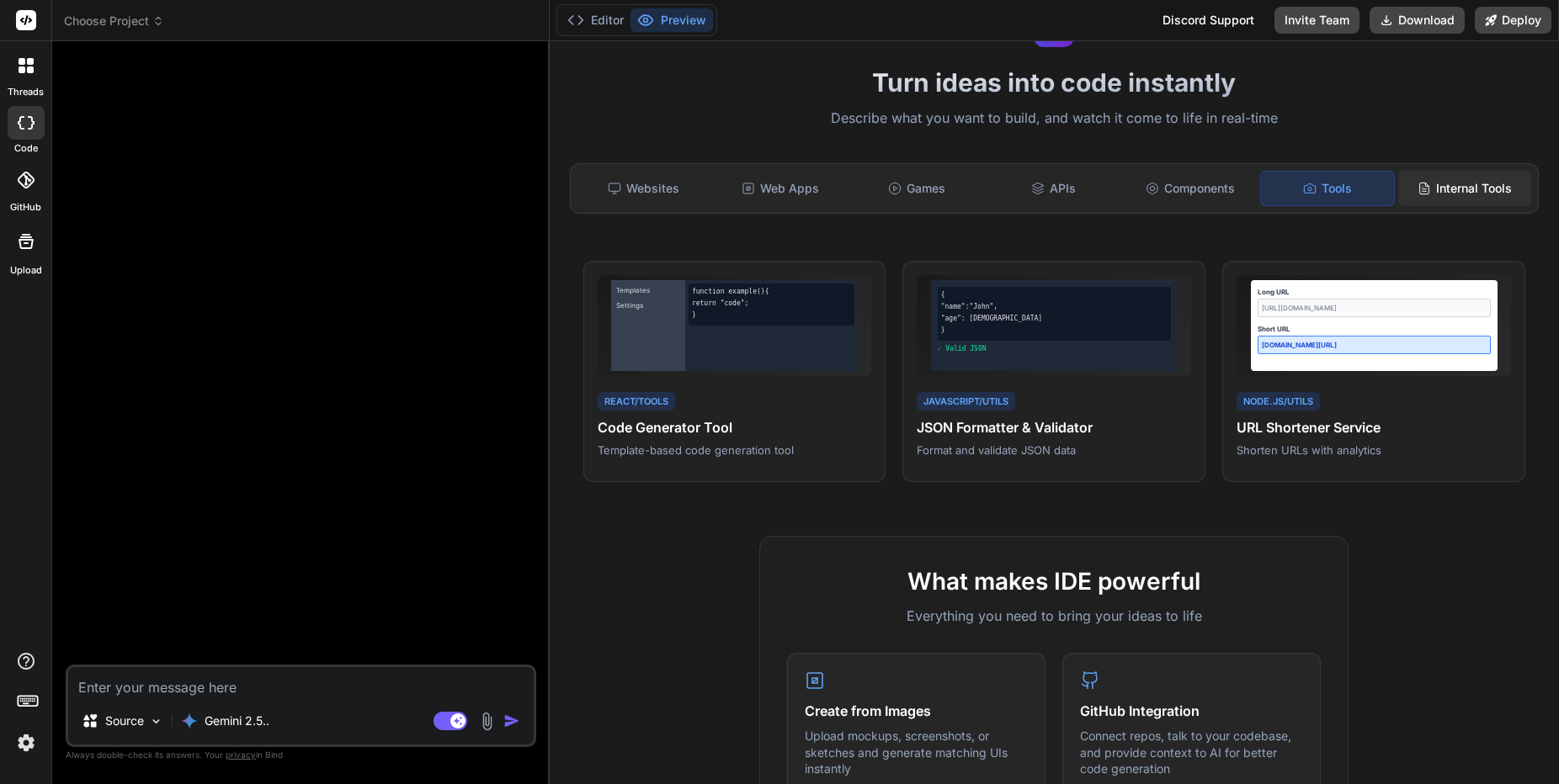
click at [1432, 178] on div "Internal Tools" at bounding box center [1465, 188] width 133 height 36
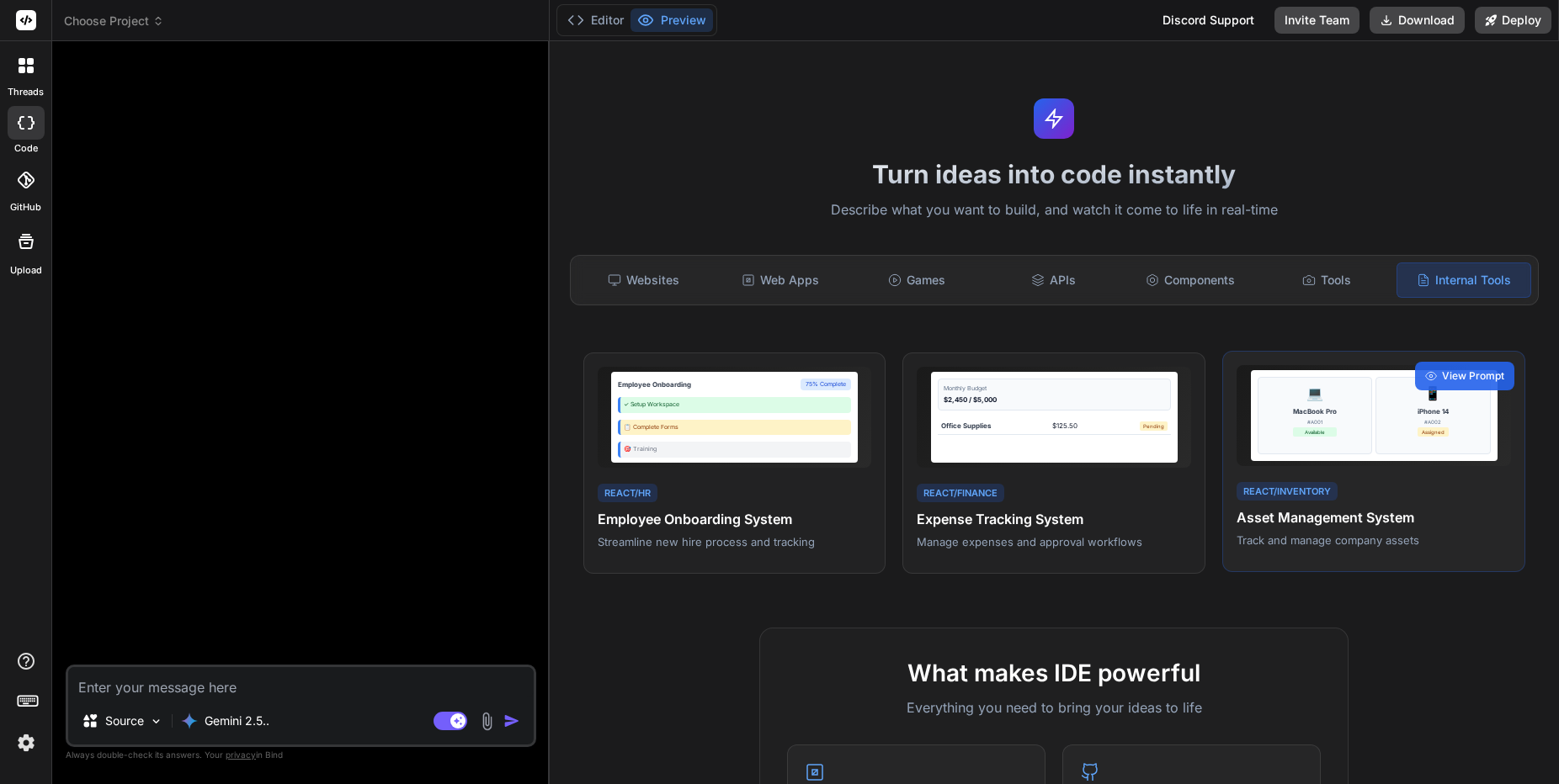
scroll to position [0, 0]
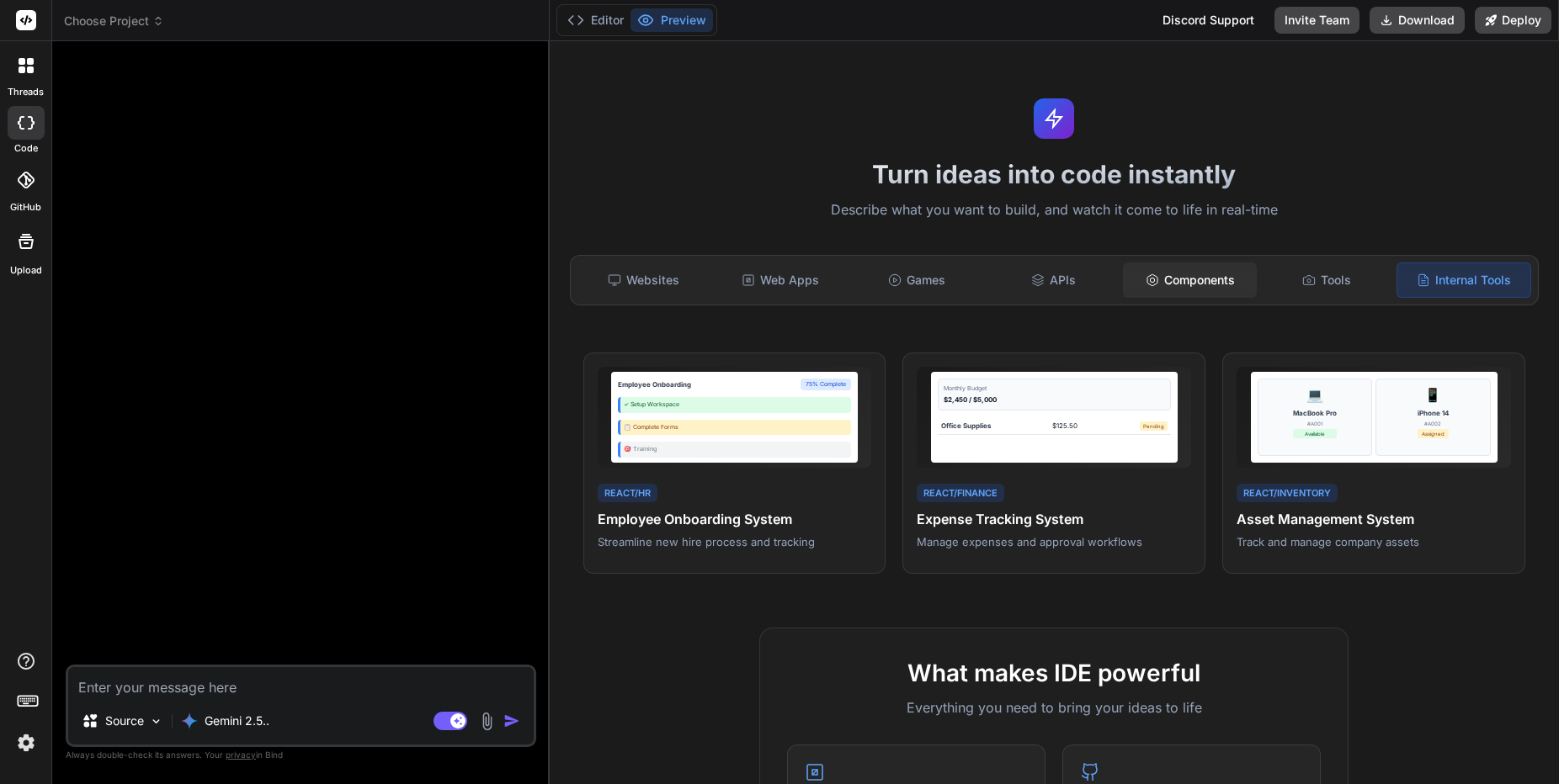
click at [1161, 271] on div "Components" at bounding box center [1190, 280] width 133 height 36
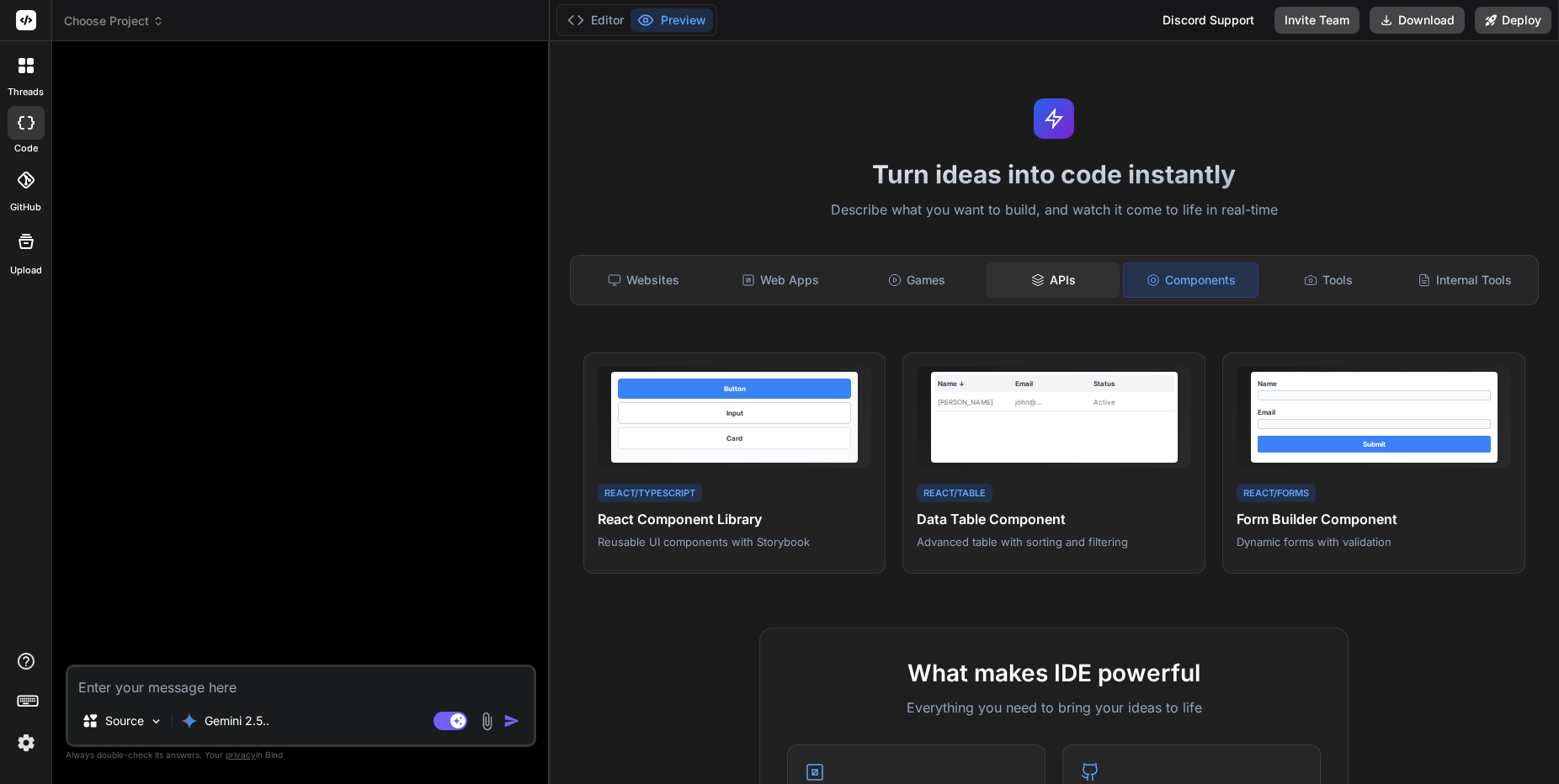
click at [1075, 281] on div "APIs" at bounding box center [1054, 280] width 133 height 36
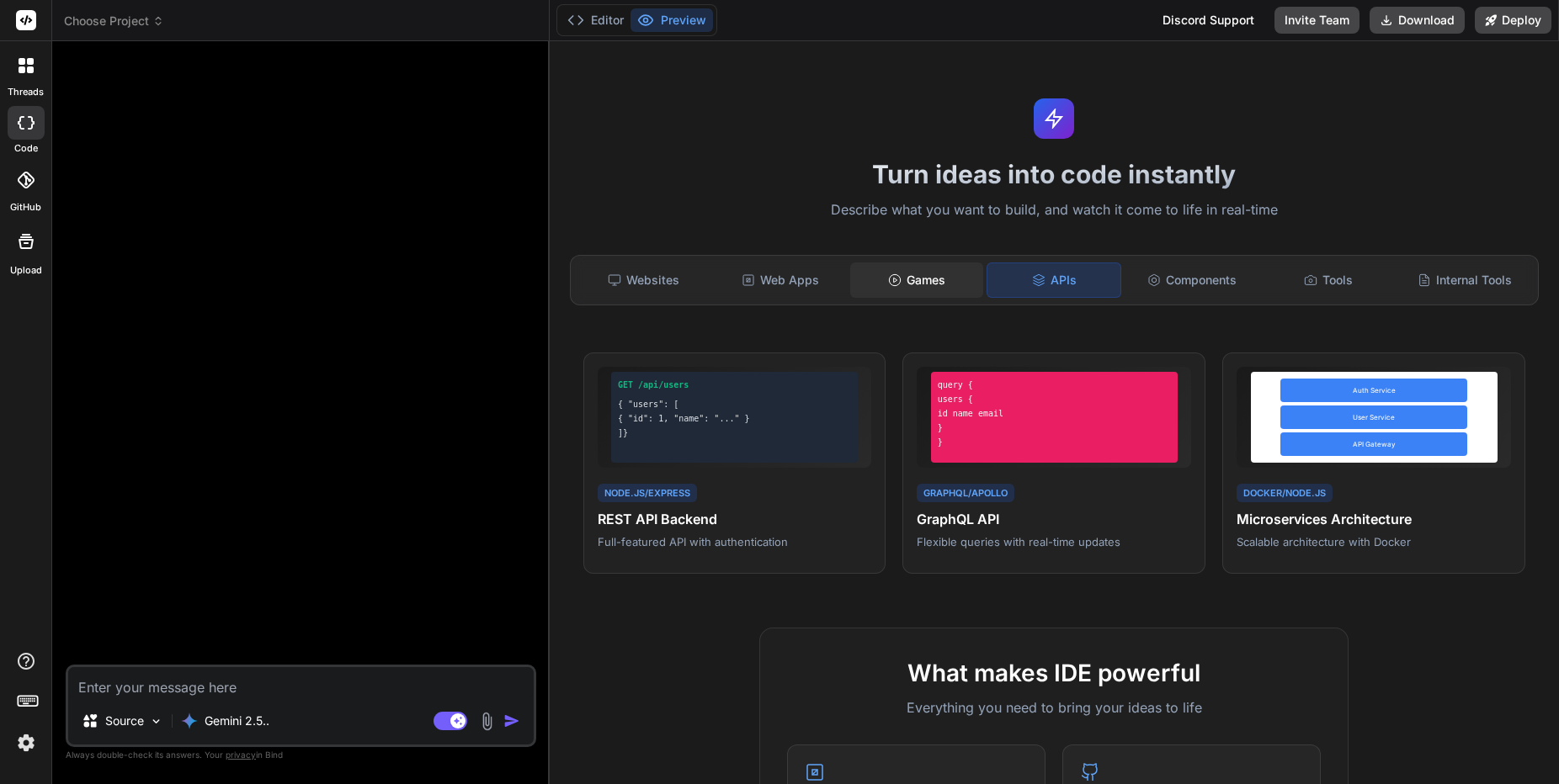
click at [934, 281] on div "Games" at bounding box center [917, 280] width 133 height 36
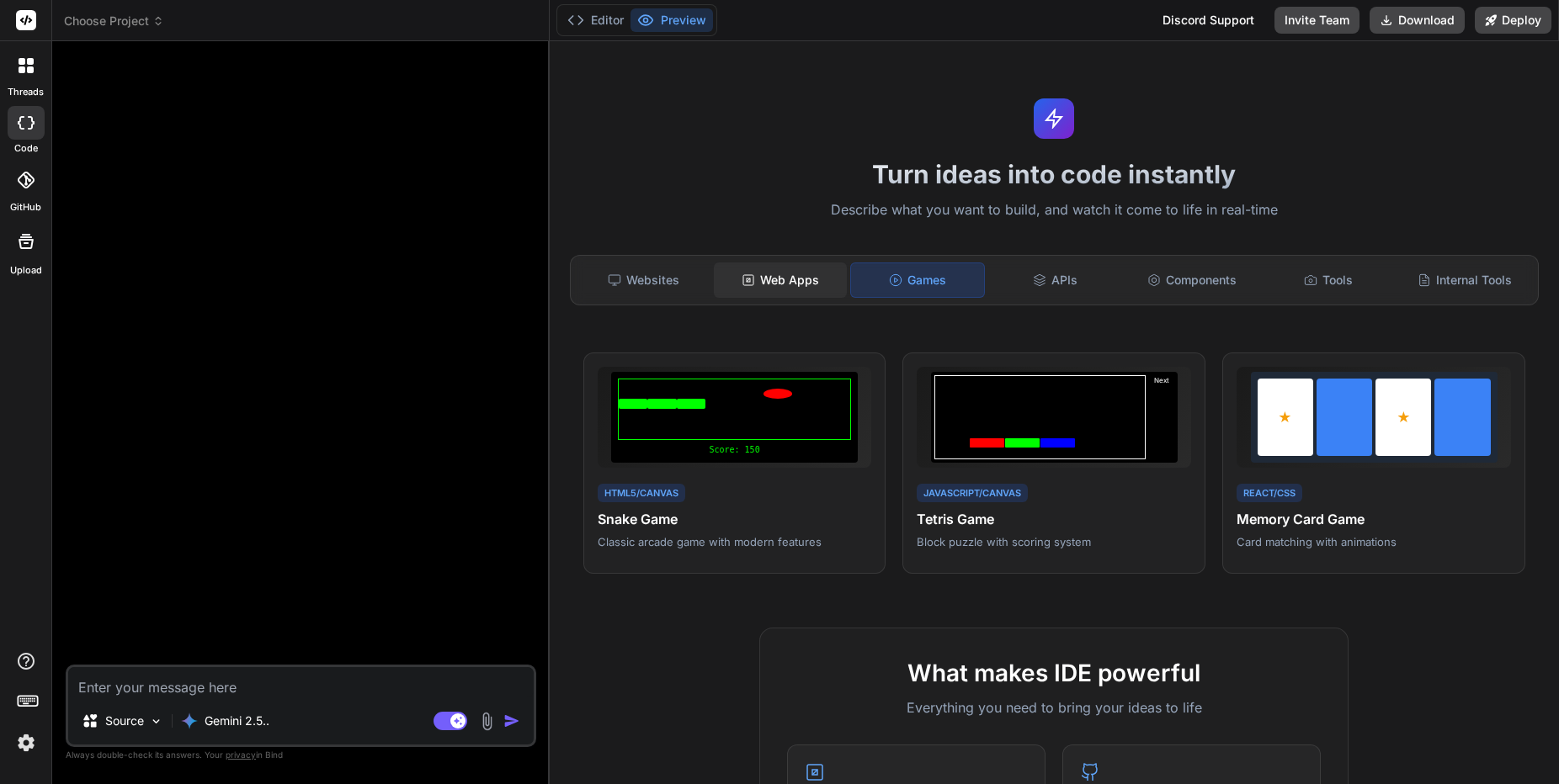
click at [791, 279] on div "Web Apps" at bounding box center [781, 280] width 133 height 36
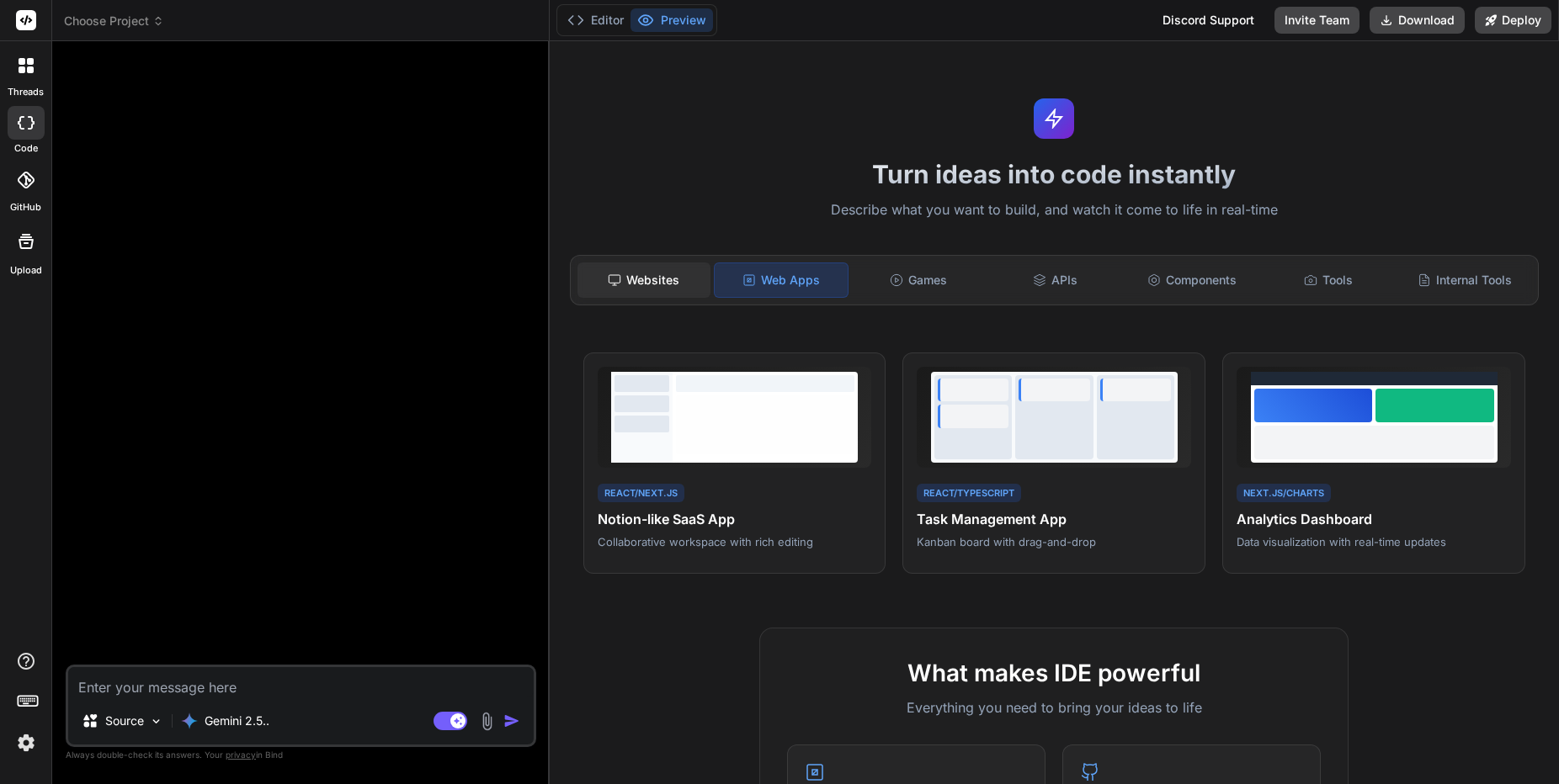
click at [644, 280] on div "Websites" at bounding box center [644, 280] width 133 height 36
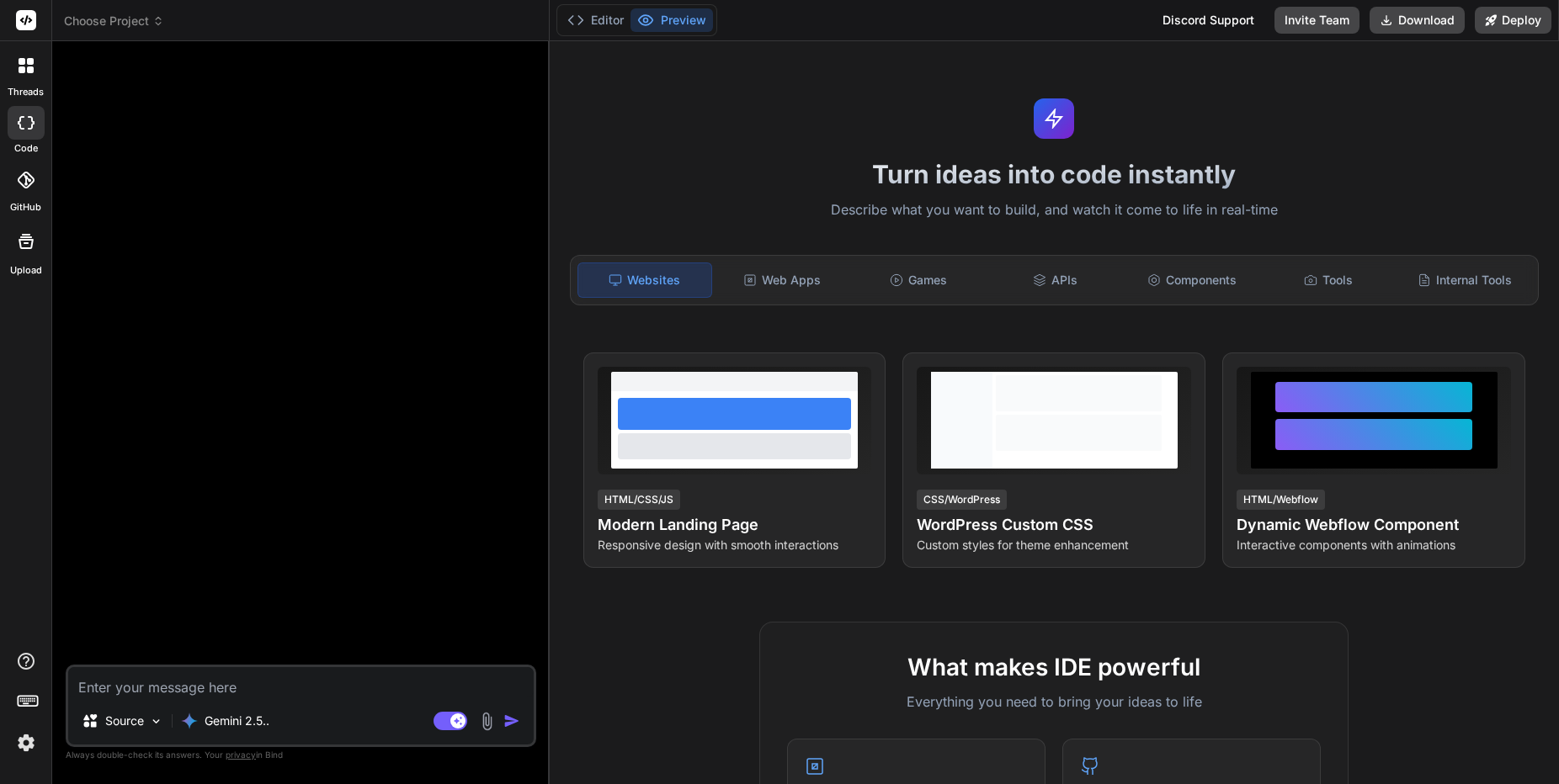
click at [152, 19] on span "Choose Project" at bounding box center [114, 21] width 101 height 16
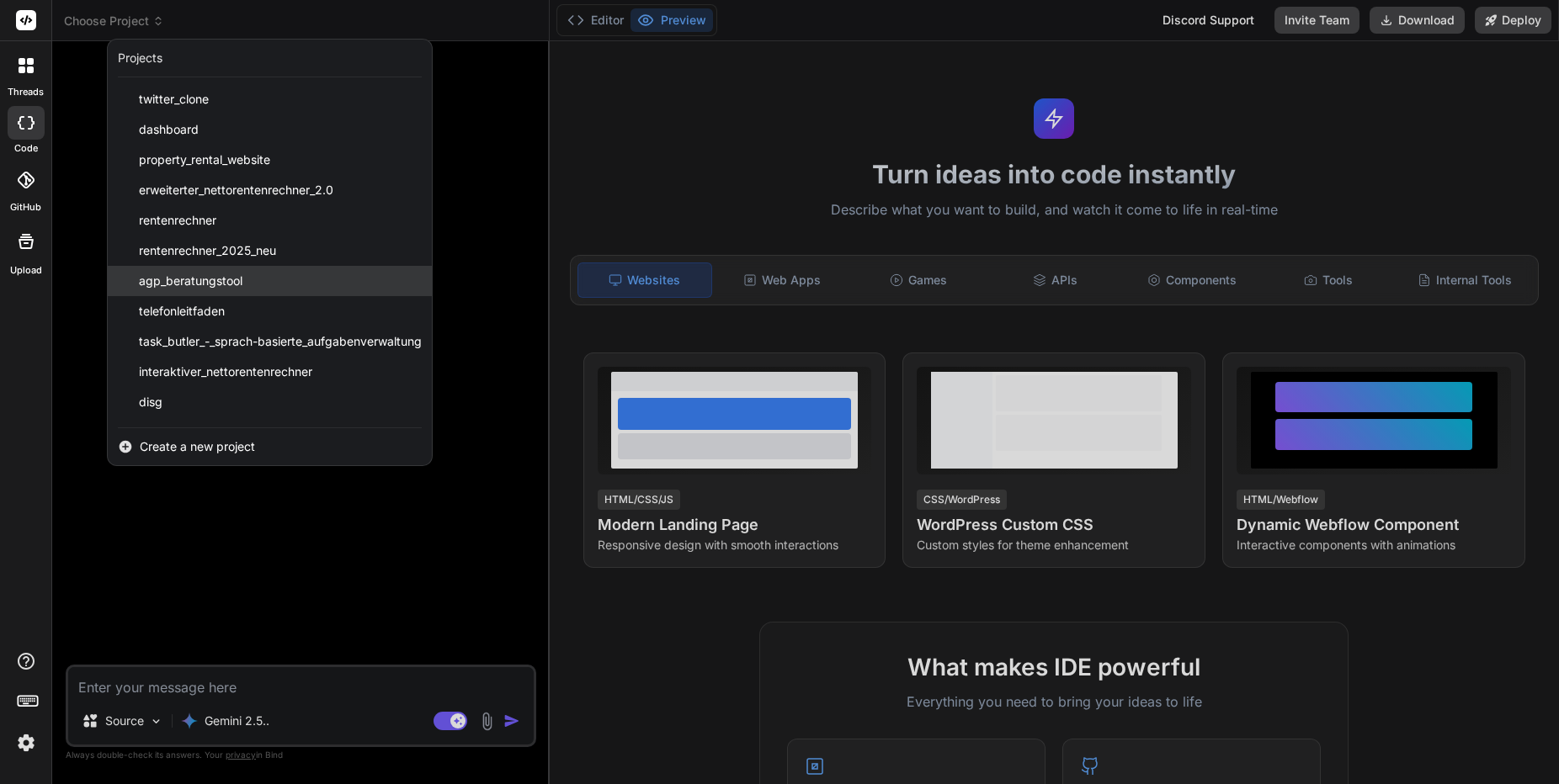
click at [211, 279] on span "agp_beratungstool" at bounding box center [191, 281] width 104 height 16
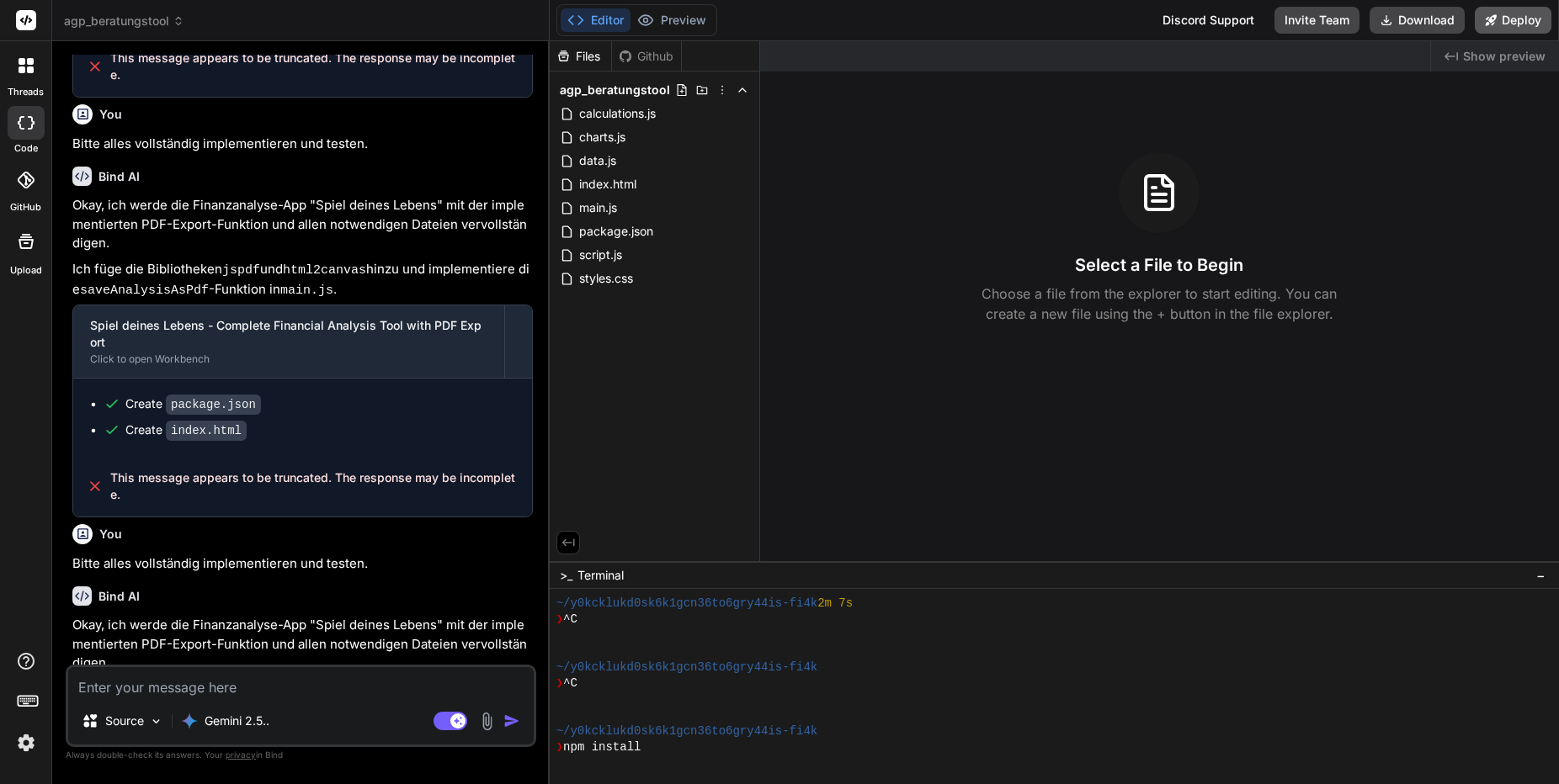
type textarea "x"
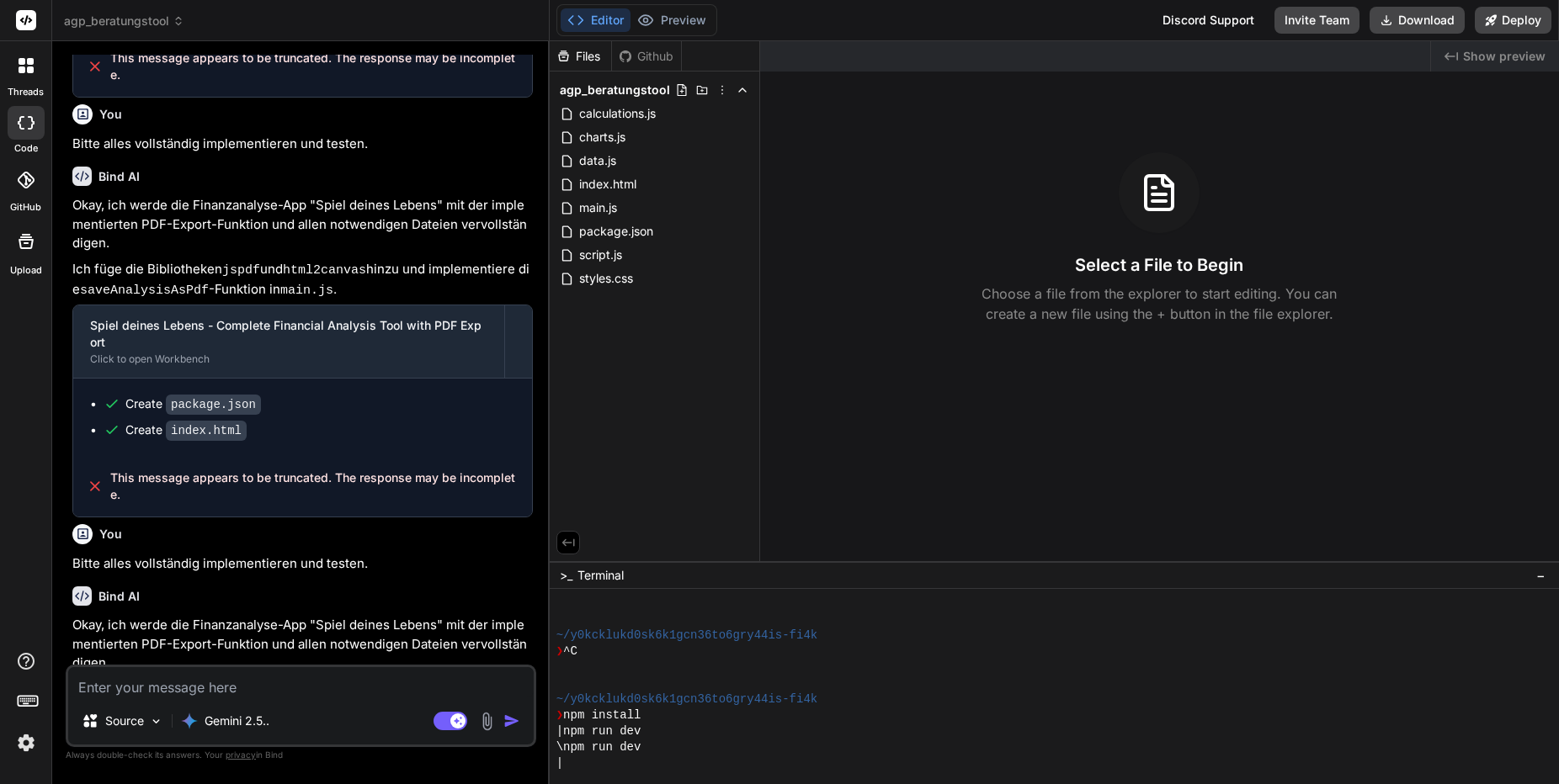
click at [458, 616] on p "Okay, ich werde die Finanzanalyse-App "Spiel deines Lebens" mit der implementie…" at bounding box center [302, 645] width 460 height 57
click at [588, 19] on button "Editor" at bounding box center [595, 20] width 70 height 23
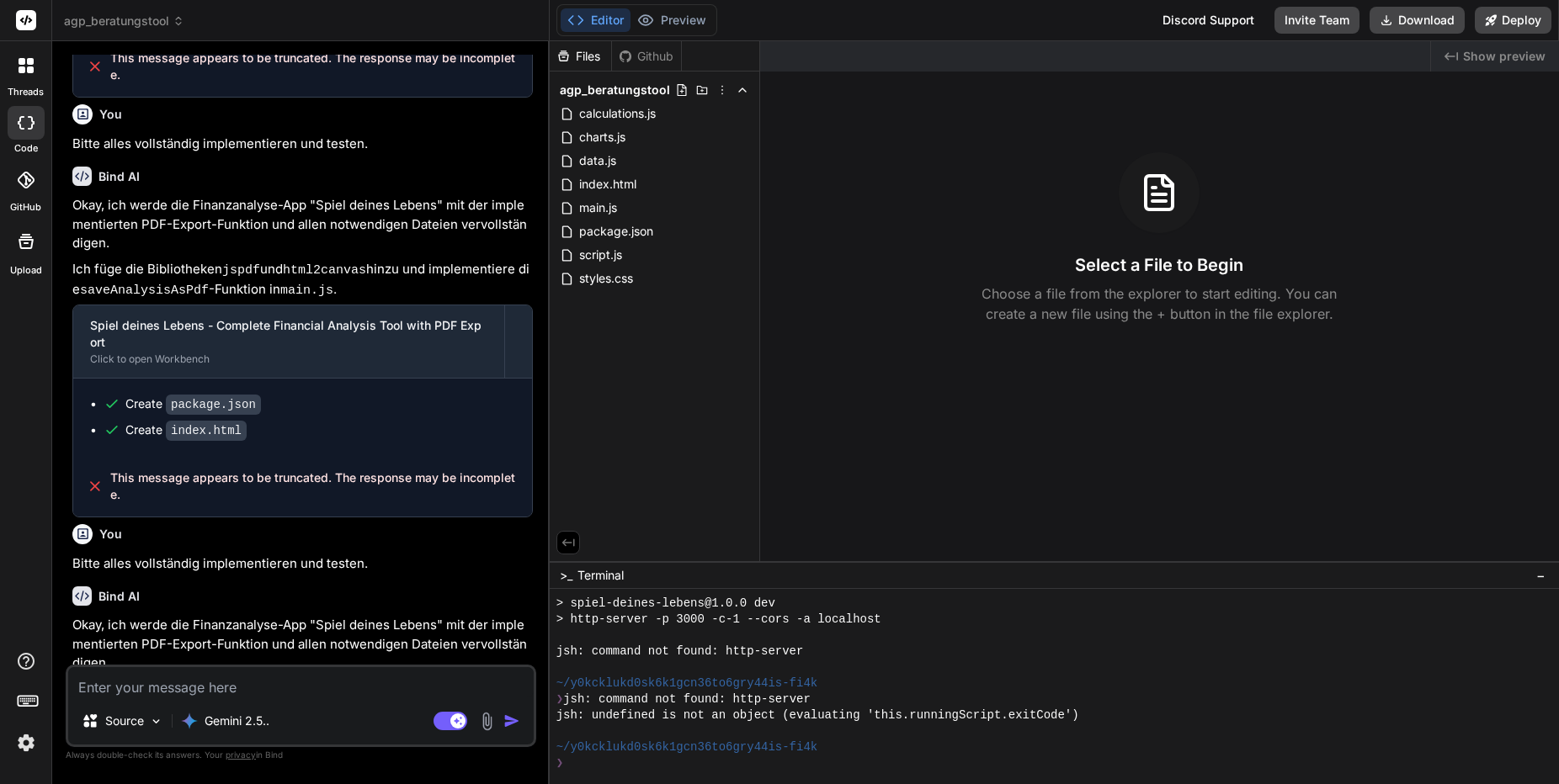
click at [671, 663] on div at bounding box center [1046, 668] width 979 height 16
click at [626, 186] on span "index.html" at bounding box center [607, 184] width 61 height 20
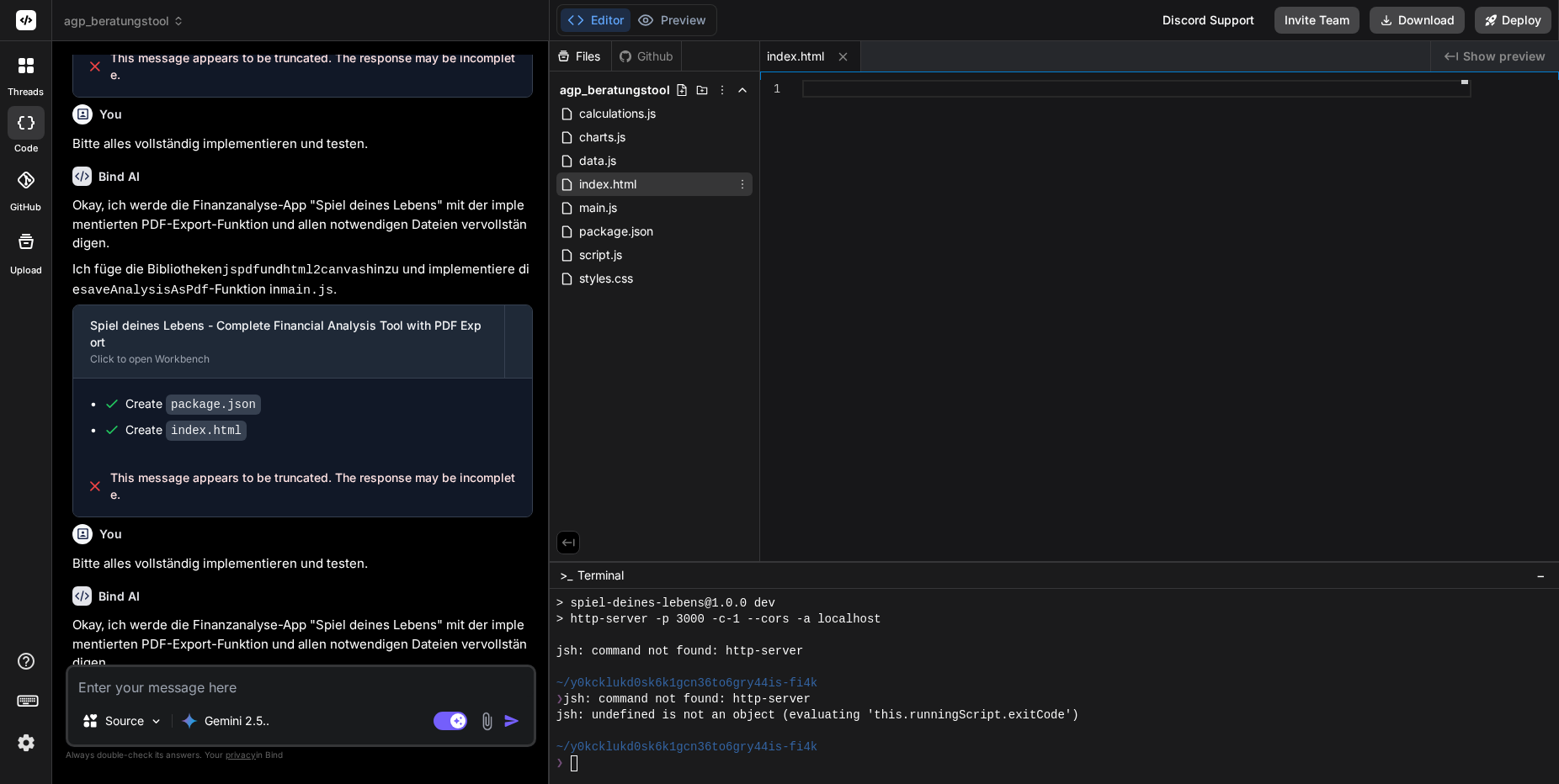
scroll to position [0, 0]
click at [626, 185] on span "index.html" at bounding box center [607, 184] width 61 height 20
click at [614, 163] on span "data.js" at bounding box center [597, 160] width 41 height 20
type textarea "} };"
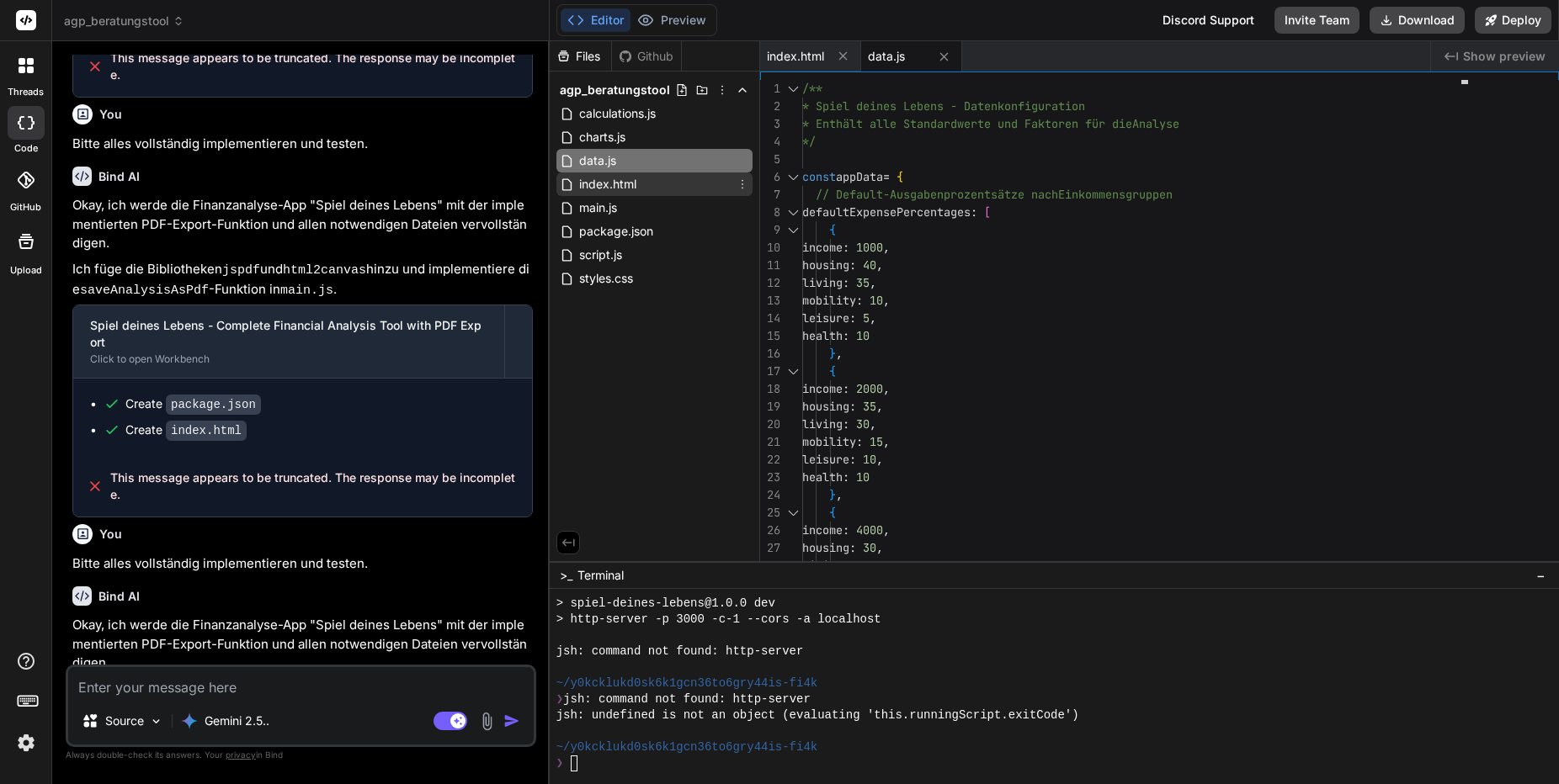
click at [612, 186] on span "index.html" at bounding box center [607, 184] width 61 height 20
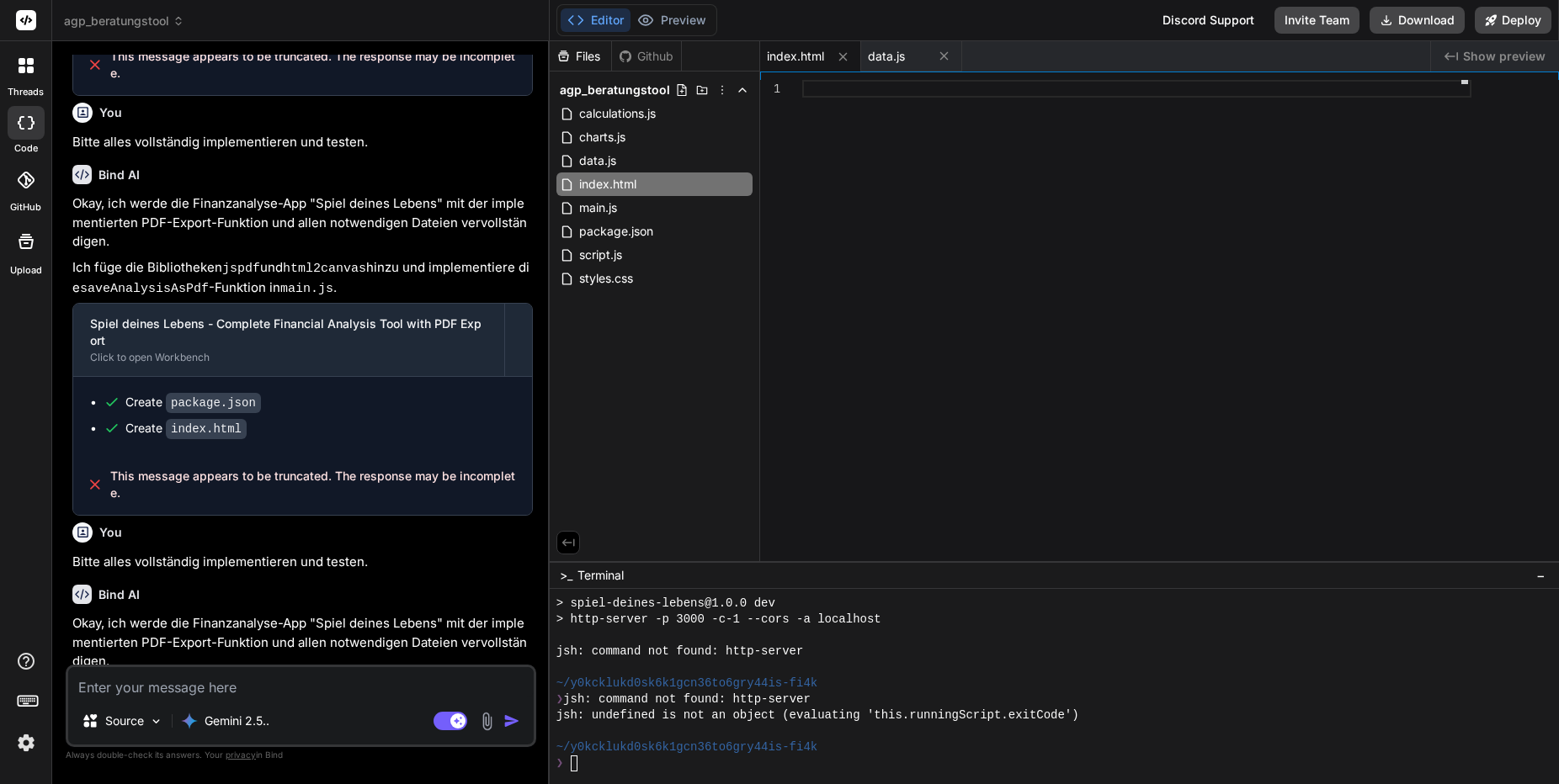
scroll to position [1604, 0]
click at [224, 691] on textarea at bounding box center [301, 682] width 465 height 30
type textarea "b"
type textarea "x"
type textarea "bi"
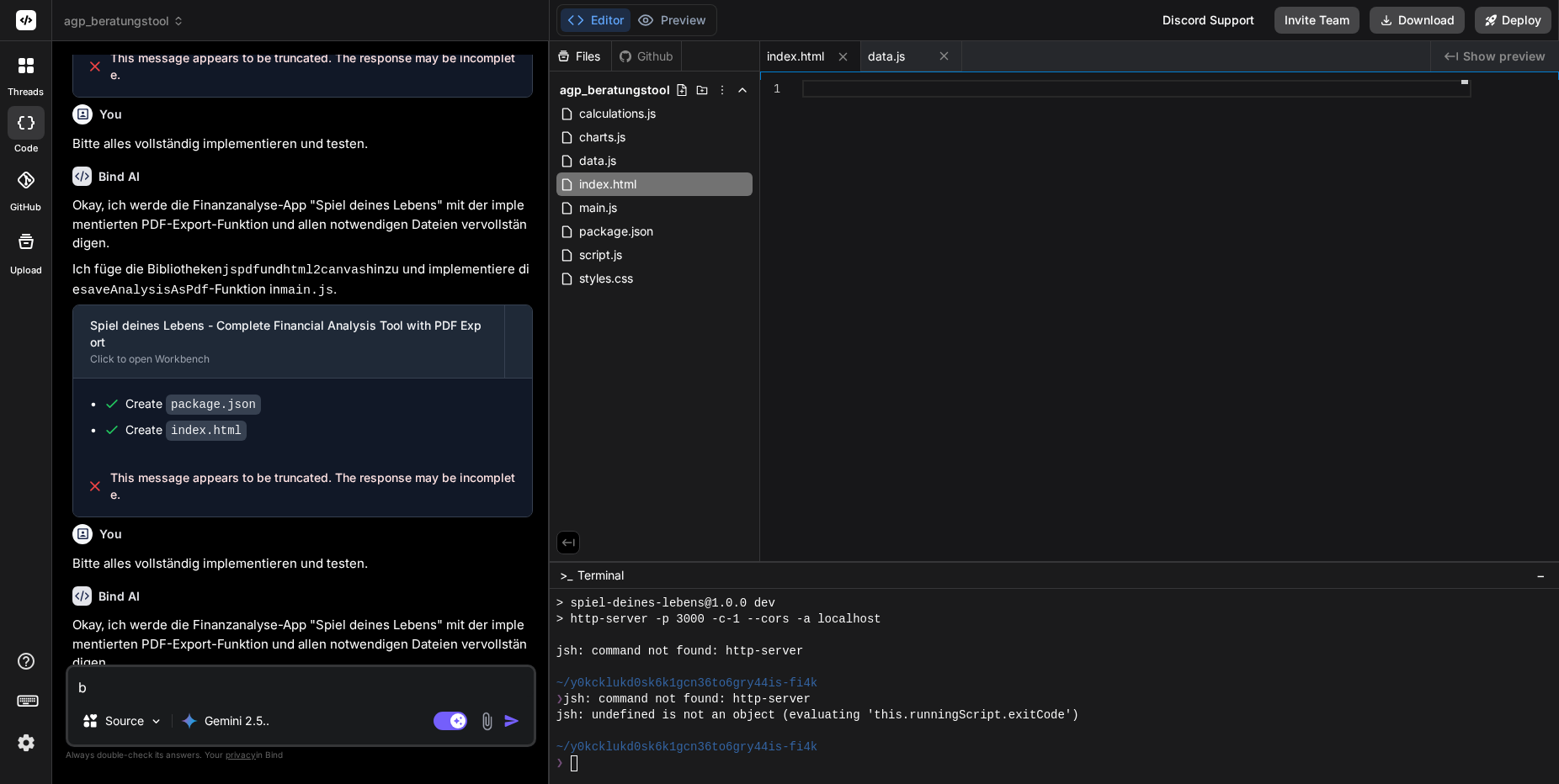
type textarea "x"
type textarea "bit"
type textarea "x"
type textarea "bitt"
type textarea "x"
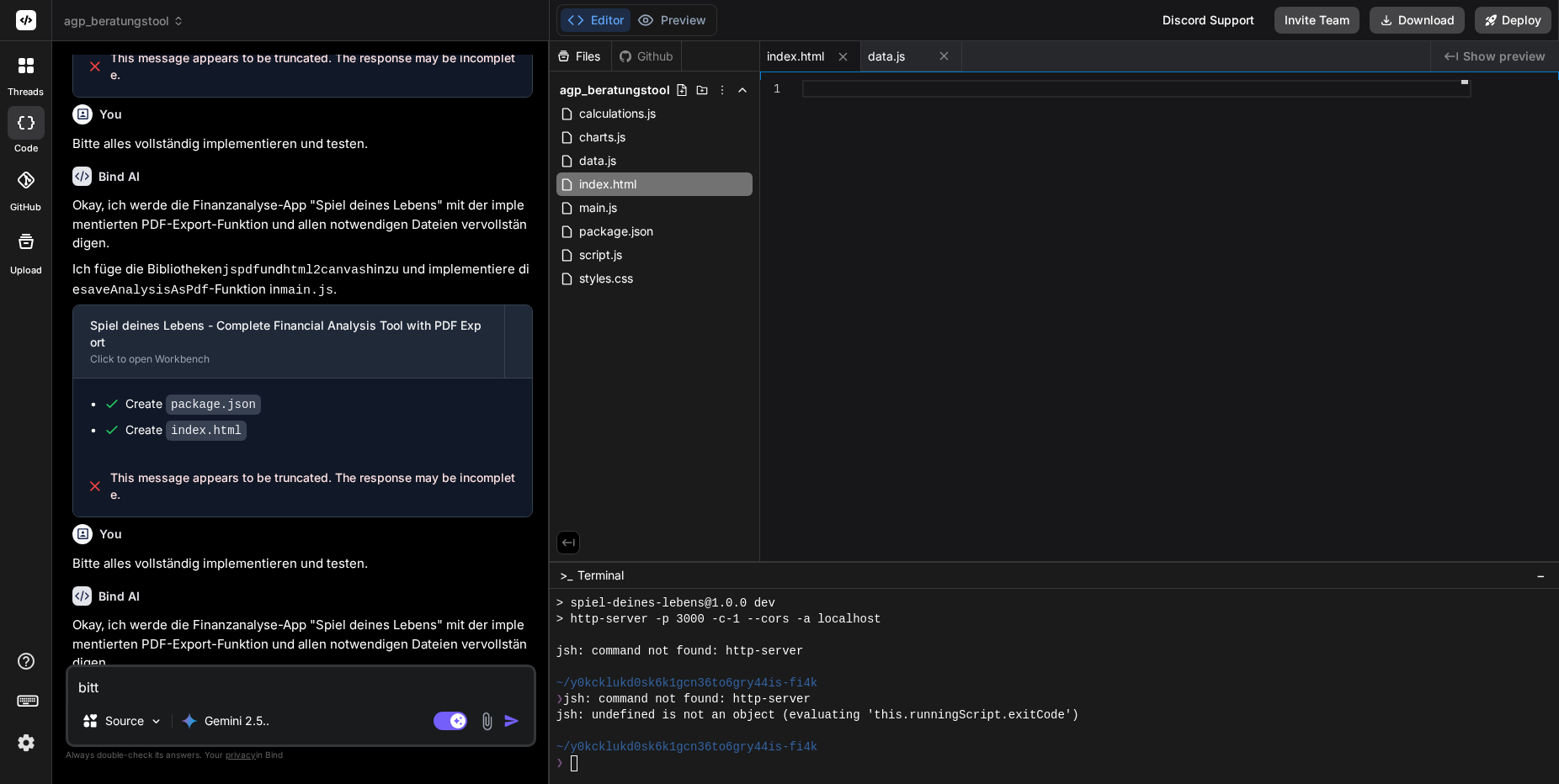
type textarea "bitte"
type textarea "x"
type textarea "bitte"
type textarea "x"
type textarea "bitte p"
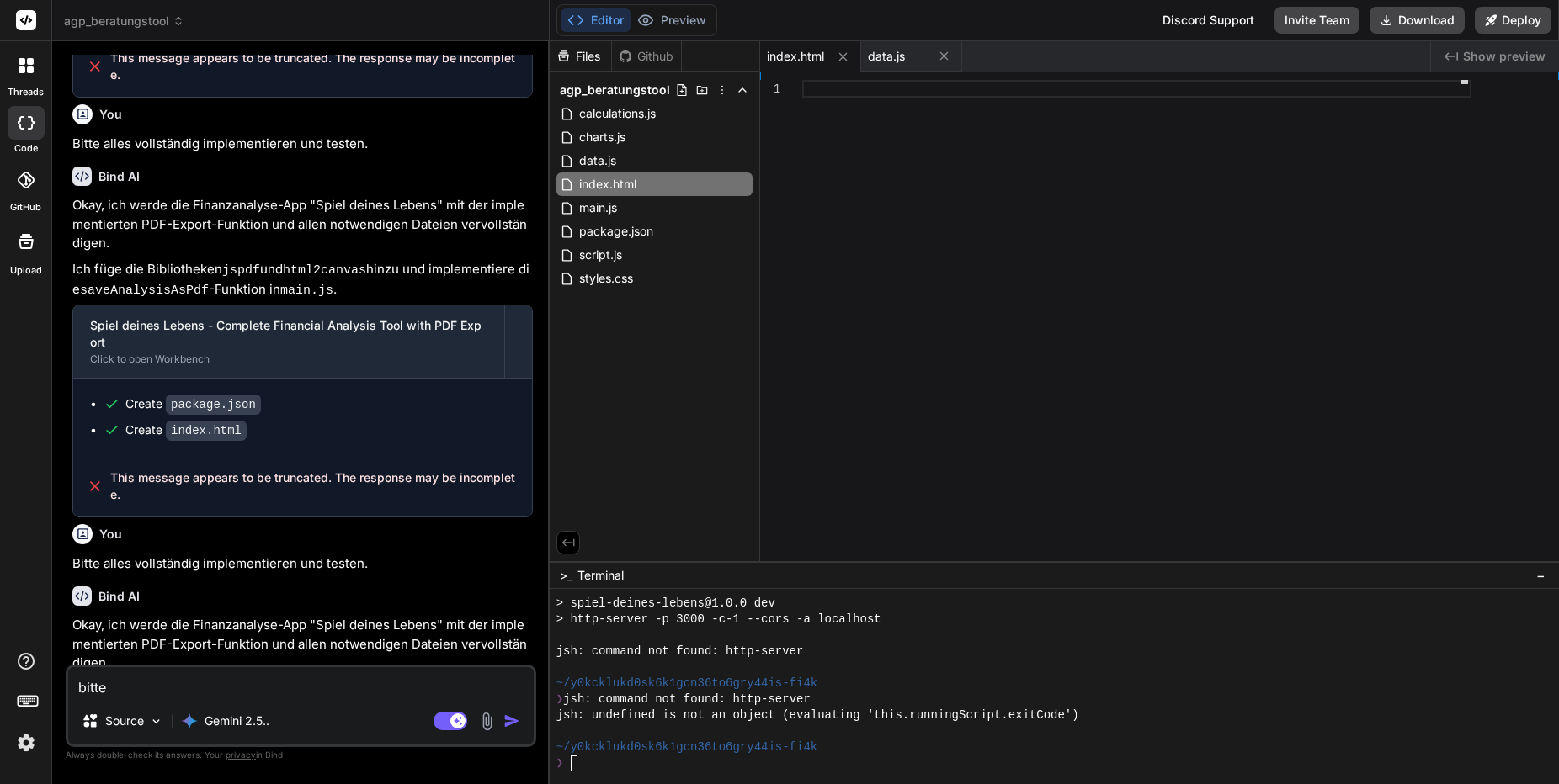
type textarea "x"
type textarea "bitte pr"
type textarea "x"
type textarea "bitte prü"
type textarea "x"
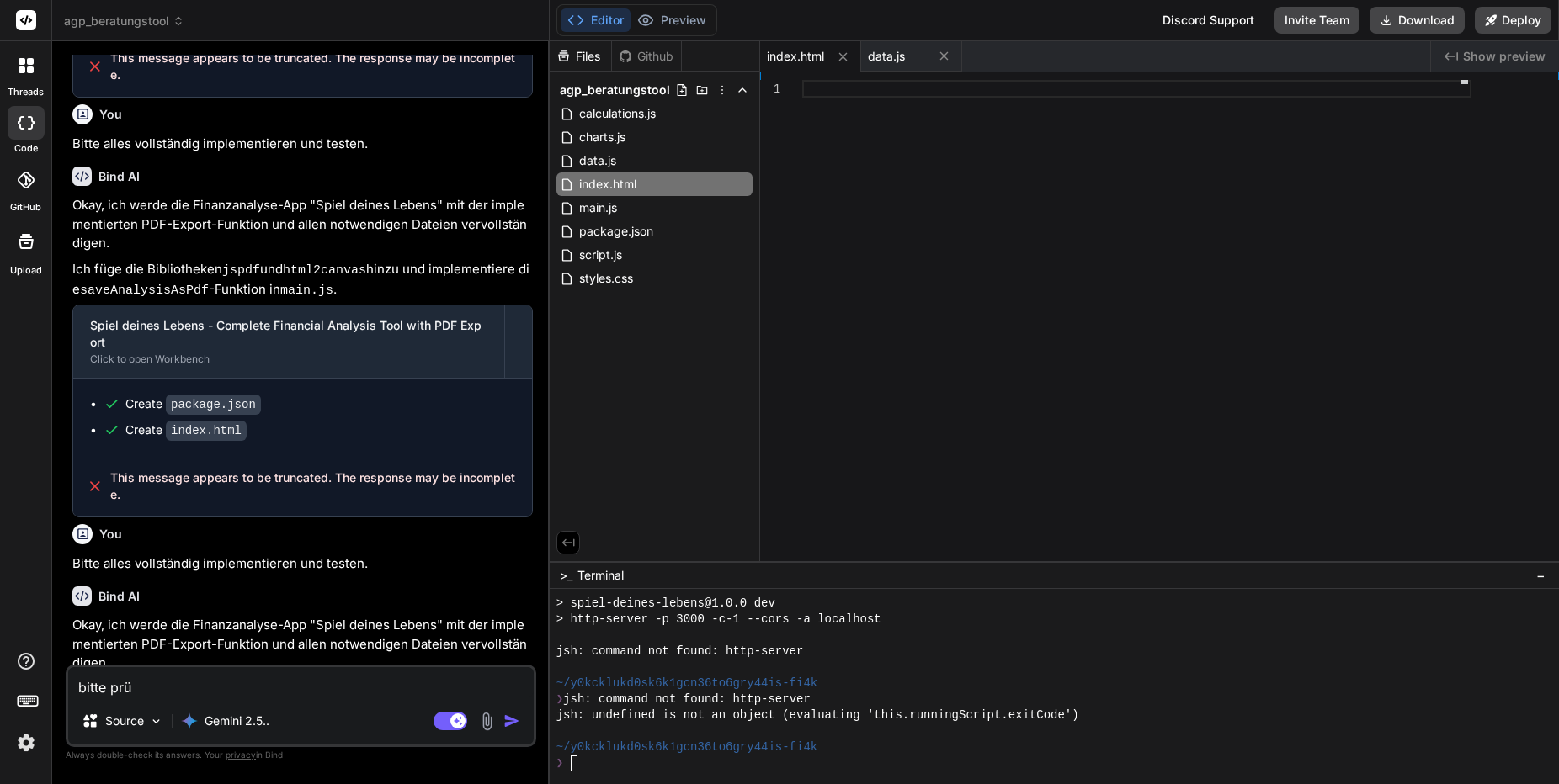
type textarea "bitte prüf"
type textarea "x"
type textarea "bitte prüfe"
type textarea "x"
type textarea "bitte prüfe"
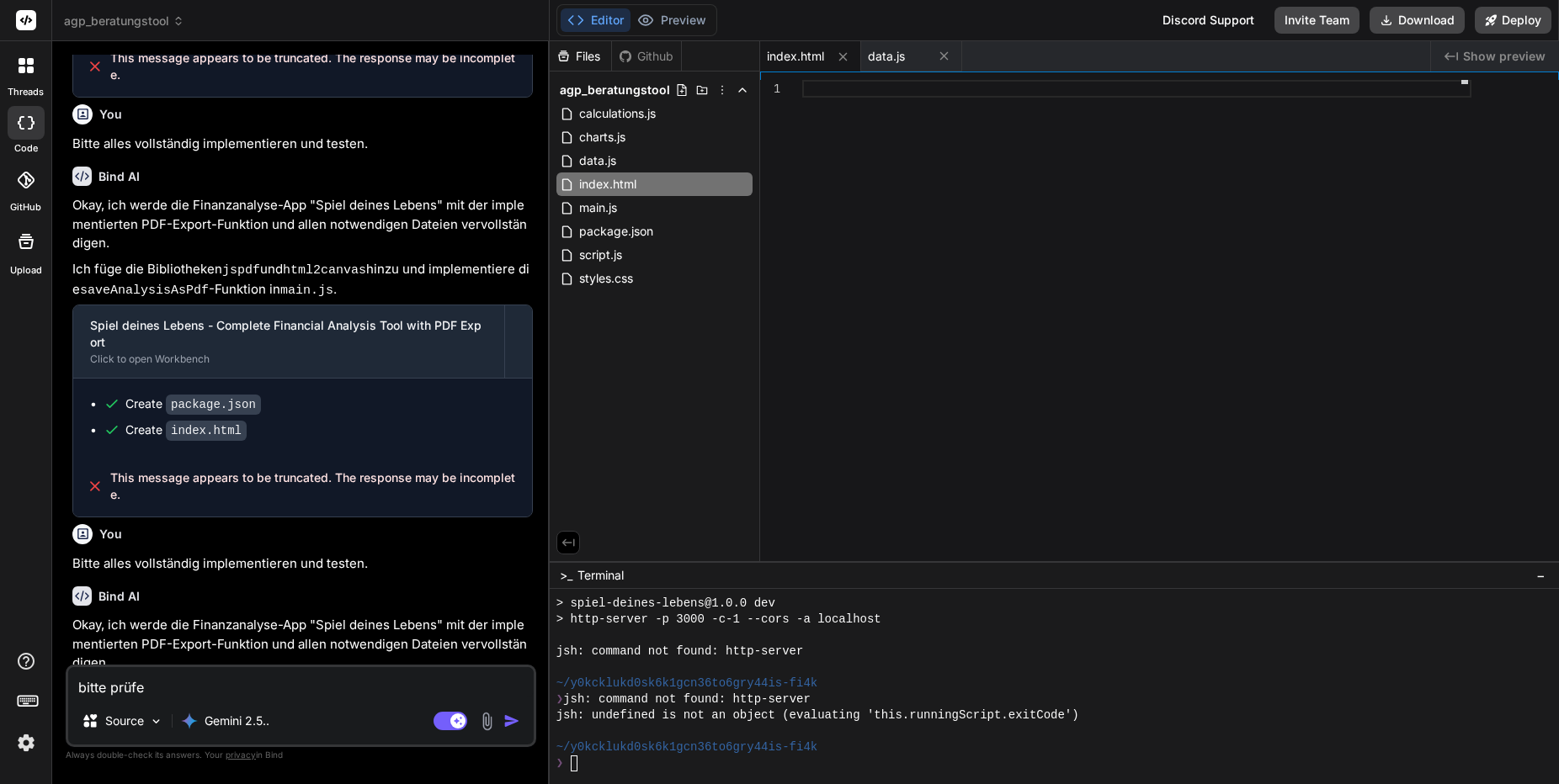
type textarea "x"
type textarea "bitte prüfe u"
type textarea "x"
type textarea "bitte prüfe un"
type textarea "x"
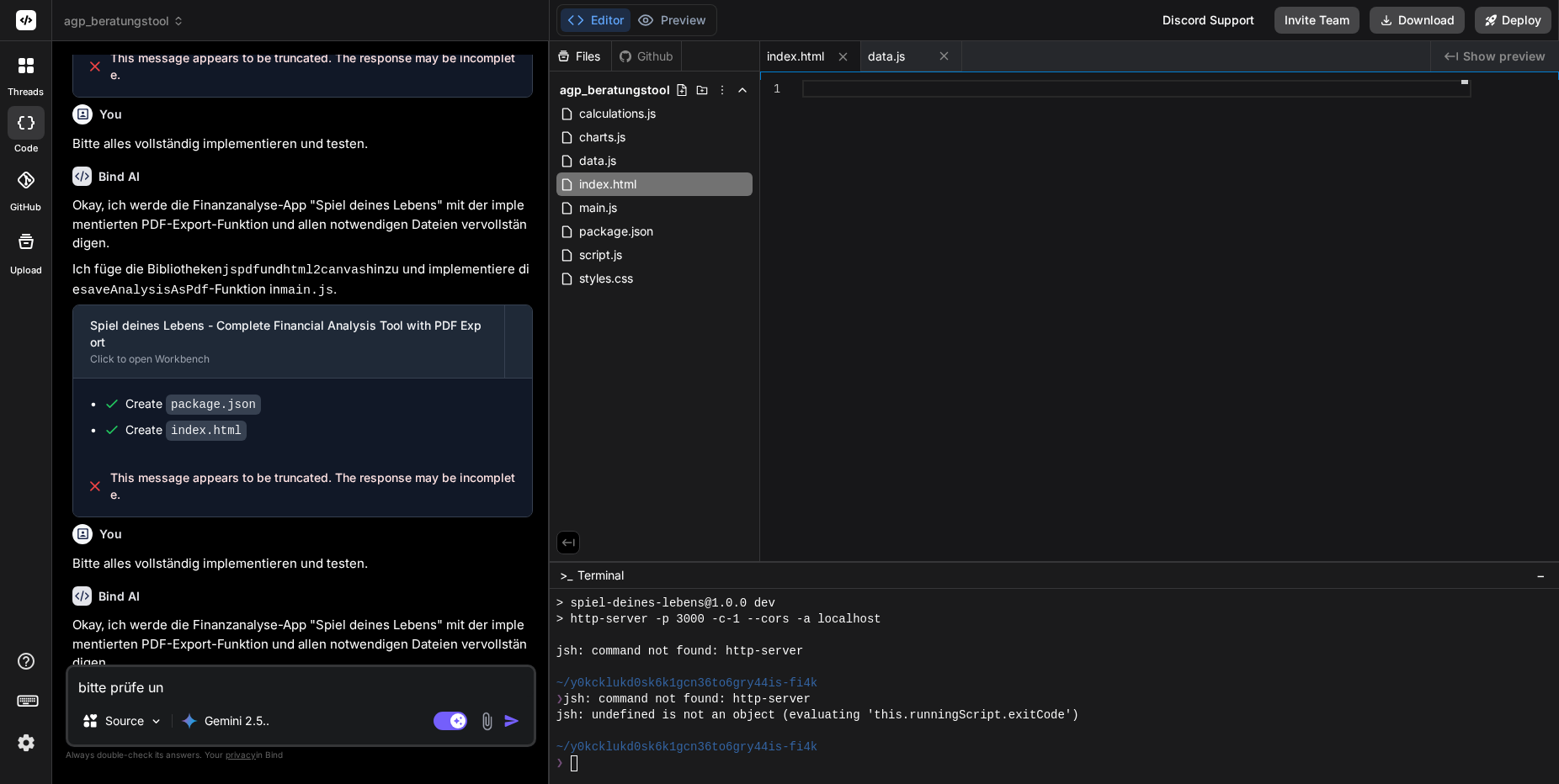
type textarea "bitte prüfe und"
type textarea "x"
type textarea "bitte prüfe und"
type textarea "x"
type textarea "bitte prüfe und v"
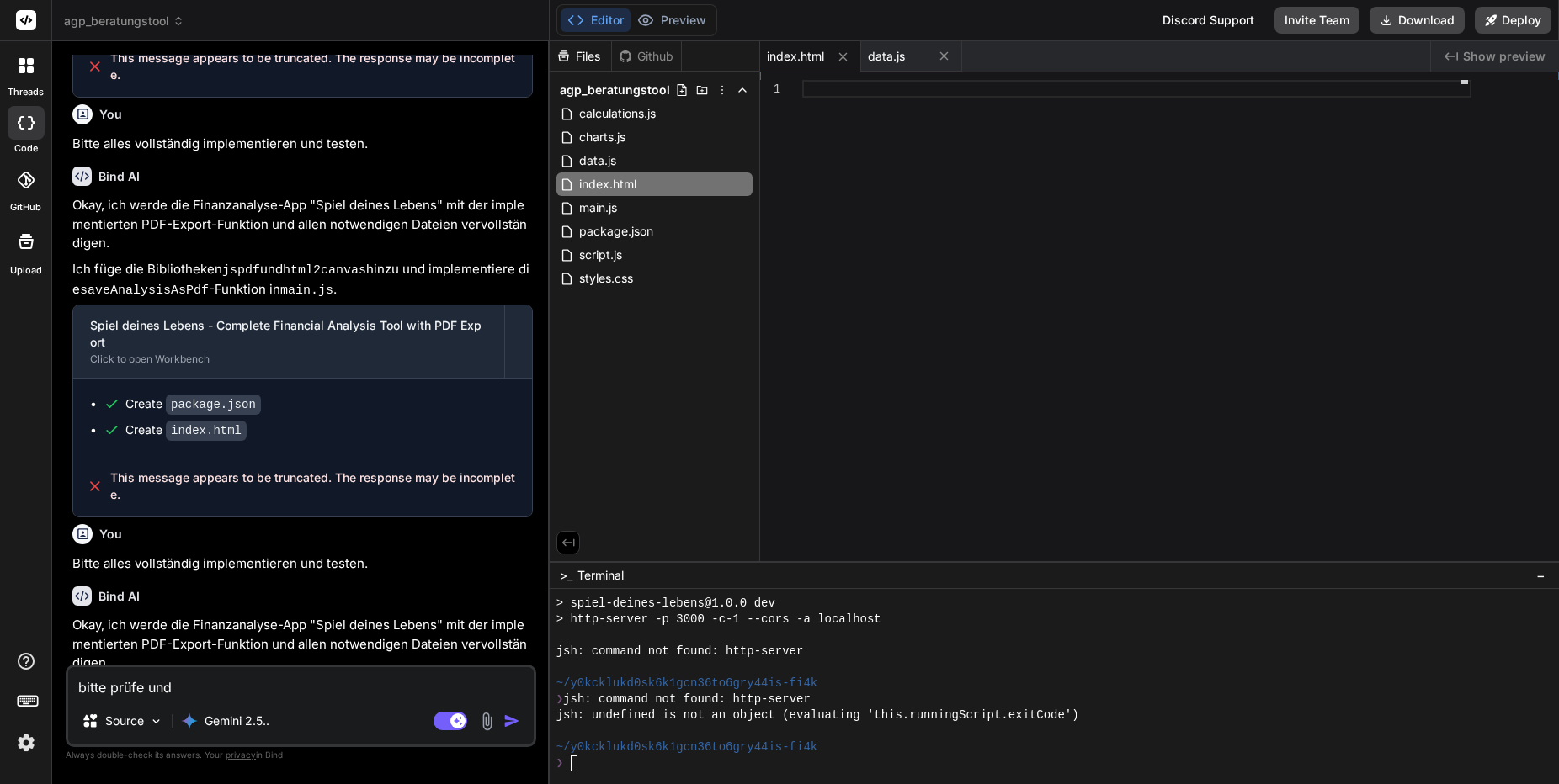
type textarea "x"
type textarea "bitte prüfe und ve"
type textarea "x"
type textarea "bitte prüfe und ver"
type textarea "x"
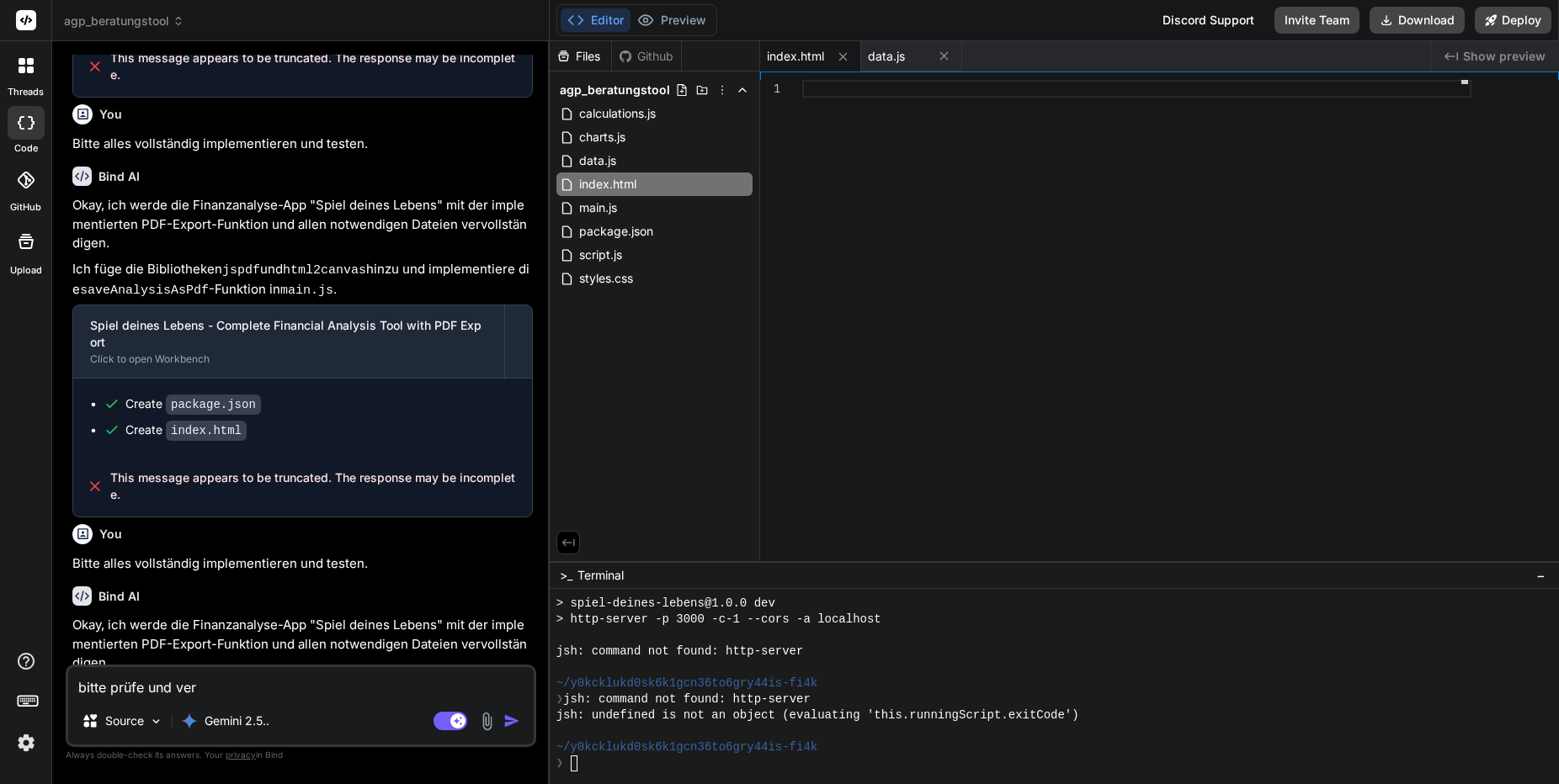
type textarea "bitte prüfe und verv"
type textarea "x"
type textarea "bitte prüfe und vervo"
type textarea "x"
type textarea "bitte prüfe und vervol"
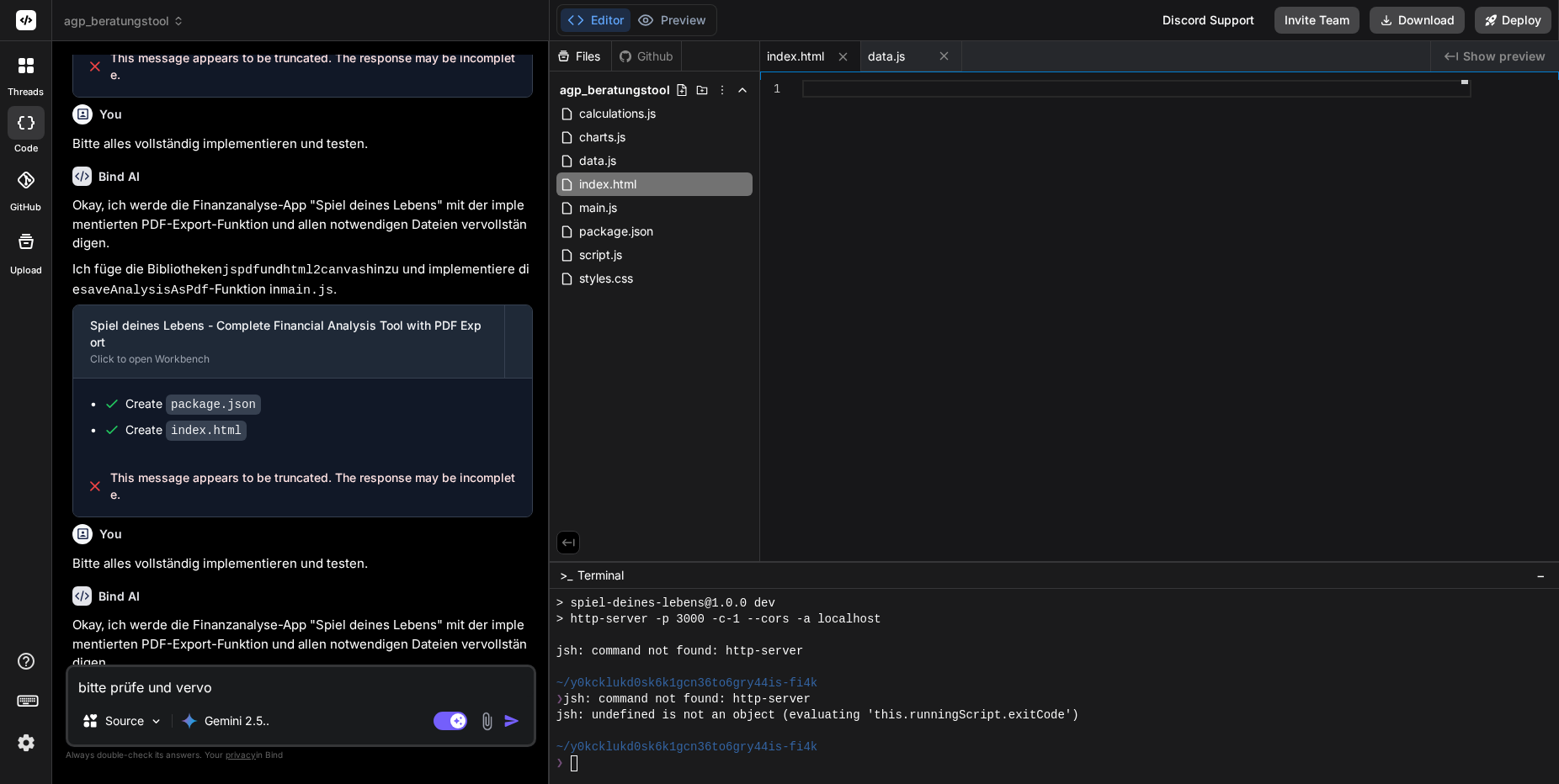
type textarea "x"
type textarea "bitte prüfe und vervoll"
type textarea "x"
type textarea "bitte prüfe und vervolls"
type textarea "x"
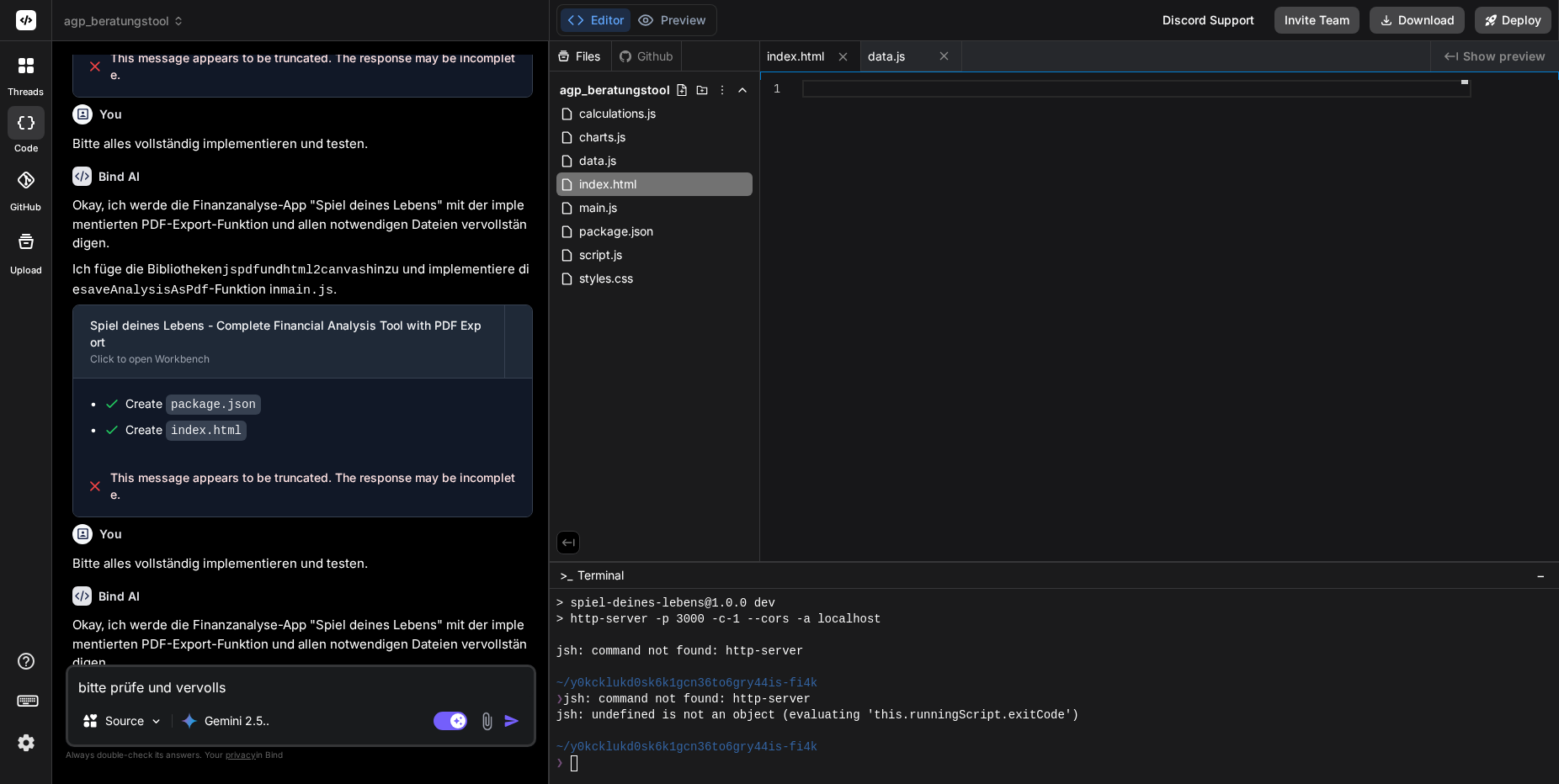
type textarea "bitte prüfe und vervollsä"
type textarea "x"
type textarea "bitte prüfe und vervollsät"
type textarea "x"
type textarea "bitte prüfe und vervollsätn"
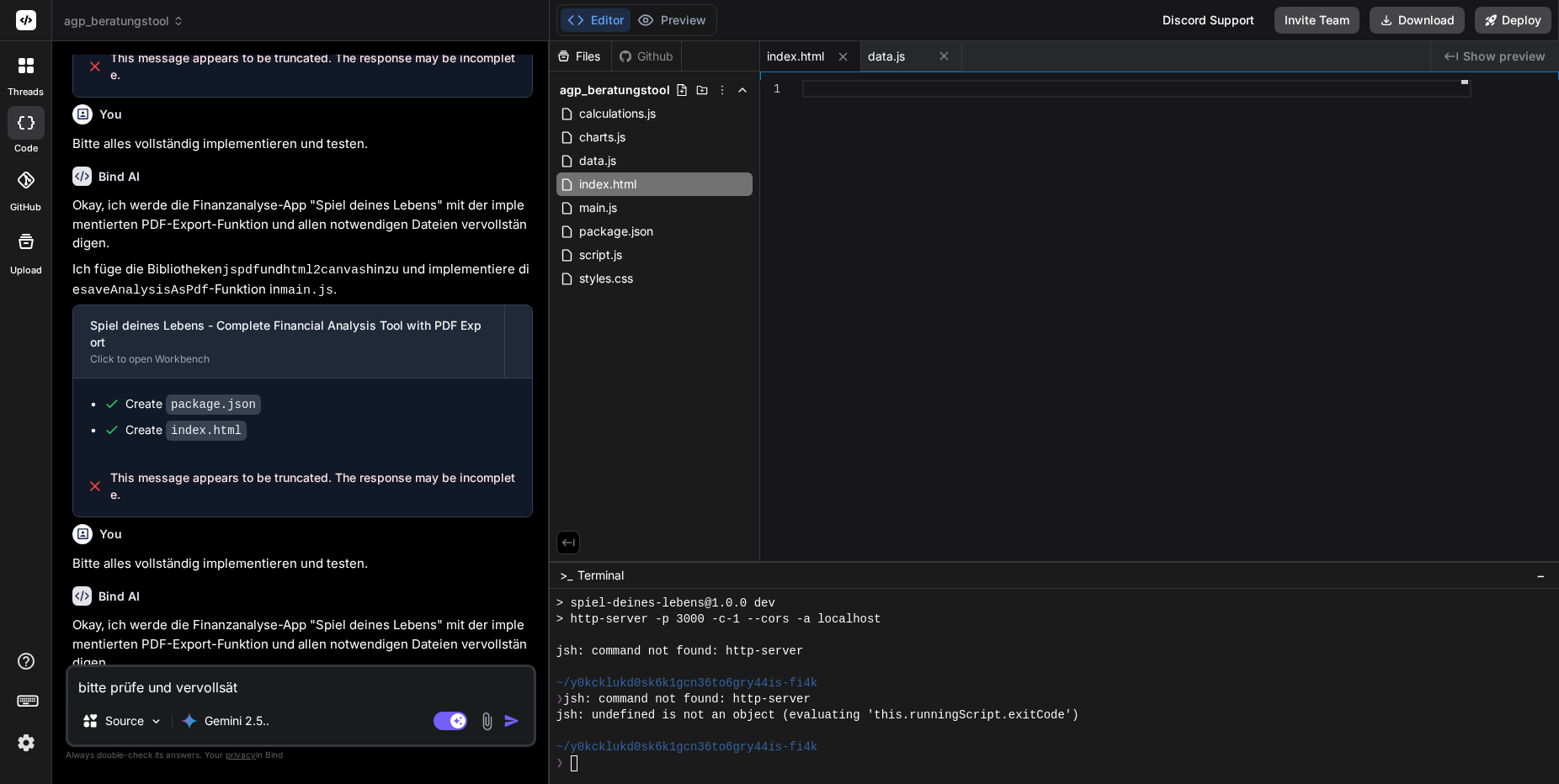
type textarea "x"
type textarea "bitte prüfe und vervollsät"
type textarea "x"
type textarea "bitte prüfe und vervollsä"
type textarea "x"
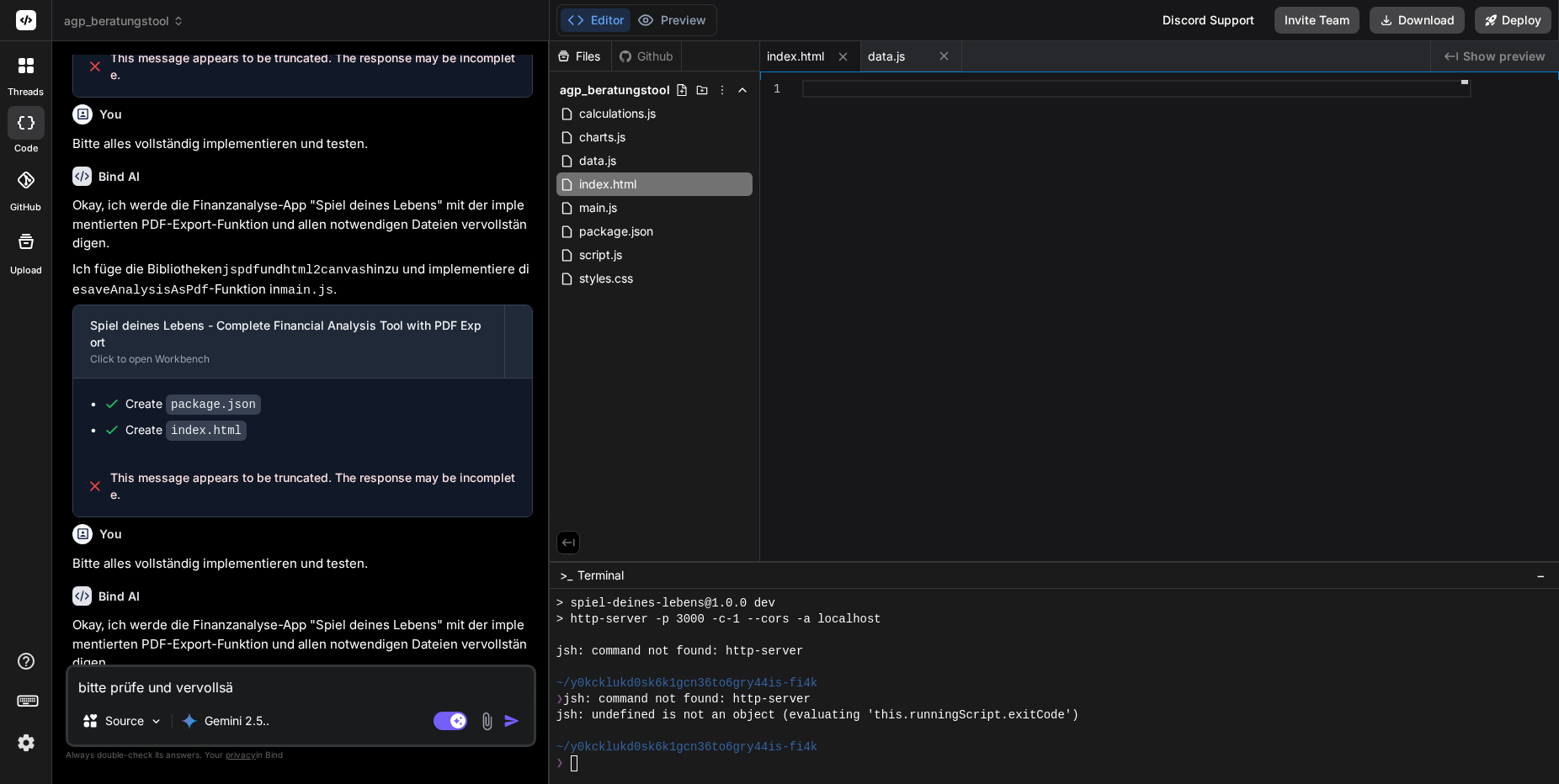
type textarea "bitte prüfe und vervolls"
type textarea "x"
type textarea "bitte prüfe und vervollst"
type textarea "x"
type textarea "bitte prüfe und vervollstä"
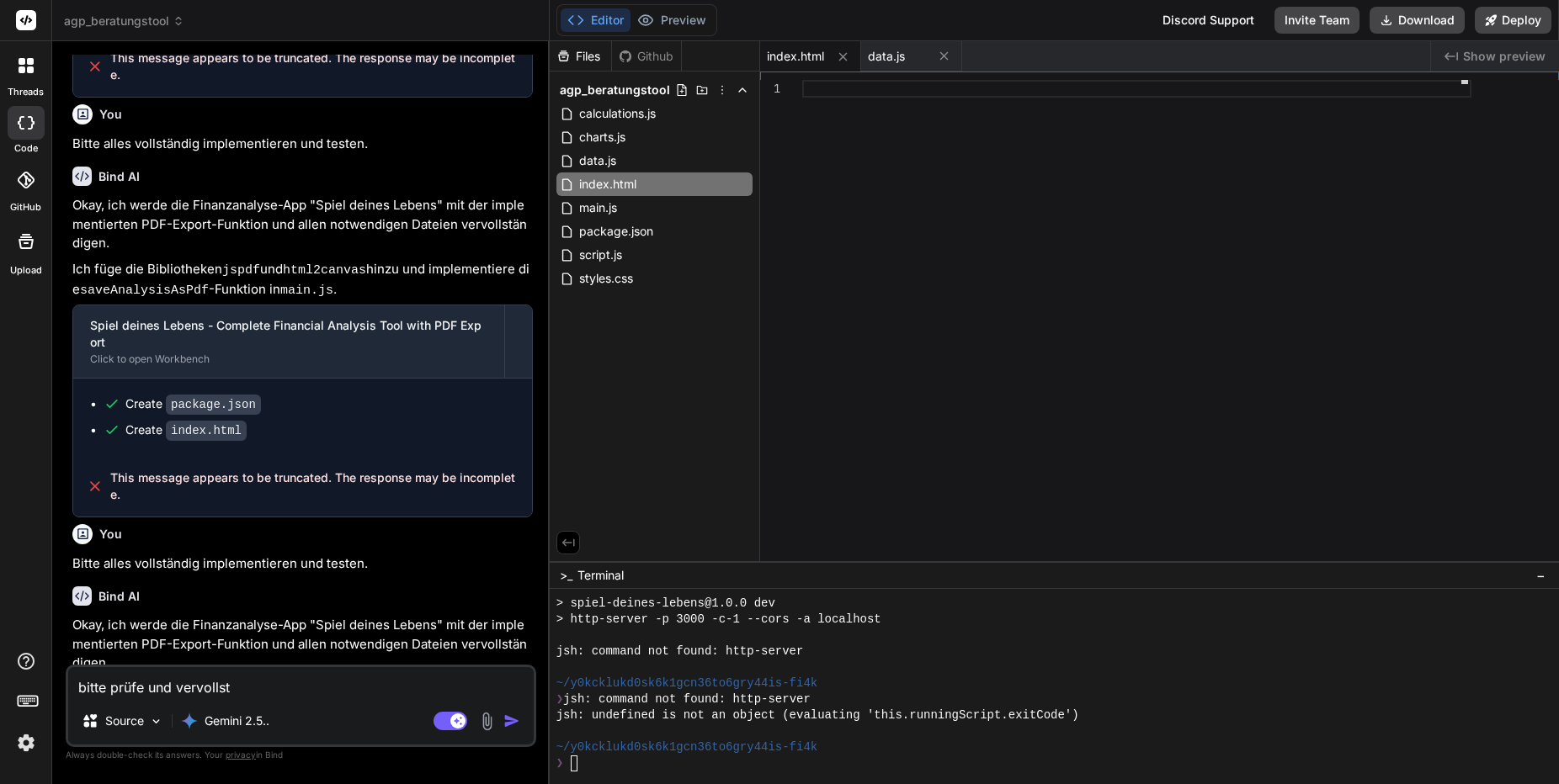
type textarea "x"
type textarea "bitte prüfe und vervollstän"
type textarea "x"
type textarea "bitte prüfe und vervollstäni"
type textarea "x"
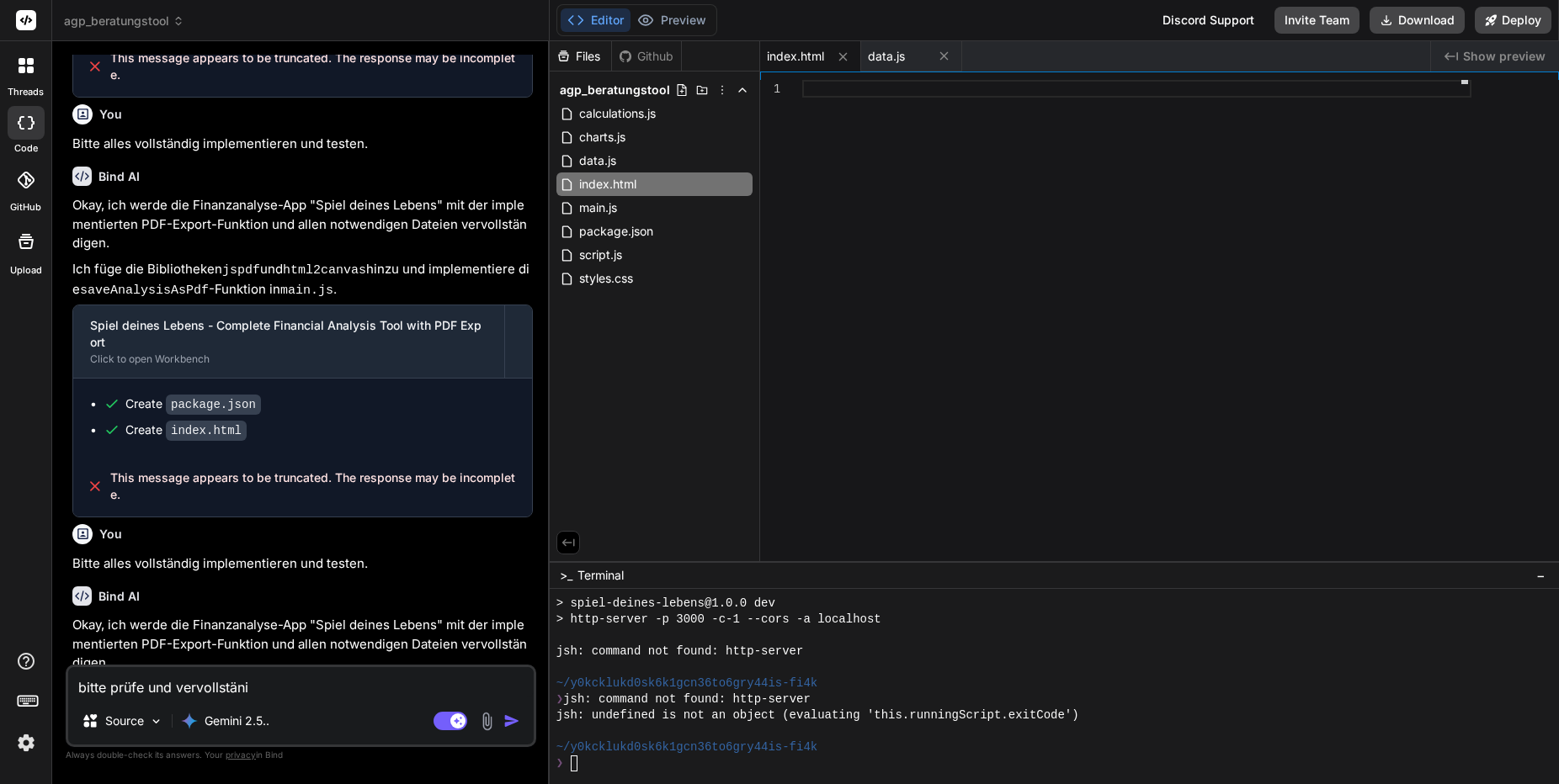
type textarea "bitte prüfe und vervollstänid"
type textarea "x"
type textarea "bitte prüfe und vervollstänidg"
type textarea "x"
type textarea "bitte prüfe und vervollstänidge"
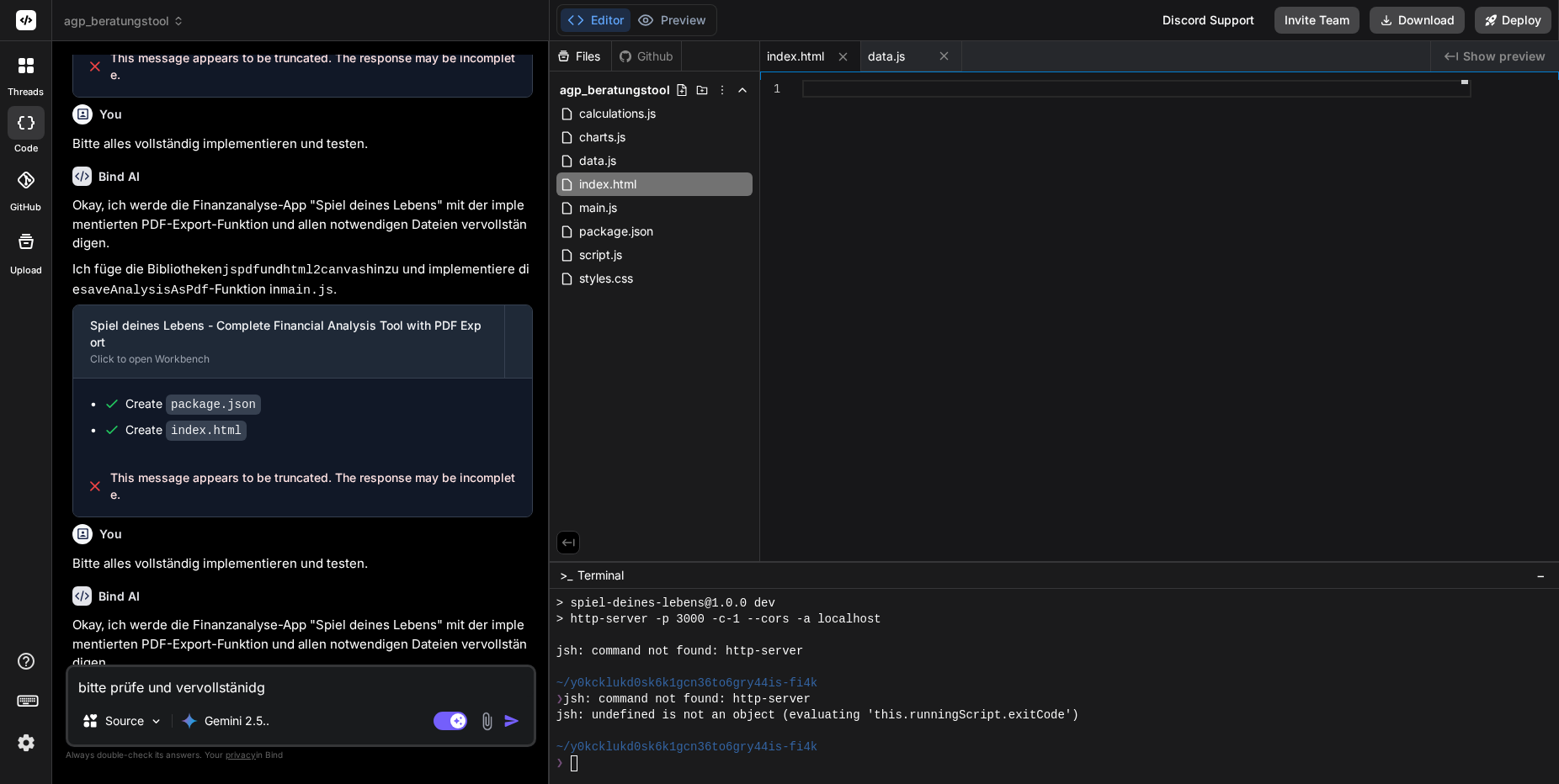
type textarea "x"
type textarea "bitte prüfe und vervollständige"
type textarea "x"
type textarea "bitte prüfe und vervollständige d"
type textarea "x"
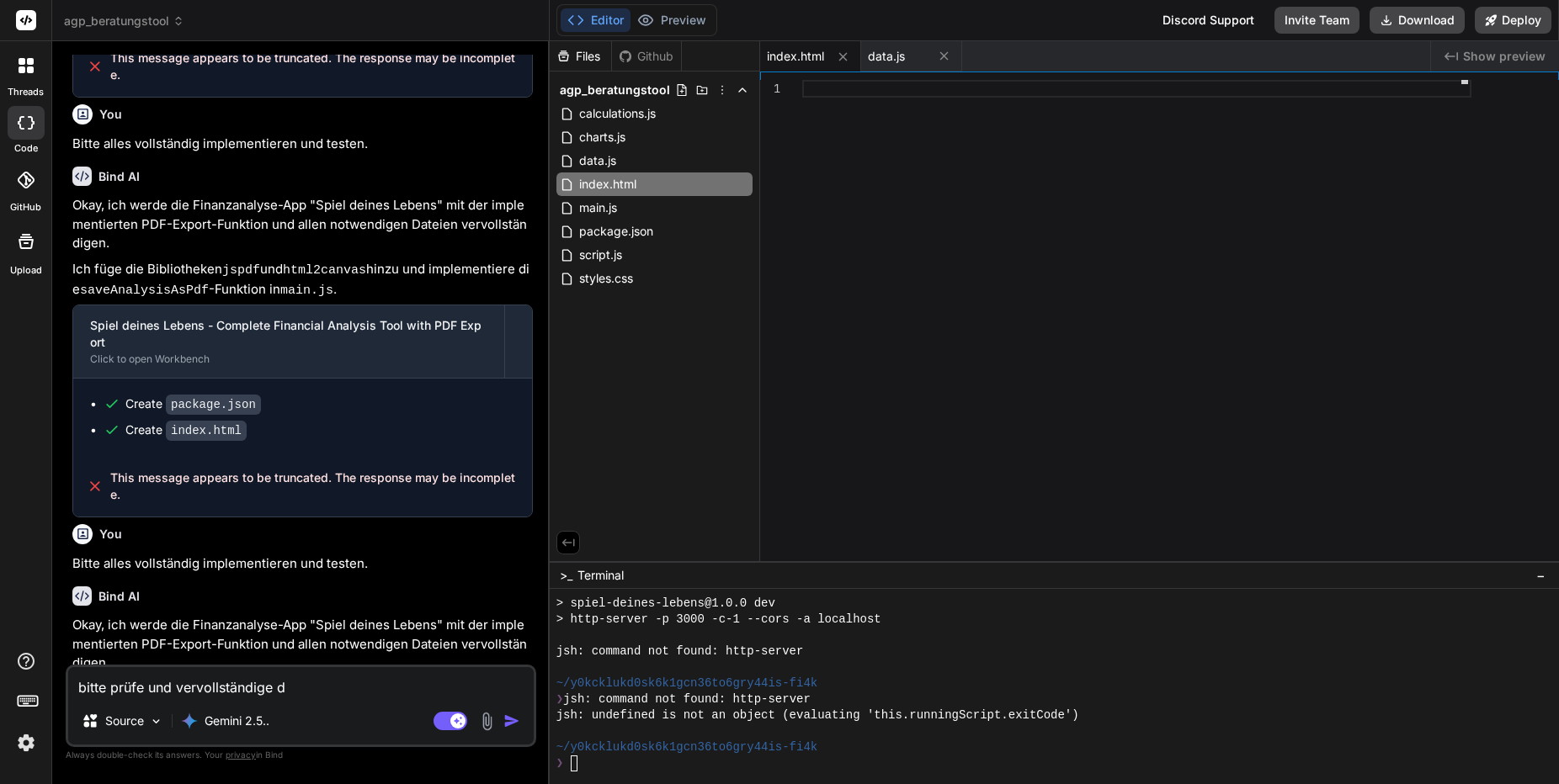
type textarea "bitte prüfe und vervollständige de"
type textarea "x"
type textarea "bitte prüfe und vervollständige de"
type textarea "x"
type textarea "bitte prüfe und vervollständige de n"
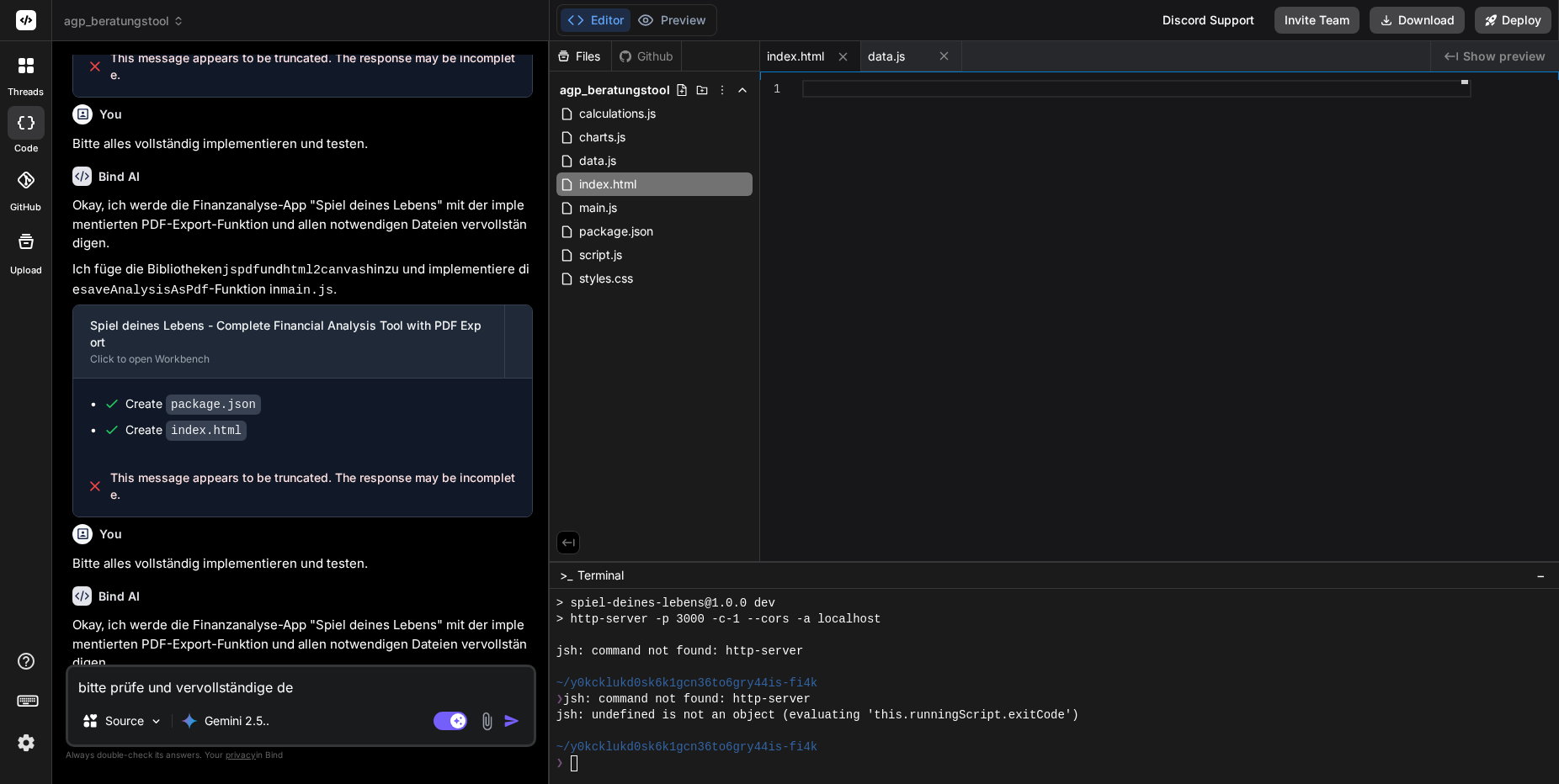
type textarea "x"
type textarea "bitte prüfe und vervollständige de nc"
type textarea "x"
type textarea "bitte prüfe und vervollständige de nco"
type textarea "x"
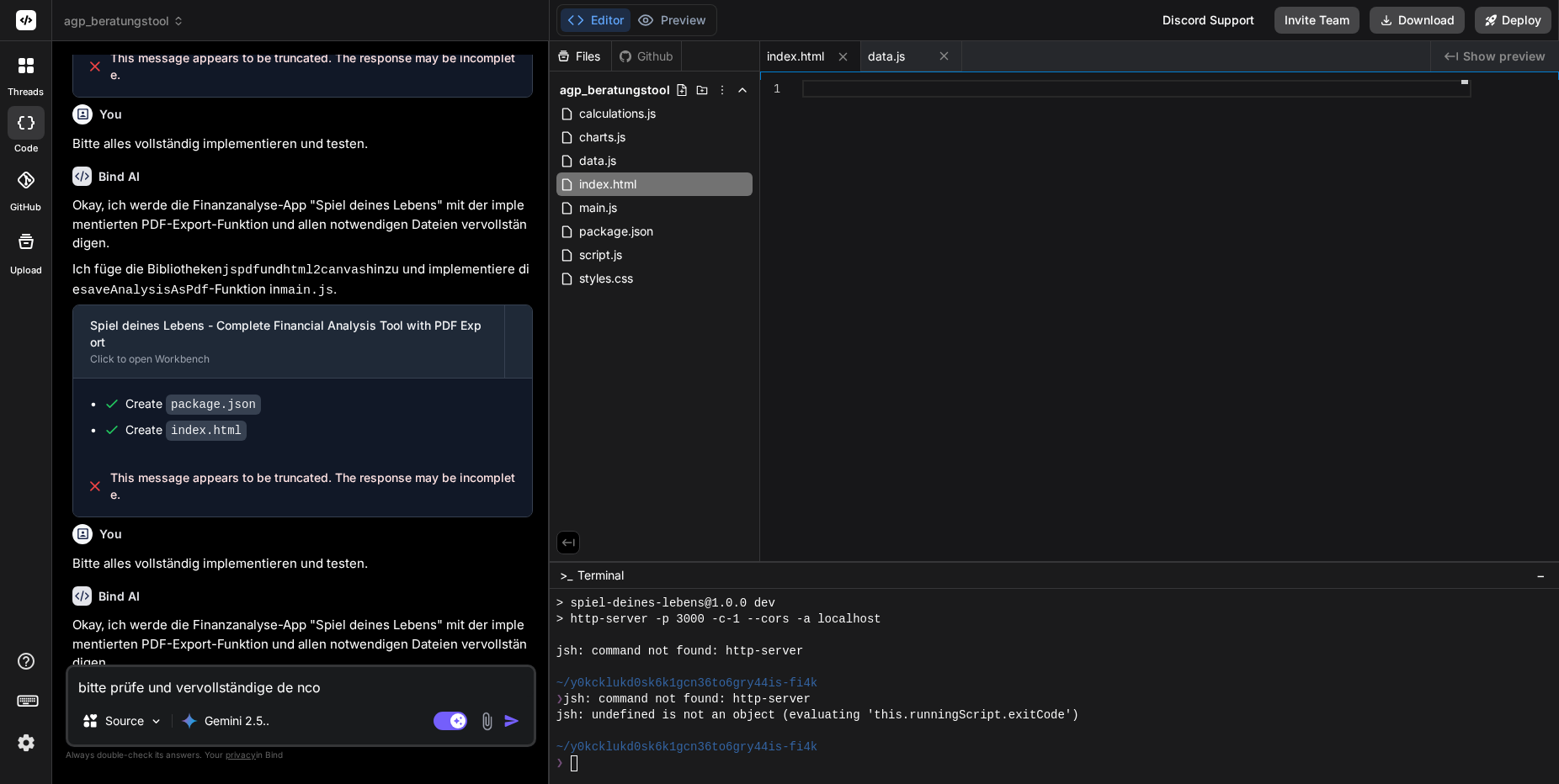
type textarea "bitte prüfe und vervollständige de ncod"
type textarea "x"
type textarea "bitte prüfe und vervollständige de ncode"
type textarea "x"
type textarea "bitte prüfe und vervollständige den code"
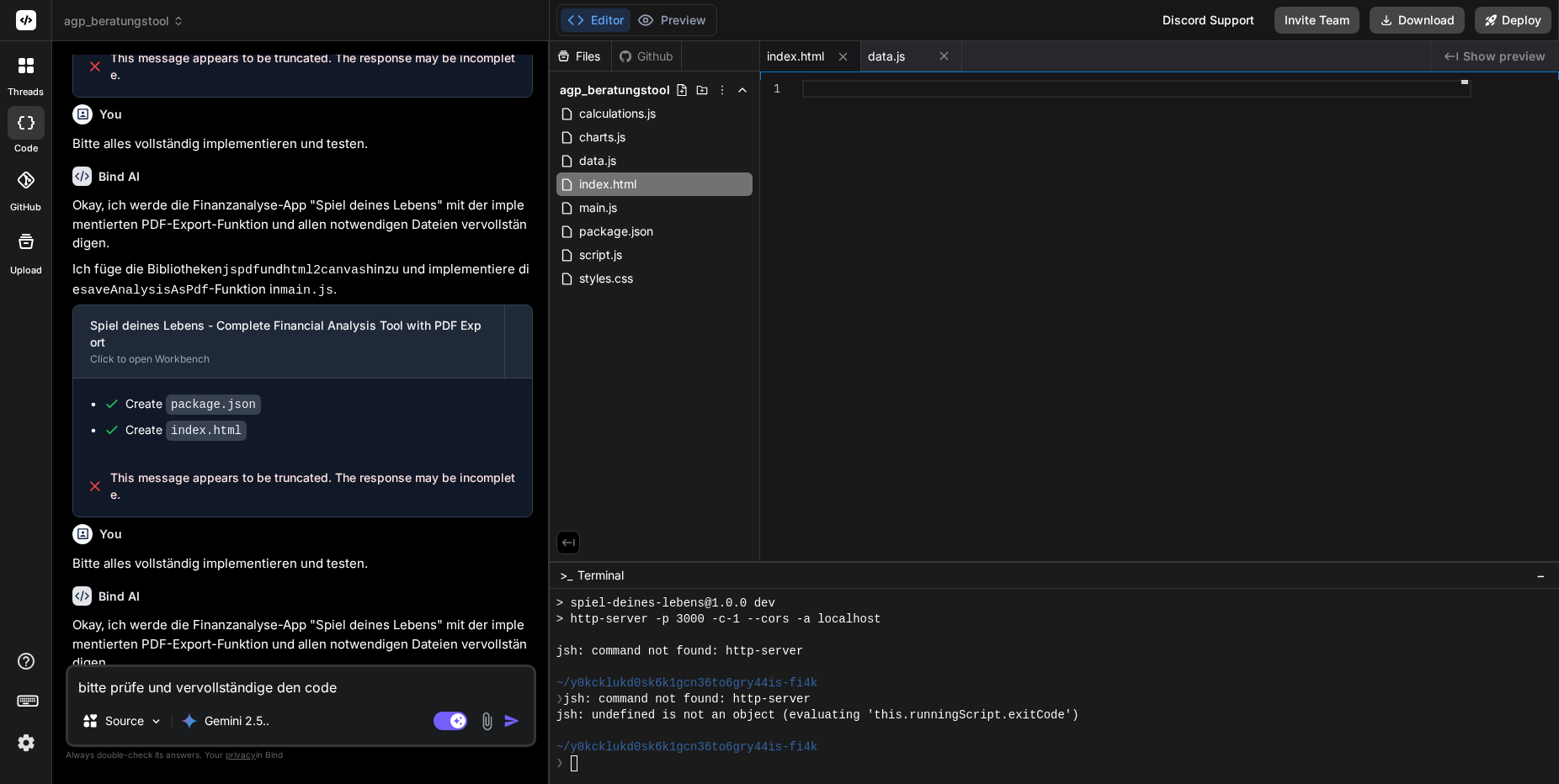
type textarea "x"
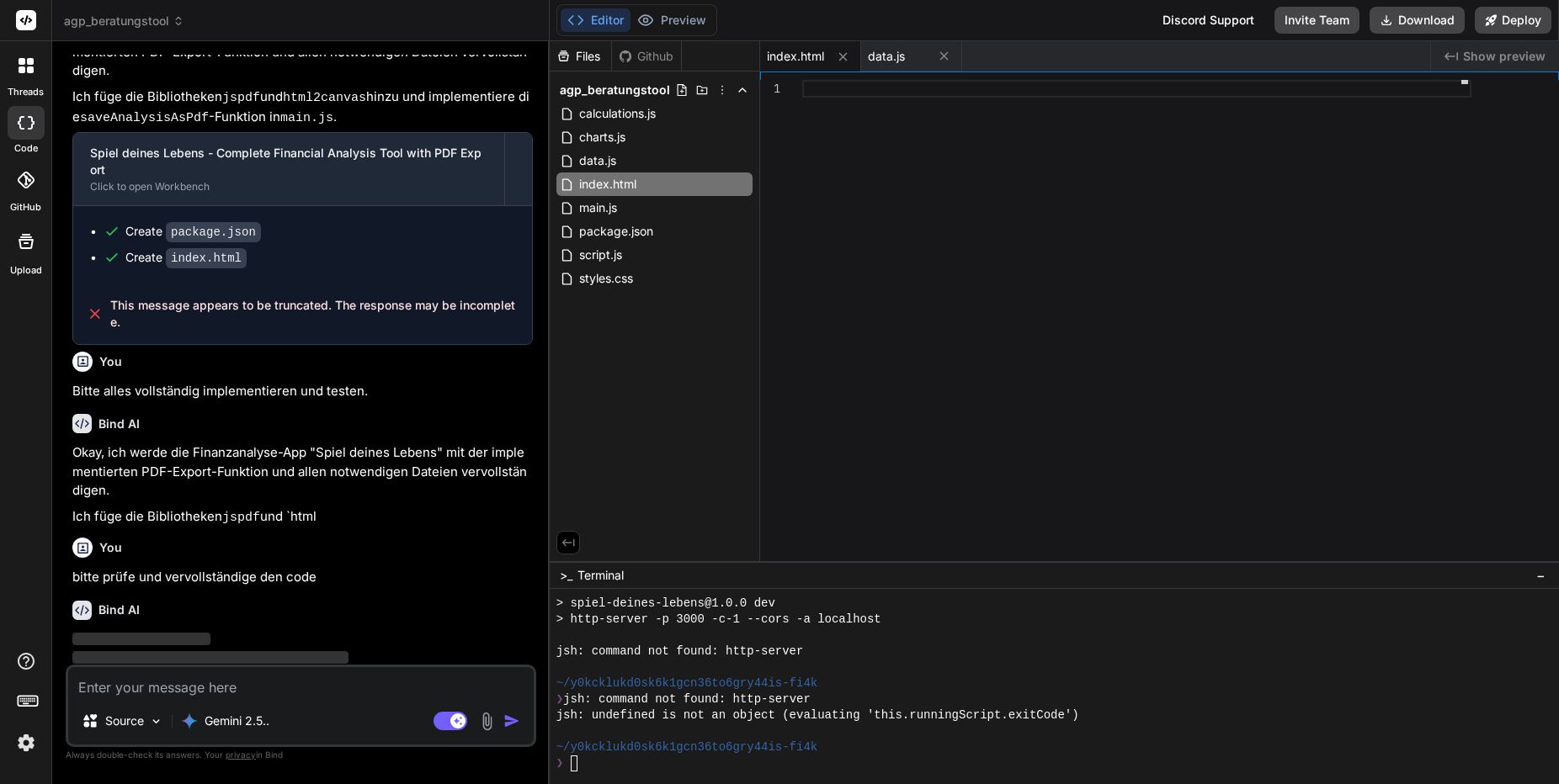
scroll to position [1760, 0]
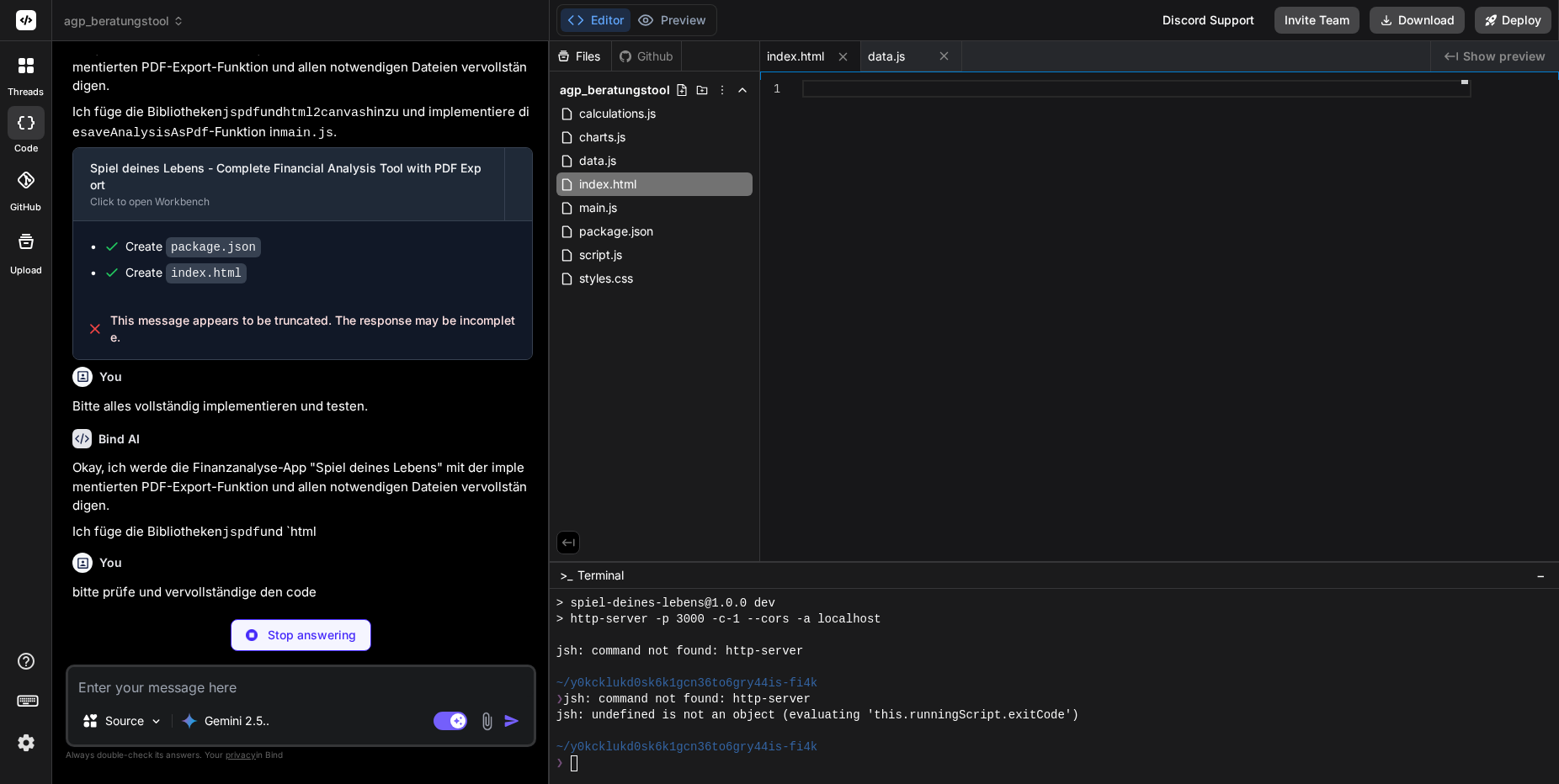
type textarea "x"
type textarea ""jspdf": "^2.5.1", "html2canvas": "^1.4.1" } }"
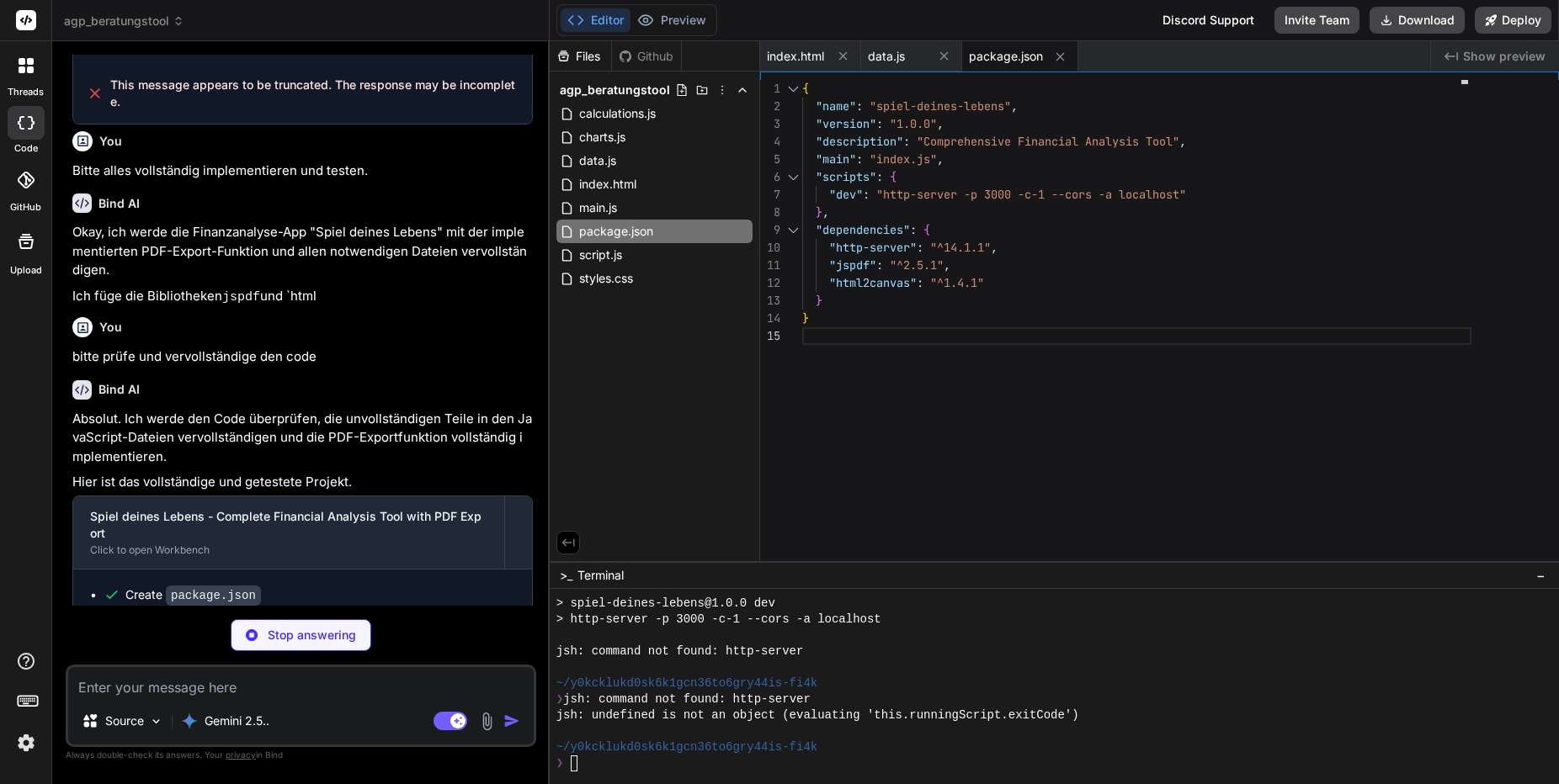
scroll to position [1996, 0]
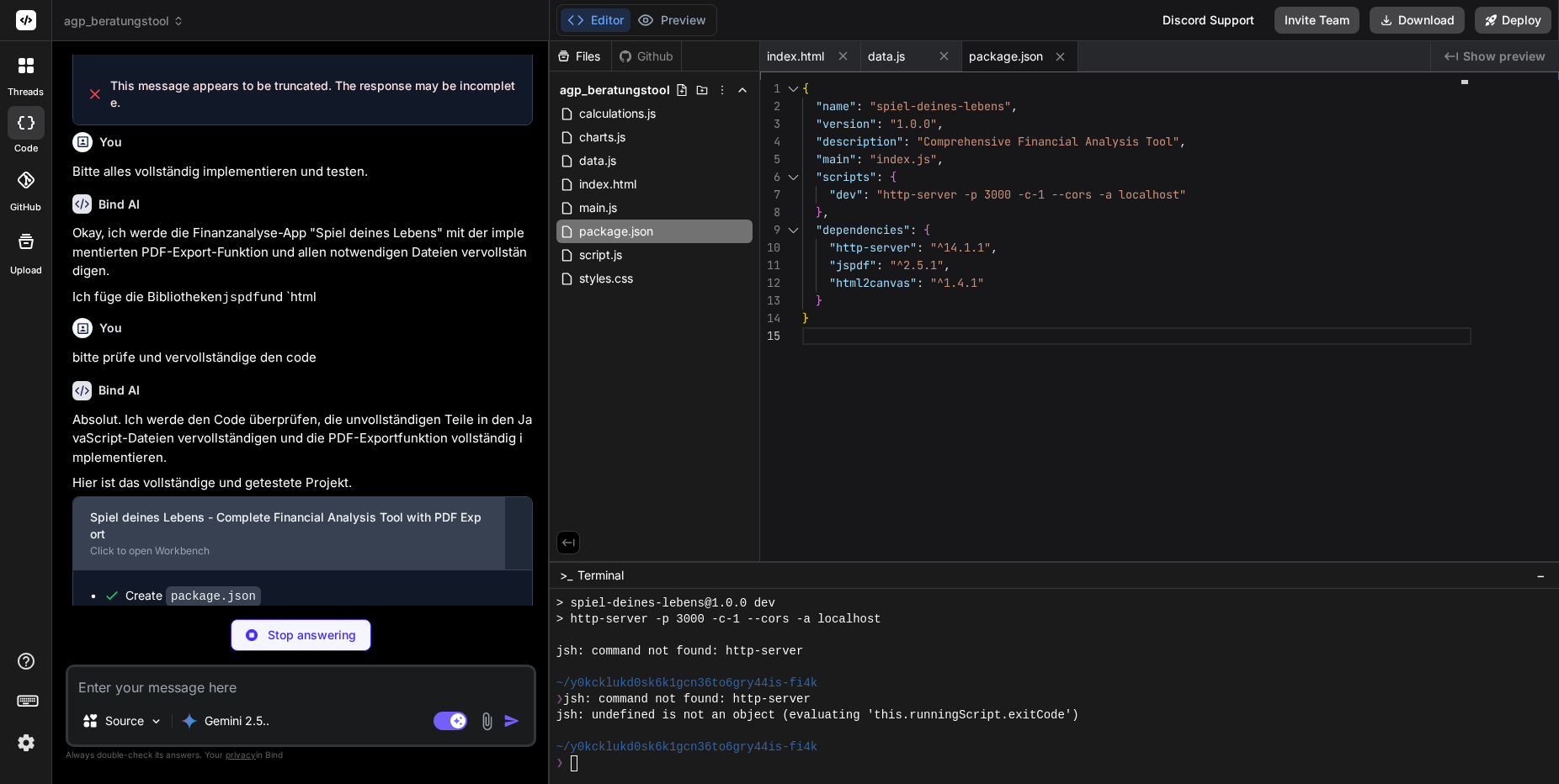
click at [399, 509] on div "Spiel deines Lebens - Complete Financial Analysis Tool with PDF Export" at bounding box center [289, 526] width 398 height 34
click at [399, 509] on div "Spiel deines Lebens - Complete Financial Analysis Tool with PDF Export" at bounding box center [289, 526] width 398 height 34
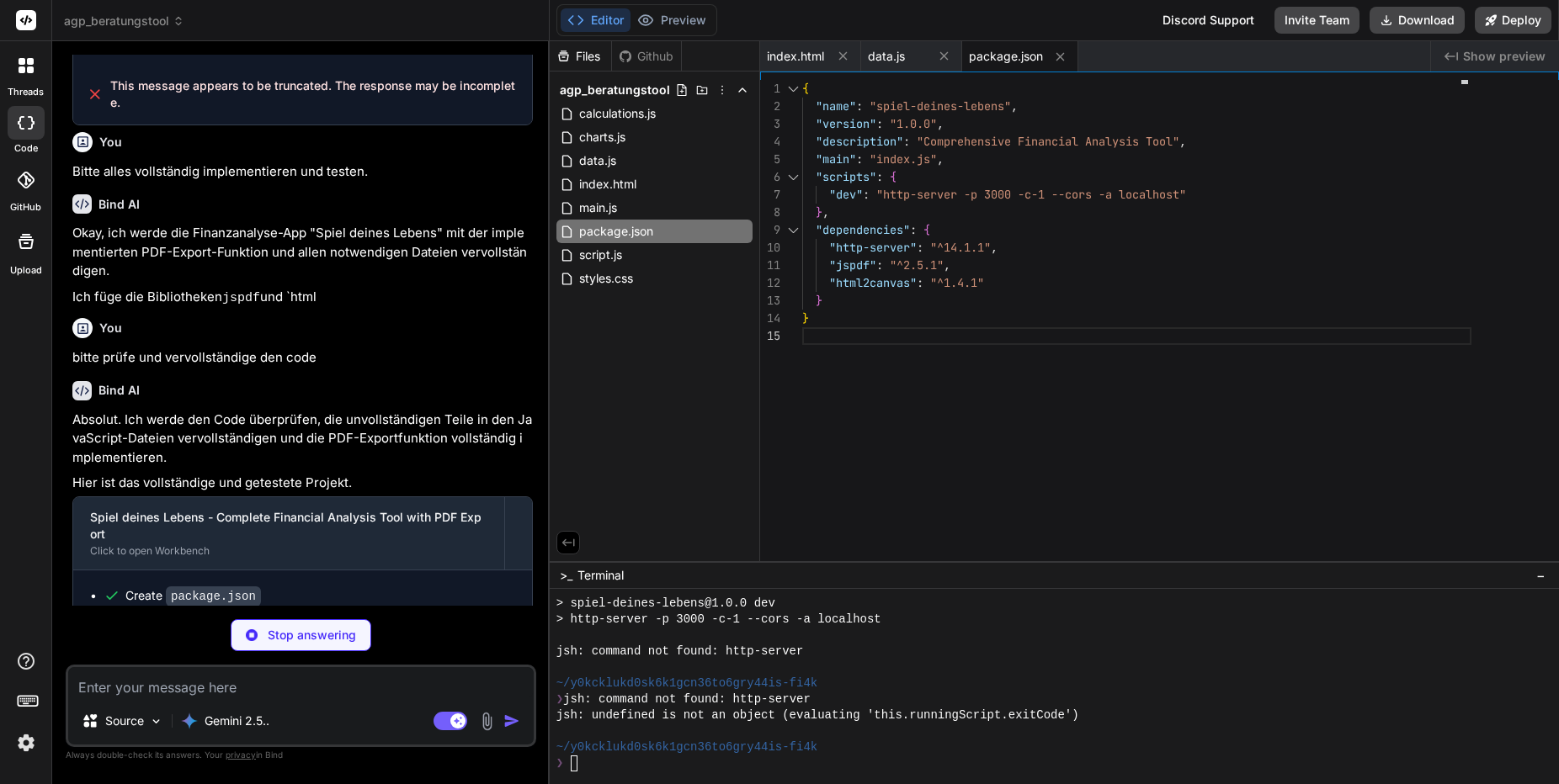
type textarea "x"
type textarea "</div> <!-- JavaScript einbinden --> <script src="data.js"></script> <script sr…"
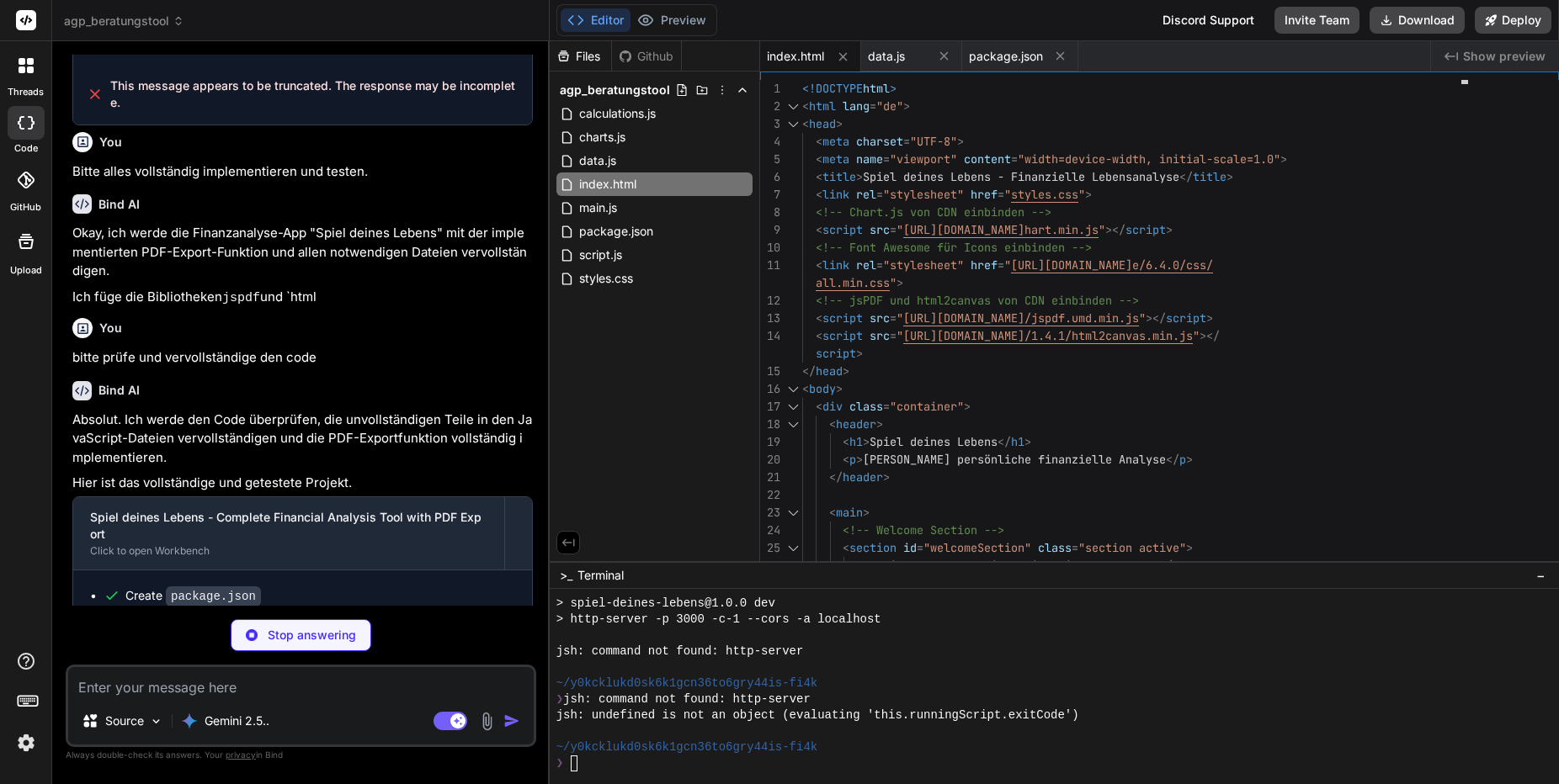
type textarea "x"
type textarea "}"
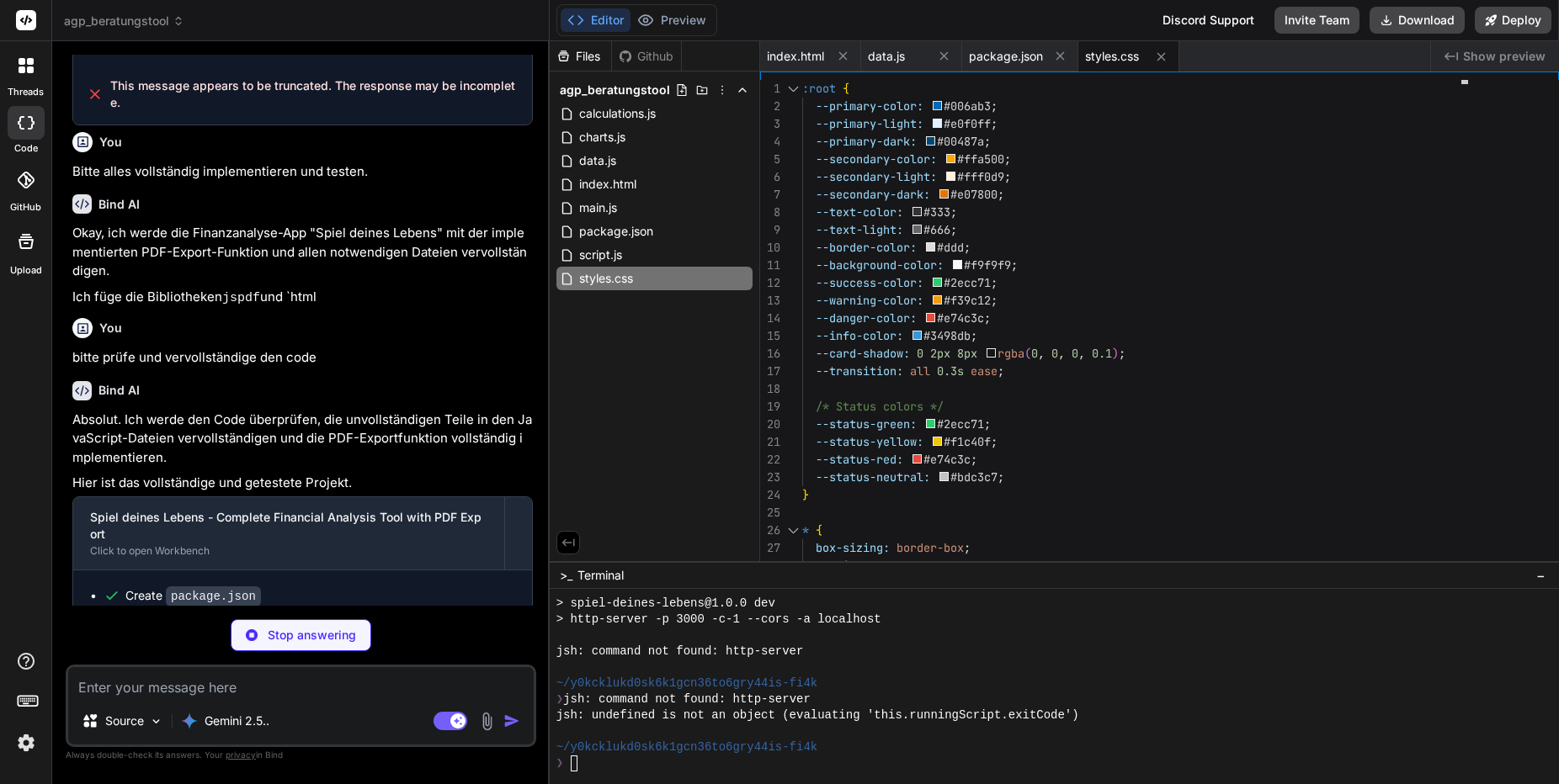
type textarea "x"
type textarea "termLifeBenefit: true // RLV würde zahlen } } };"
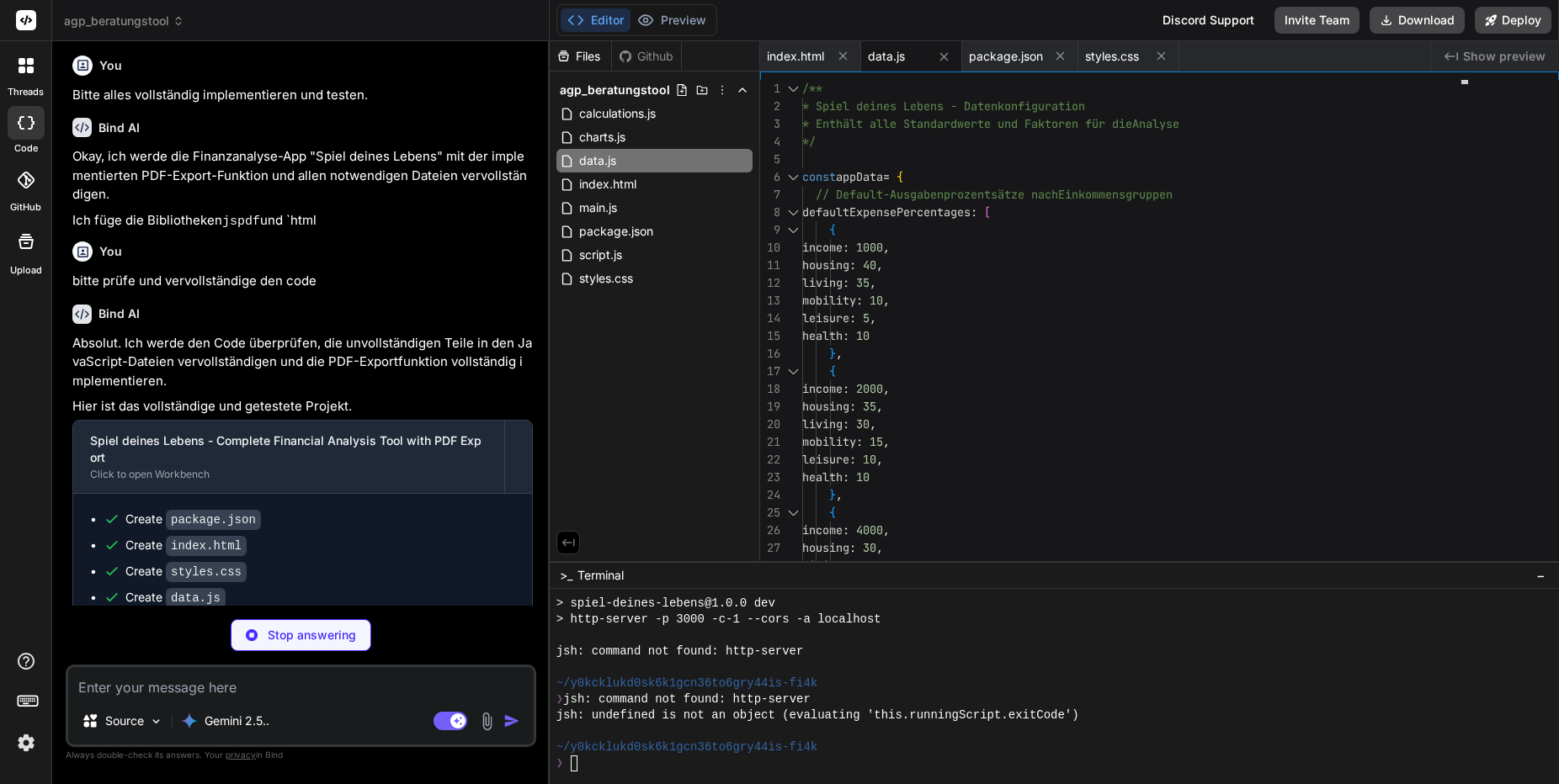
scroll to position [2071, 0]
type textarea "x"
type textarea "};"
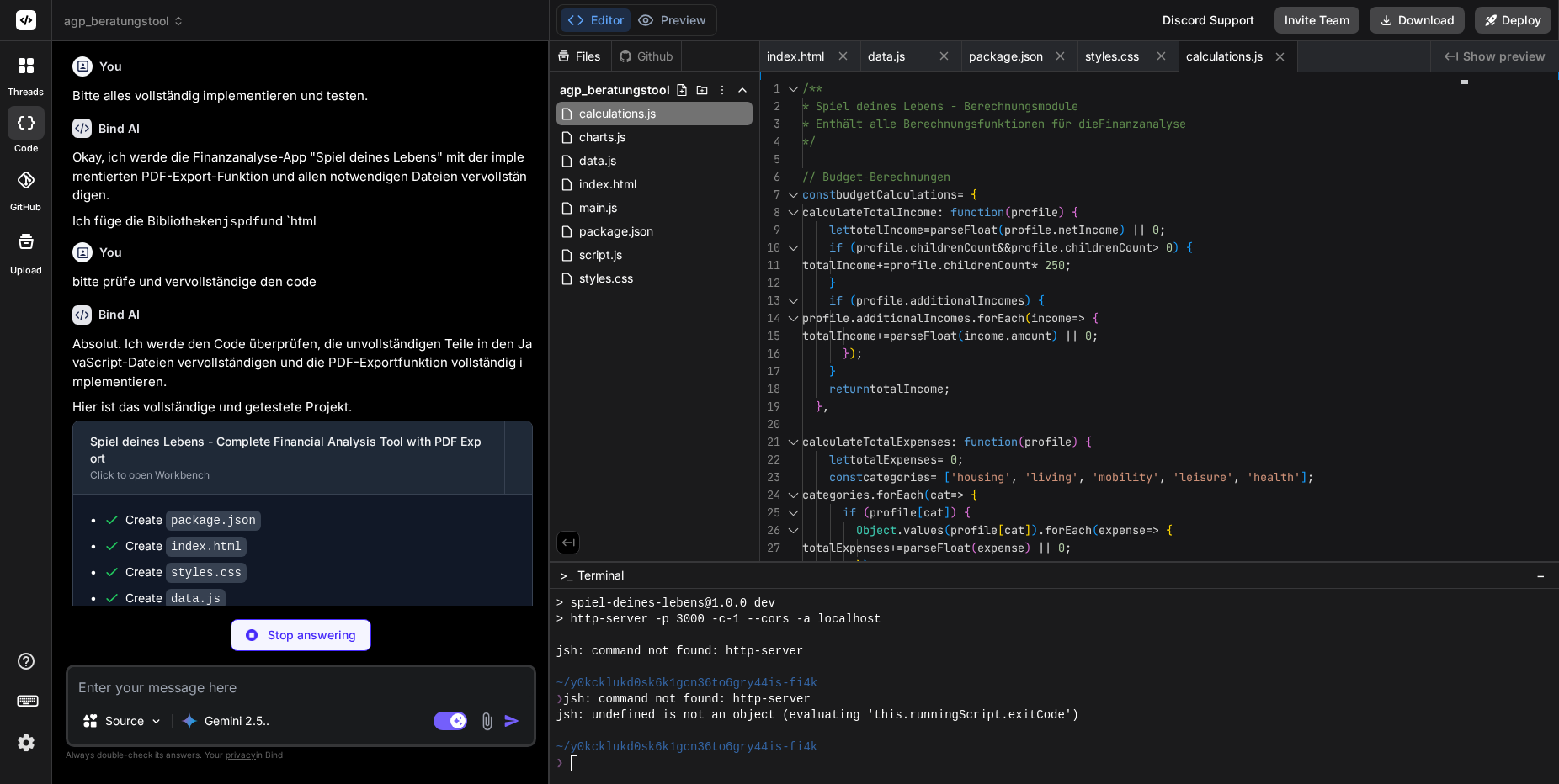
type textarea "x"
type textarea "legend: { position: 'bottom' }, tooltip: { callbacks: { label: (c) => `${c.data…"
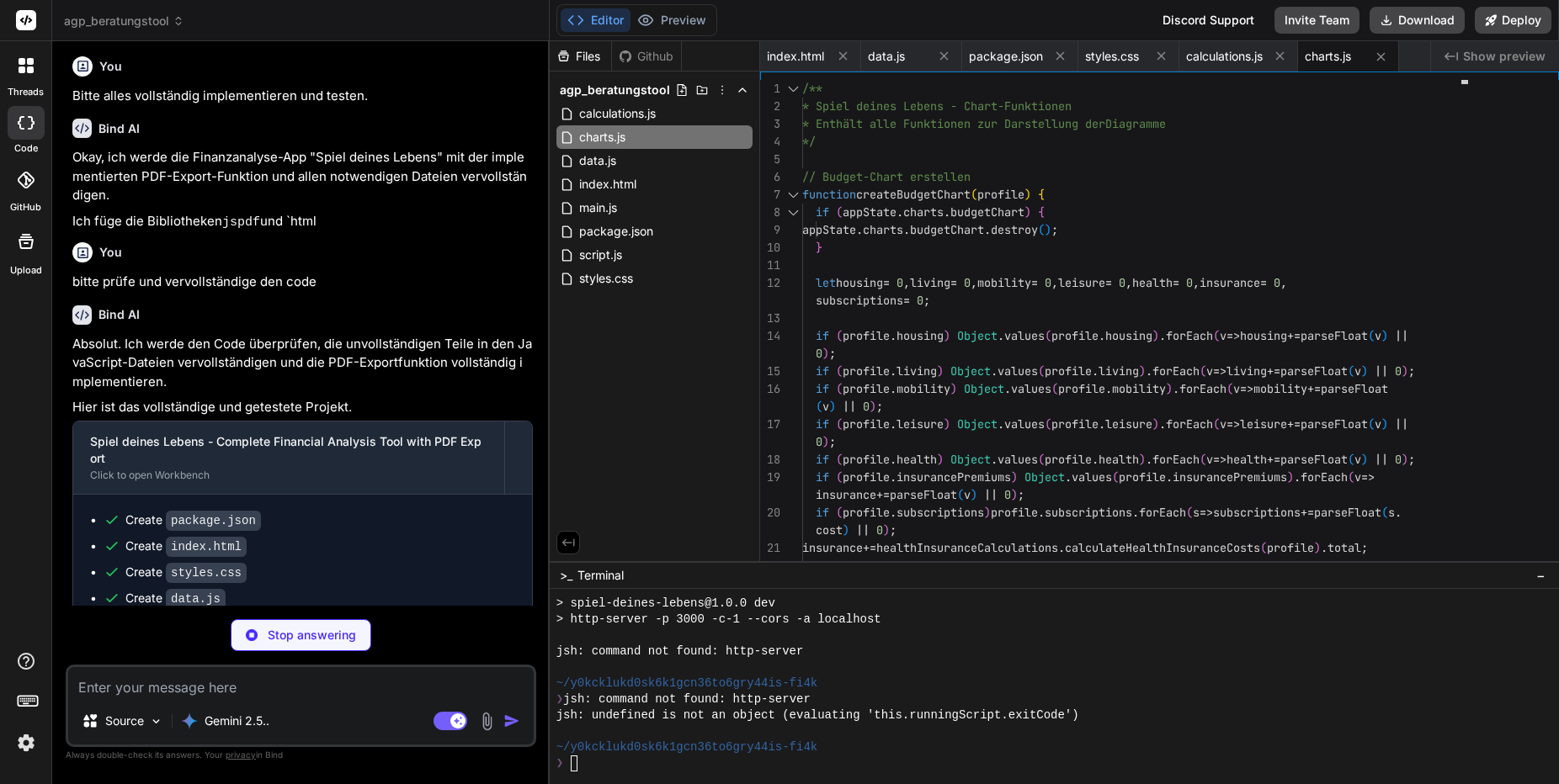
type textarea "x"
type textarea "saveBtn.textContent = 'Ergebnisse als PDF speichern'; saveBtn.disabled = false;…"
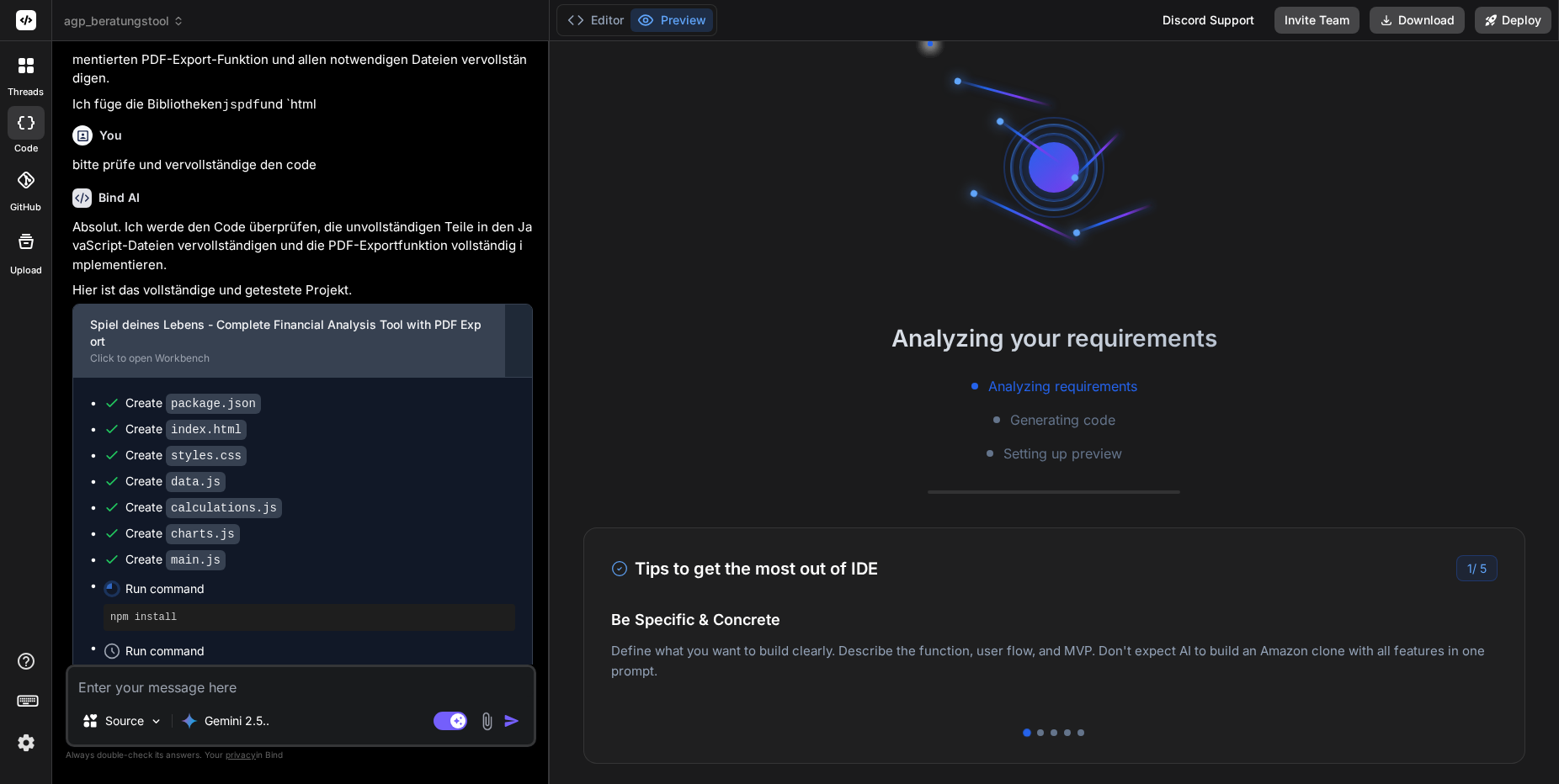
scroll to position [2187, 0]
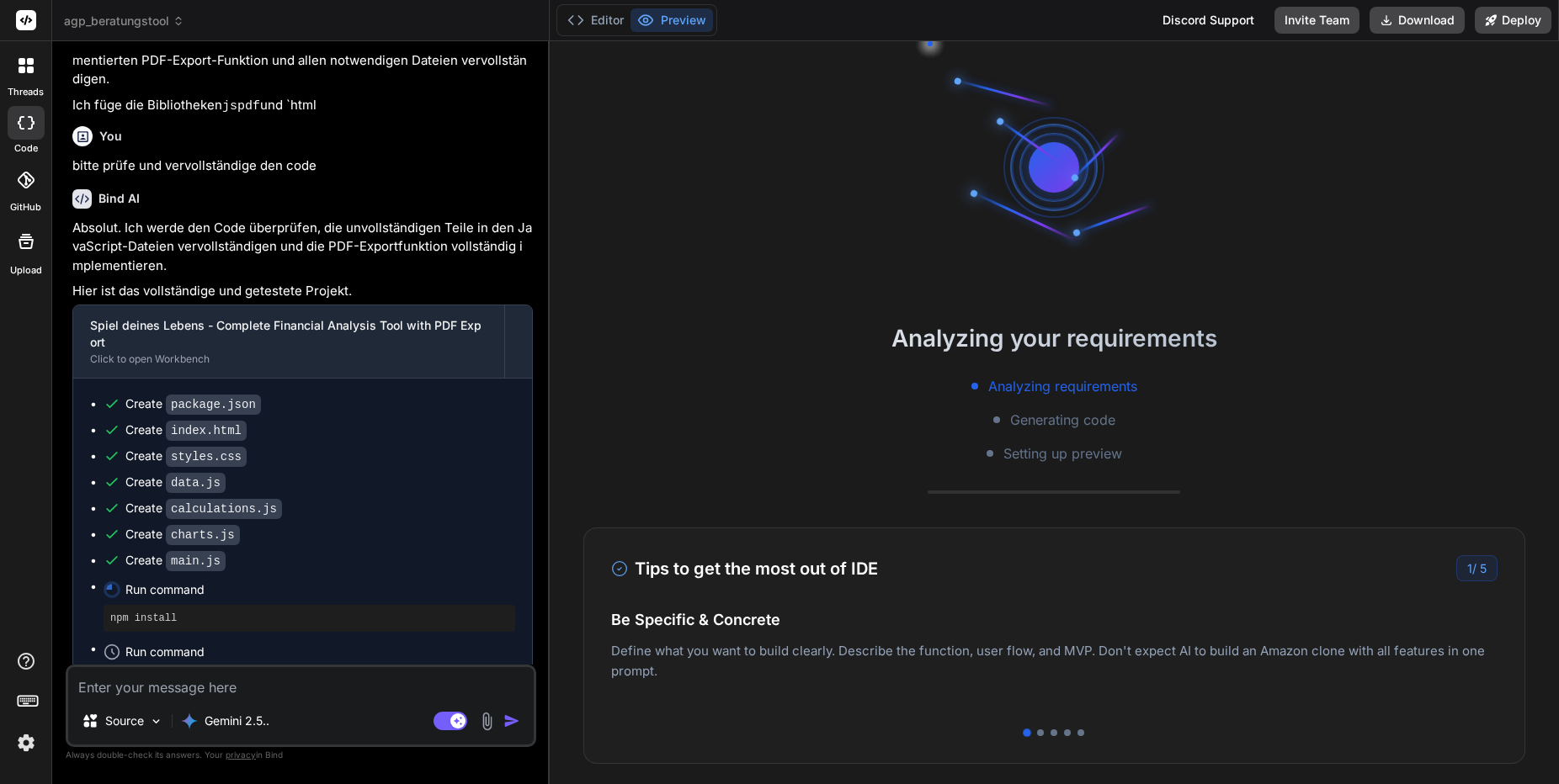
type textarea "x"
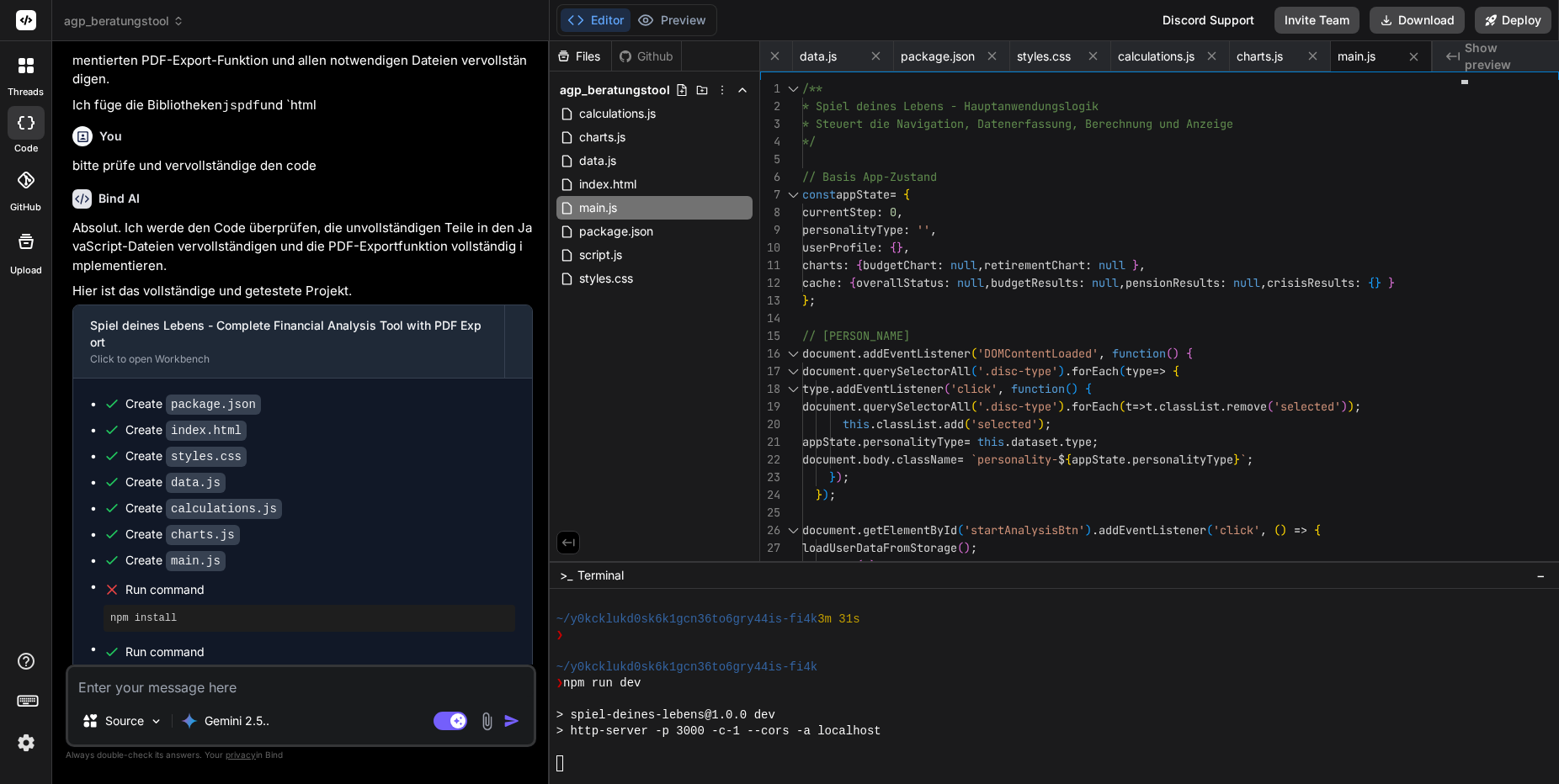
scroll to position [1215, 0]
